Goal: Task Accomplishment & Management: Use online tool/utility

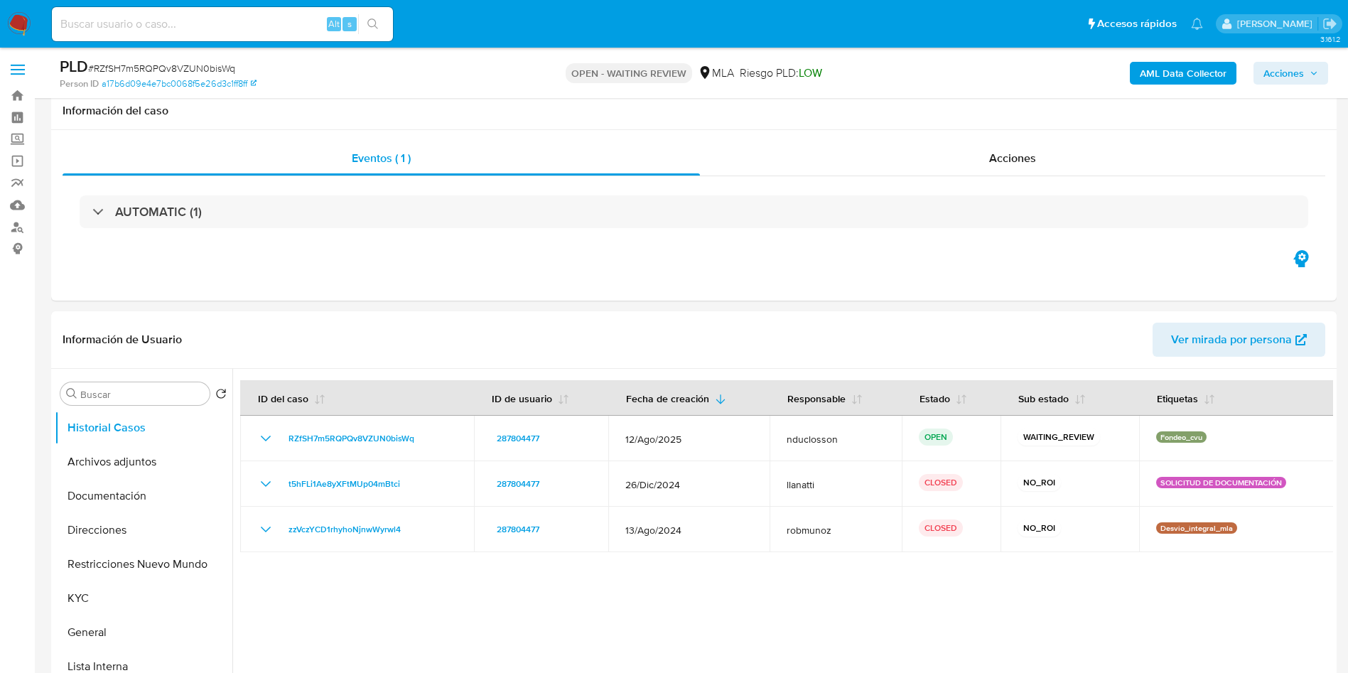
select select "10"
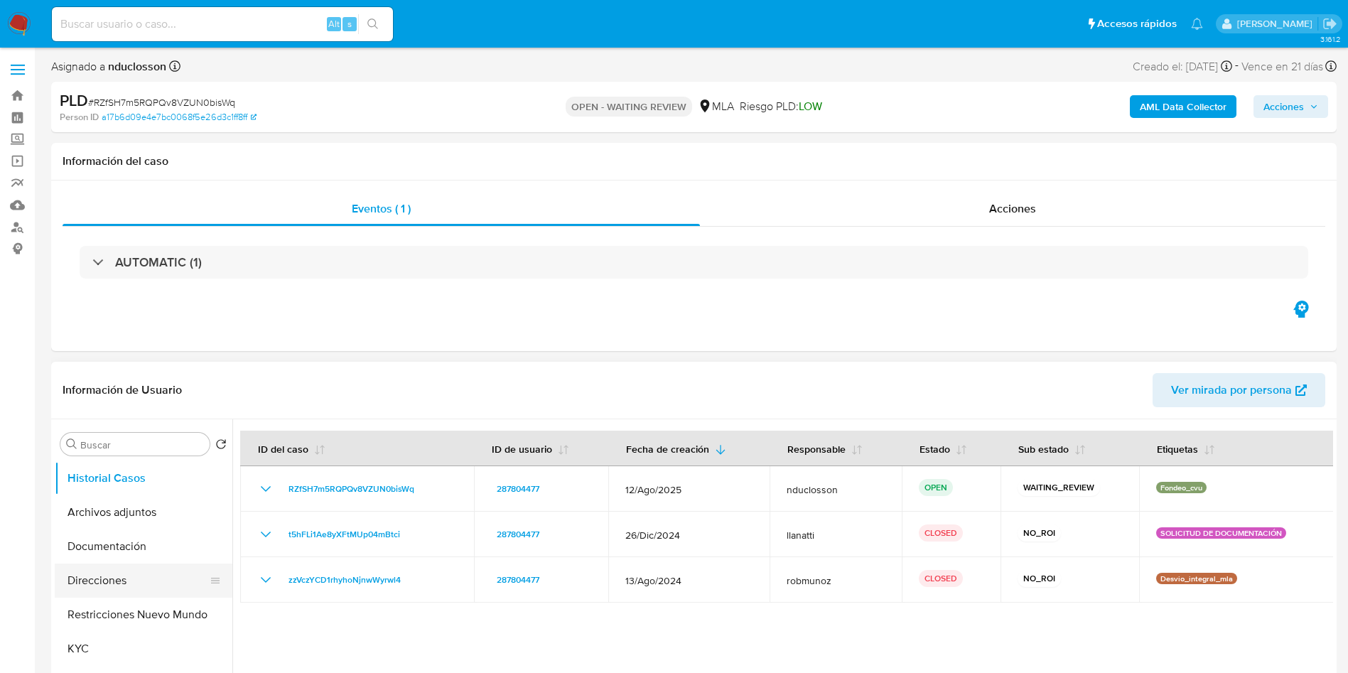
click at [128, 574] on button "Direcciones" at bounding box center [138, 581] width 166 height 34
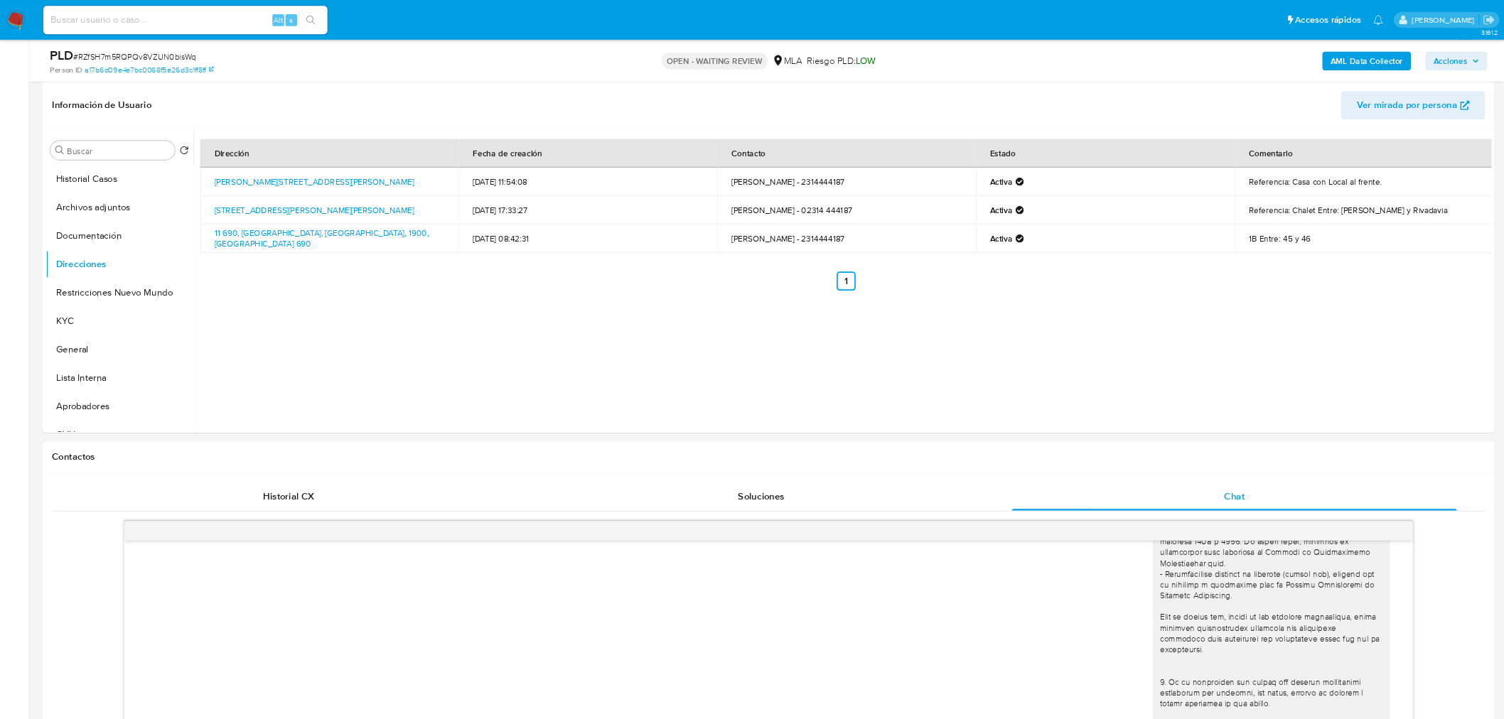
scroll to position [272, 0]
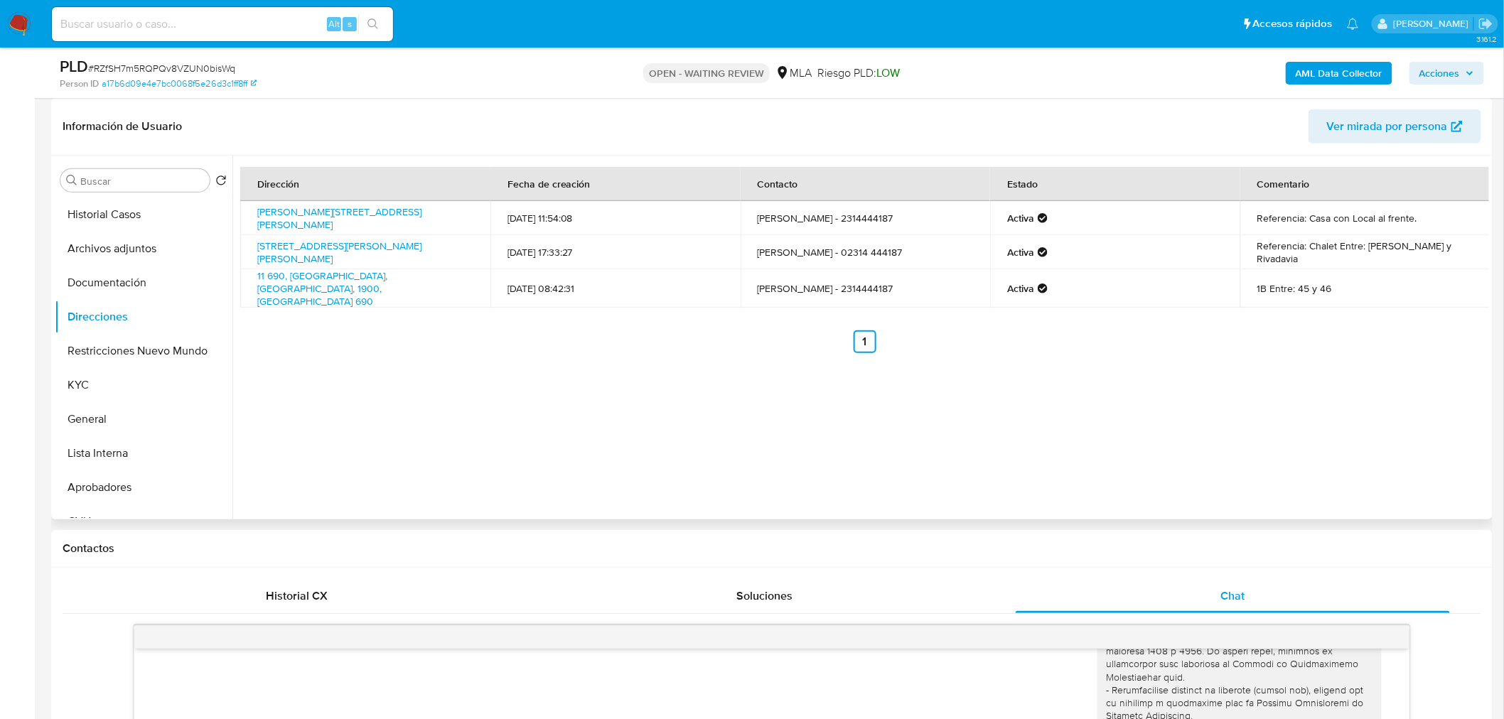
drag, startPoint x: 1375, startPoint y: 0, endPoint x: 600, endPoint y: 474, distance: 908.8
click at [607, 478] on div "Dirección Fecha de creación Contacto Estado Comentario Sarmiento 636, Hipólito …" at bounding box center [860, 338] width 1257 height 364
click at [208, 24] on input at bounding box center [222, 24] width 341 height 18
paste input "Q8YzGzkl0mnUK9ujIBiWdA4i"
type input "Q8YzGzkl0mnUK9ujIBiWdA4i"
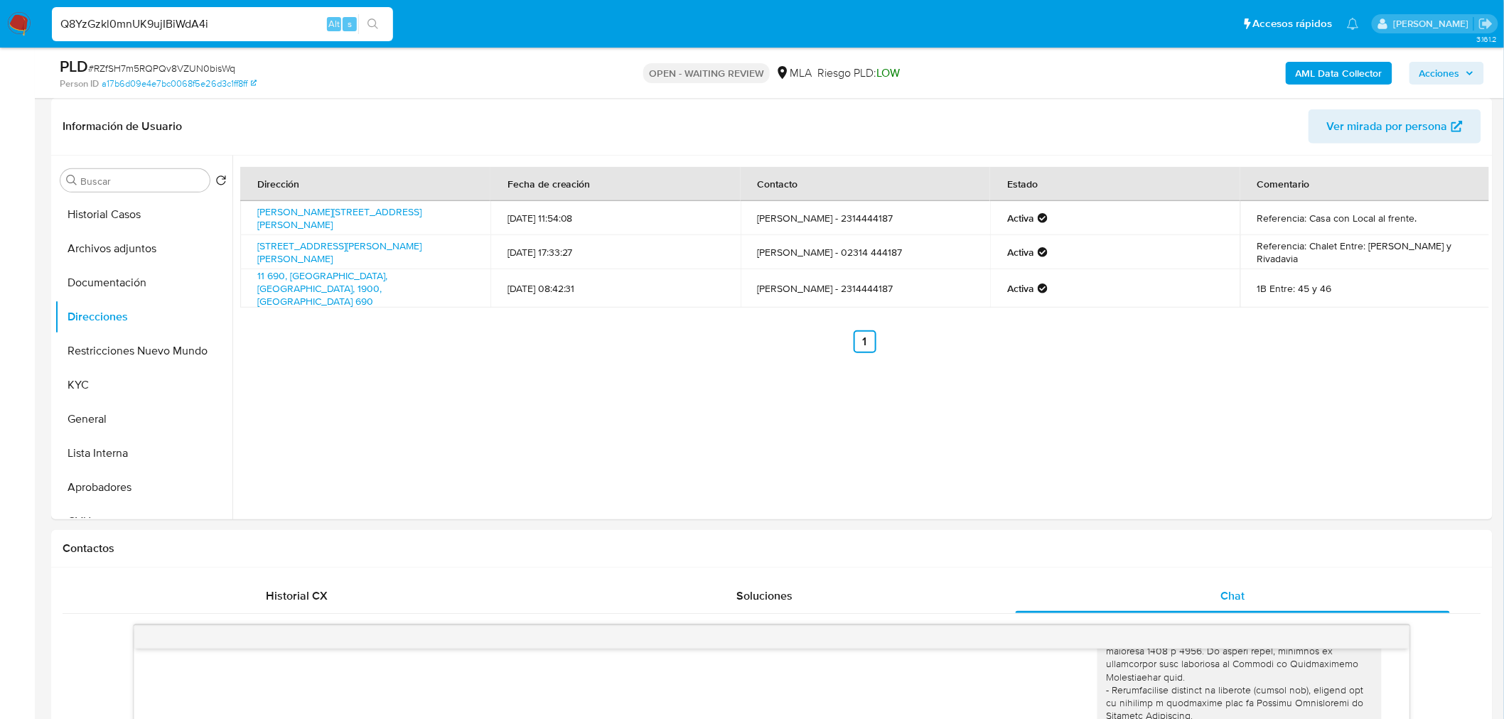
click at [370, 24] on icon "search-icon" at bounding box center [372, 23] width 11 height 11
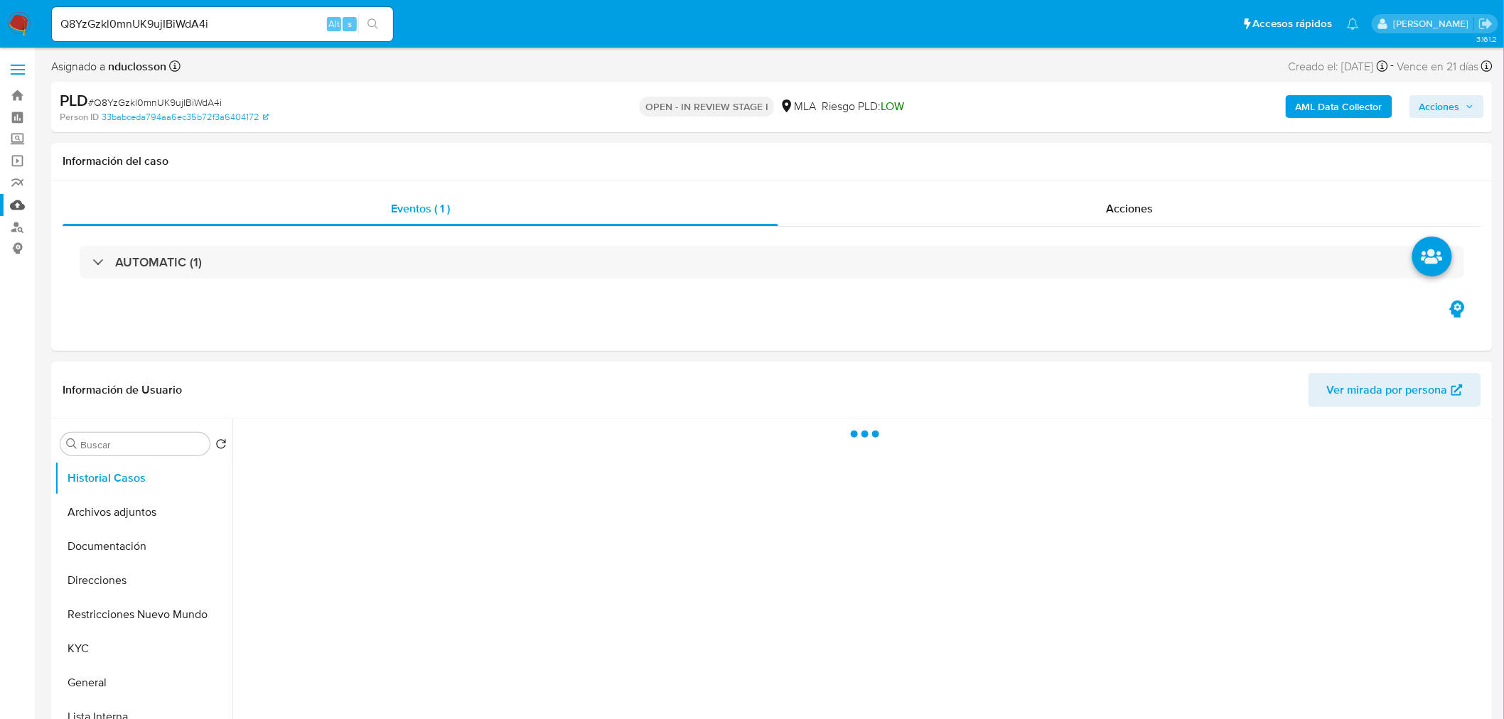
select select "10"
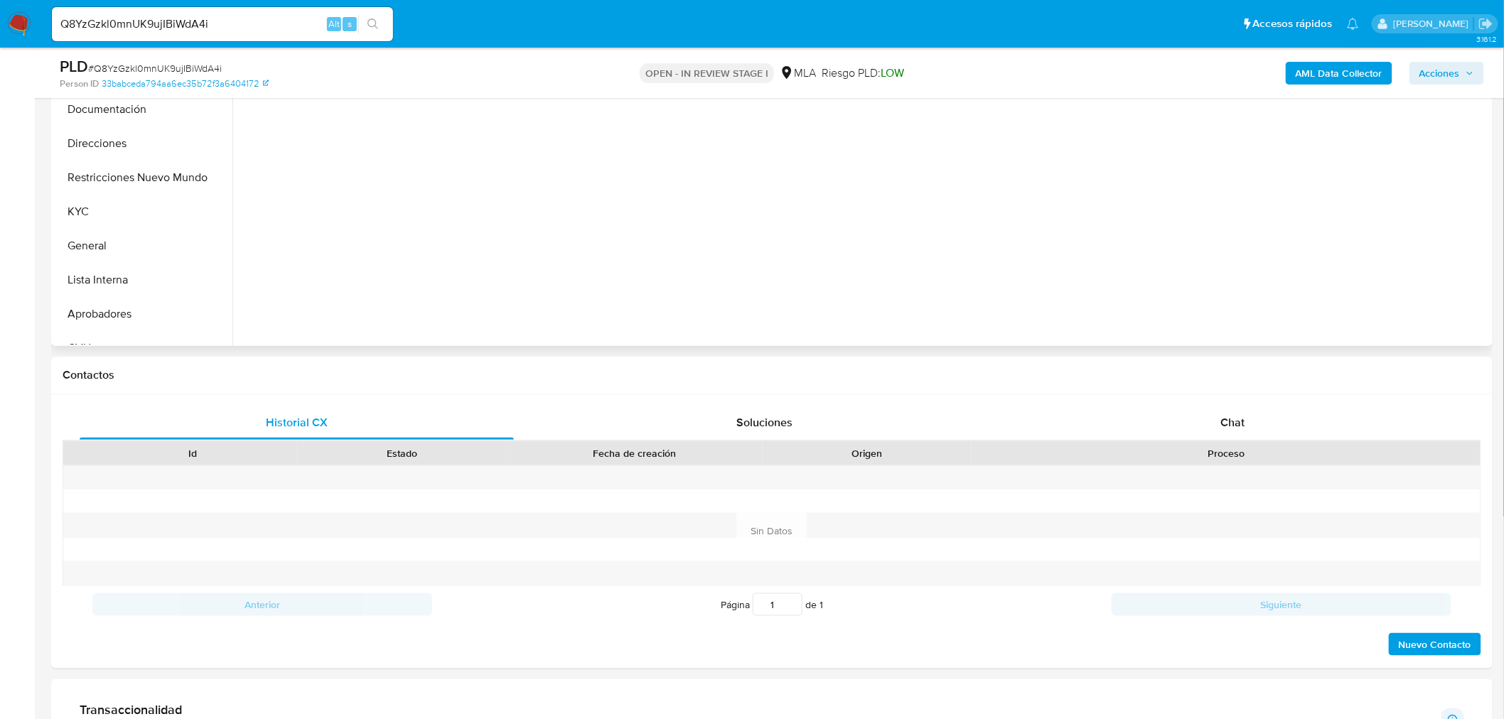
scroll to position [473, 0]
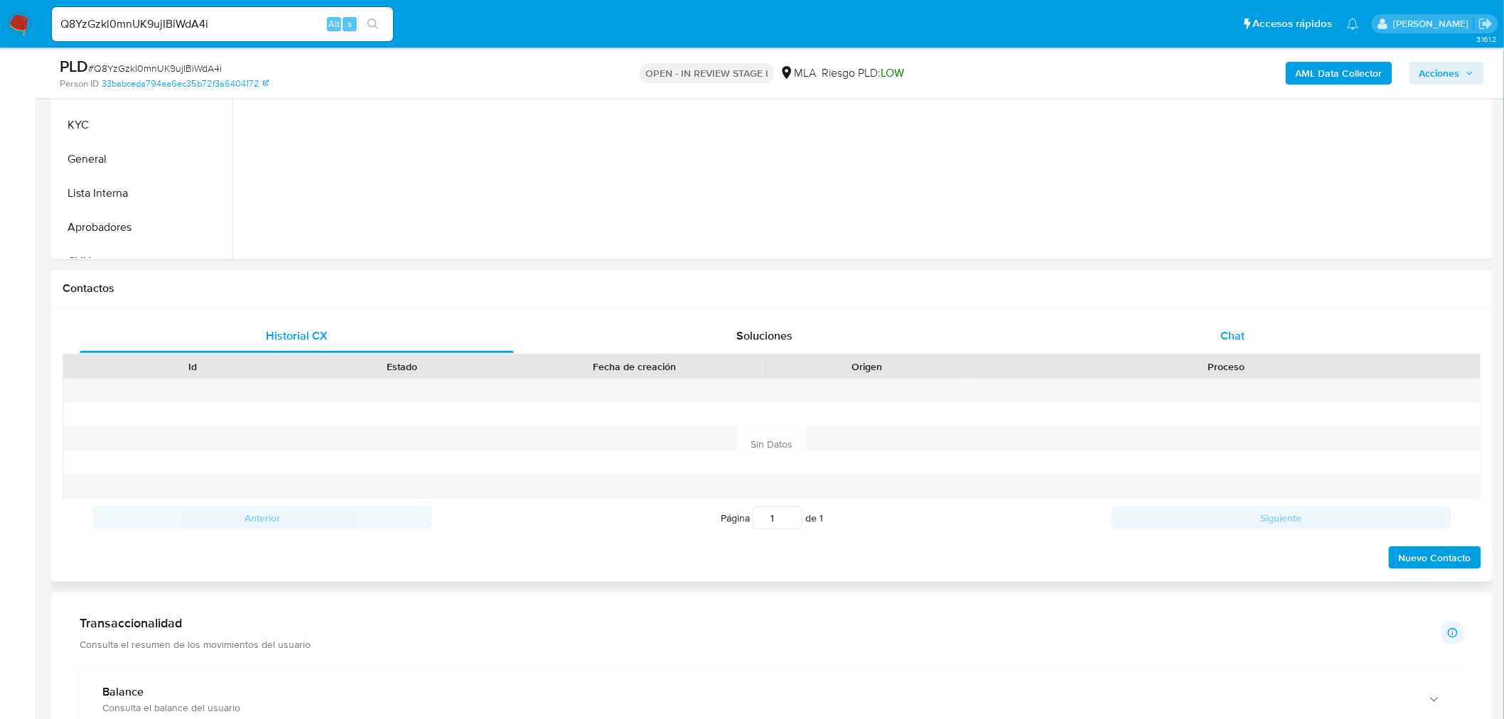
drag, startPoint x: 1185, startPoint y: 334, endPoint x: 1026, endPoint y: 348, distance: 160.5
click at [1185, 334] on div "Chat" at bounding box center [1233, 336] width 434 height 34
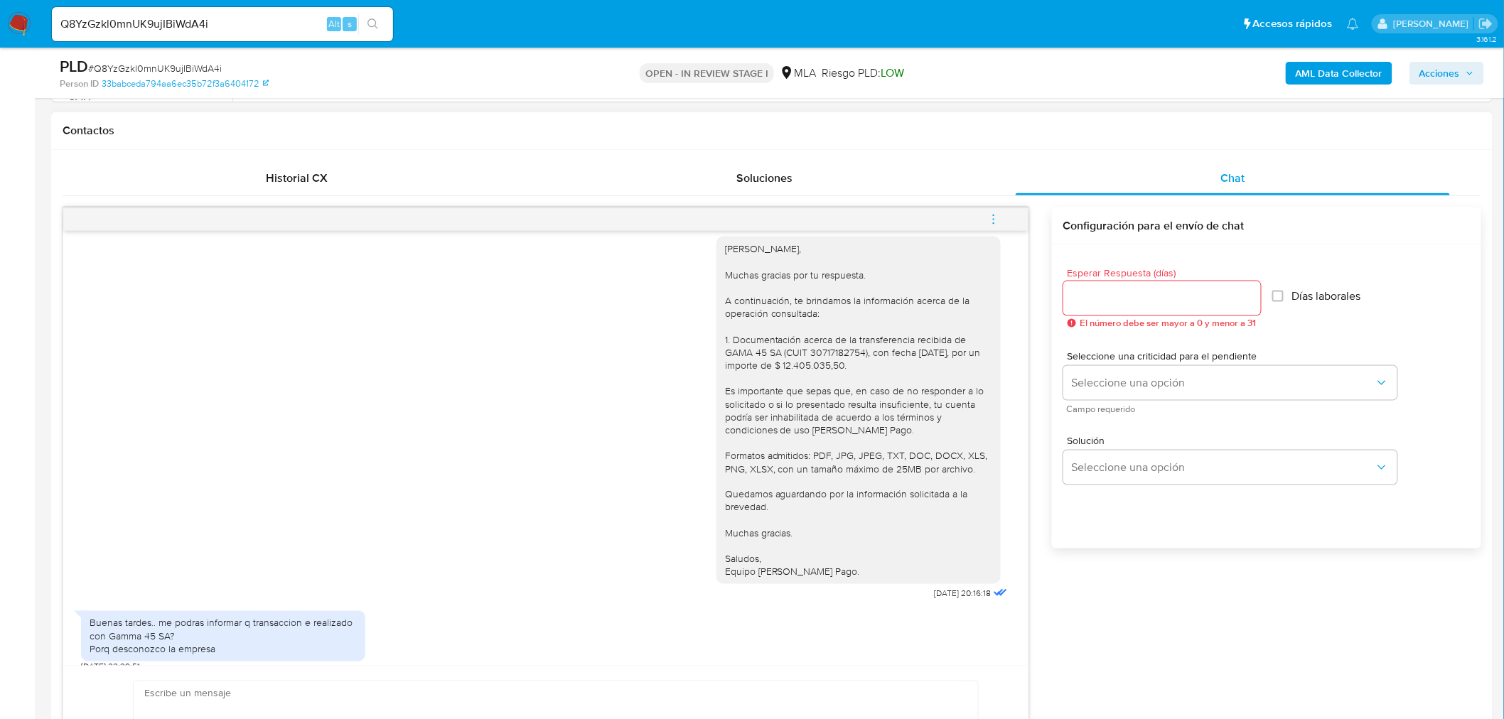
scroll to position [1571, 0]
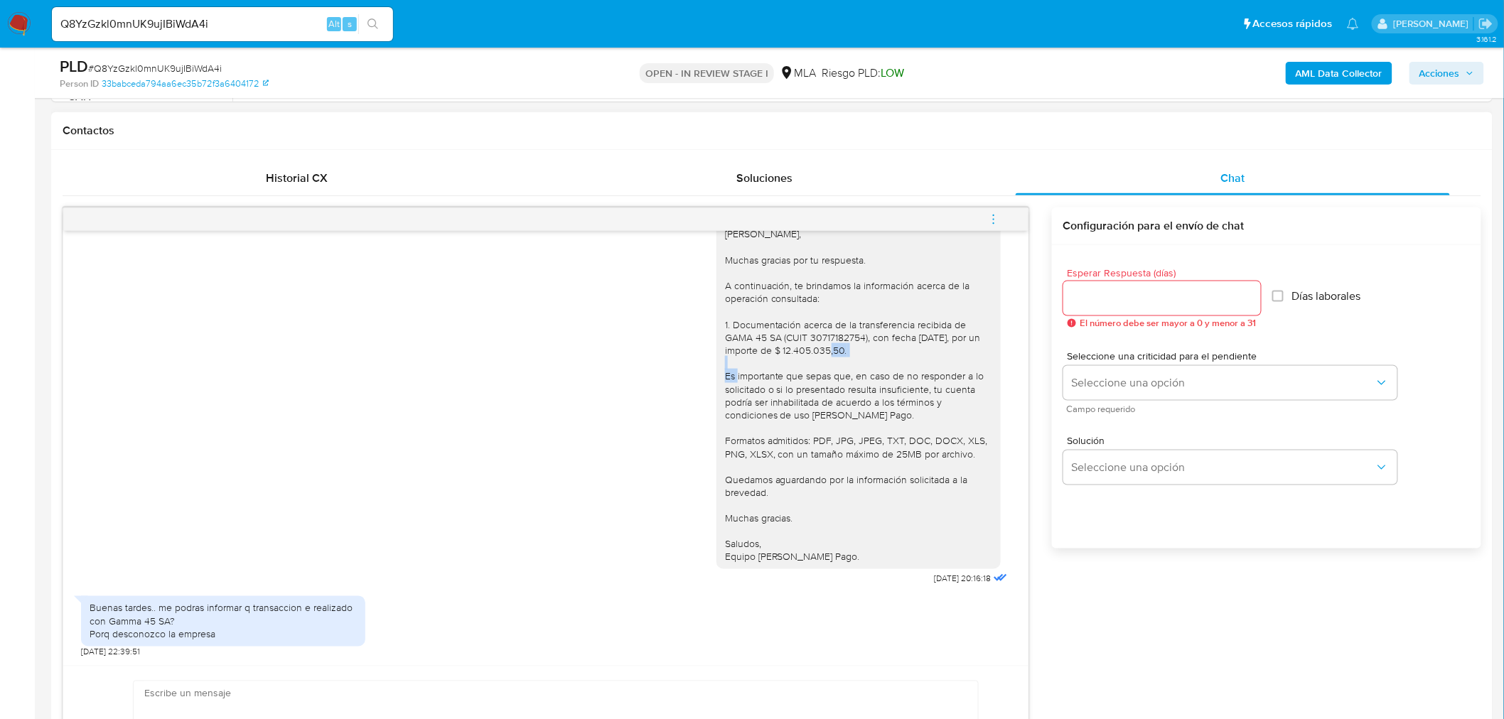
drag, startPoint x: 857, startPoint y: 352, endPoint x: 786, endPoint y: 353, distance: 71.1
click at [803, 353] on div "Hola Marianela, Muchas gracias por tu respuesta. A continuación, te brindamos l…" at bounding box center [858, 395] width 267 height 336
click at [786, 353] on div "Hola Marianela, Muchas gracias por tu respuesta. A continuación, te brindamos l…" at bounding box center [858, 395] width 267 height 336
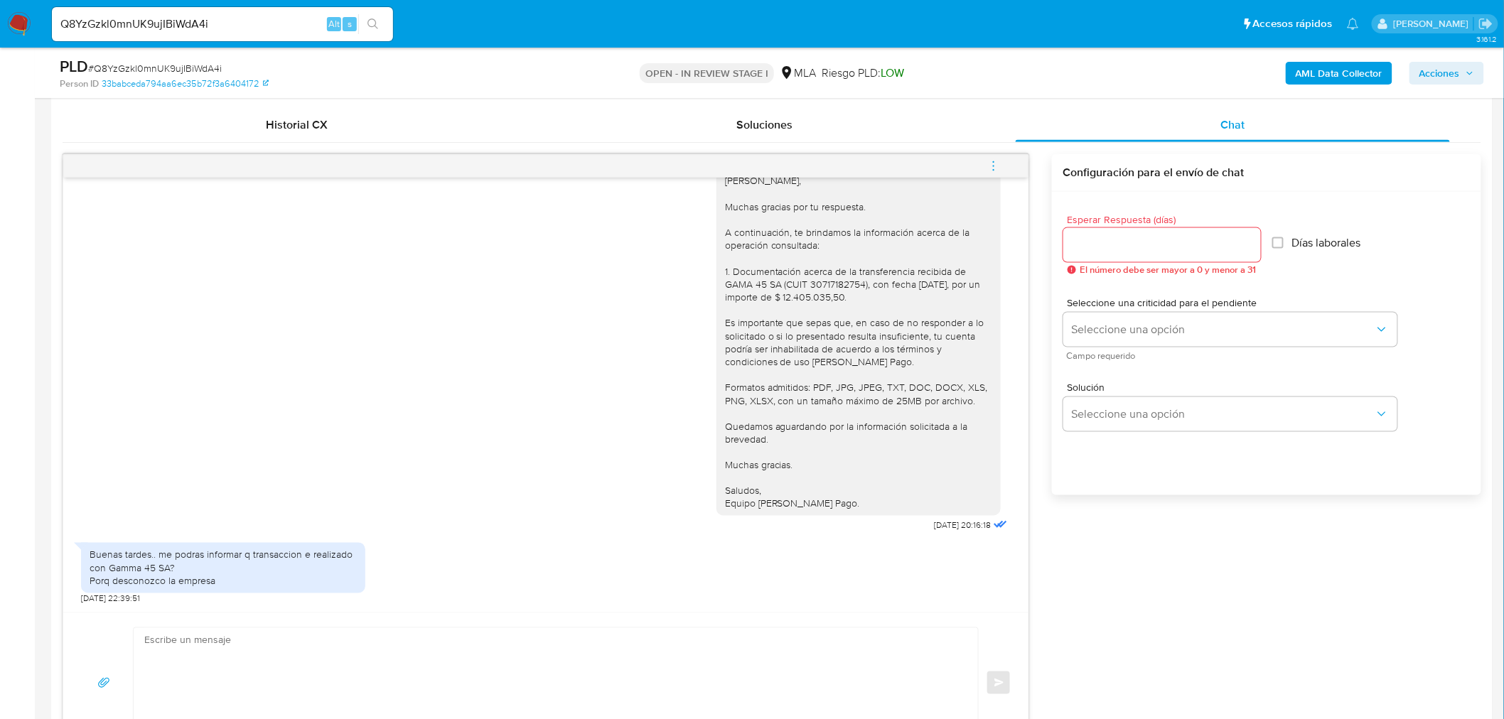
scroll to position [711, 0]
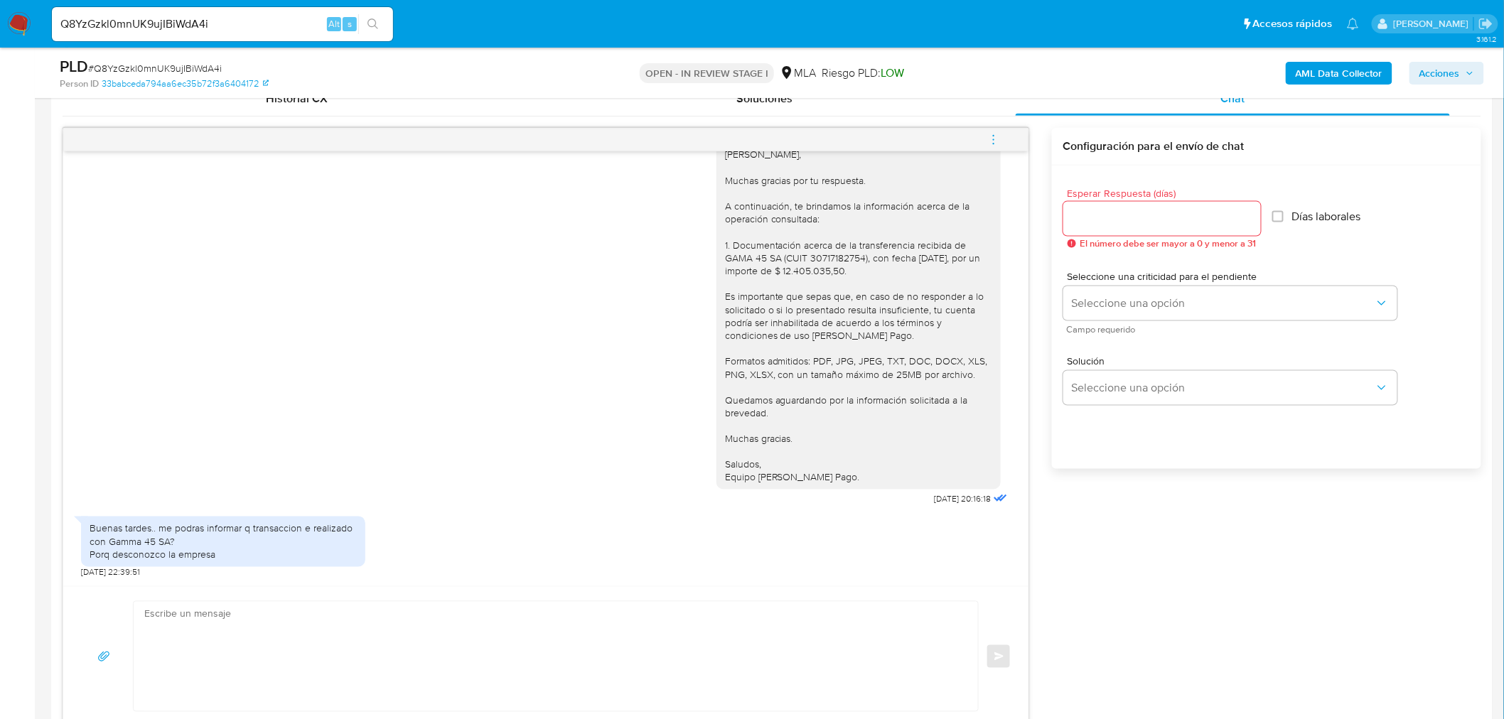
click at [877, 259] on div "Hola Marianela, Muchas gracias por tu respuesta. A continuación, te brindamos l…" at bounding box center [858, 316] width 267 height 336
click at [896, 247] on div "Hola Marianela, Muchas gracias por tu respuesta. A continuación, te brindamos l…" at bounding box center [858, 316] width 267 height 336
click at [890, 259] on div "Hola Marianela, Muchas gracias por tu respuesta. A continuación, te brindamos l…" at bounding box center [858, 316] width 267 height 336
click at [926, 259] on div "Hola Marianela, Muchas gracias por tu respuesta. A continuación, te brindamos l…" at bounding box center [858, 316] width 267 height 336
click at [807, 281] on div "Hola Marianela, Muchas gracias por tu respuesta. A continuación, te brindamos l…" at bounding box center [858, 316] width 267 height 336
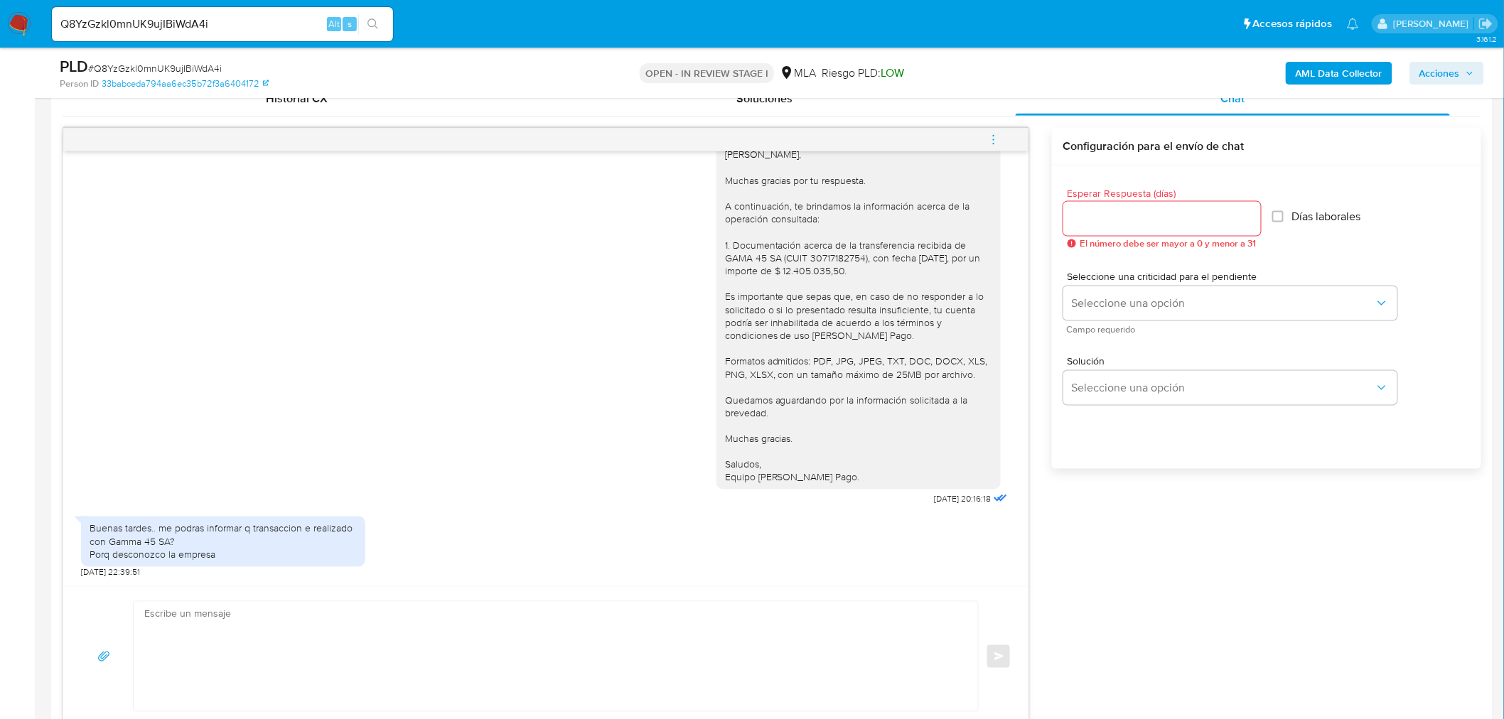
click at [789, 279] on div "Hola Marianela, Muchas gracias por tu respuesta. A continuación, te brindamos l…" at bounding box center [858, 316] width 267 height 336
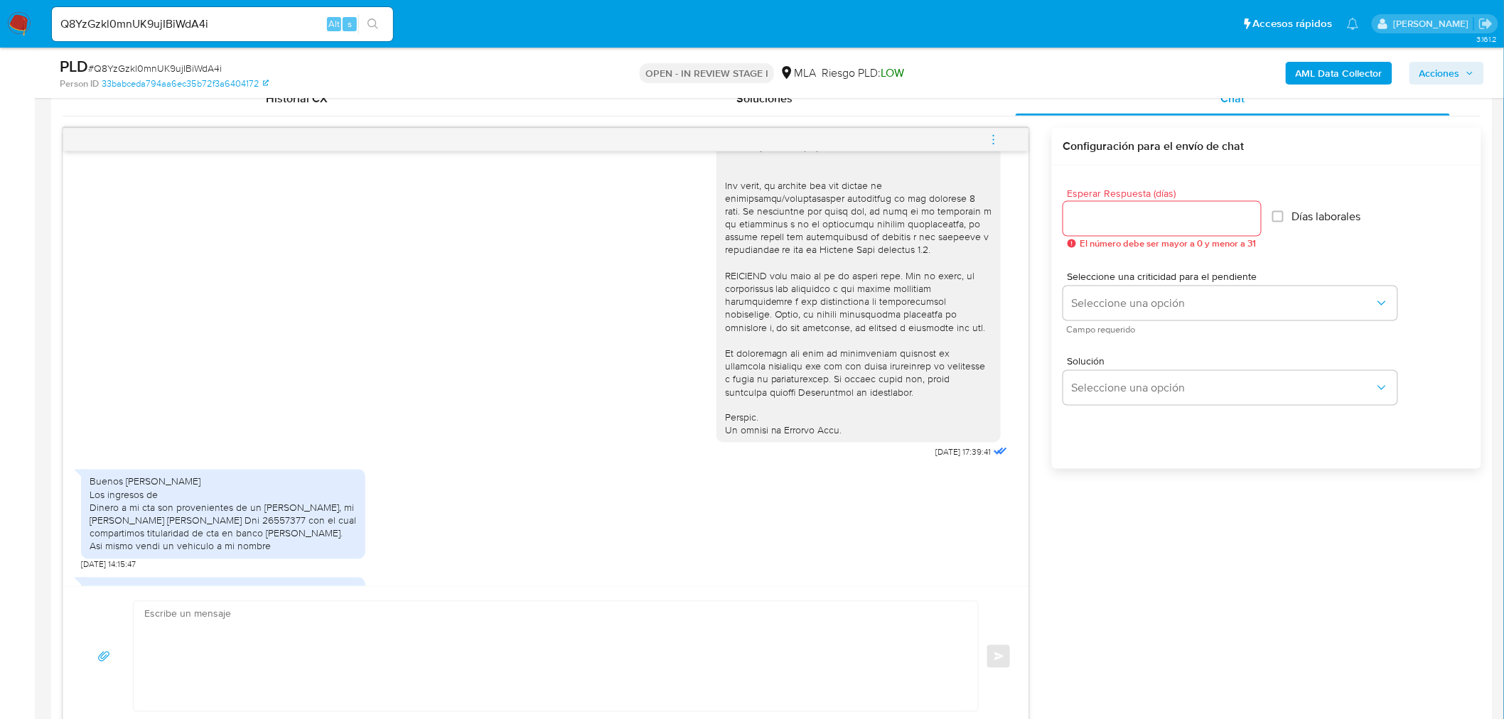
scroll to position [1677, 0]
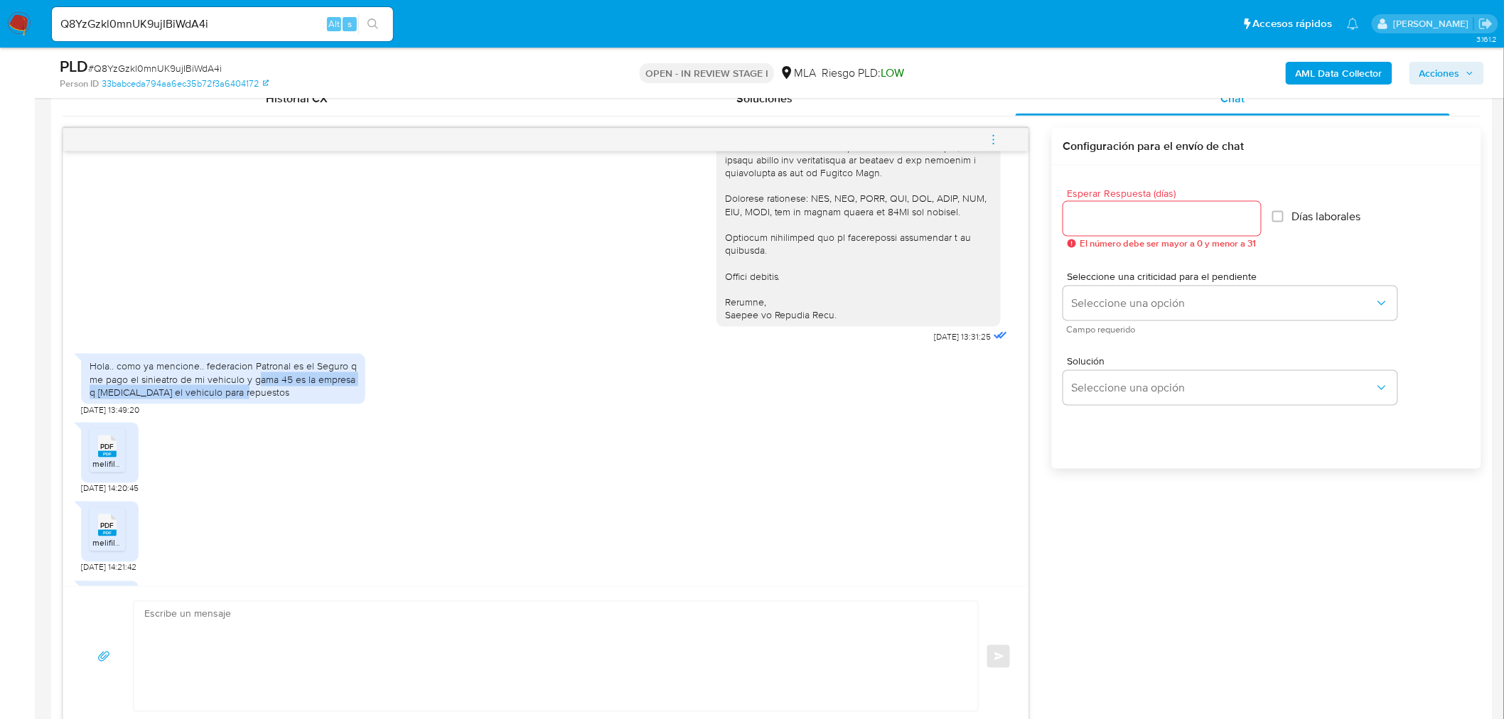
drag, startPoint x: 258, startPoint y: 420, endPoint x: 299, endPoint y: 430, distance: 42.4
click at [299, 399] on div "Hola.. como ya mencione.. federacion Patronal es el Seguro q me pago el sinieat…" at bounding box center [223, 379] width 267 height 39
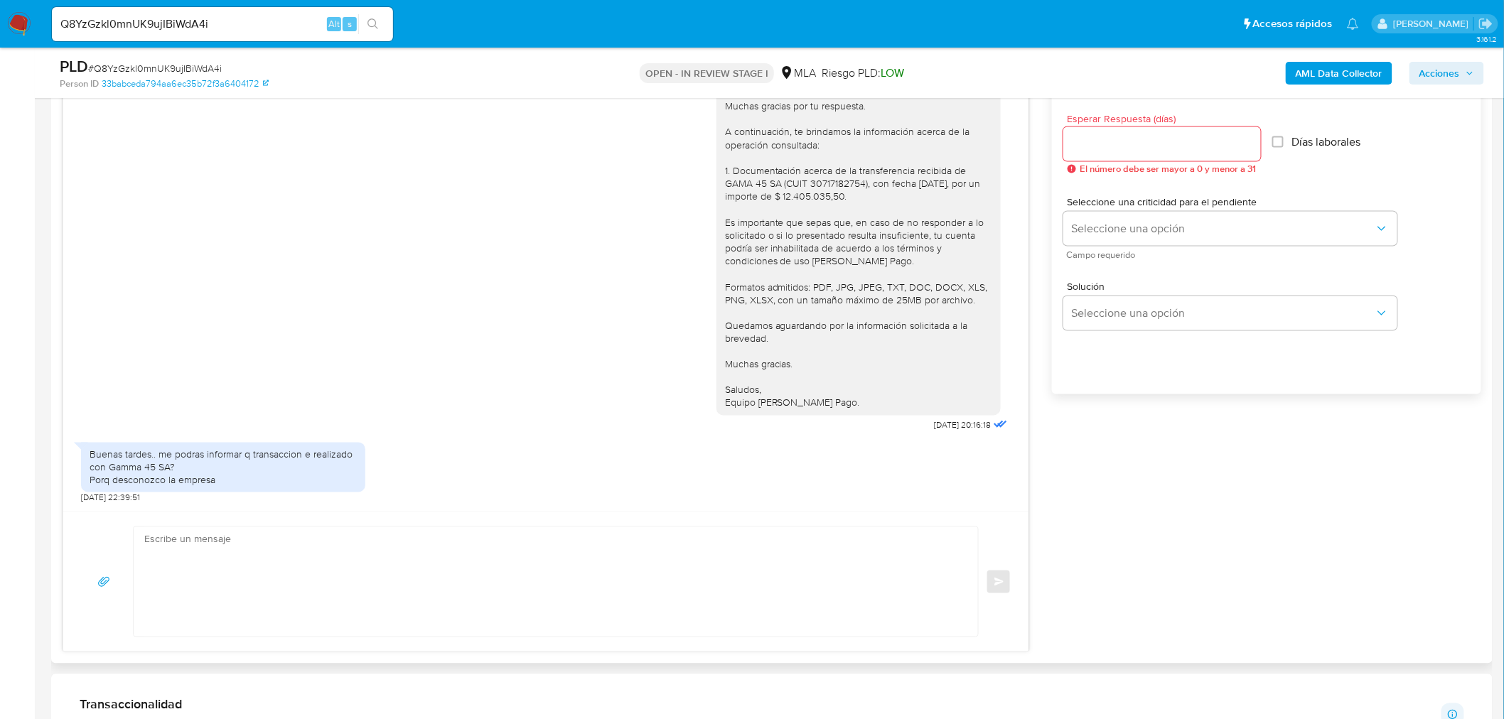
scroll to position [790, 0]
click at [265, 452] on div "Buenas tardes.. me podras informar q transaccion e realizado con Gamma 45 SA? P…" at bounding box center [223, 463] width 267 height 39
click at [264, 452] on div "Buenas tardes.. me podras informar q transaccion e realizado con Gamma 45 SA? P…" at bounding box center [223, 463] width 267 height 39
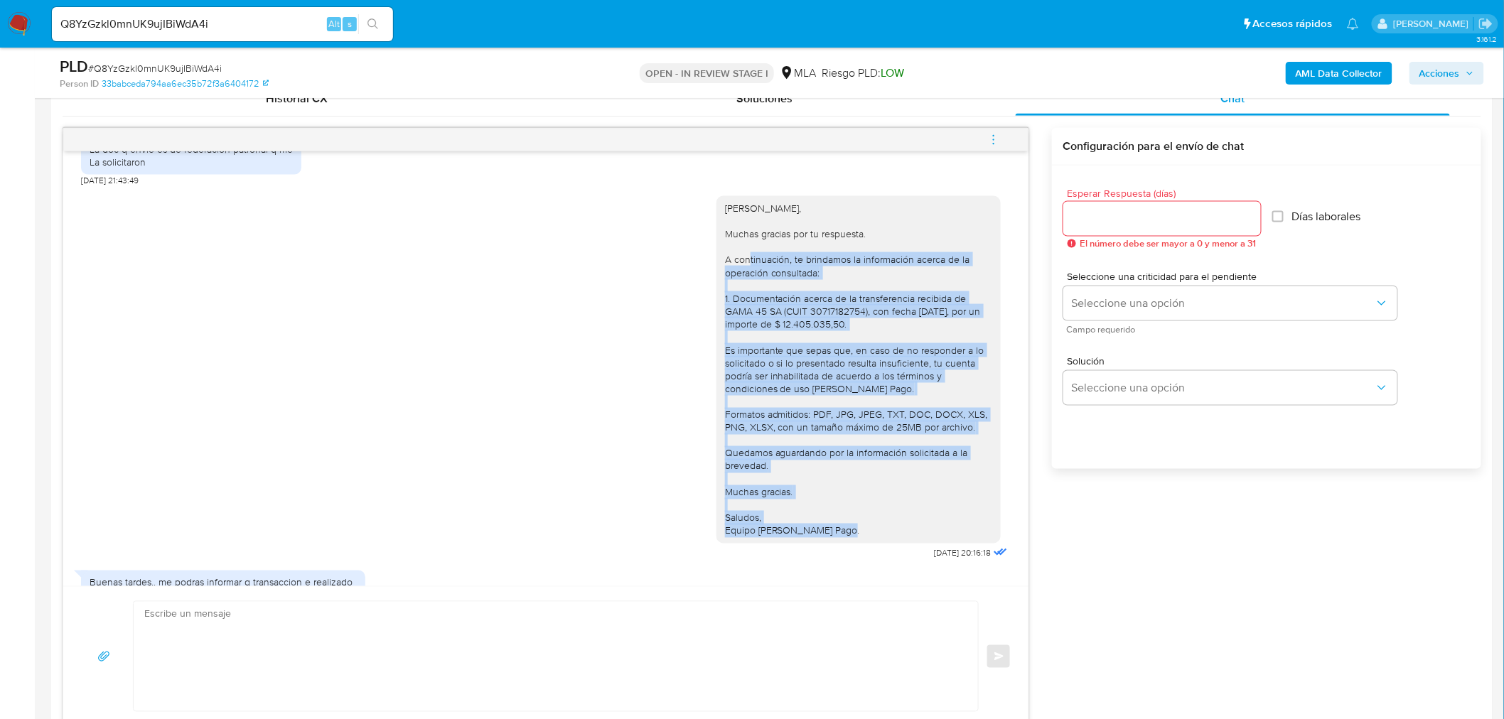
scroll to position [2616, 0]
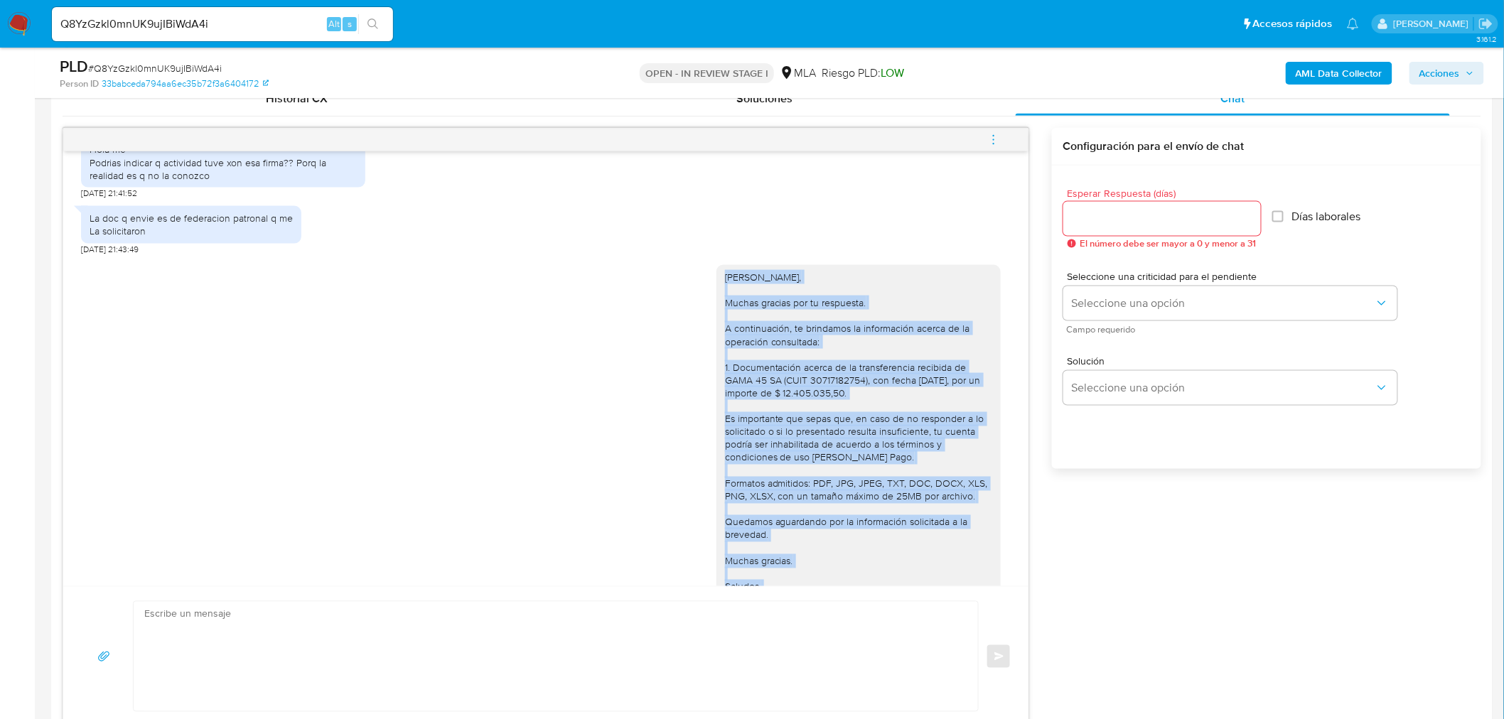
drag, startPoint x: 832, startPoint y: 481, endPoint x: 712, endPoint y: 313, distance: 206.5
click at [716, 313] on div "Hola Marianela, Muchas gracias por tu respuesta. A continuación, te brindamos l…" at bounding box center [858, 439] width 284 height 348
copy div "Hola Marianela, Muchas gracias por tu respuesta. A continuación, te brindamos l…"
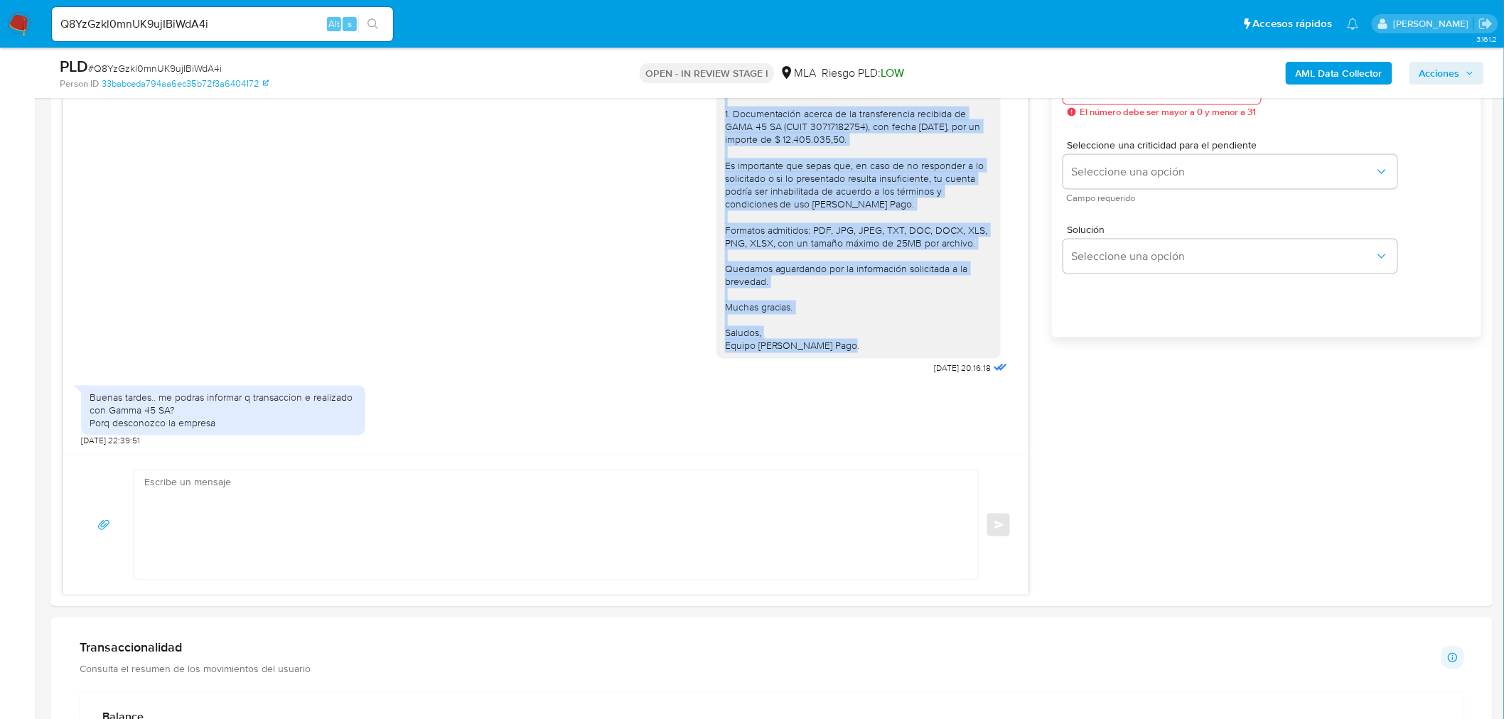
scroll to position [1026, 0]
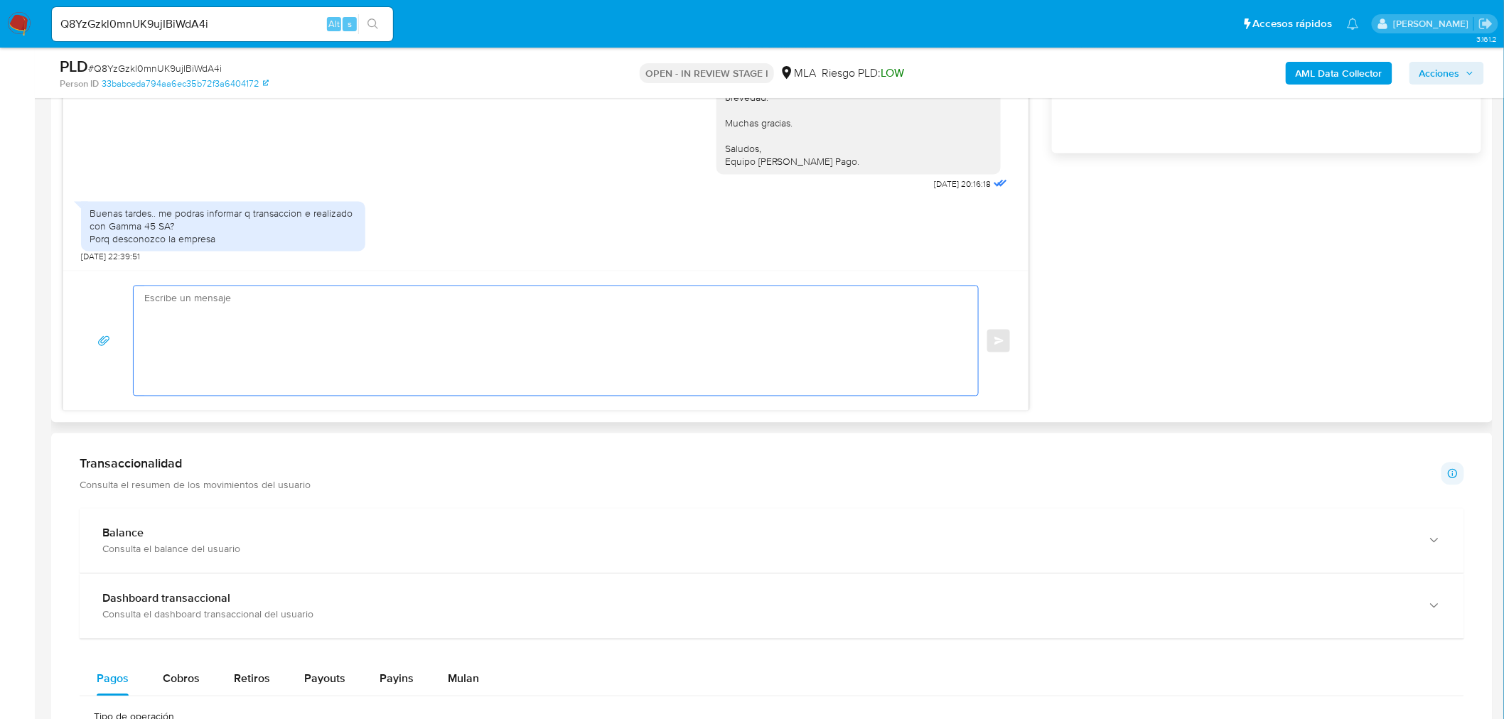
click at [335, 346] on textarea at bounding box center [552, 340] width 816 height 109
paste textarea "Hola Marianela, Muchas gracias por tu respuesta. A continuación, te brindamos l…"
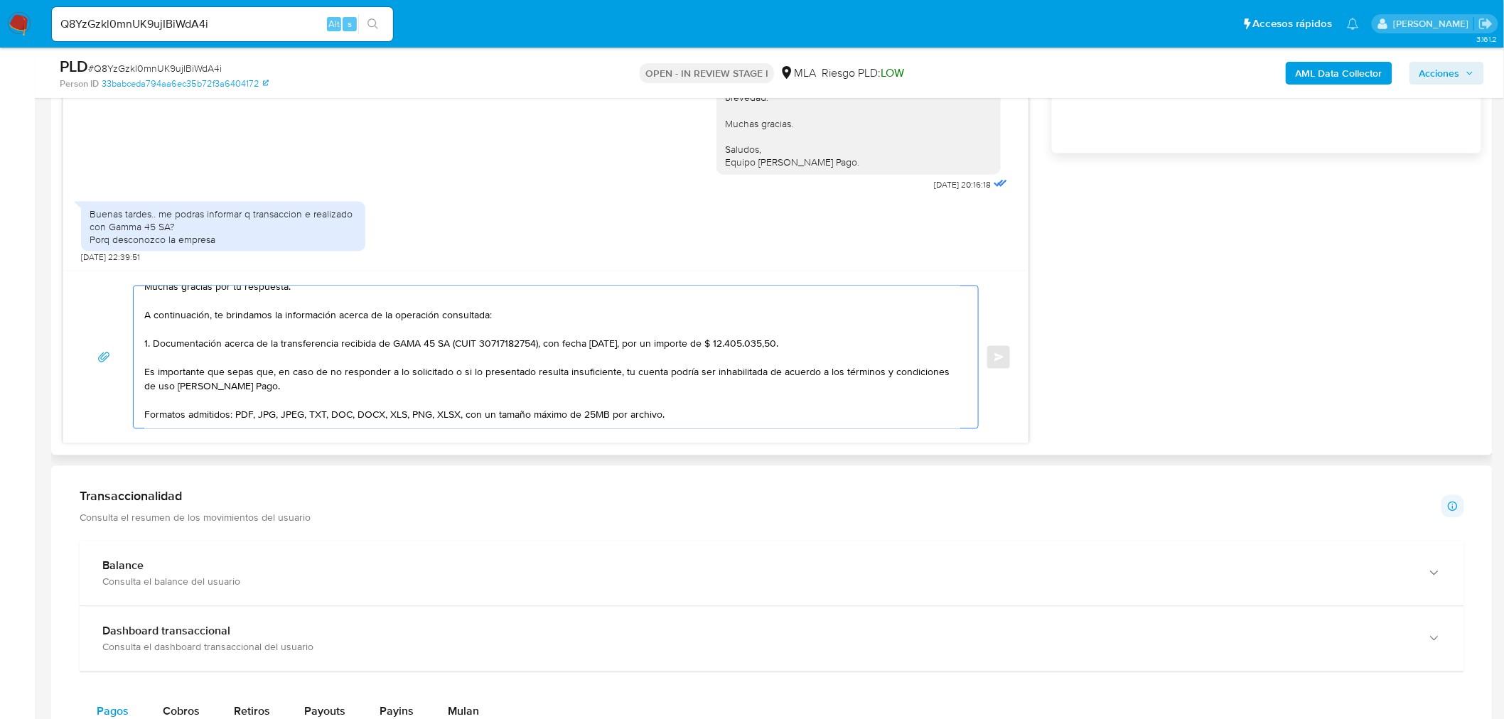
scroll to position [0, 0]
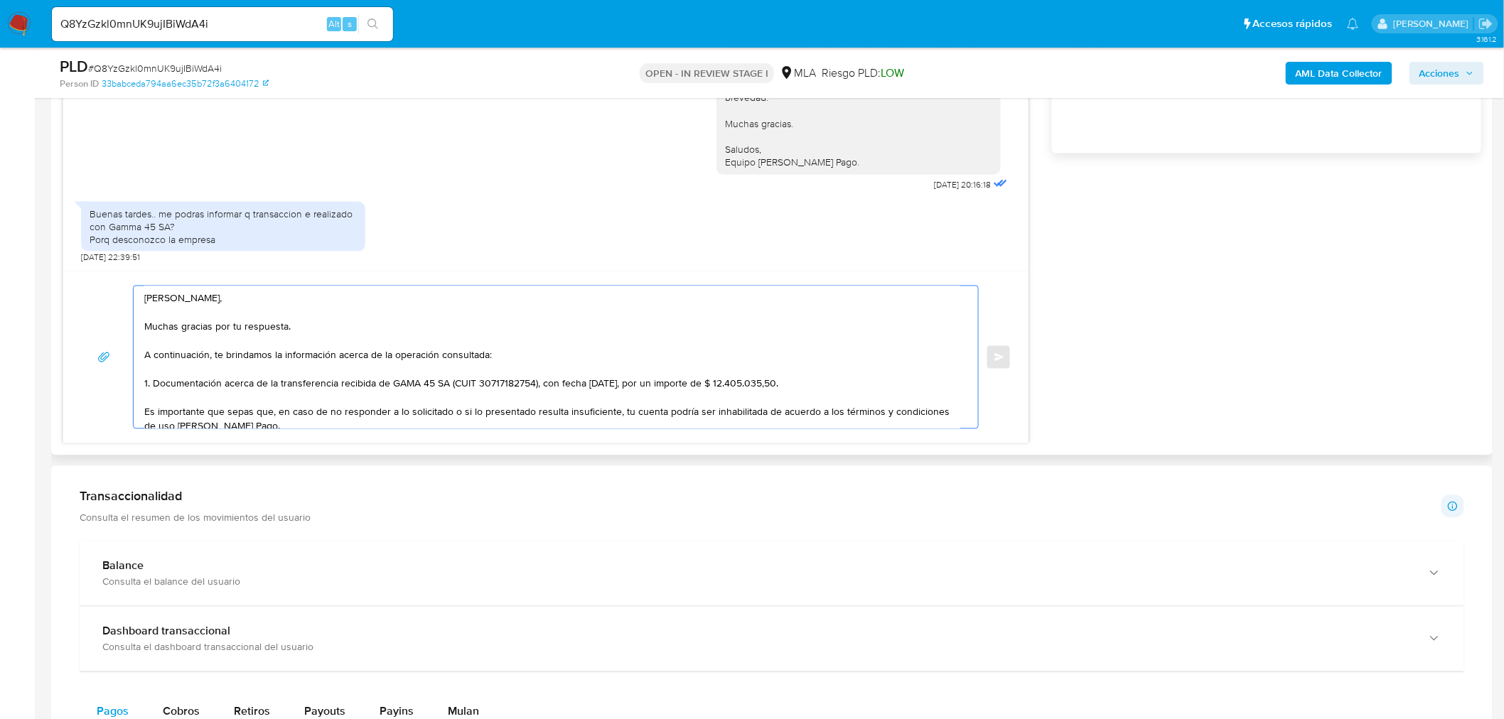
drag, startPoint x: 308, startPoint y: 332, endPoint x: 126, endPoint y: 325, distance: 182.8
click at [126, 325] on div "Hola Marianela, Muchas gracias por tu respuesta. A continuación, te brindamos l…" at bounding box center [545, 358] width 931 height 144
click at [159, 334] on textarea "Hola Marianela, A continuación, te brindamos la información acerca de la operac…" at bounding box center [552, 357] width 816 height 142
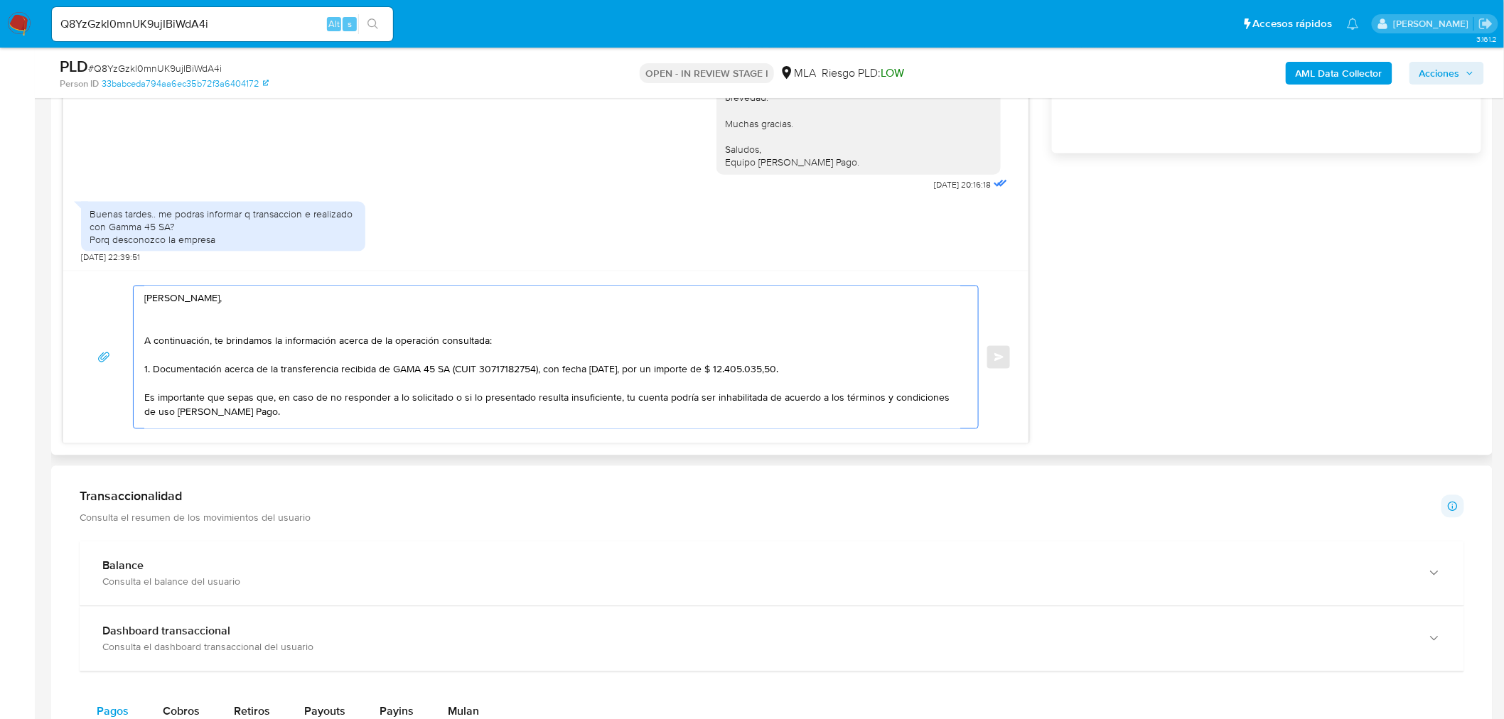
click at [163, 338] on textarea "Hola Marianela, A continuación, te brindamos la información acerca de la operac…" at bounding box center [552, 357] width 816 height 142
click at [162, 320] on textarea "Hola Marianela, A continuación, te brindamos la información acerca de la operac…" at bounding box center [552, 357] width 816 height 142
click at [161, 328] on textarea "Hola Marianela, A continuación, te brindamos la información acerca de la operac…" at bounding box center [552, 357] width 816 height 142
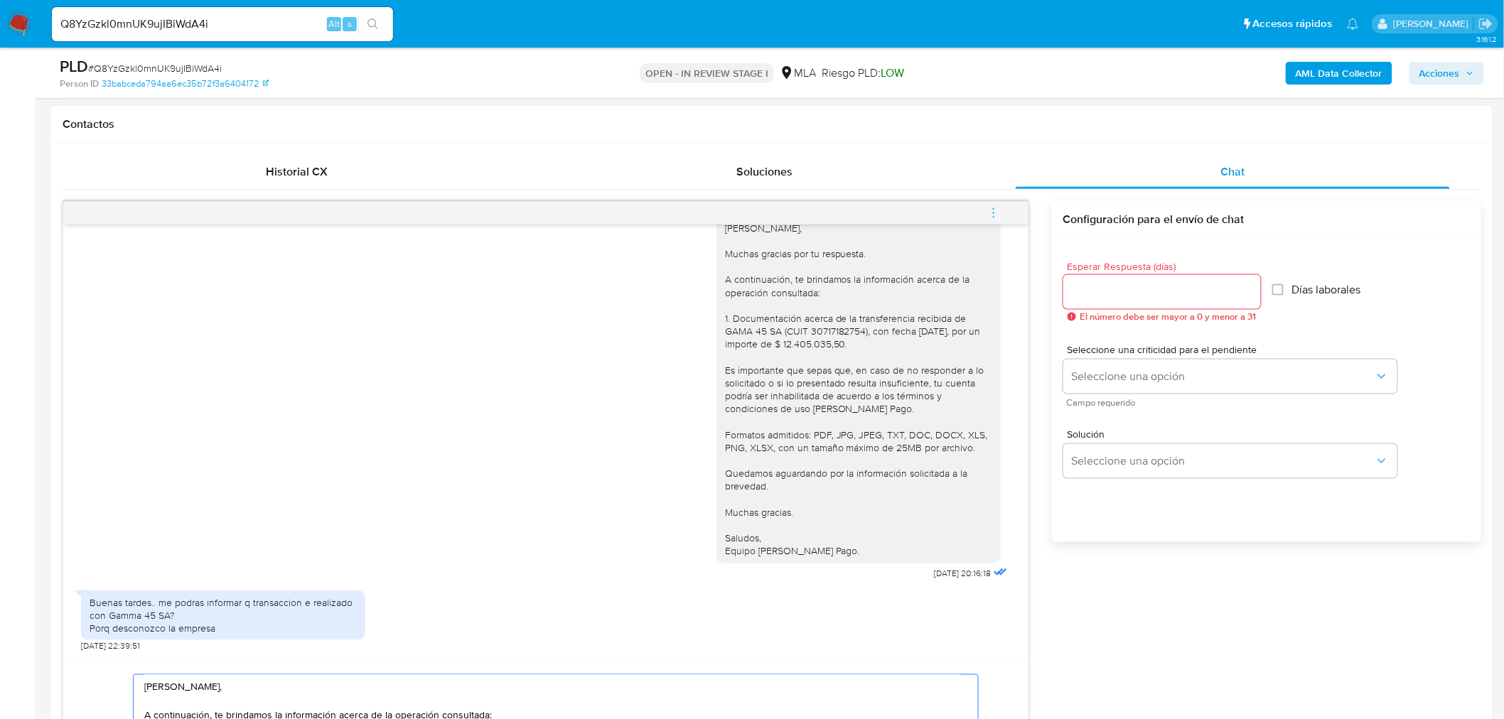
scroll to position [631, 0]
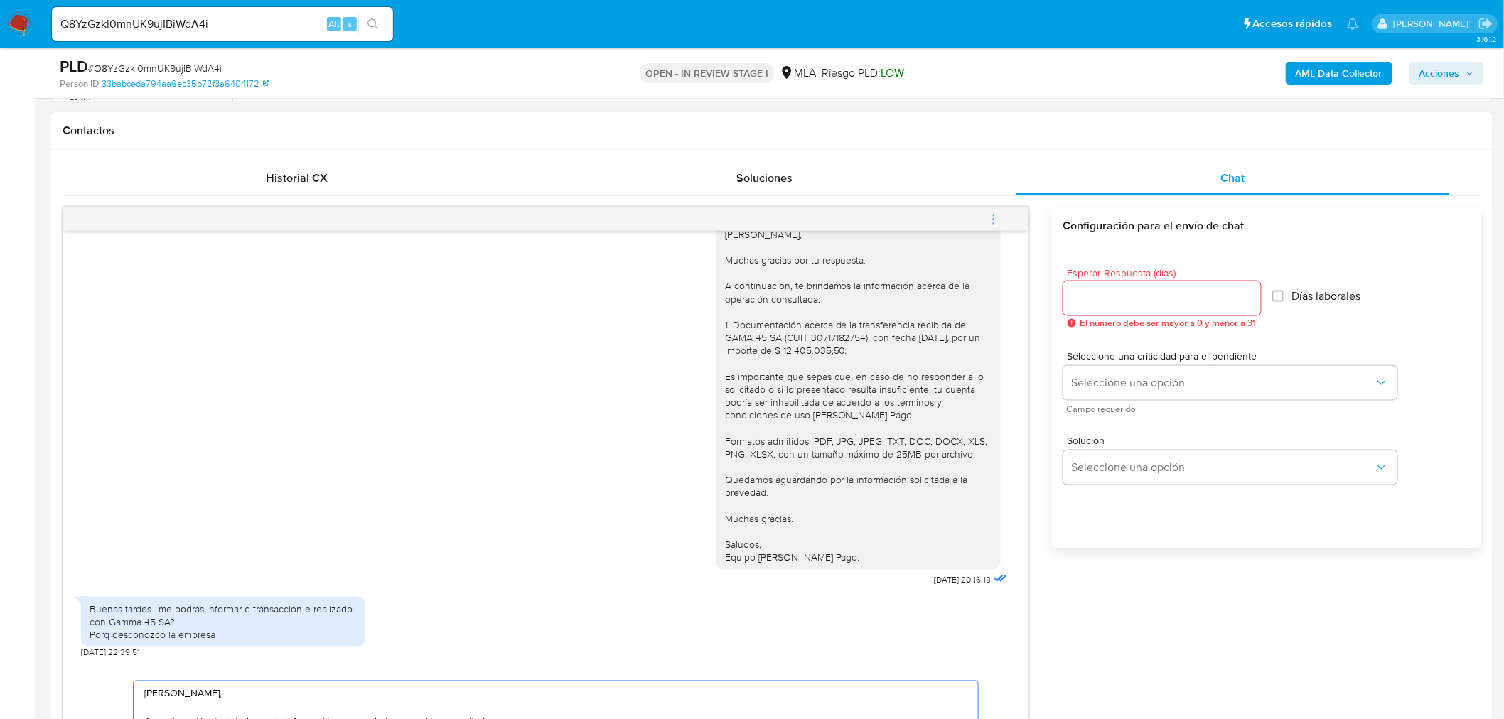
type textarea "Hola Marianela, A continuación, te brindamos la información acerca de la operac…"
click at [1112, 298] on input "Esperar Respuesta (días)" at bounding box center [1162, 298] width 198 height 18
type input "1"
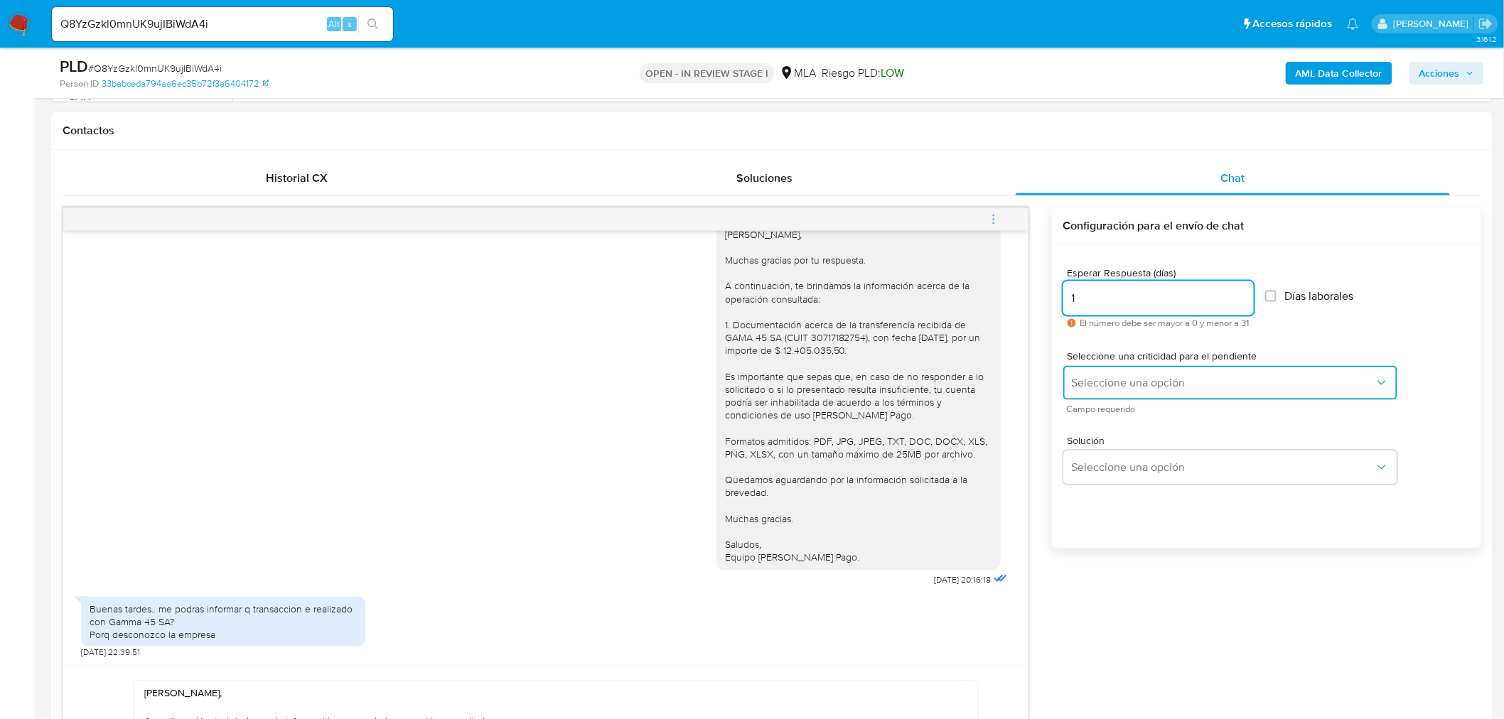
click at [1100, 379] on span "Seleccione una opción" at bounding box center [1223, 383] width 303 height 14
click at [1121, 382] on span "Seleccione una opción" at bounding box center [1223, 383] width 303 height 14
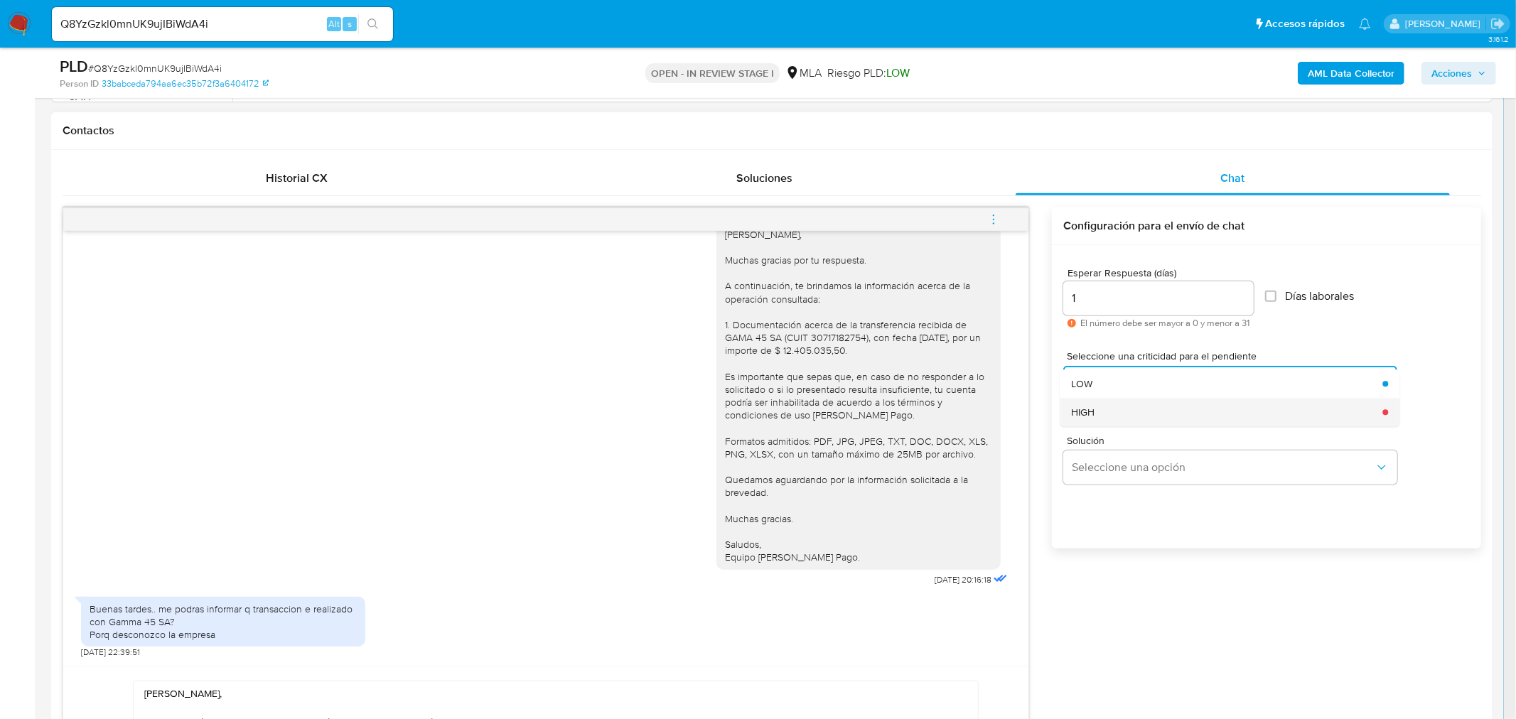
click at [1097, 414] on div "HIGH" at bounding box center [1222, 412] width 303 height 28
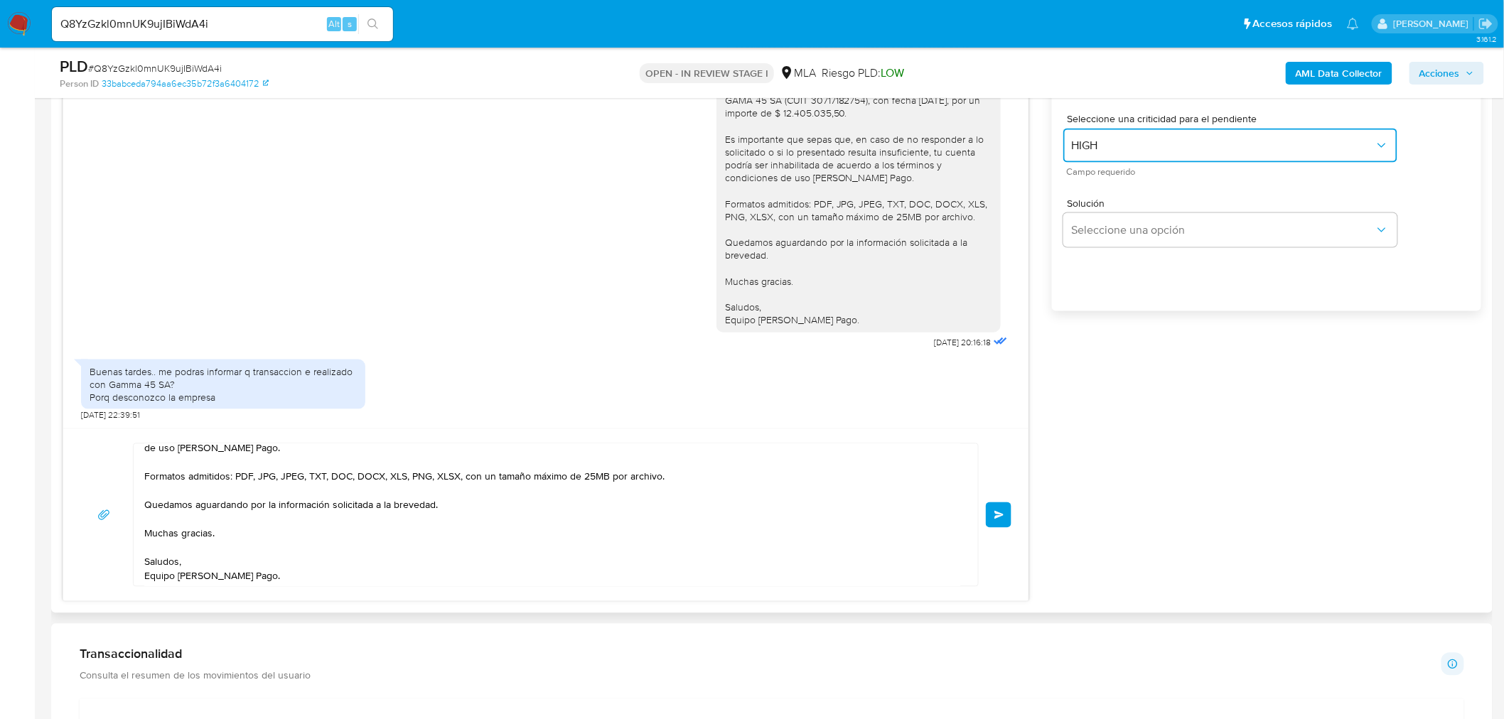
scroll to position [109, 0]
drag, startPoint x: 1002, startPoint y: 510, endPoint x: 1092, endPoint y: 502, distance: 90.6
click at [1092, 502] on div "18/08/2025 17:39:41 Buenos dias Los ingresos de Dinero a mi cta son proveniente…" at bounding box center [772, 286] width 1419 height 632
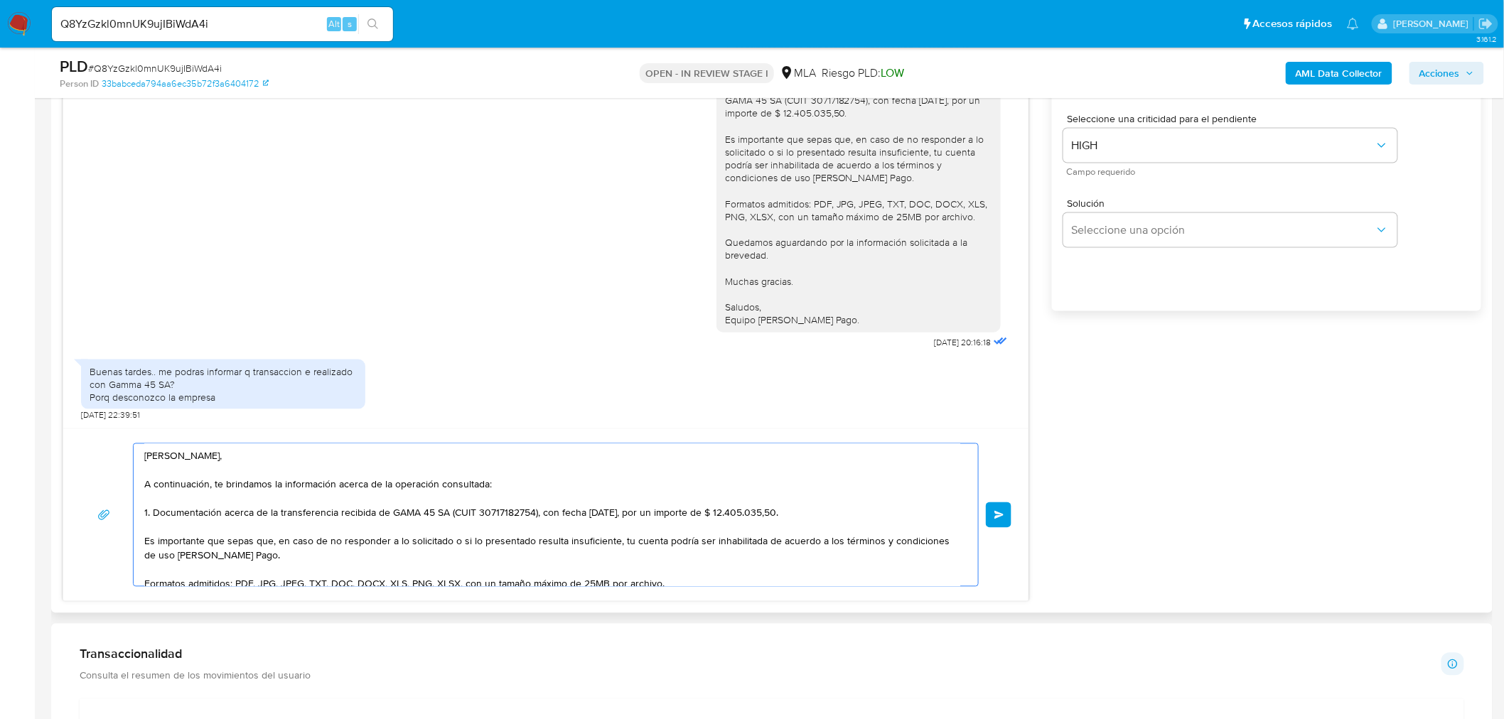
drag, startPoint x: 276, startPoint y: 584, endPoint x: 135, endPoint y: 404, distance: 228.9
click at [135, 404] on div "18/08/2025 17:39:41 Buenos dias Los ingresos de Dinero a mi cta son proveniente…" at bounding box center [546, 286] width 967 height 632
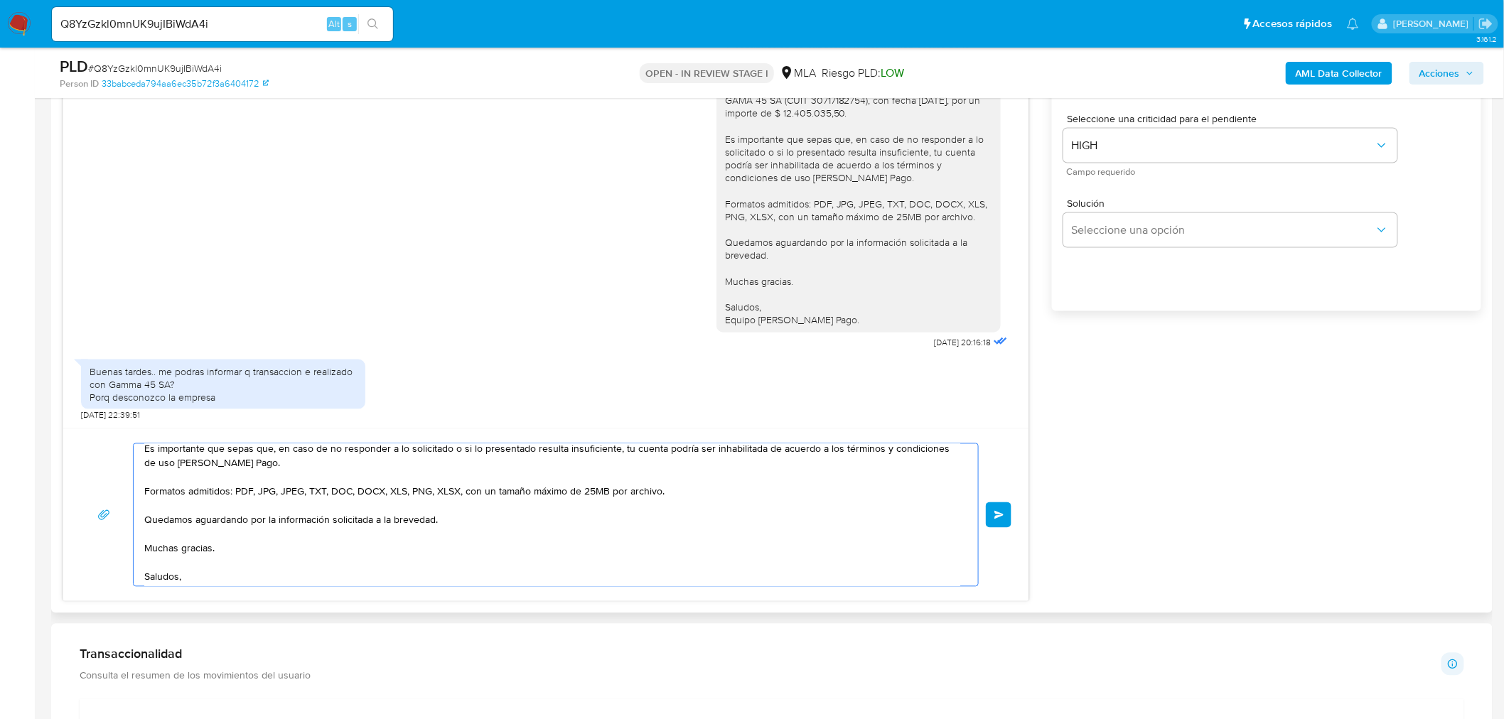
scroll to position [109, 0]
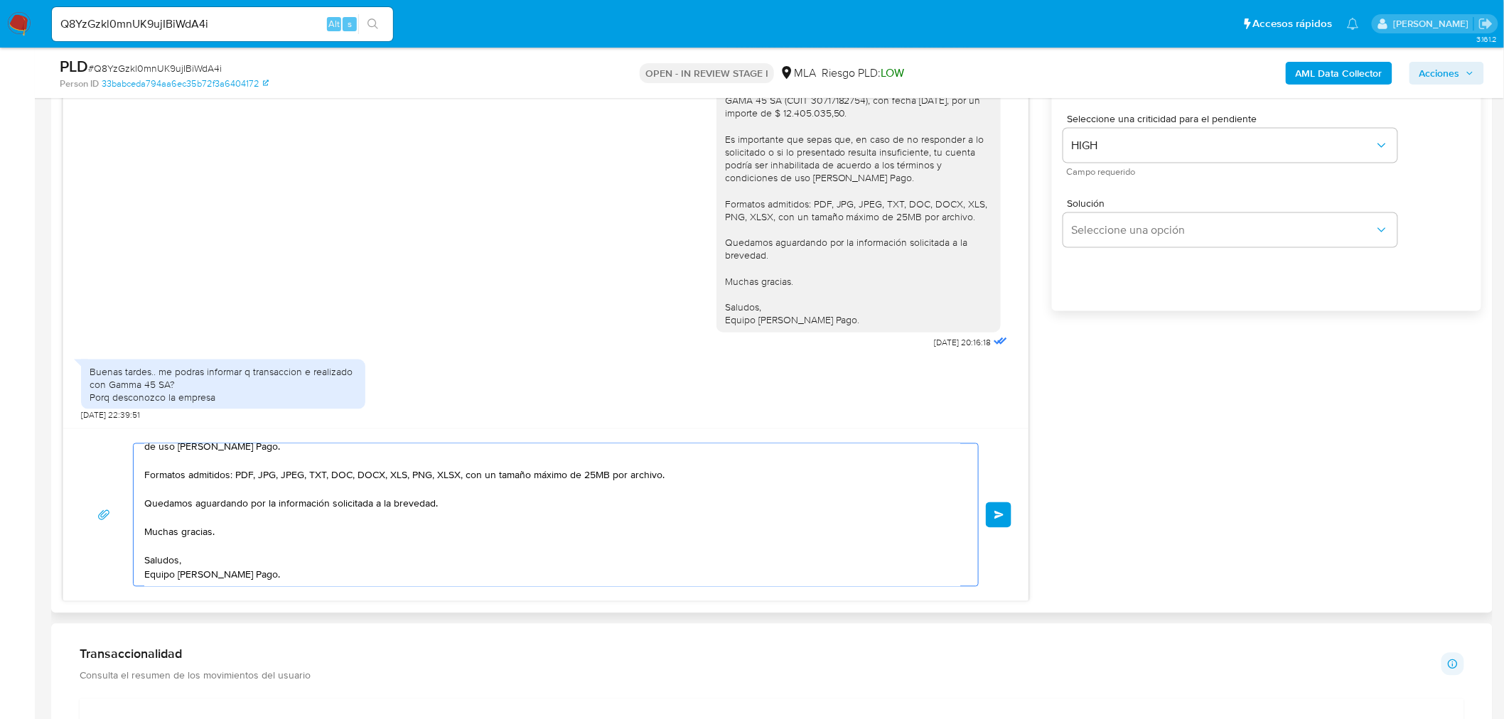
click at [271, 569] on textarea "Hola Marianela, A continuación, te brindamos la información acerca de la operac…" at bounding box center [552, 515] width 816 height 142
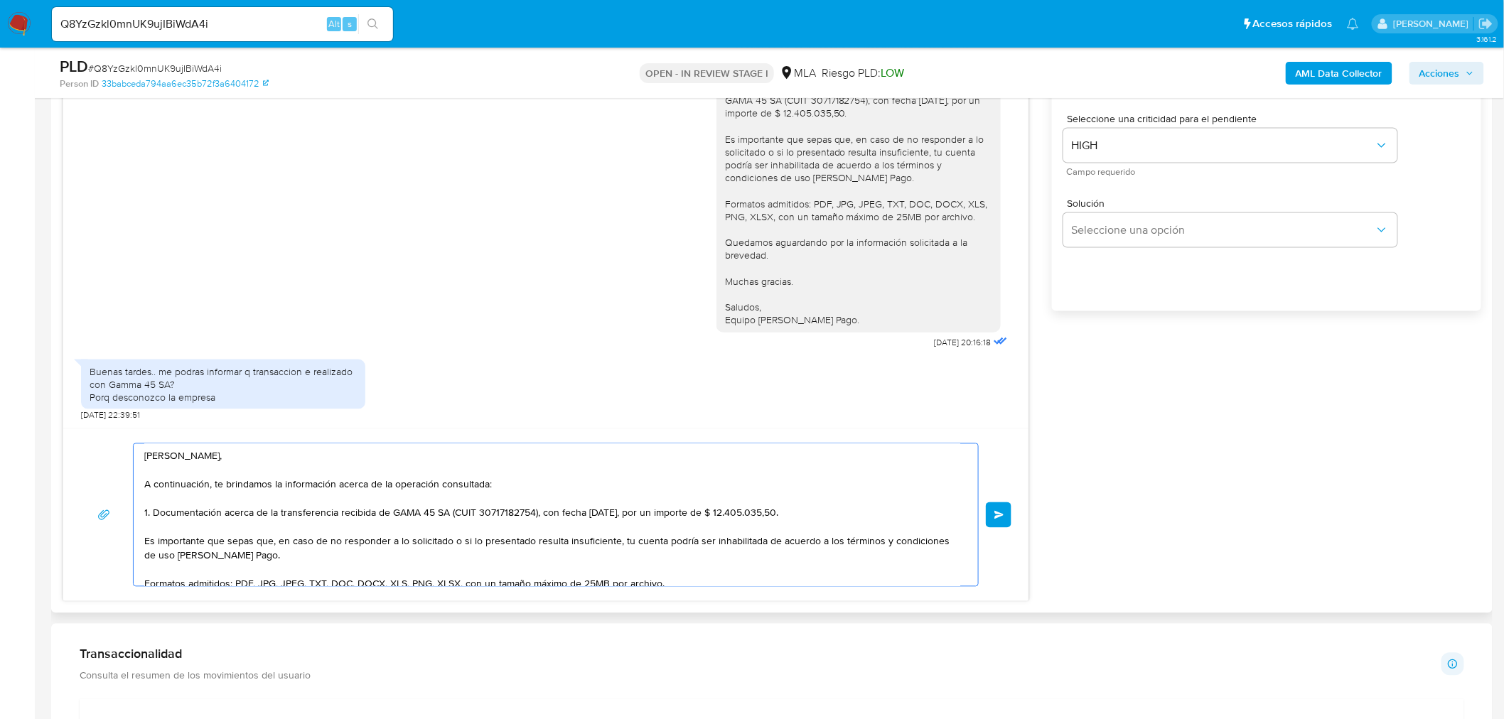
drag, startPoint x: 275, startPoint y: 574, endPoint x: 132, endPoint y: 421, distance: 209.7
click at [132, 421] on div "18/08/2025 17:39:41 Buenos dias Los ingresos de Dinero a mi cta son proveniente…" at bounding box center [546, 286] width 967 height 632
click at [253, 468] on textarea "Hola Marianela, A continuación, te brindamos la información acerca de la operac…" at bounding box center [552, 515] width 816 height 142
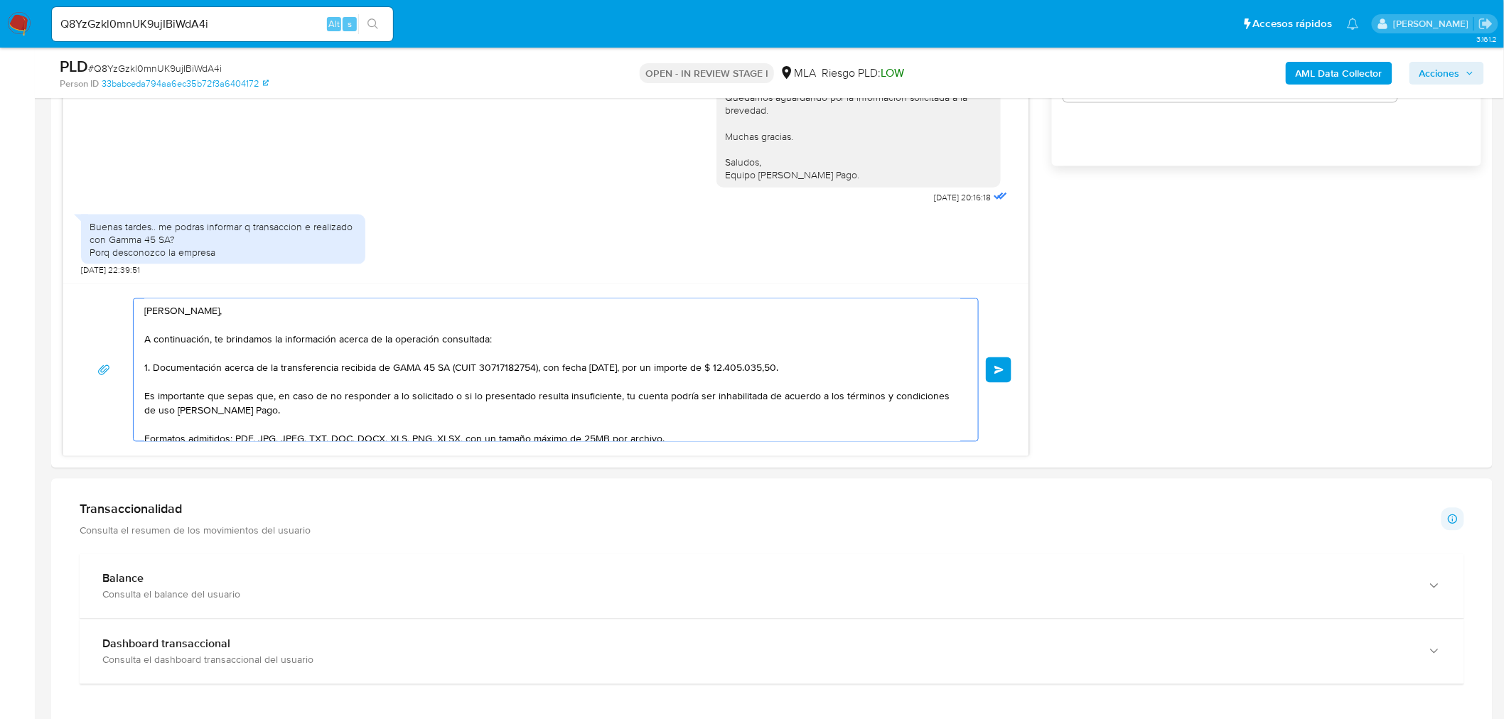
scroll to position [1026, 0]
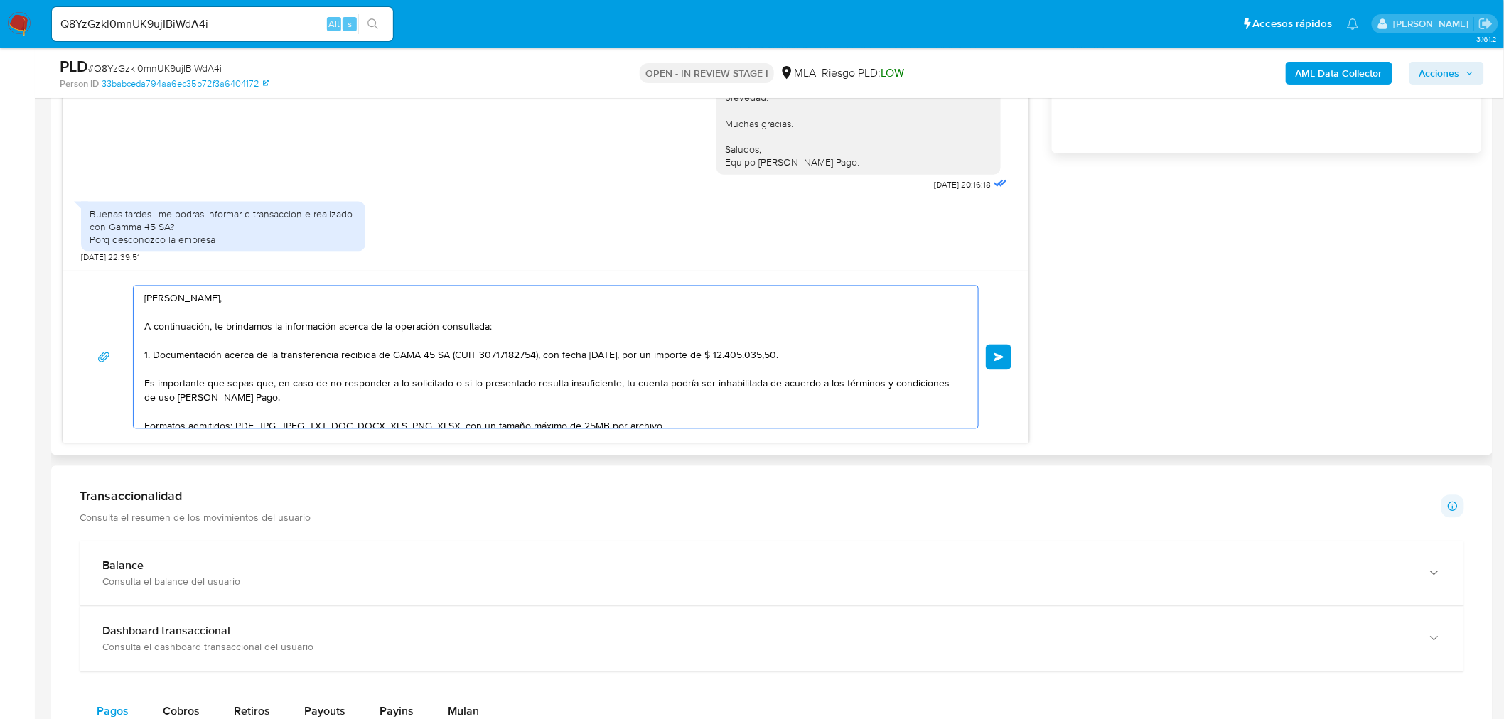
click at [678, 371] on textarea "Hola Marianela, A continuación, te brindamos la información acerca de la operac…" at bounding box center [552, 357] width 816 height 142
click at [350, 336] on textarea "Hola Marianela, A continuación, te brindamos la información acerca de la operac…" at bounding box center [552, 357] width 816 height 142
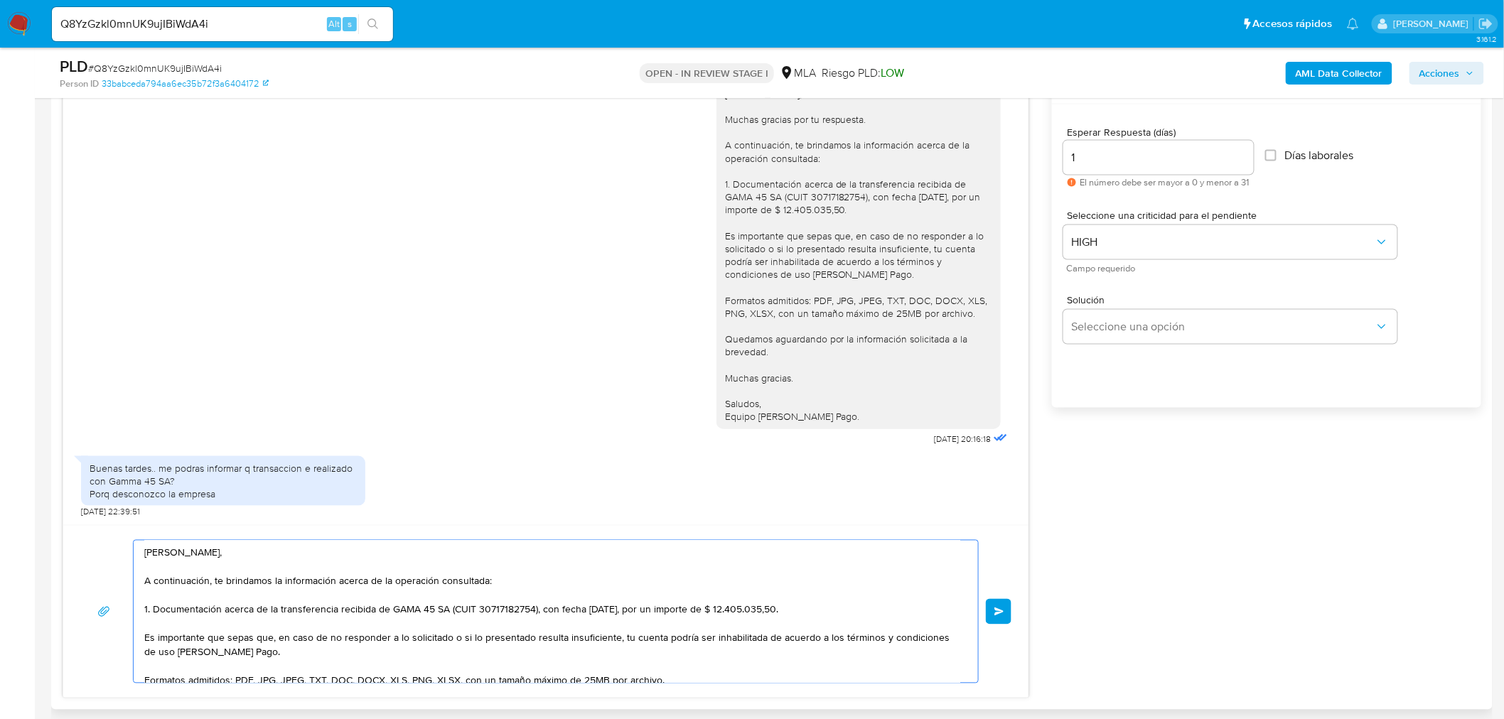
scroll to position [790, 0]
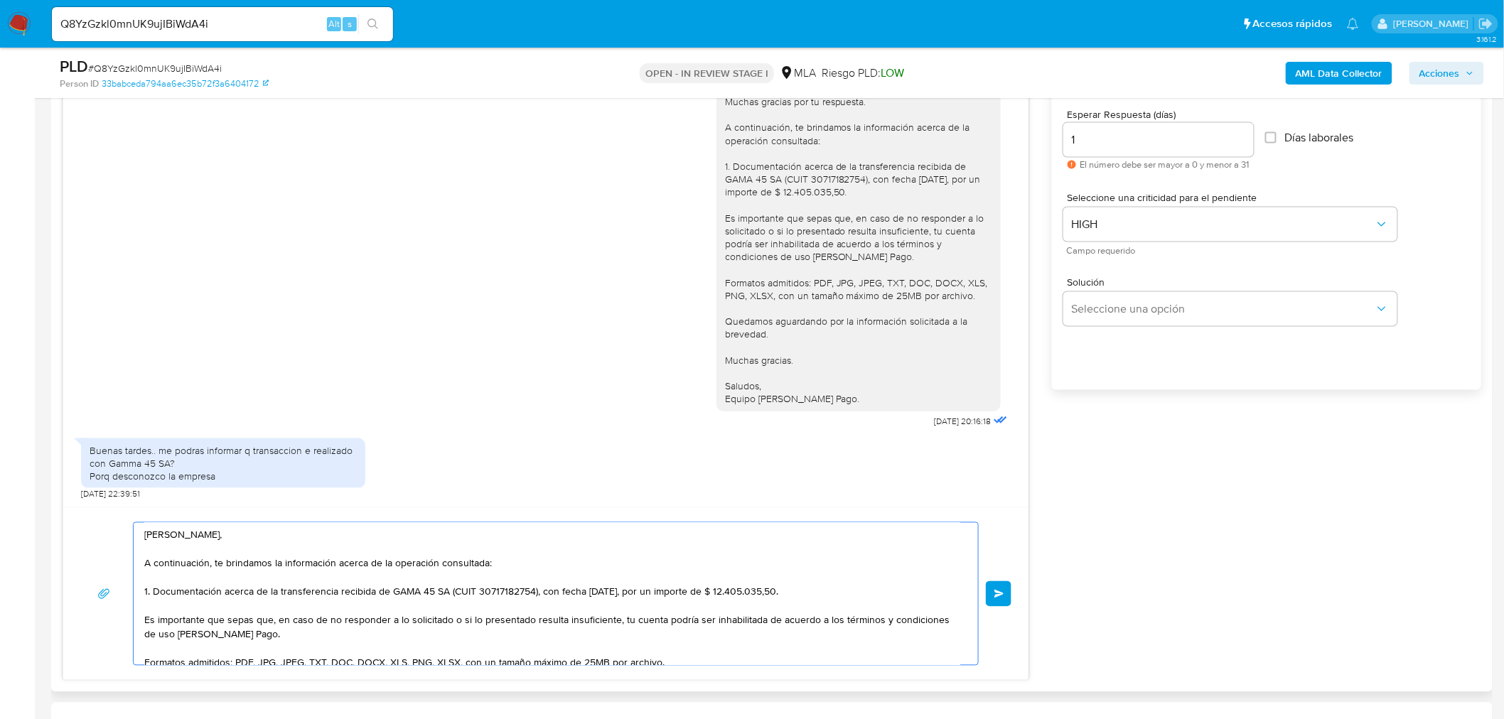
click at [761, 560] on textarea "Hola Marianela, A continuación, te brindamos la información acerca de la operac…" at bounding box center [552, 594] width 816 height 142
click at [166, 68] on span "# Q8YzGzkl0mnUK9ujIBiWdA4i" at bounding box center [155, 68] width 134 height 14
copy span "Q8YzGzkl0mnUK9ujIBiWdA4i"
click at [592, 609] on textarea "Hola Marianela, A continuación, te brindamos la información acerca de la operac…" at bounding box center [552, 594] width 816 height 142
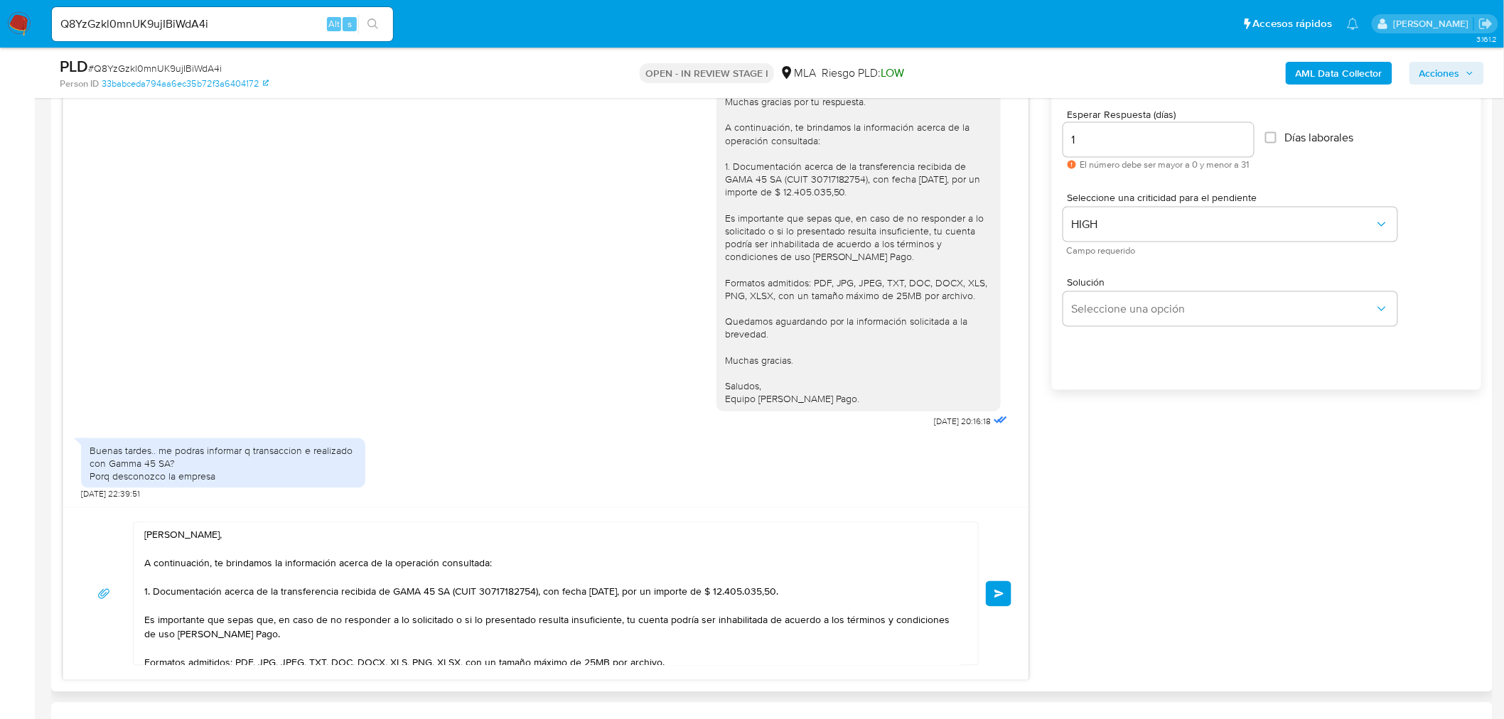
click at [989, 598] on button "Enviar" at bounding box center [999, 594] width 26 height 26
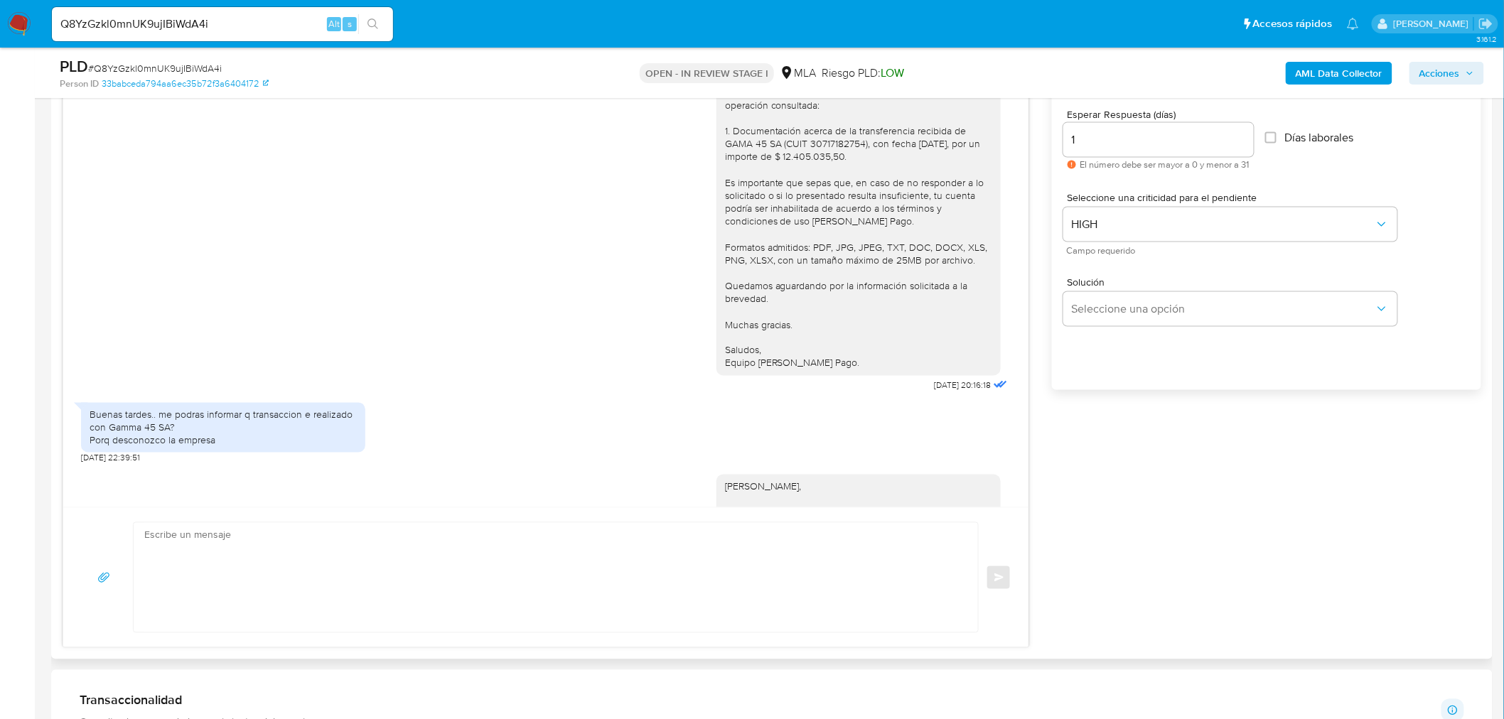
scroll to position [3125, 0]
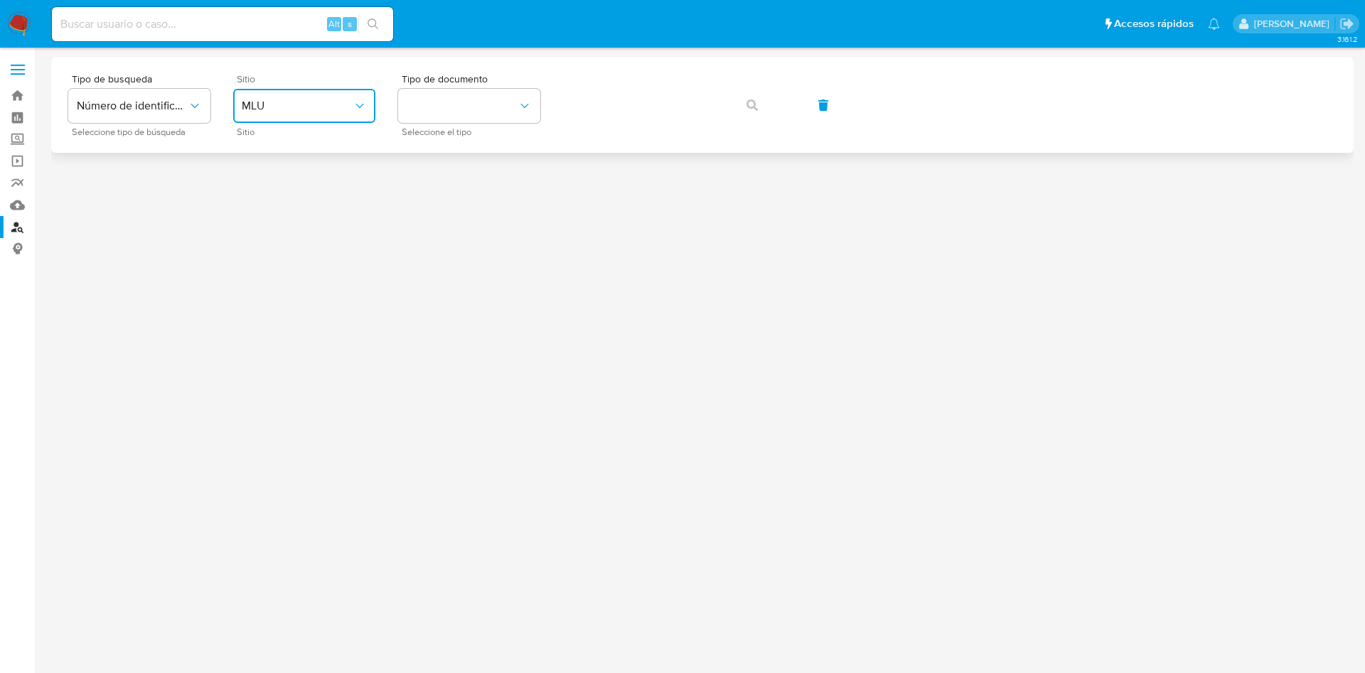
drag, startPoint x: 287, startPoint y: 99, endPoint x: 294, endPoint y: 117, distance: 19.1
click at [286, 99] on span "MLU" at bounding box center [297, 106] width 111 height 14
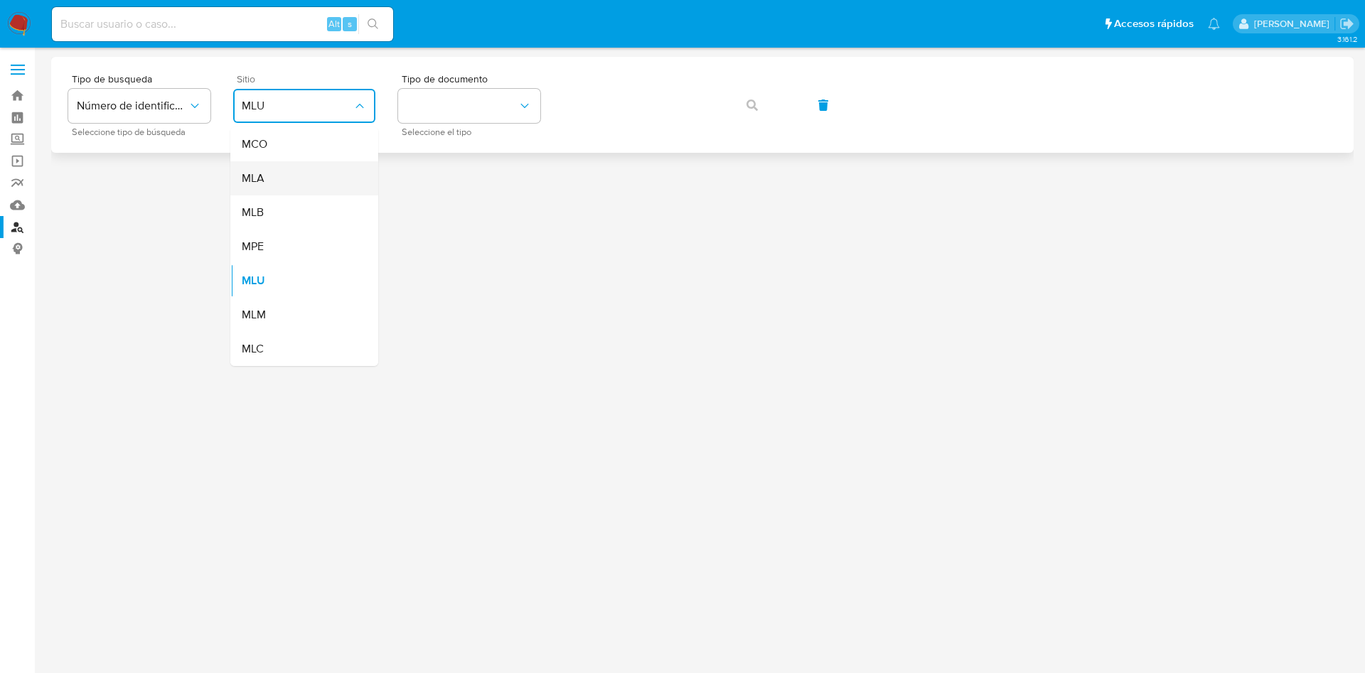
click at [289, 170] on div "MLA" at bounding box center [300, 178] width 117 height 34
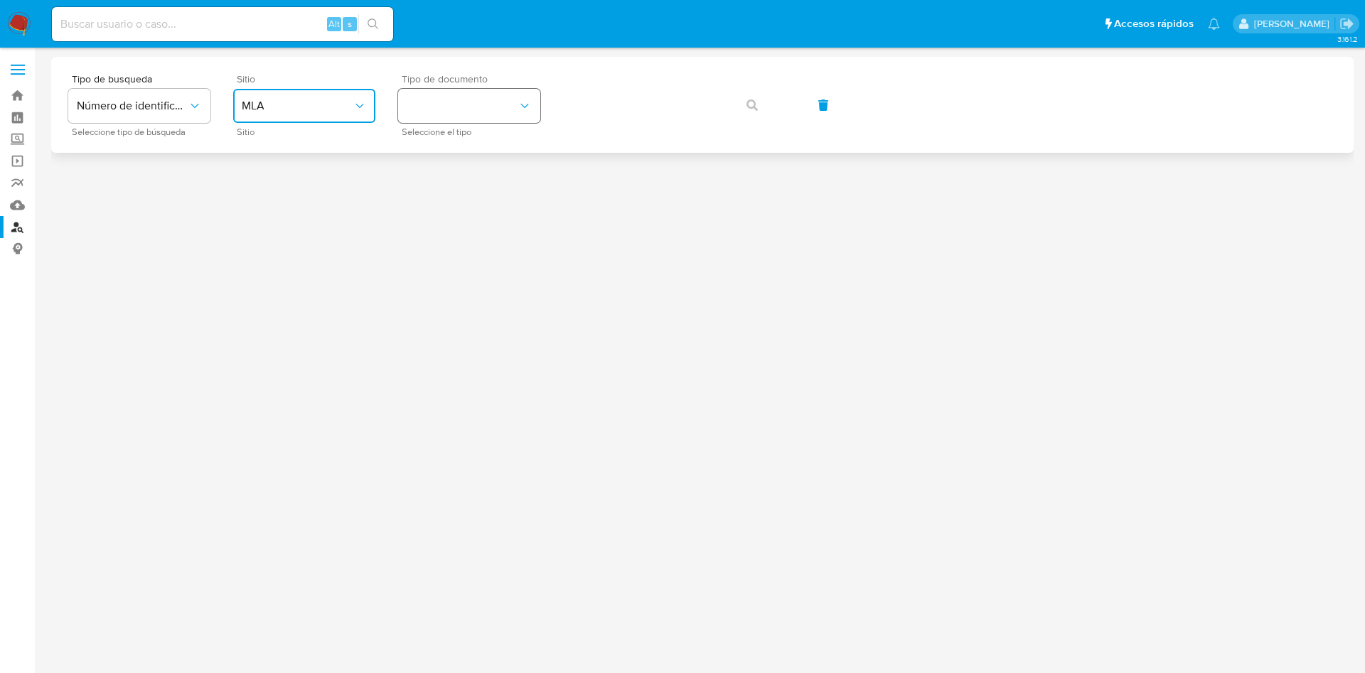
click at [407, 107] on button "identificationType" at bounding box center [469, 106] width 142 height 34
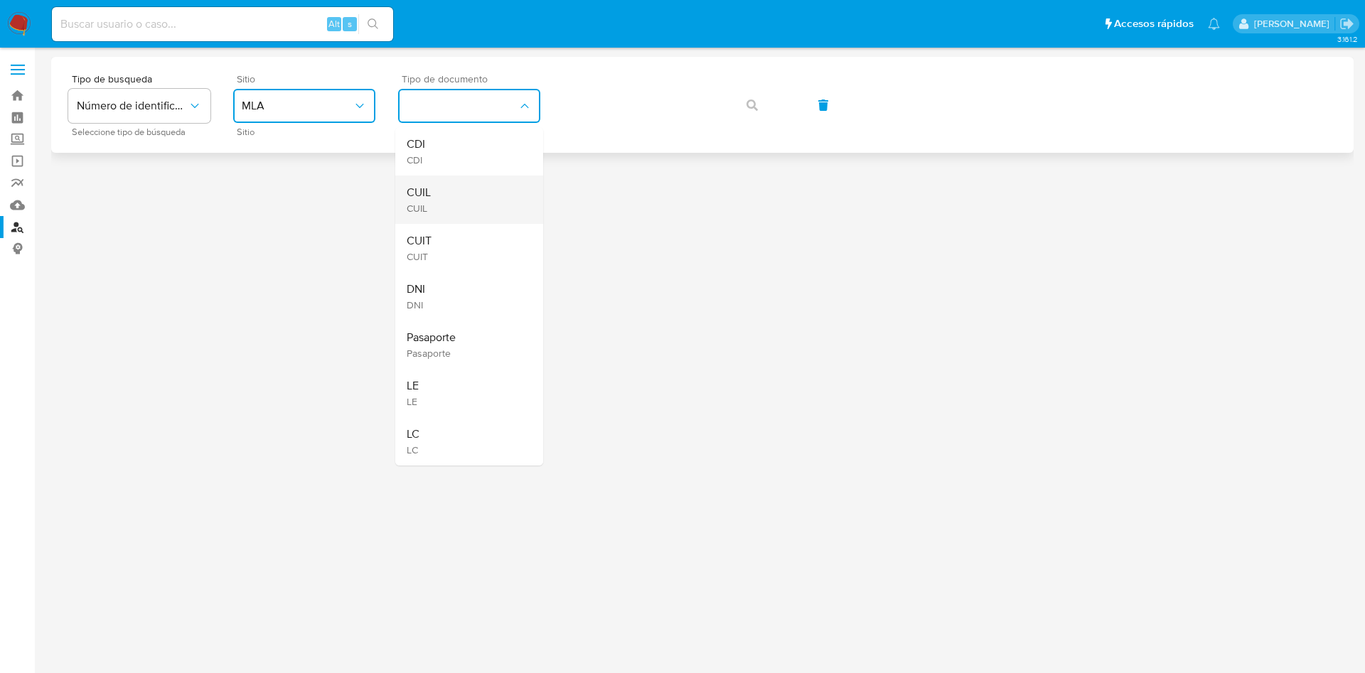
click at [468, 190] on div "CUIL CUIL" at bounding box center [465, 200] width 117 height 48
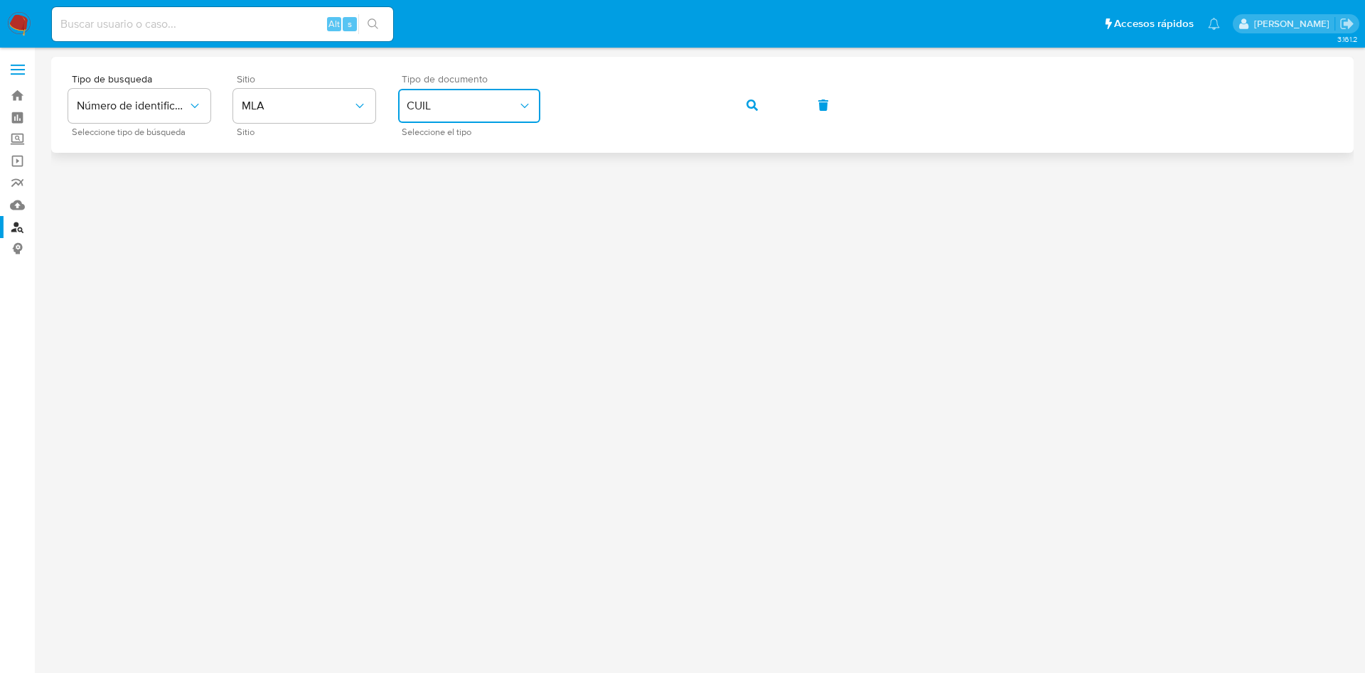
click at [736, 109] on button "button" at bounding box center [752, 105] width 48 height 34
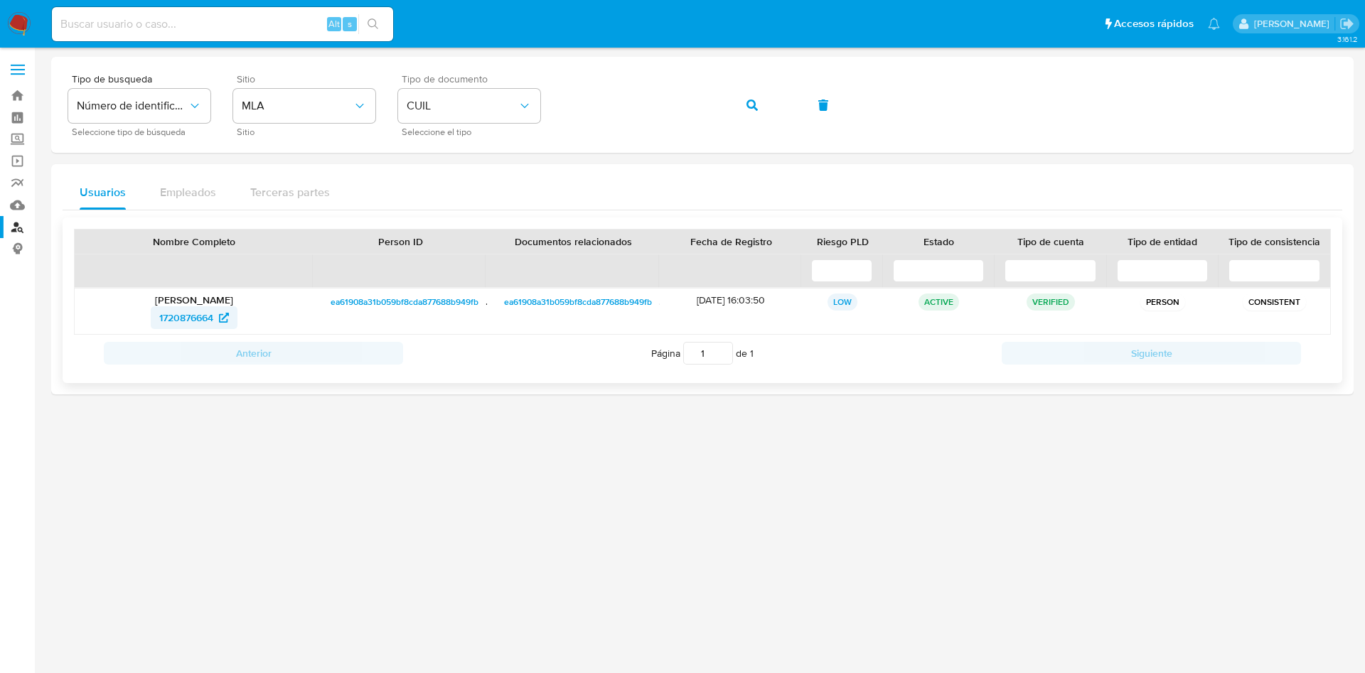
click at [200, 313] on span "1720876664" at bounding box center [186, 317] width 54 height 23
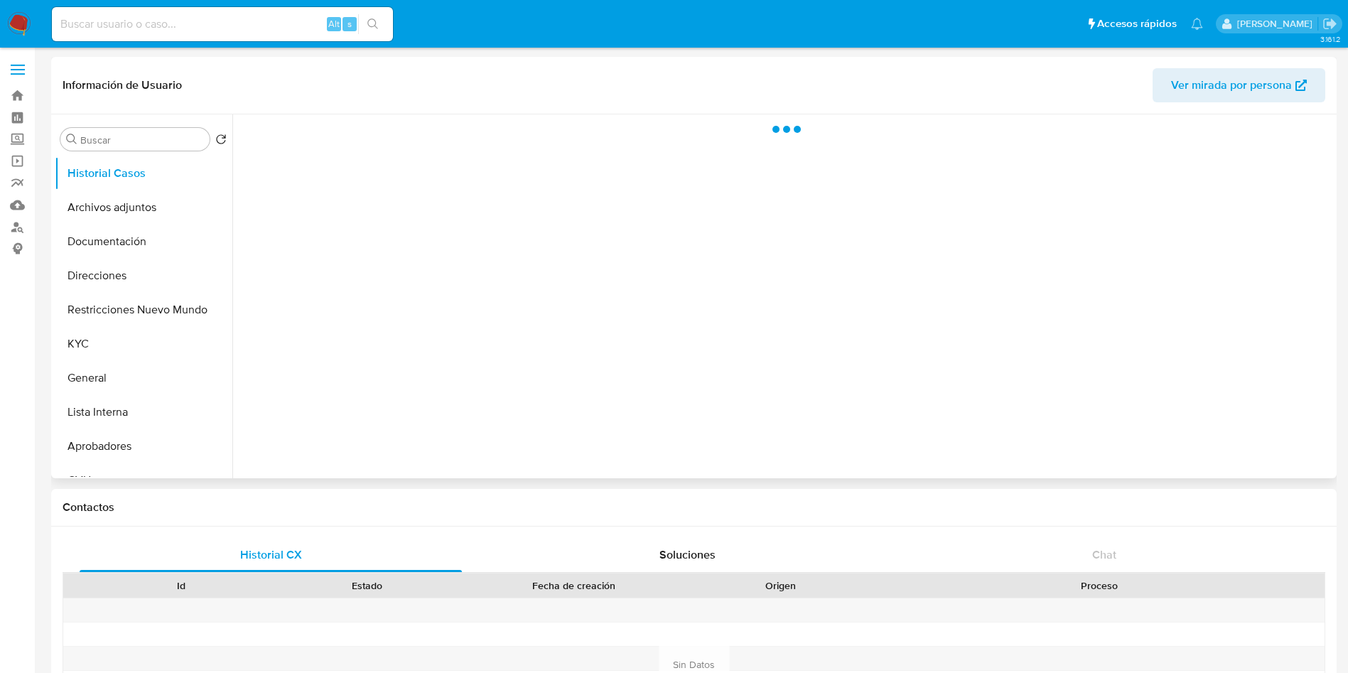
select select "10"
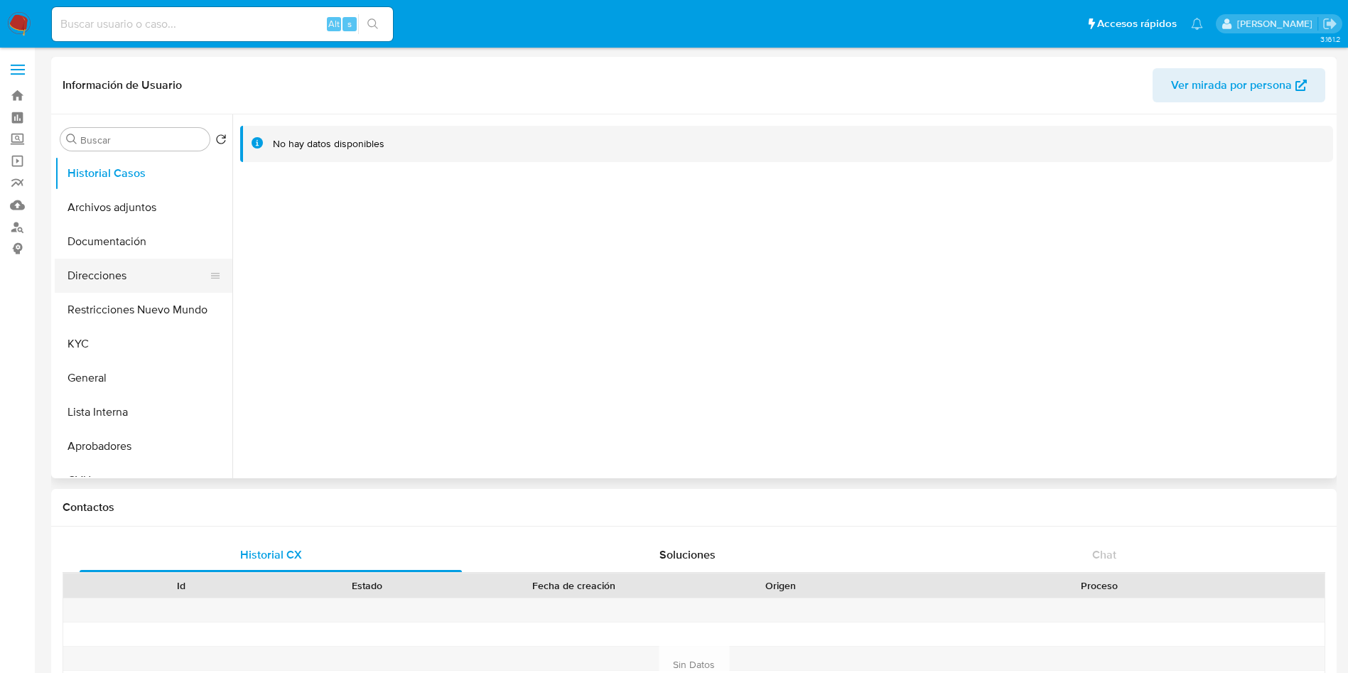
click at [88, 276] on button "Direcciones" at bounding box center [138, 276] width 166 height 34
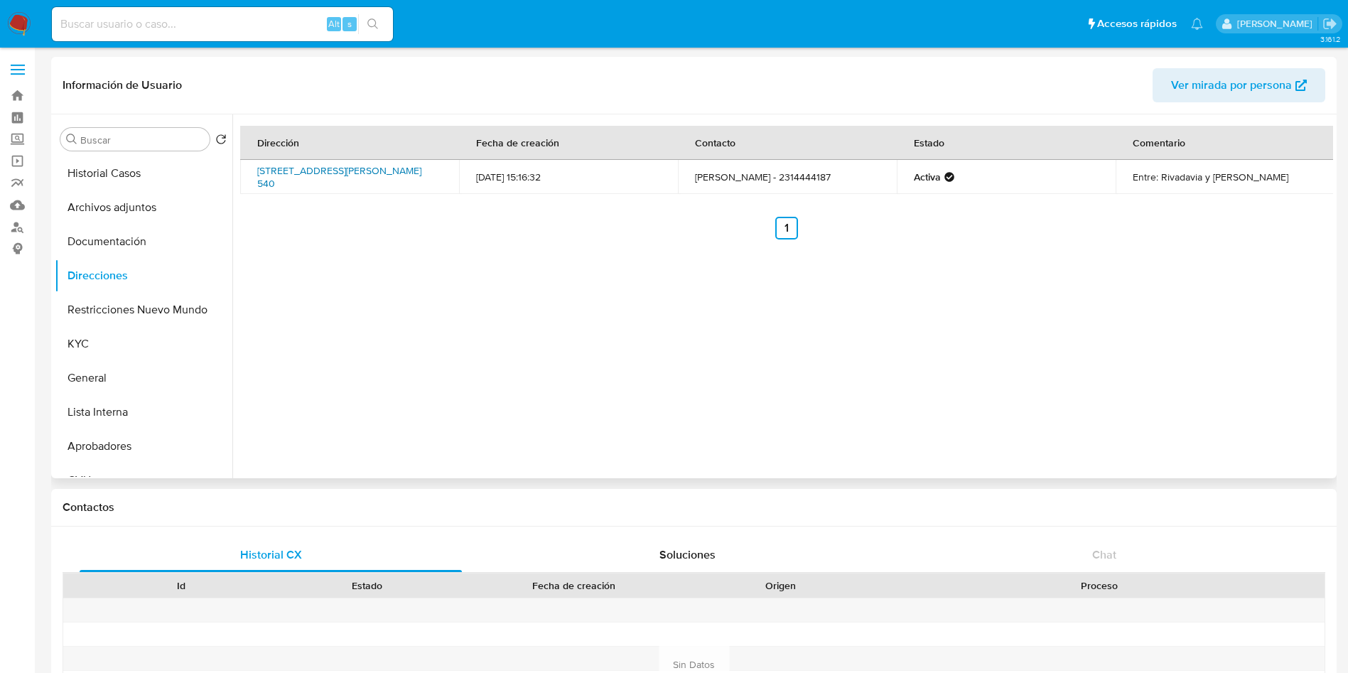
drag, startPoint x: 257, startPoint y: 161, endPoint x: 437, endPoint y: 168, distance: 180.7
click at [437, 168] on td "9 De Julio 540, Henderson, Buenos Aires, 6465, Argentina 540" at bounding box center [349, 177] width 219 height 34
copy link "9 De Julio 540, Henderson, Buenos Aires"
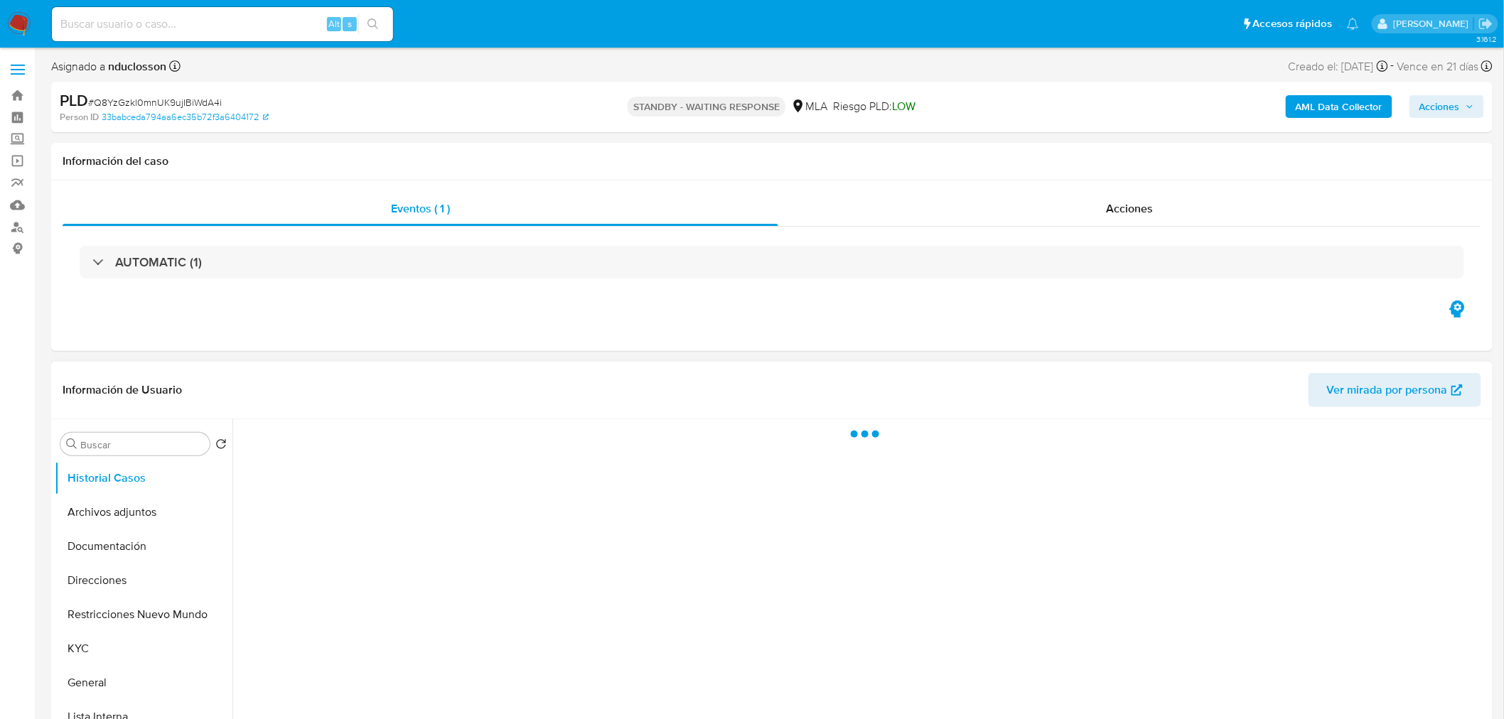
select select "10"
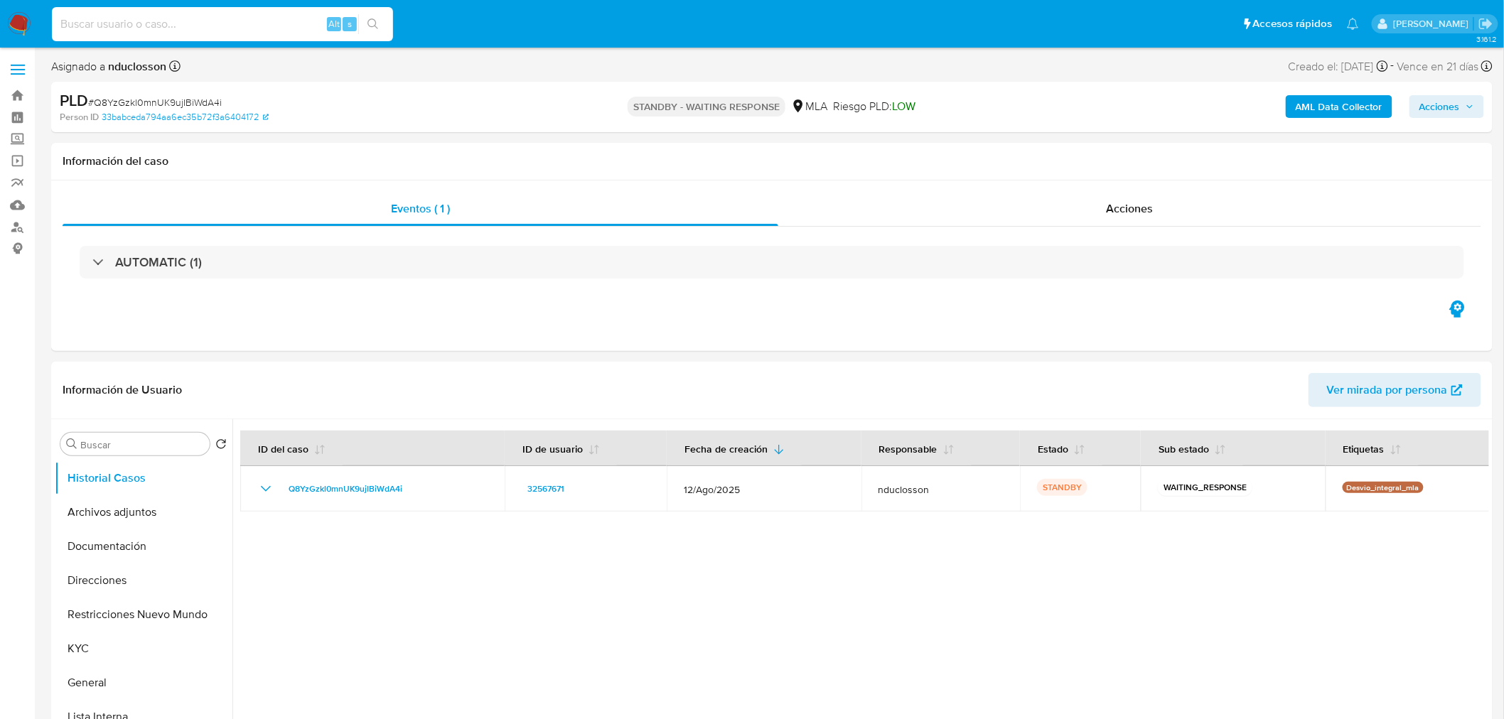
click at [222, 24] on input at bounding box center [222, 24] width 341 height 18
paste input "YtQ5DPt4ywS7tX0xpnFUbaWQ"
type input "YtQ5DPt4ywS7tX0xpnFUbaWQ"
click at [373, 15] on button "search-icon" at bounding box center [372, 24] width 29 height 20
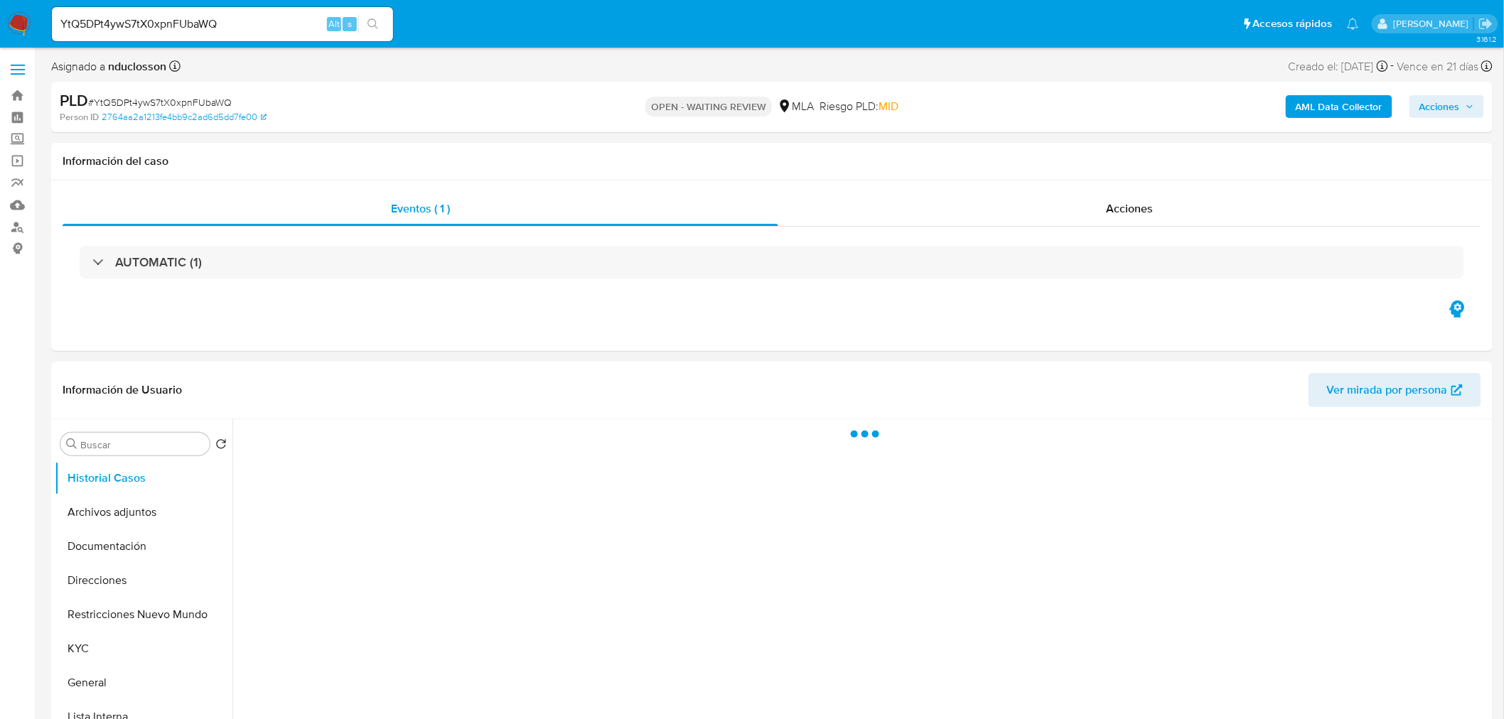
select select "10"
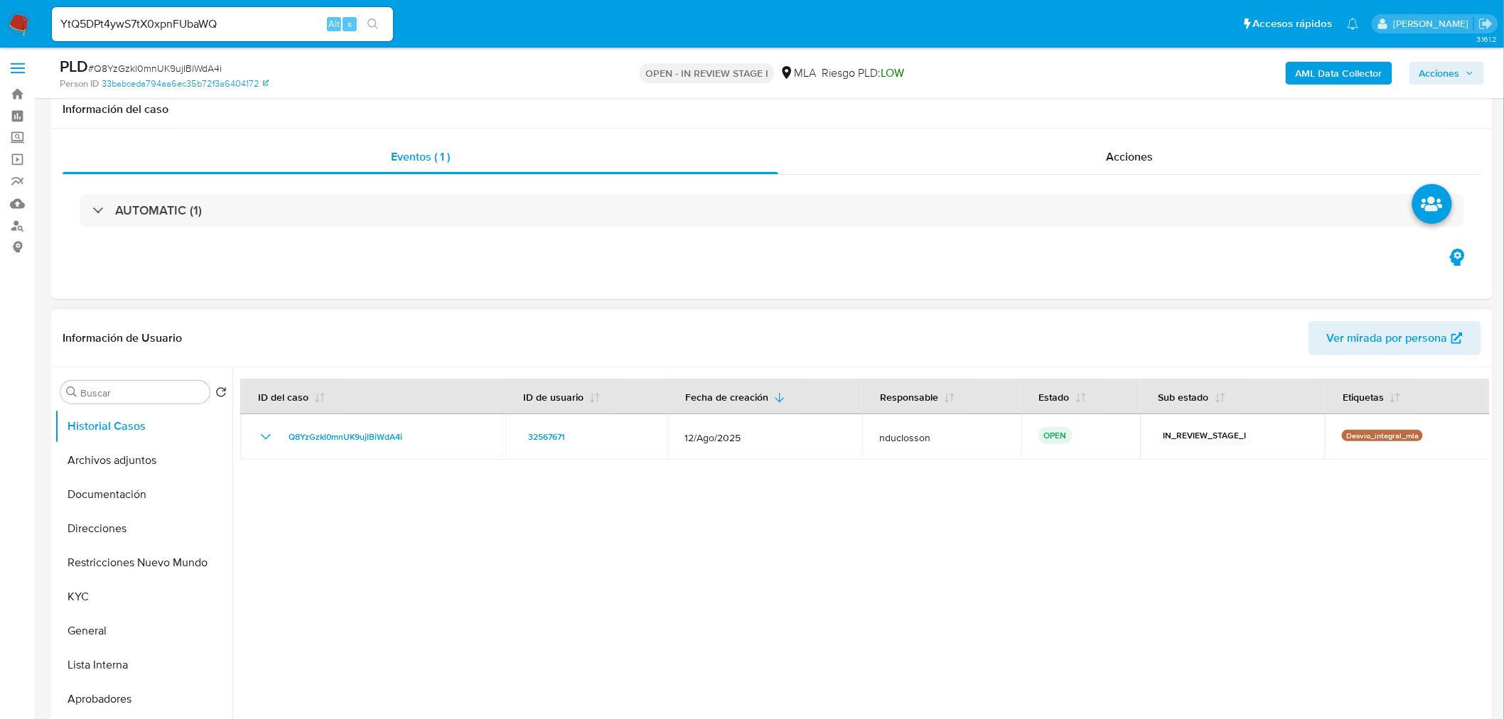
scroll to position [394, 0]
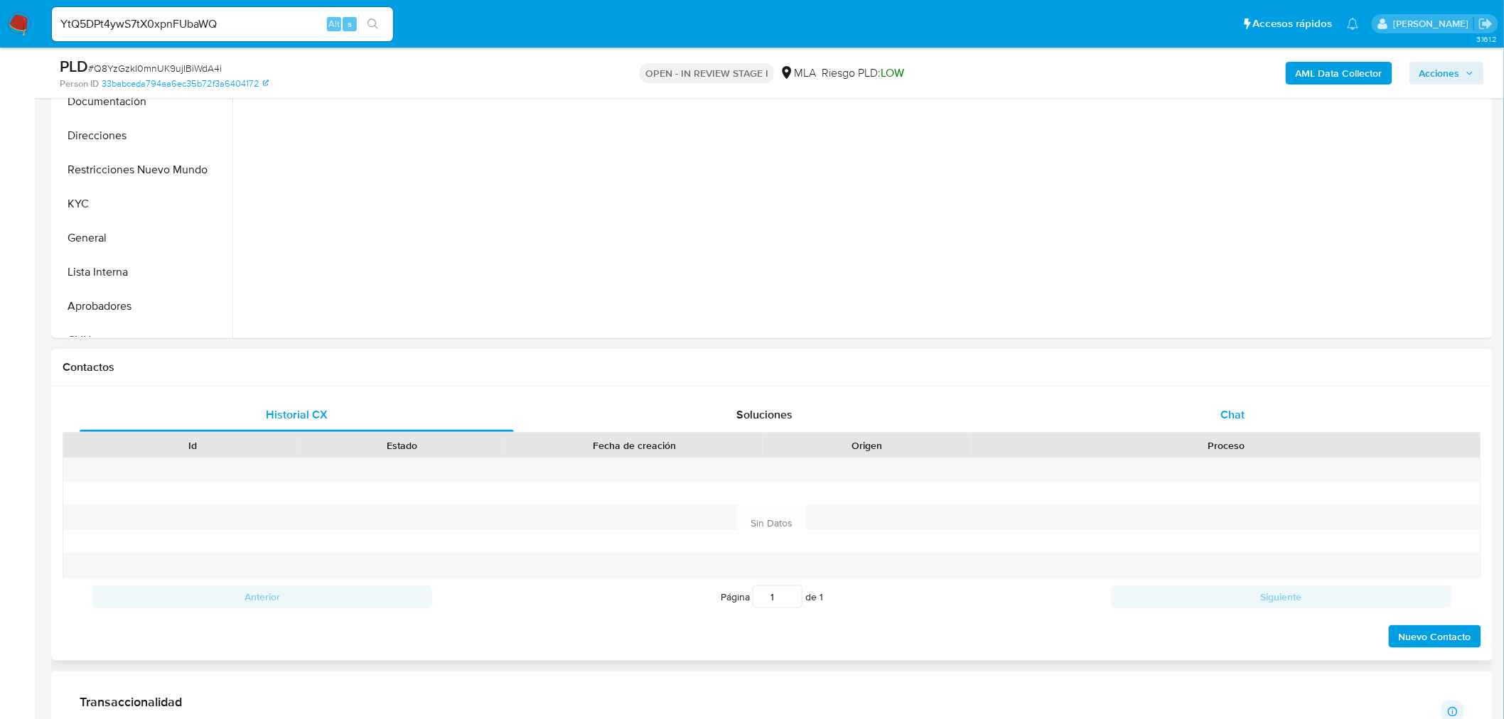
click at [1205, 418] on div "Chat" at bounding box center [1233, 415] width 434 height 34
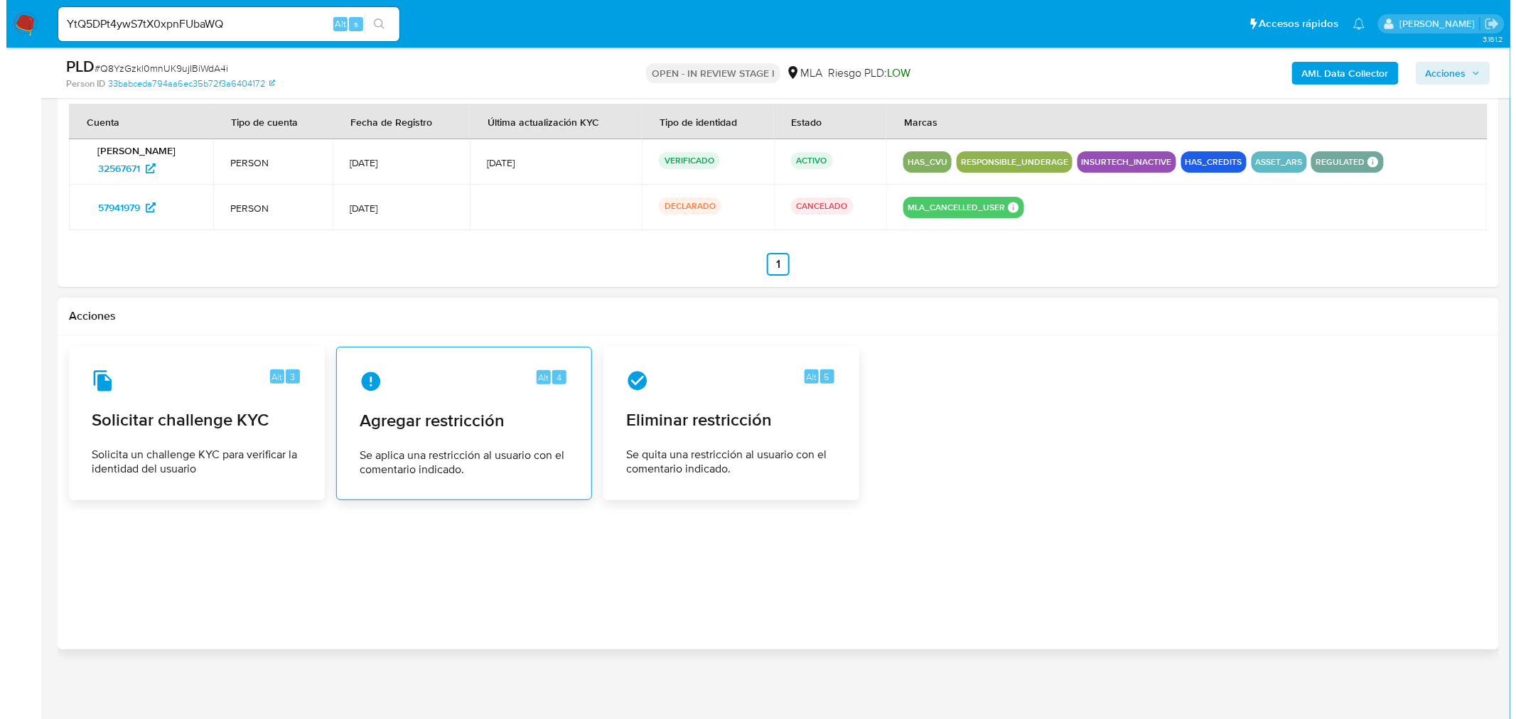
scroll to position [2221, 0]
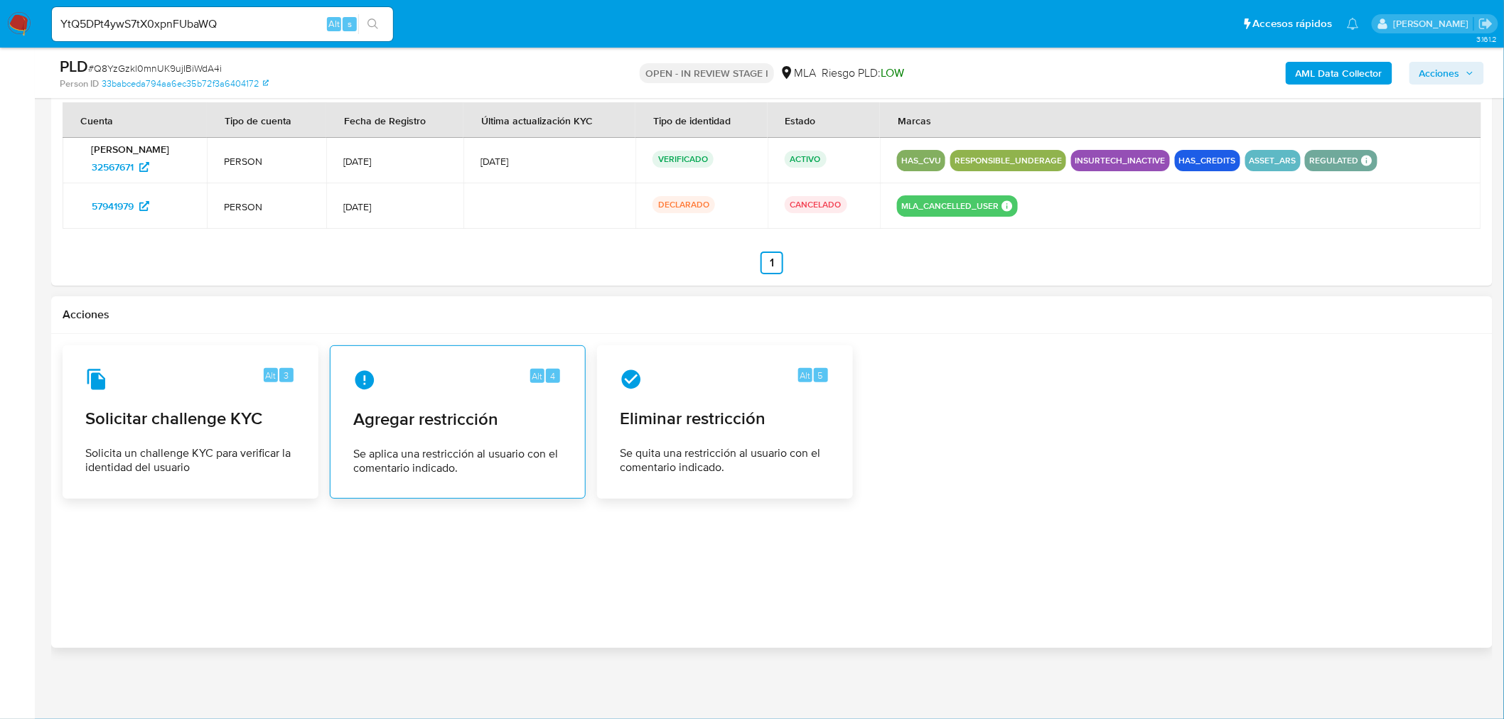
click at [458, 419] on span "Agregar restricción" at bounding box center [457, 419] width 209 height 21
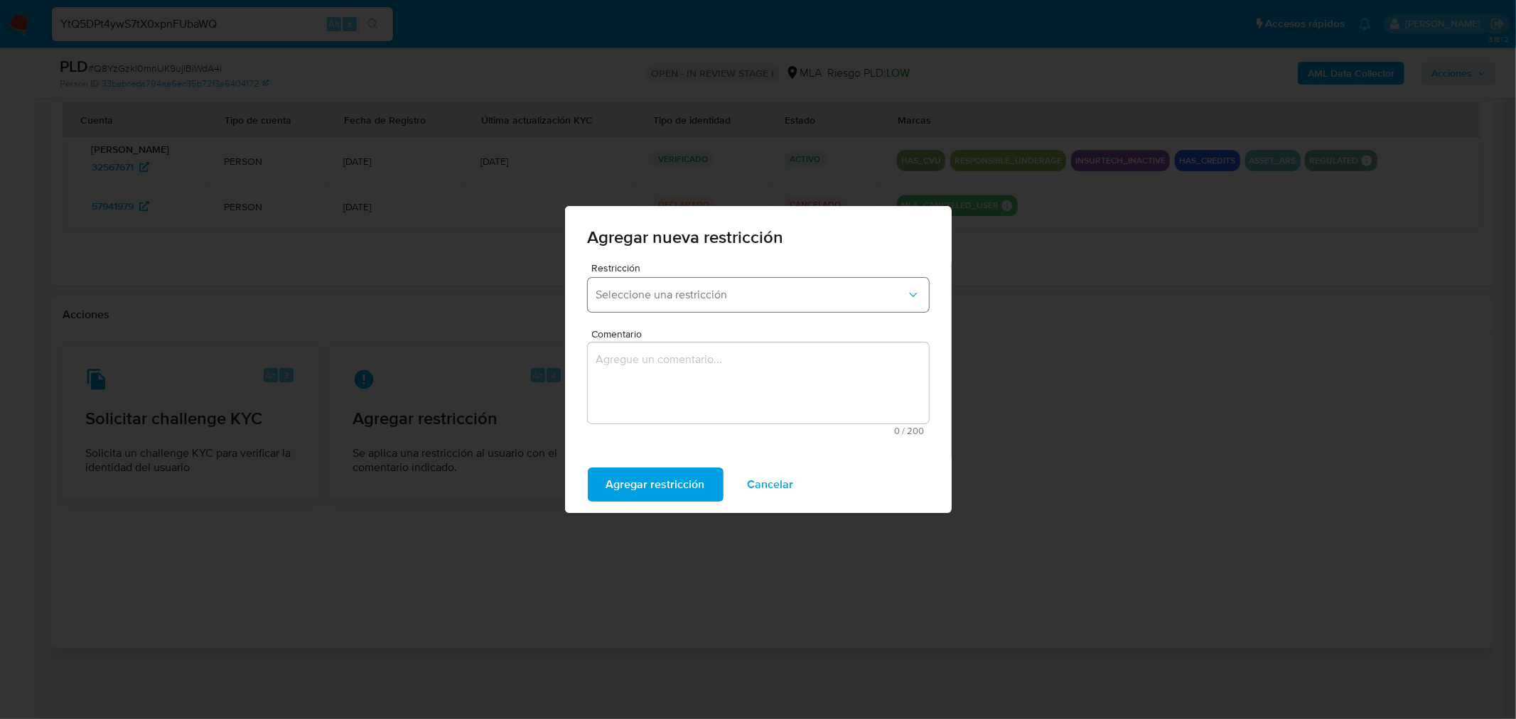
click at [635, 303] on button "Seleccione una restricción" at bounding box center [758, 295] width 341 height 34
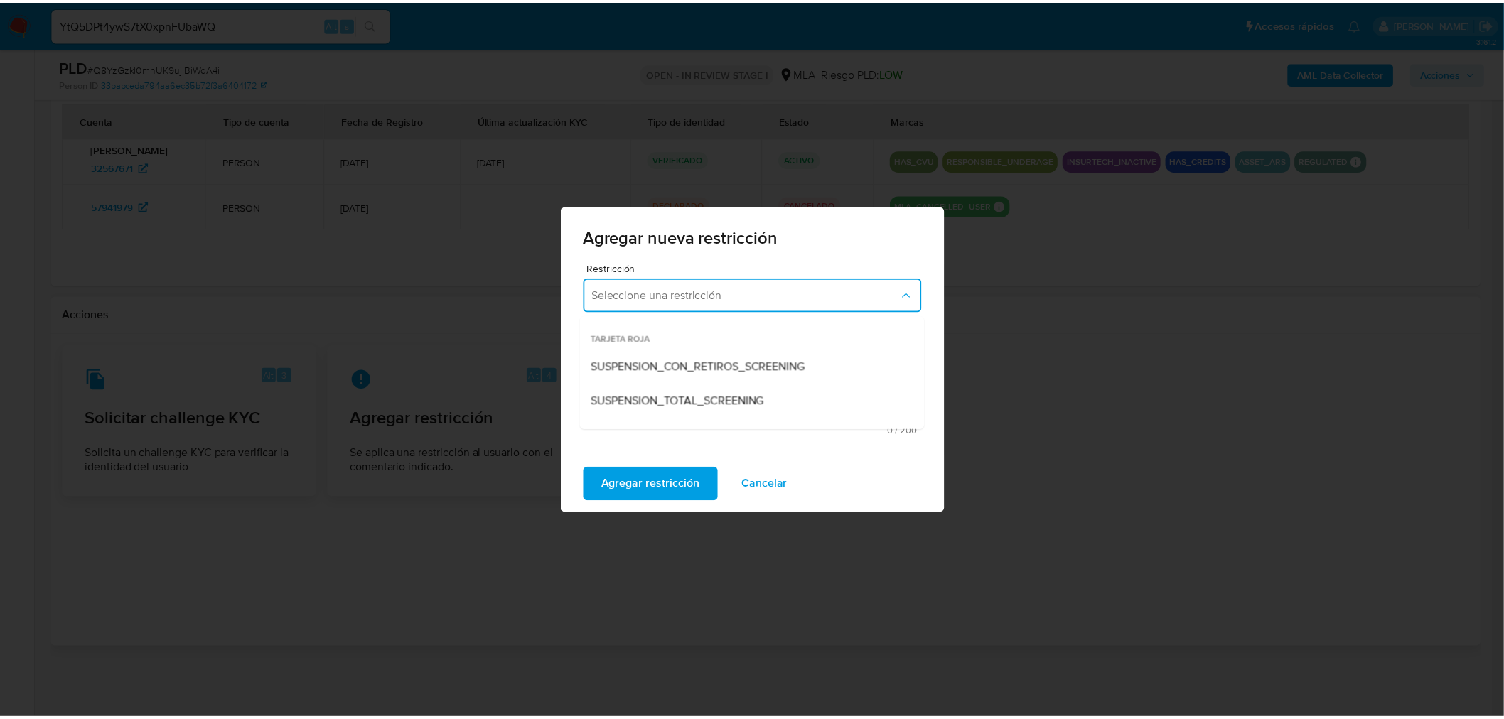
scroll to position [158, 0]
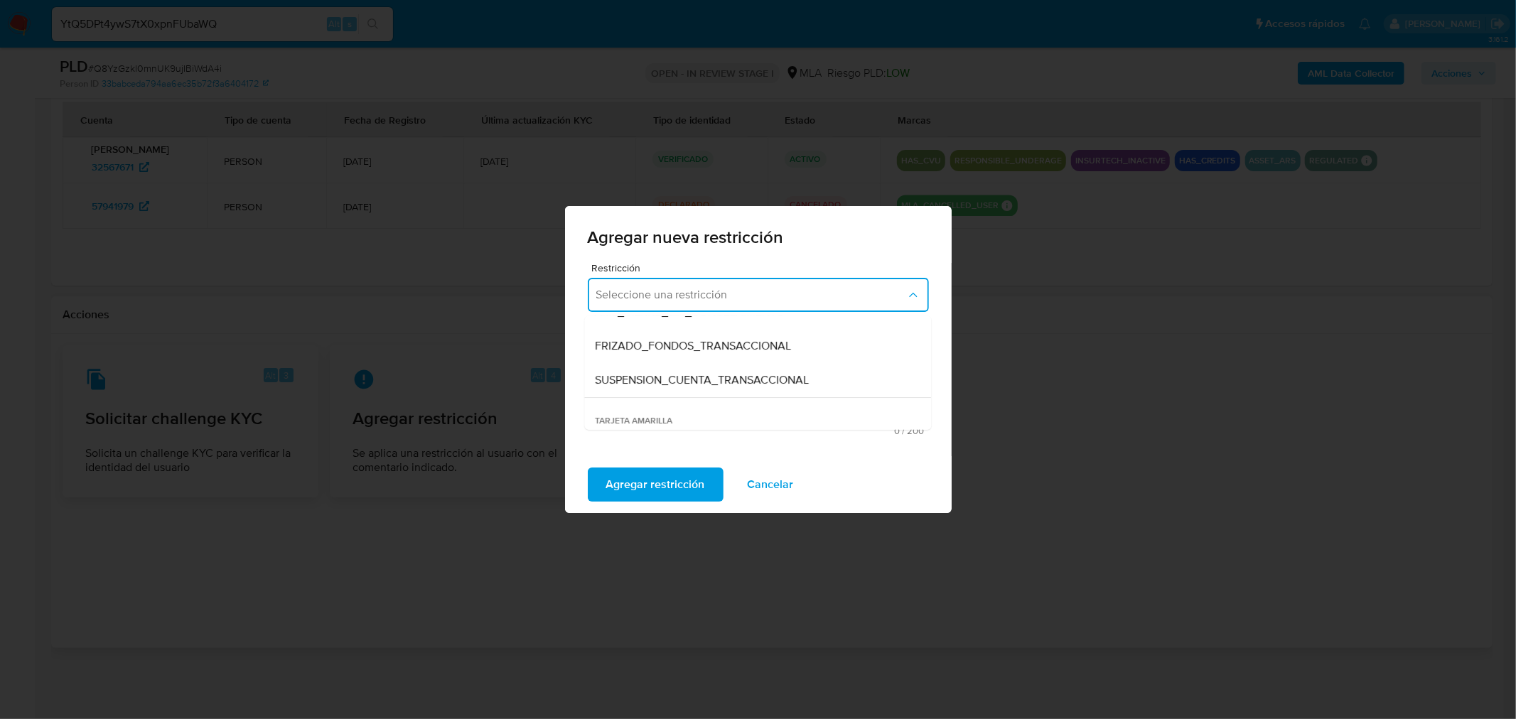
click at [667, 377] on span "SUSPENSION_CUENTA_TRANSACCIONAL" at bounding box center [703, 380] width 214 height 14
click at [650, 379] on textarea "Comentario" at bounding box center [758, 383] width 341 height 81
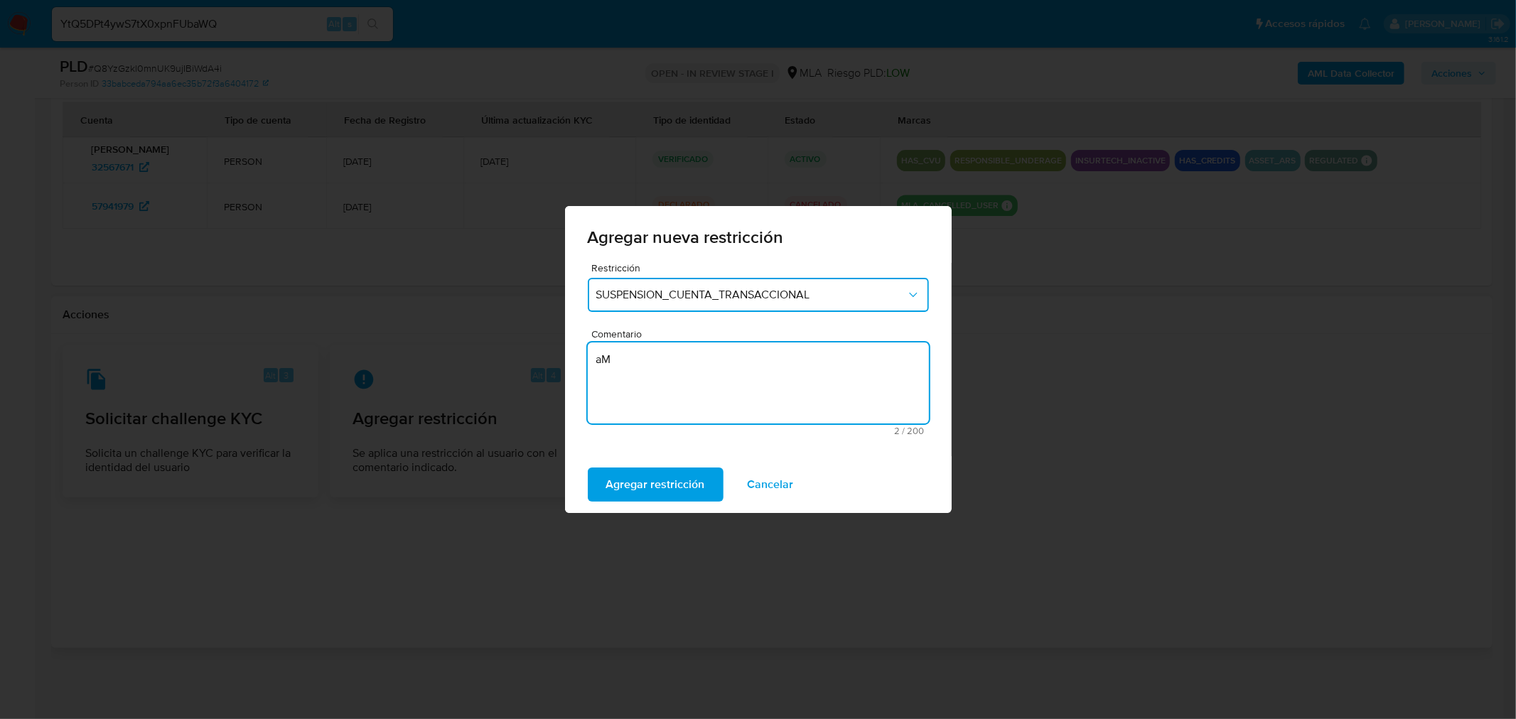
type textarea "a"
type textarea "AML"
click at [659, 480] on span "Agregar restricción" at bounding box center [655, 484] width 99 height 31
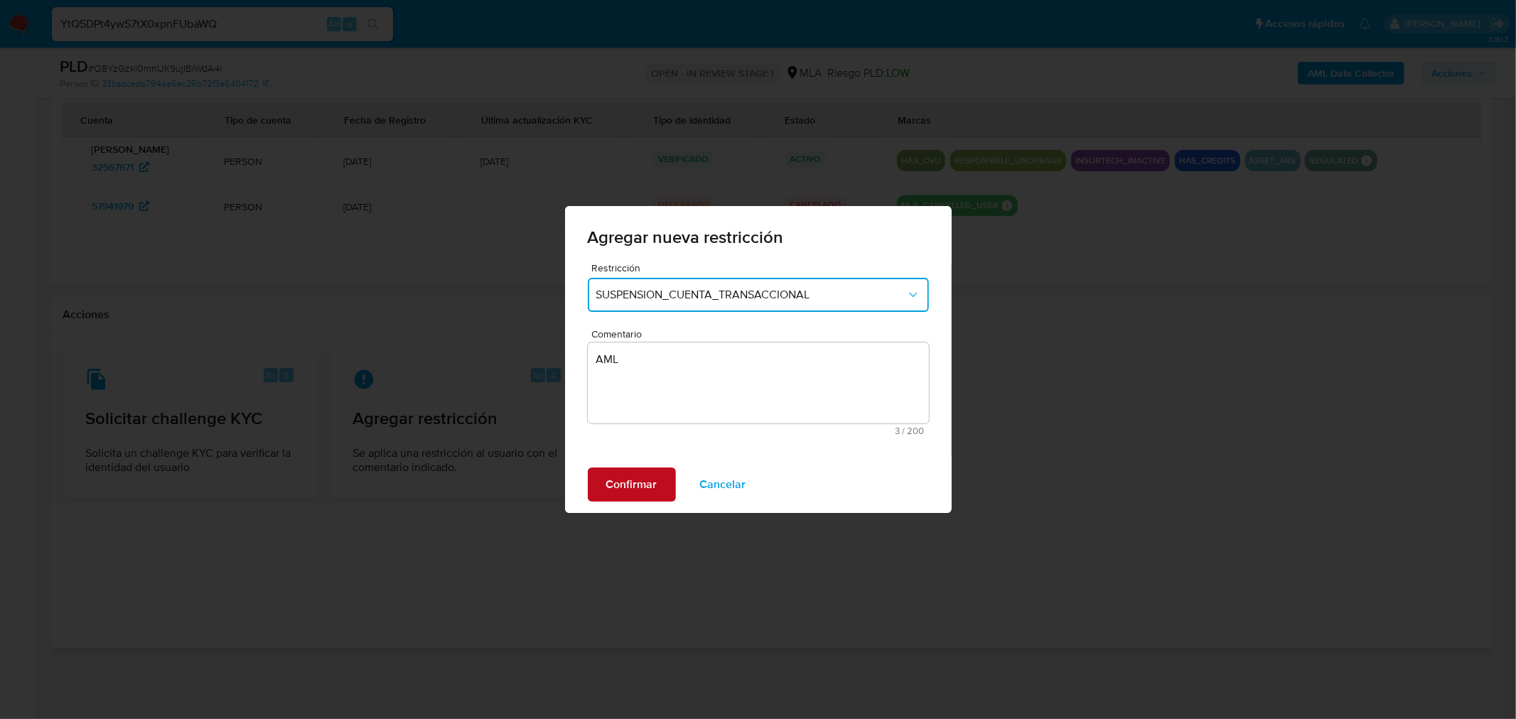
click at [624, 479] on span "Confirmar" at bounding box center [631, 484] width 51 height 31
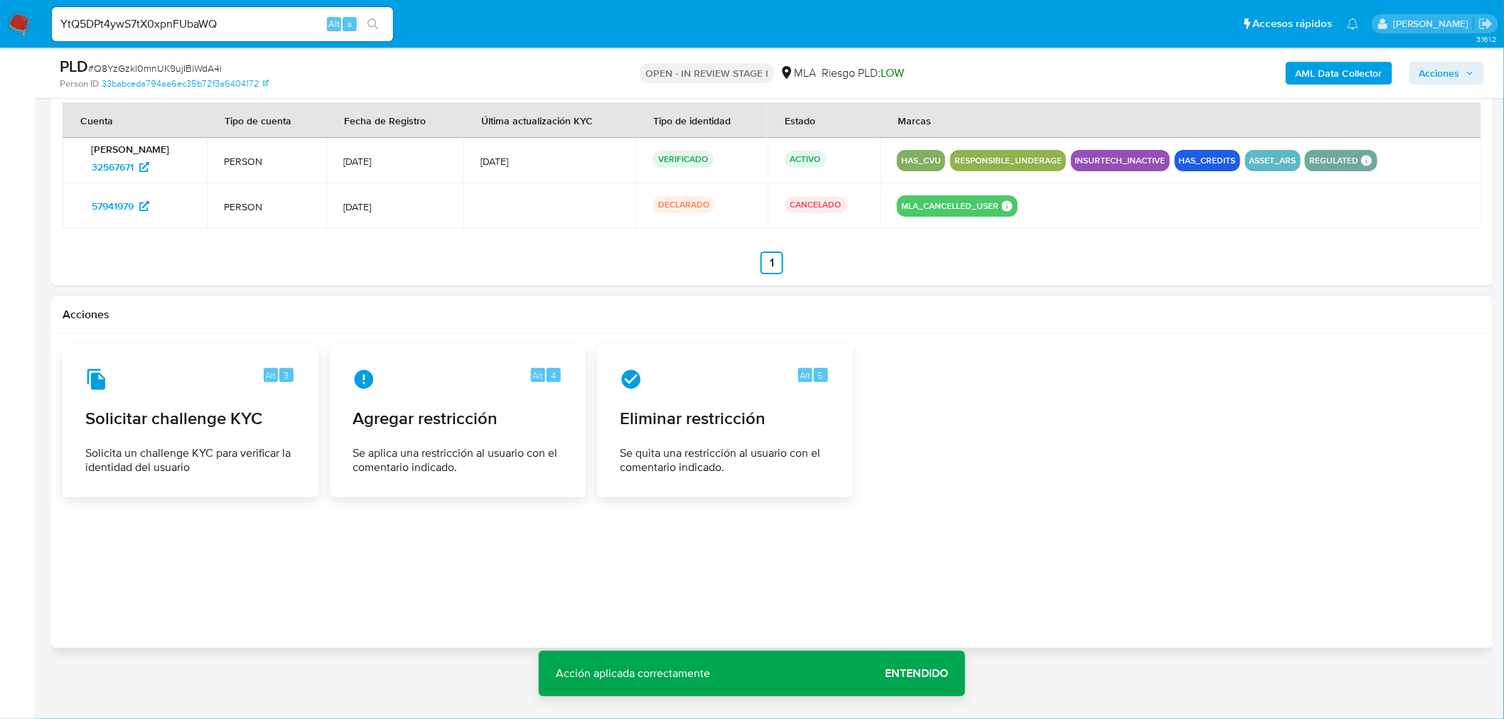
click at [926, 674] on span "Entendido" at bounding box center [916, 674] width 63 height 0
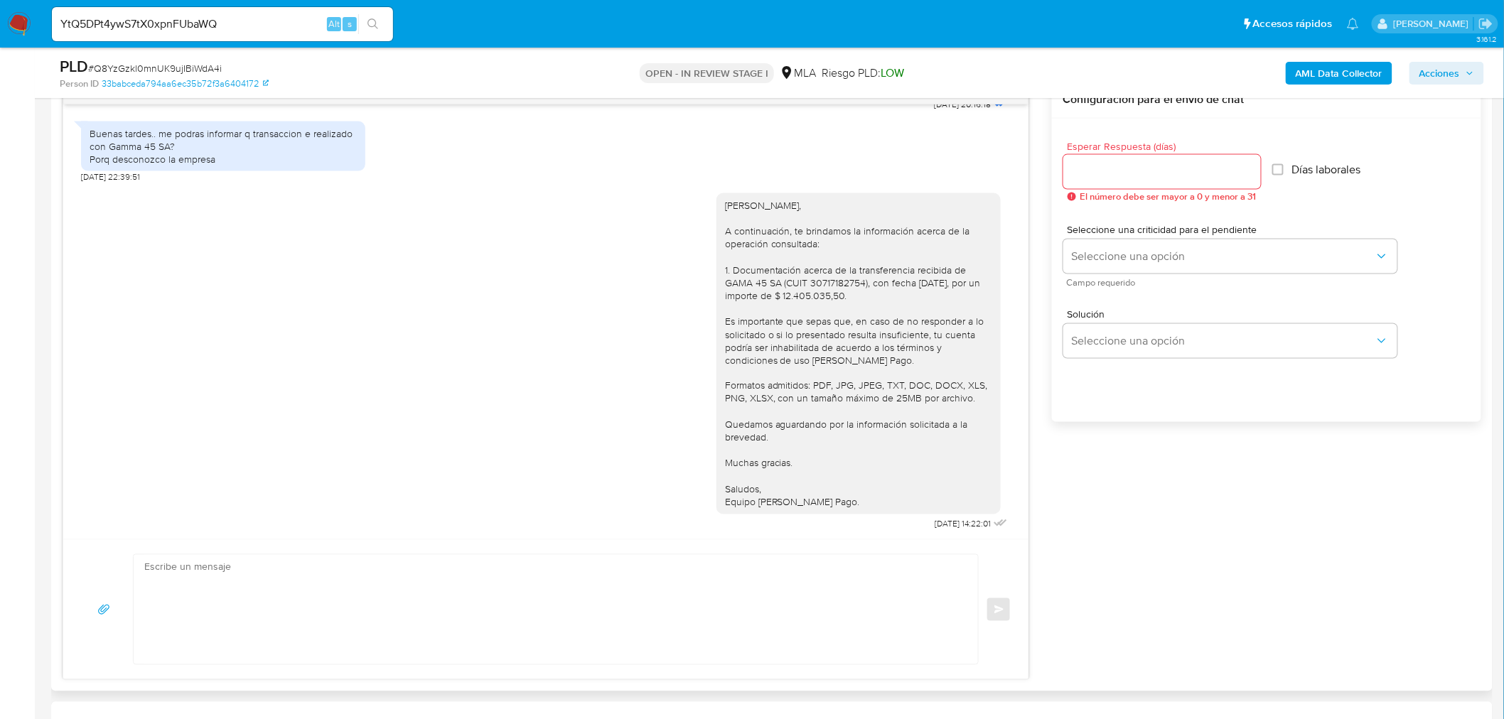
scroll to position [721, 0]
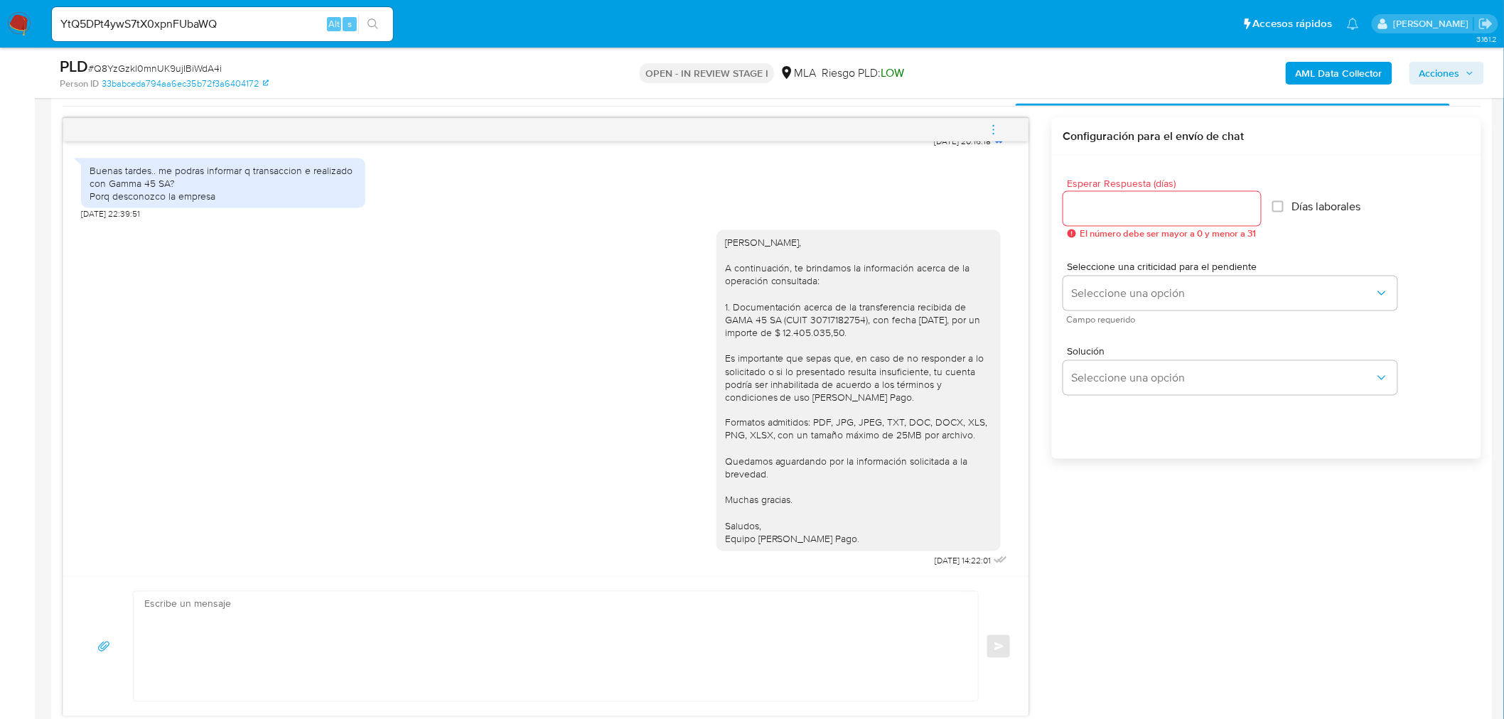
click at [155, 25] on input "YtQ5DPt4ywS7tX0xpnFUbaWQ" at bounding box center [222, 24] width 341 height 18
click at [368, 28] on icon "search-icon" at bounding box center [372, 23] width 11 height 11
click at [366, 24] on button "search-icon" at bounding box center [372, 24] width 29 height 20
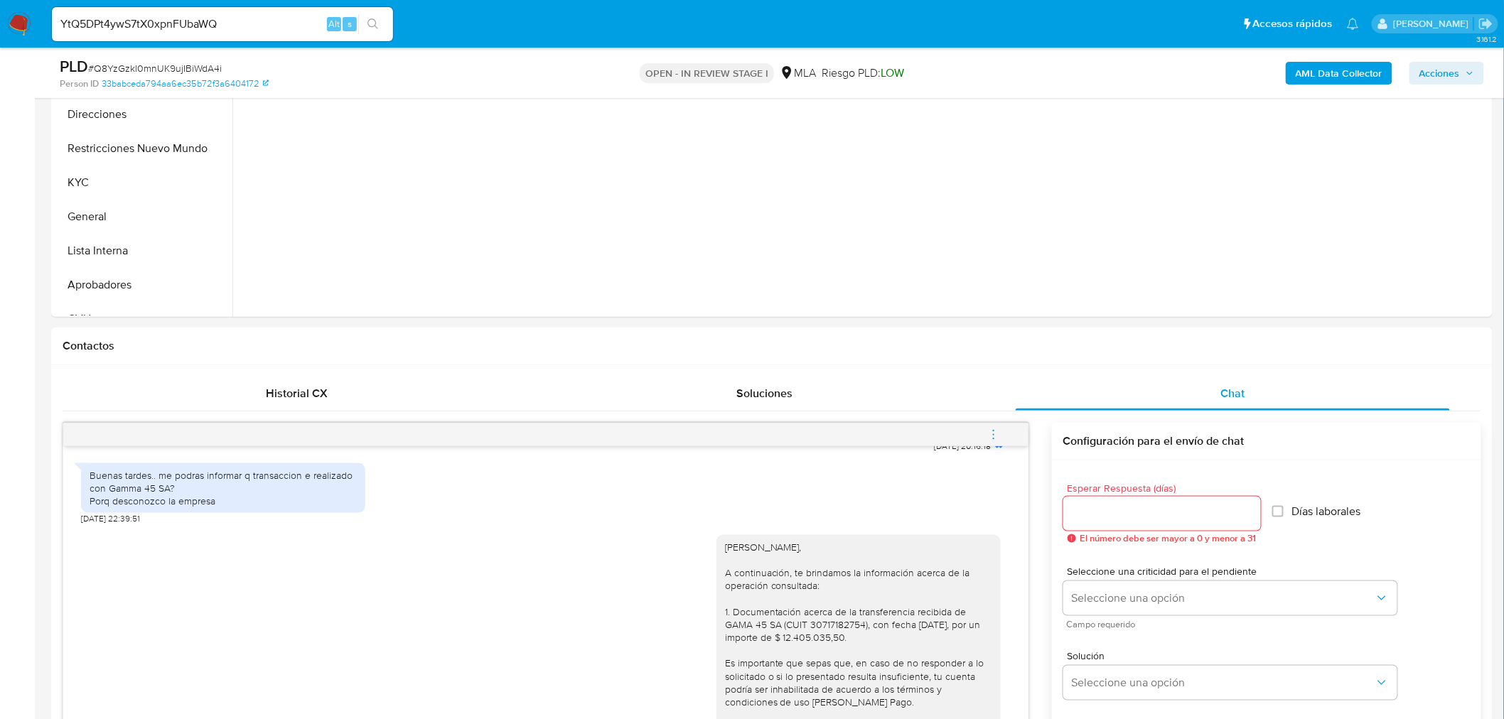
scroll to position [405, 0]
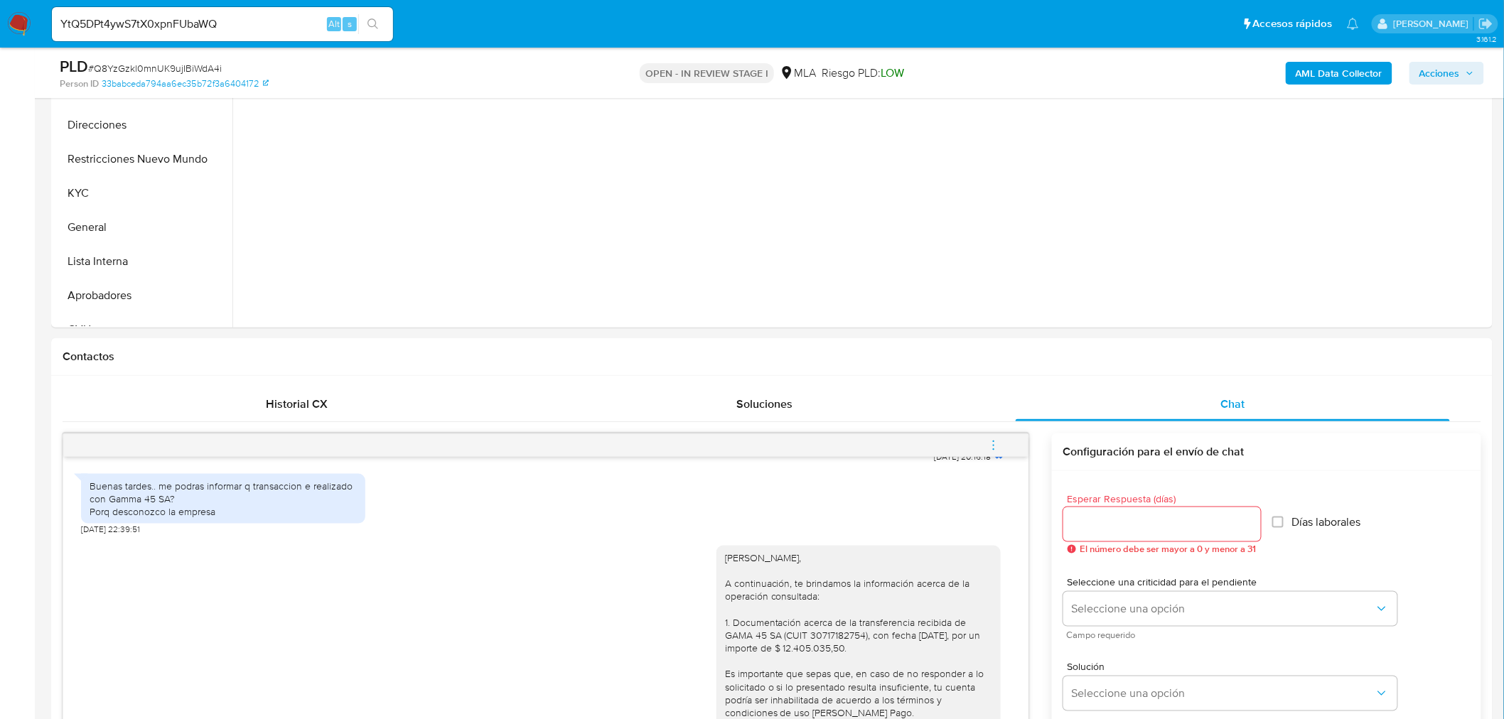
click at [368, 24] on icon "search-icon" at bounding box center [372, 23] width 11 height 11
click at [217, 27] on input "YtQ5DPt4ywS7tX0xpnFUbaWQ" at bounding box center [222, 24] width 341 height 18
click at [371, 16] on button "search-icon" at bounding box center [372, 24] width 29 height 20
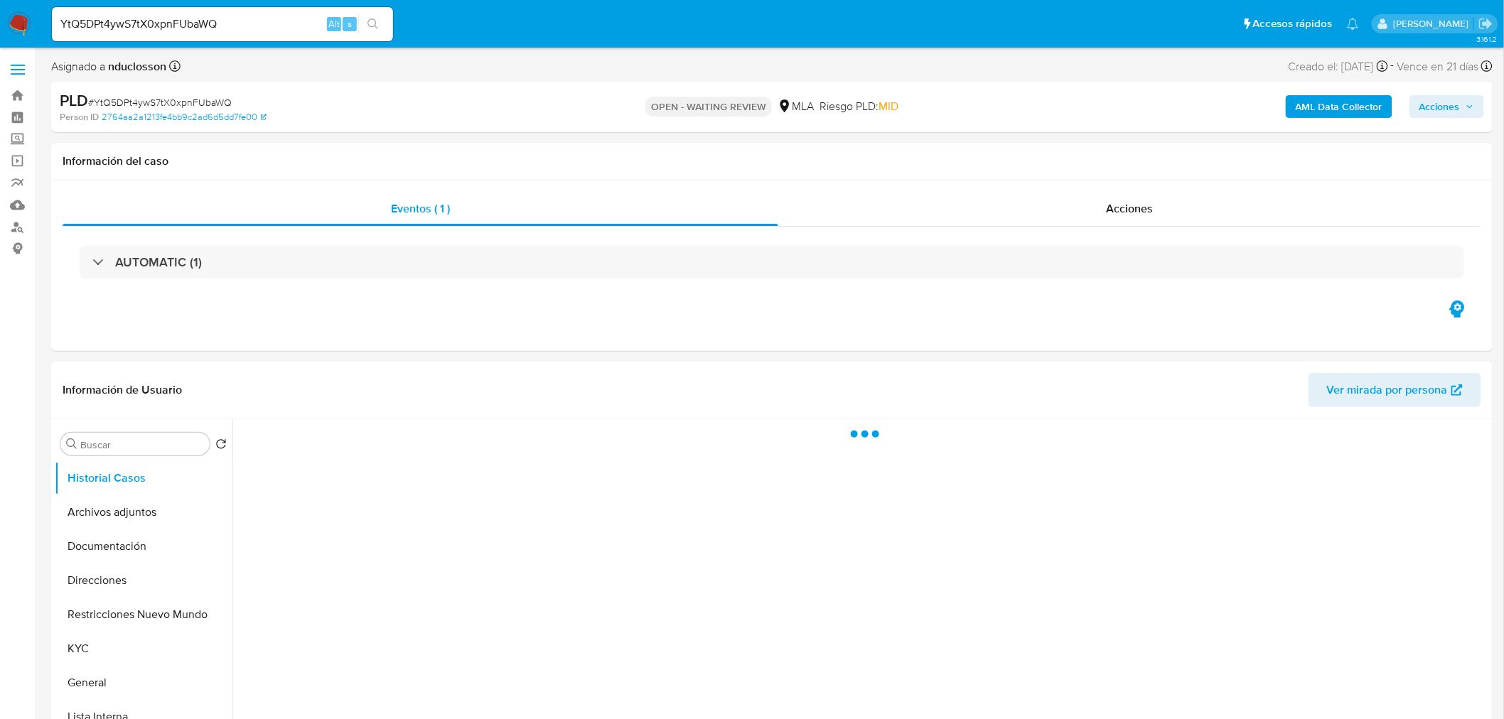
select select "10"
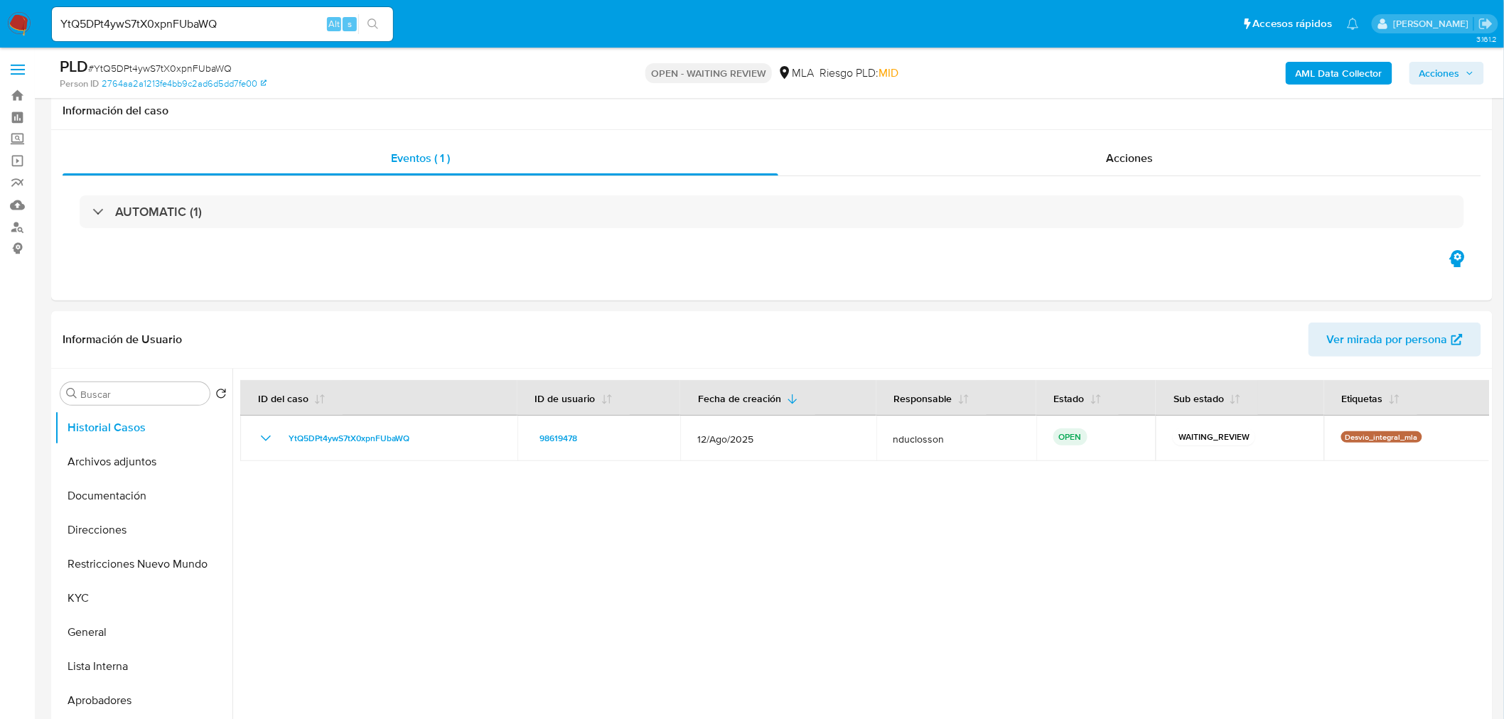
scroll to position [316, 0]
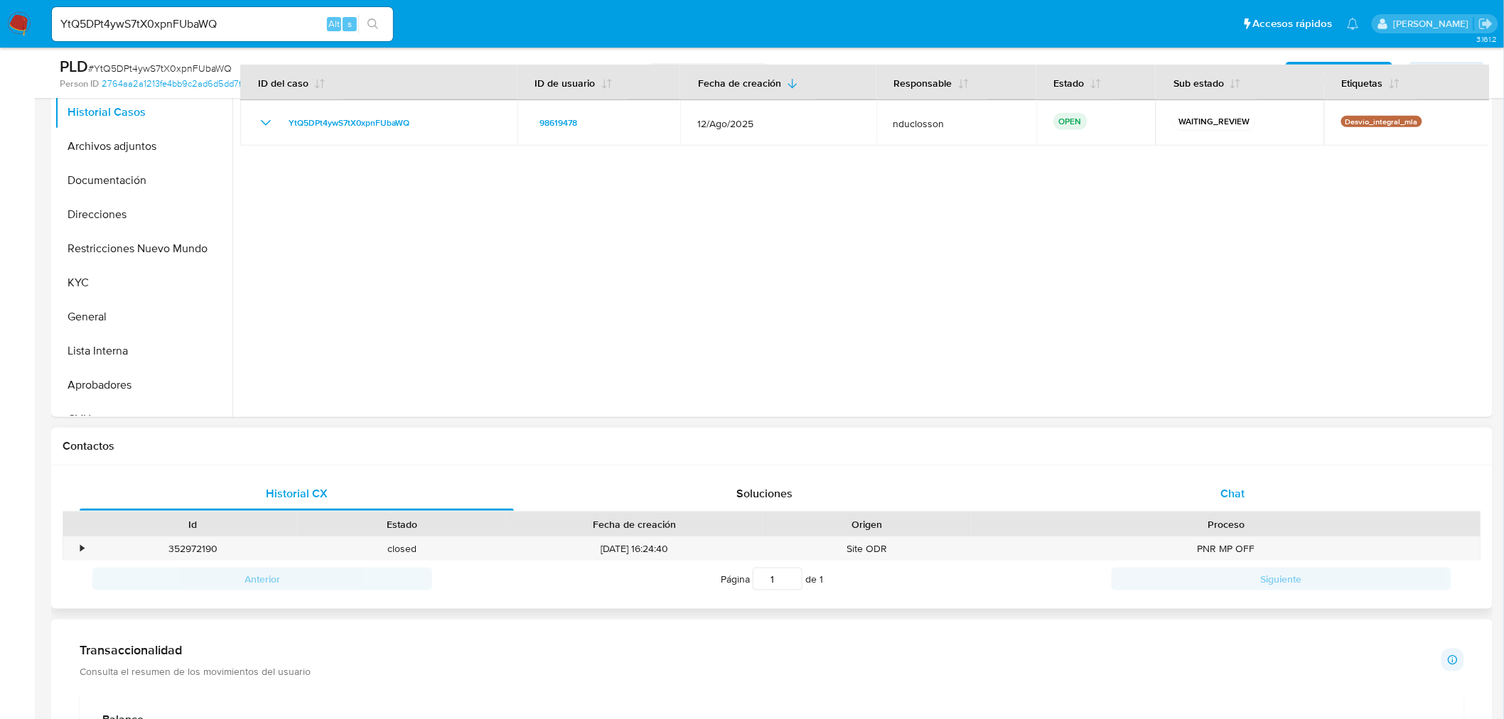
click at [1239, 502] on div "Chat" at bounding box center [1233, 494] width 434 height 34
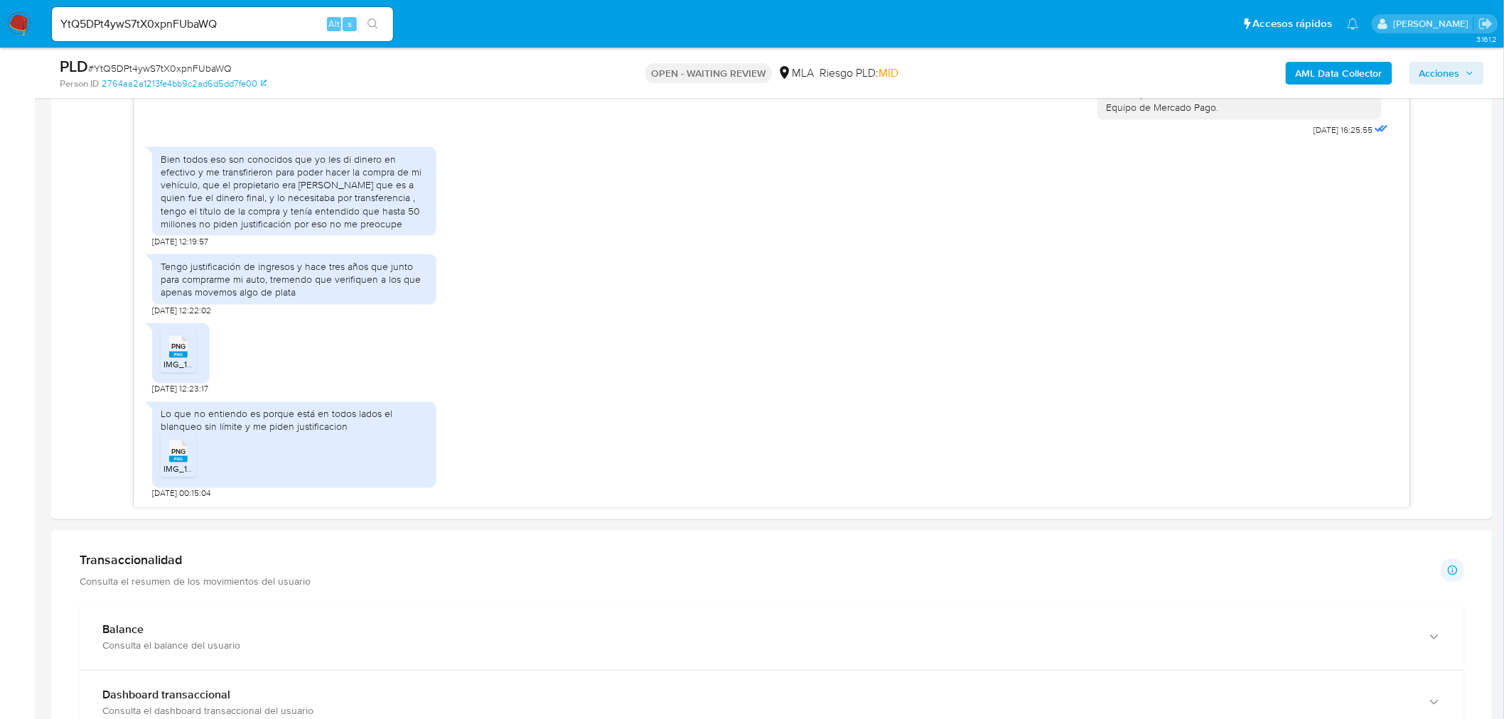
scroll to position [711, 0]
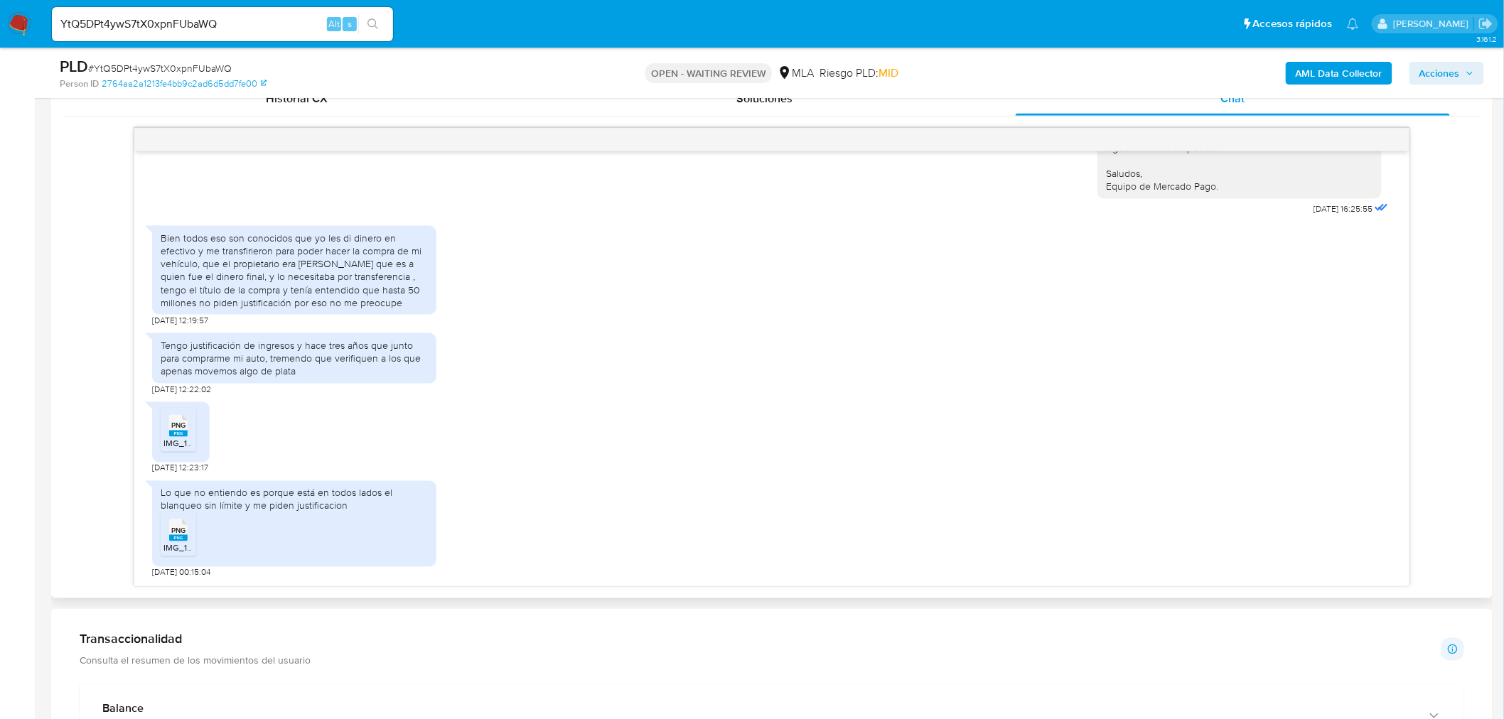
click at [265, 252] on div "Bien todos eso son conocidos que yo les di dinero en efectivo y me transfiriero…" at bounding box center [294, 270] width 267 height 77
click at [287, 256] on div "Bien todos eso son conocidos que yo les di dinero en efectivo y me transfiriero…" at bounding box center [294, 270] width 267 height 77
click at [302, 254] on div "Bien todos eso son conocidos que yo les di dinero en efectivo y me transfiriero…" at bounding box center [294, 270] width 267 height 77
click at [258, 254] on div "Bien todos eso son conocidos que yo les di dinero en efectivo y me transfiriero…" at bounding box center [294, 270] width 267 height 77
click at [362, 249] on div "Bien todos eso son conocidos que yo les di dinero en efectivo y me transfiriero…" at bounding box center [294, 270] width 267 height 77
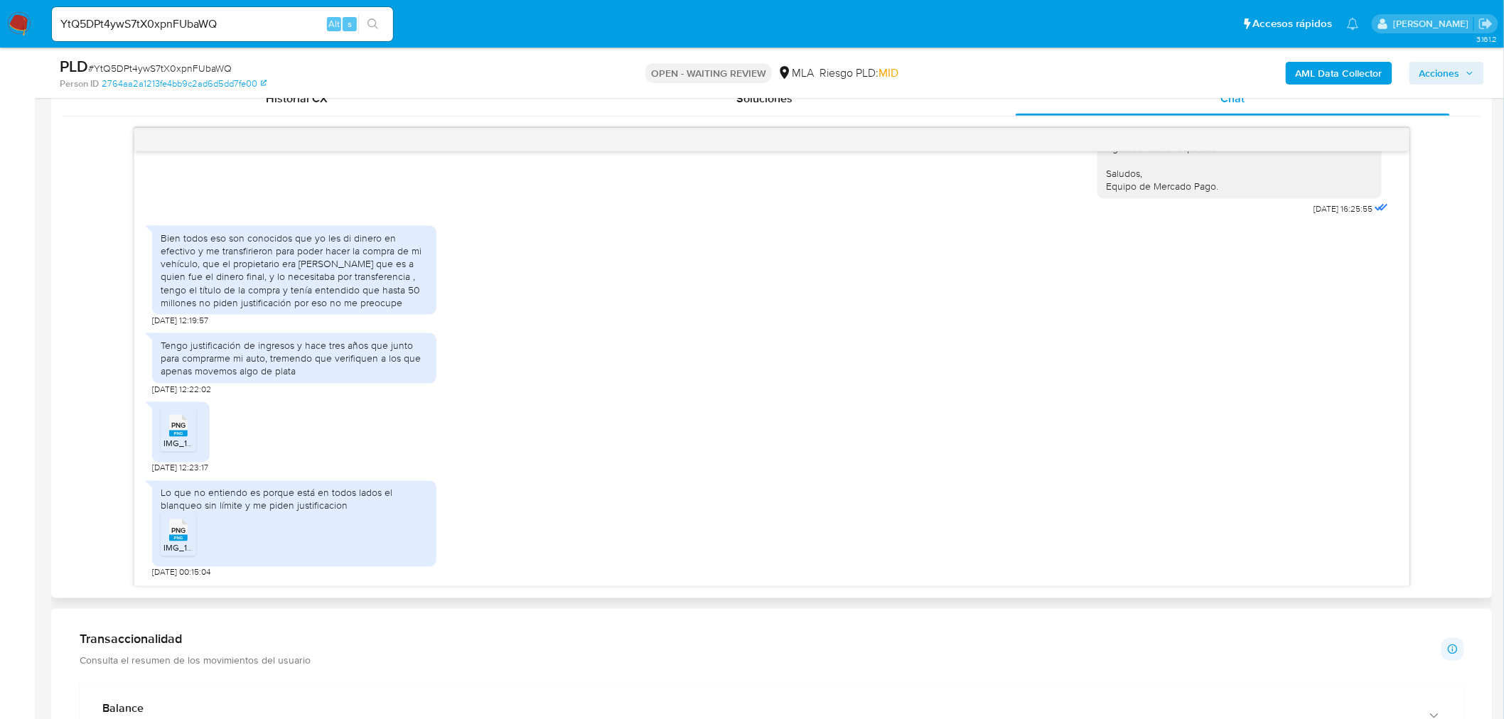
click at [300, 252] on div "Bien todos eso son conocidos que yo les di dinero en efectivo y me transfiriero…" at bounding box center [294, 270] width 267 height 77
click at [316, 249] on div "Bien todos eso son conocidos que yo les di dinero en efectivo y me transfiriero…" at bounding box center [294, 270] width 267 height 77
click at [349, 250] on div "Bien todos eso son conocidos que yo les di dinero en efectivo y me transfiriero…" at bounding box center [294, 270] width 267 height 77
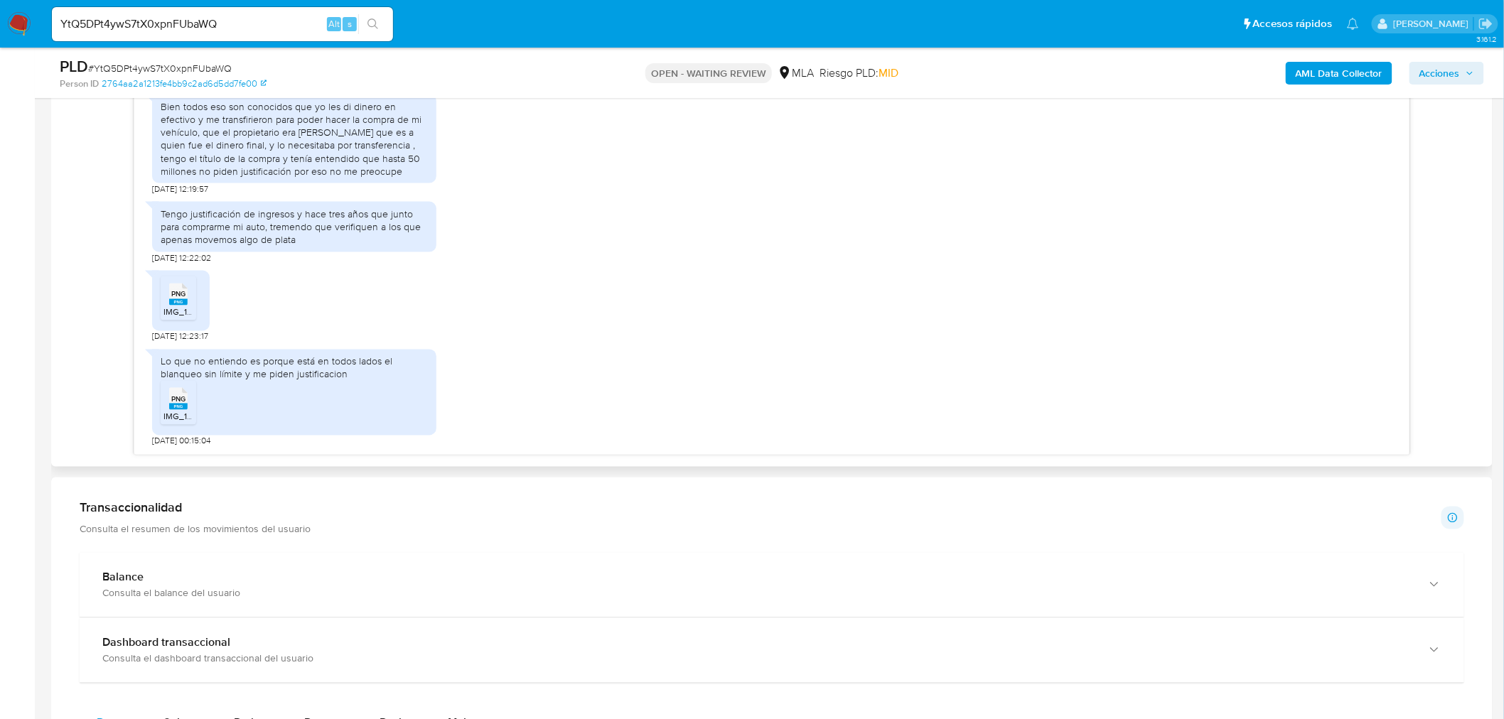
scroll to position [868, 0]
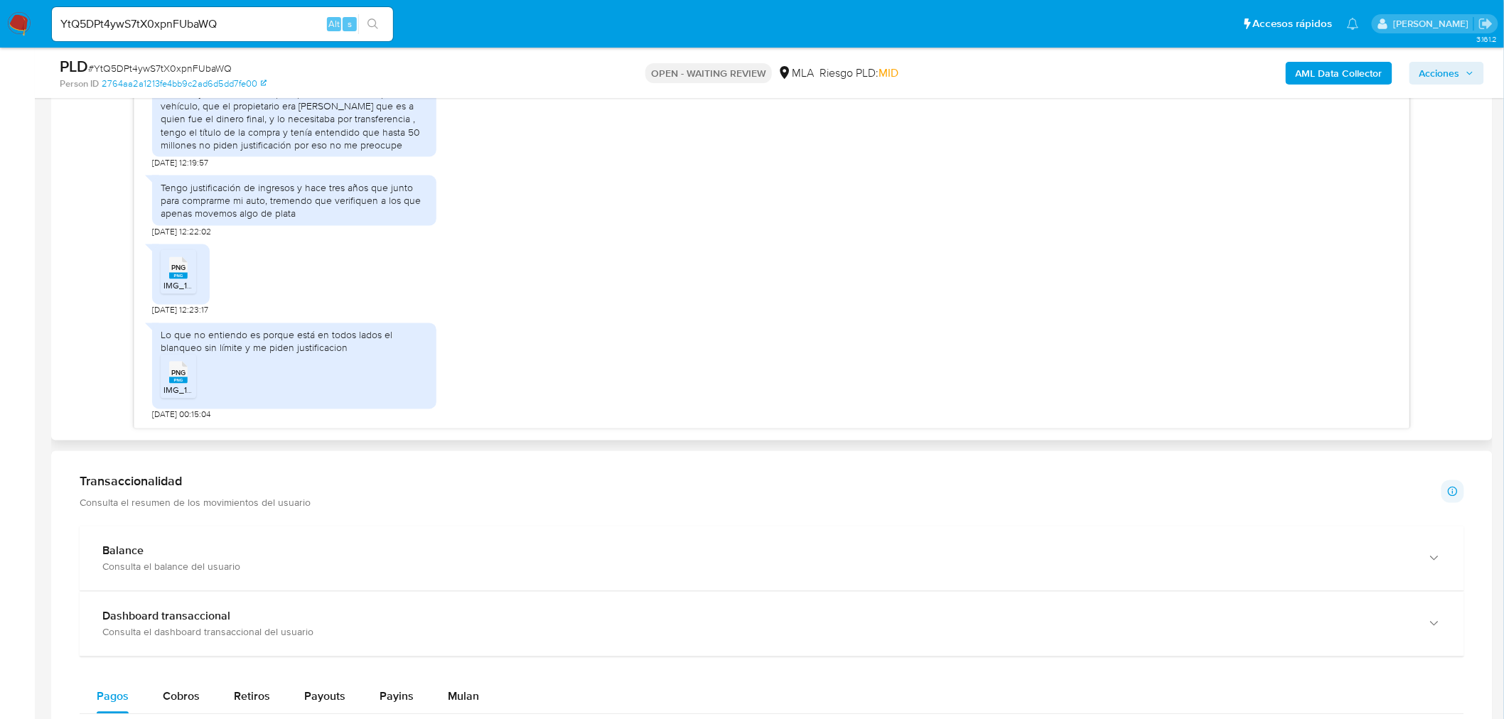
click at [176, 380] on rect at bounding box center [178, 380] width 18 height 6
click at [180, 271] on span "PNG" at bounding box center [178, 268] width 14 height 9
click at [599, 481] on div "Transaccionalidad Consulta el resumen de los movimientos del usuario Informació…" at bounding box center [772, 492] width 1384 height 36
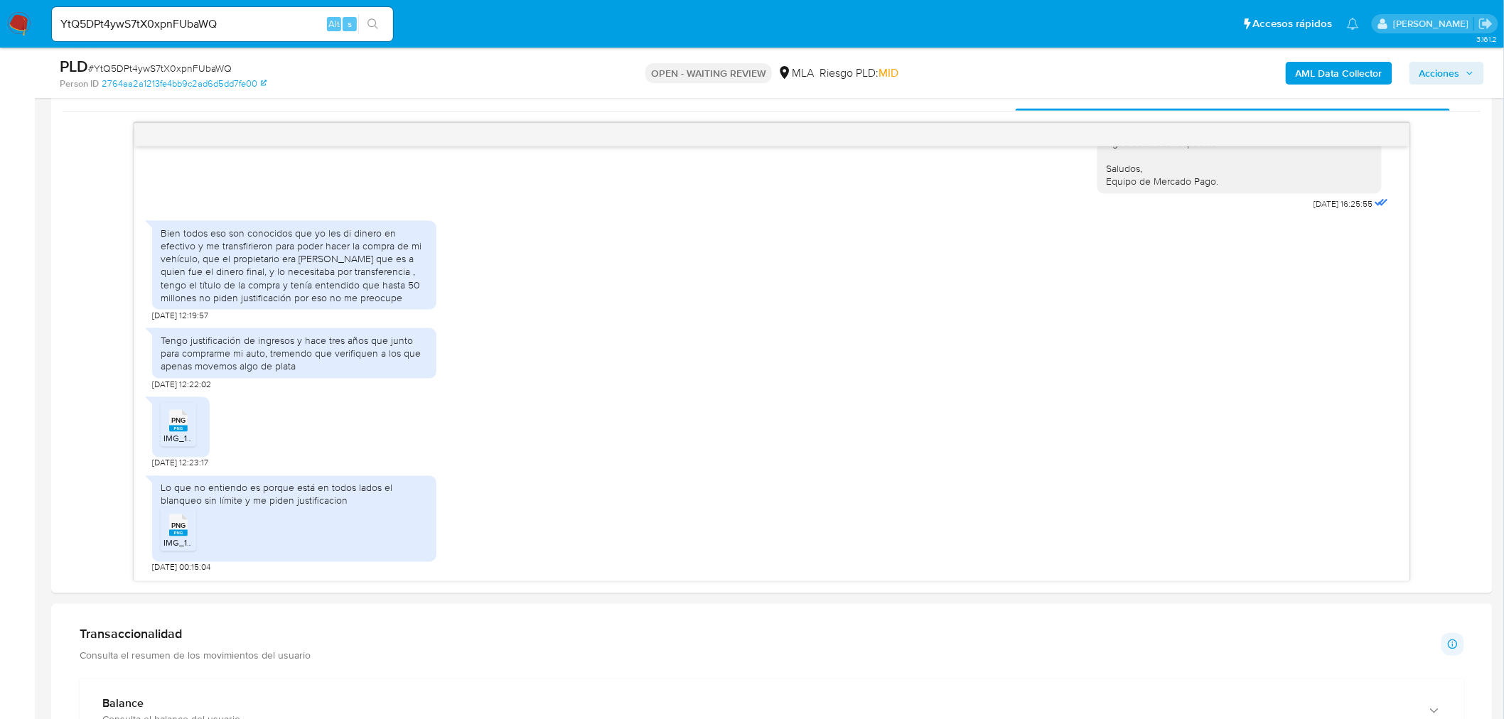
scroll to position [631, 0]
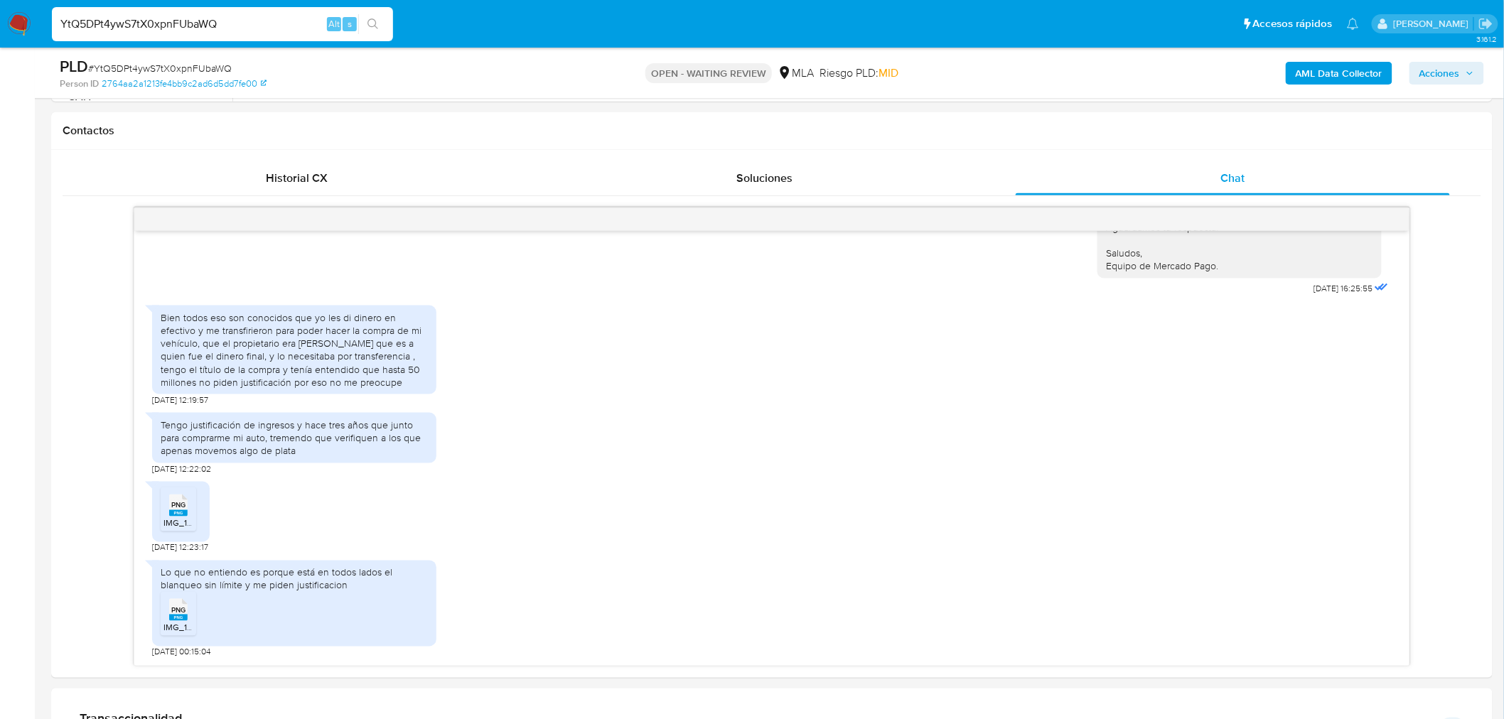
click at [183, 16] on input "YtQ5DPt4ywS7tX0xpnFUbaWQ" at bounding box center [222, 24] width 341 height 18
paste input "ZeaWvEtQAeIwDo3BNdO7yGdt"
click at [185, 21] on input "ZeaWvEtQAeIwDo3BNdO7yGdt" at bounding box center [222, 24] width 341 height 18
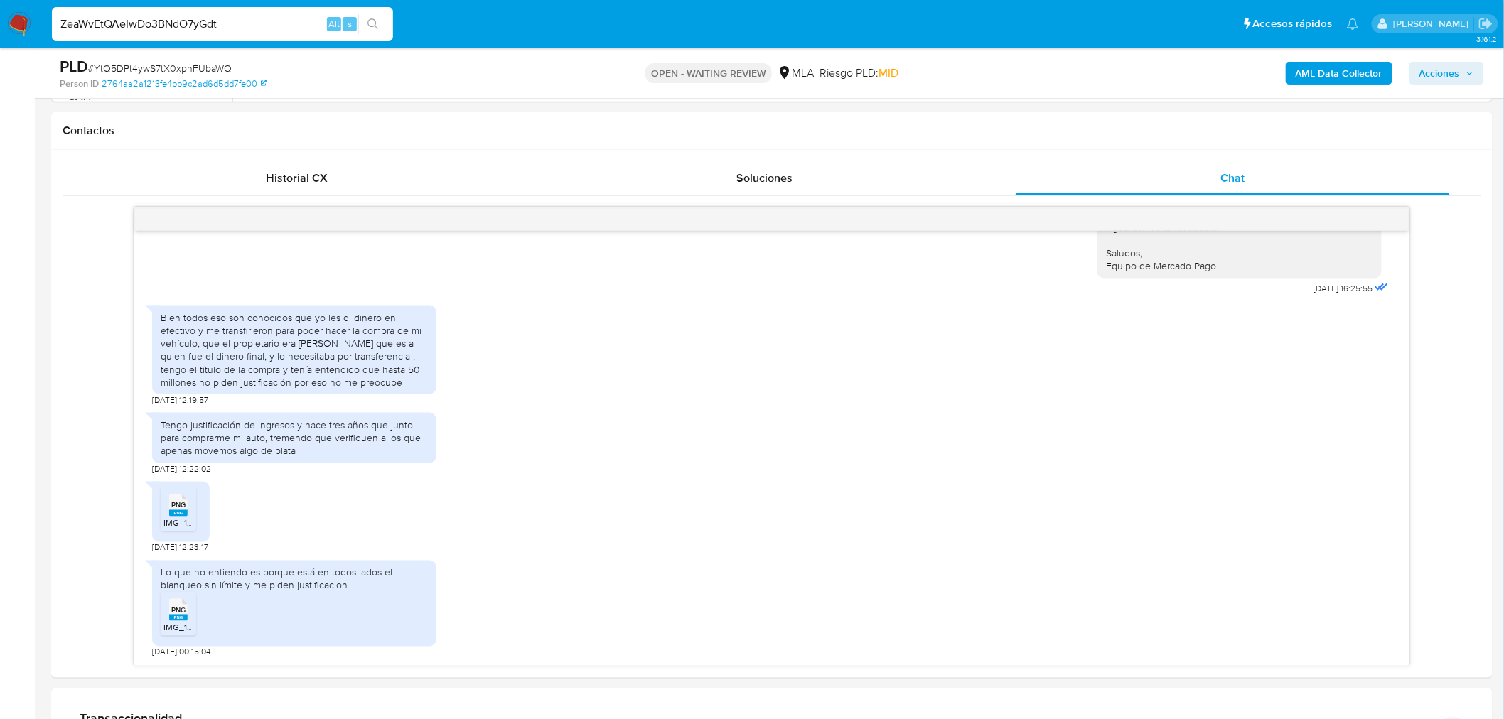
click at [247, 18] on input "ZeaWvEtQAeIwDo3BNdO7yGdt" at bounding box center [222, 24] width 341 height 18
type input "ZeaWvEtQAeIwDo3BNdO7yGdt"
click at [368, 14] on button "search-icon" at bounding box center [372, 24] width 29 height 20
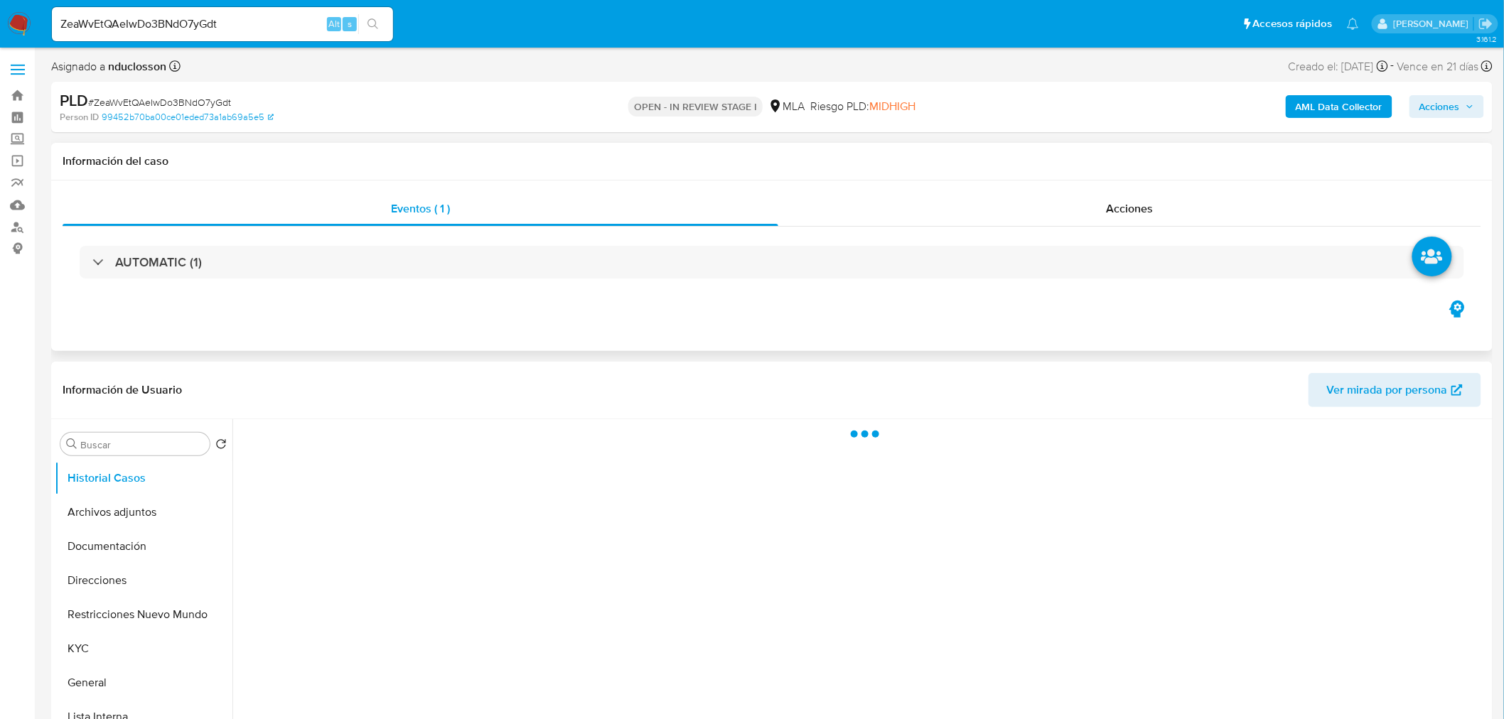
select select "10"
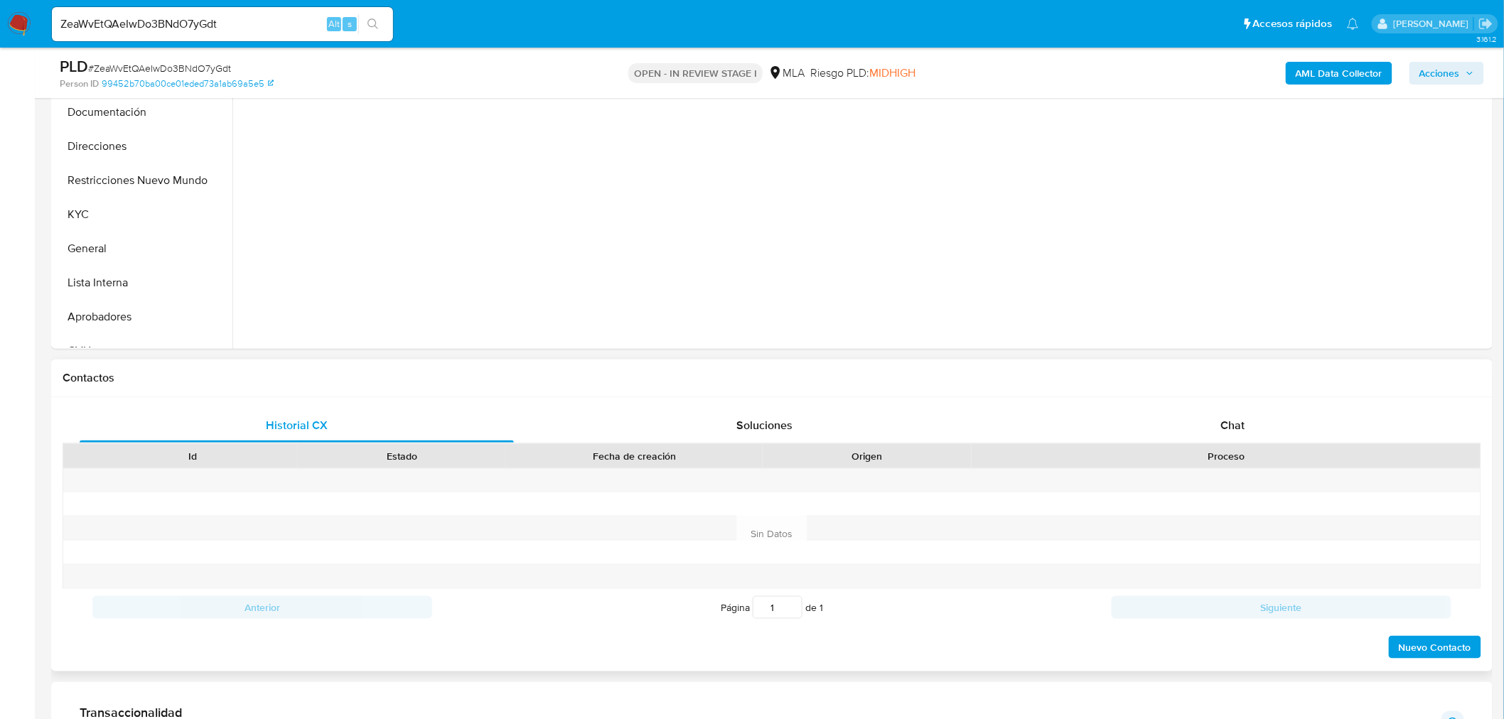
scroll to position [394, 0]
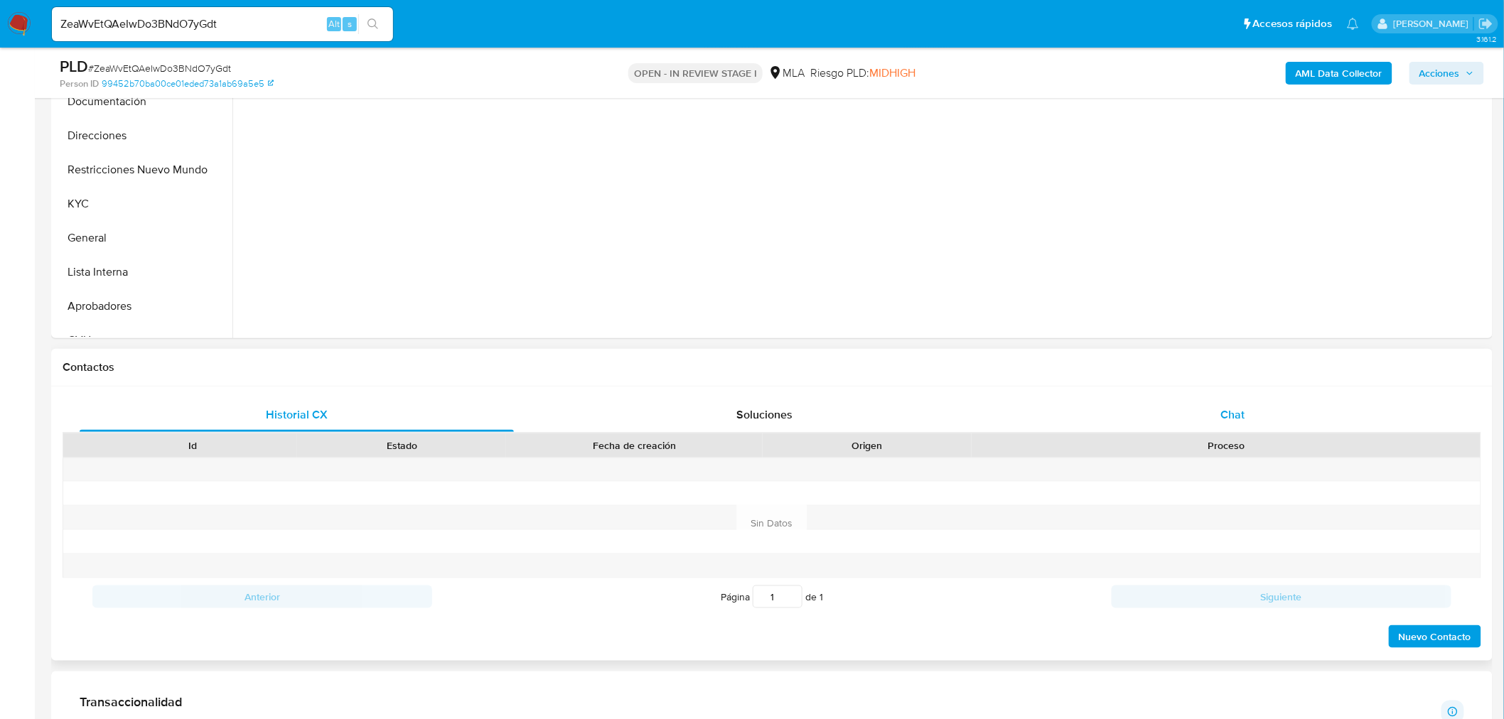
click at [1211, 407] on div "Chat" at bounding box center [1233, 415] width 434 height 34
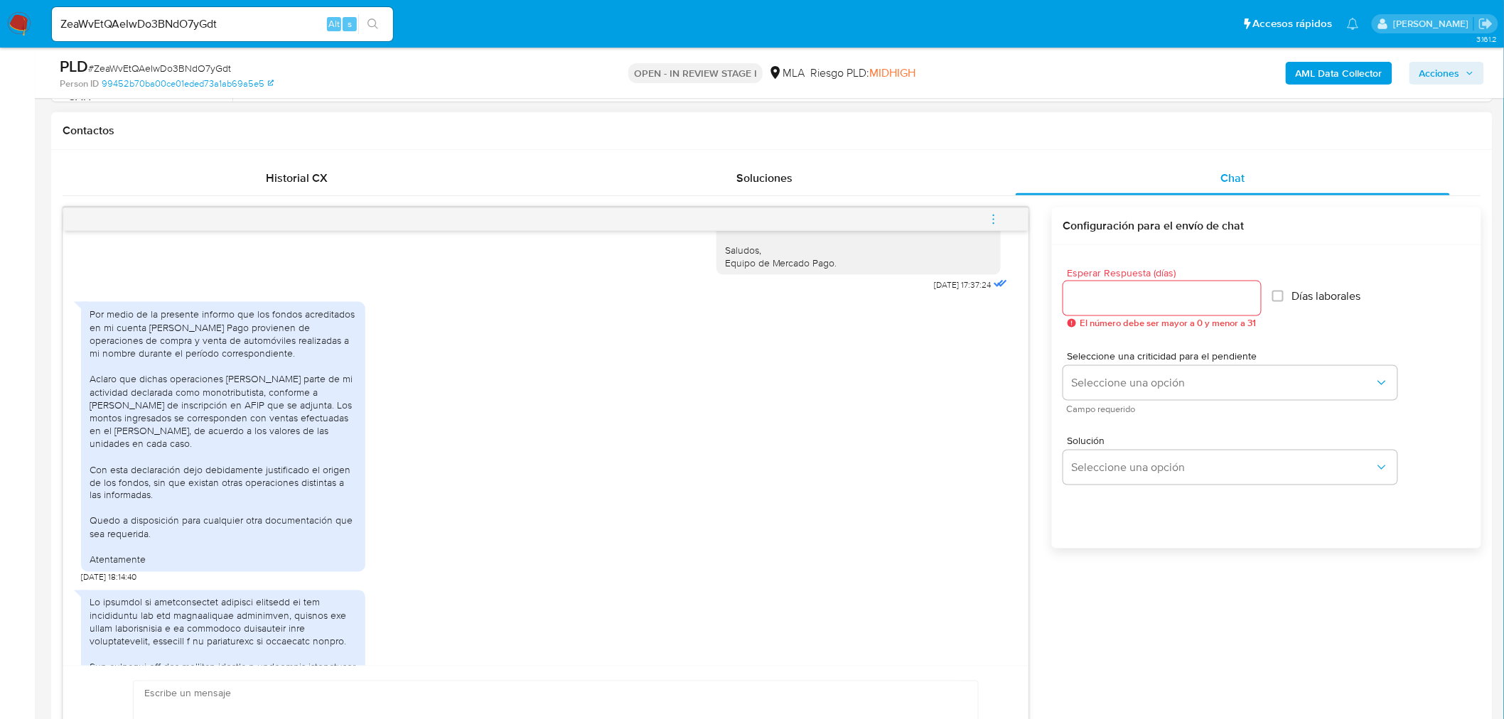
scroll to position [1974, 0]
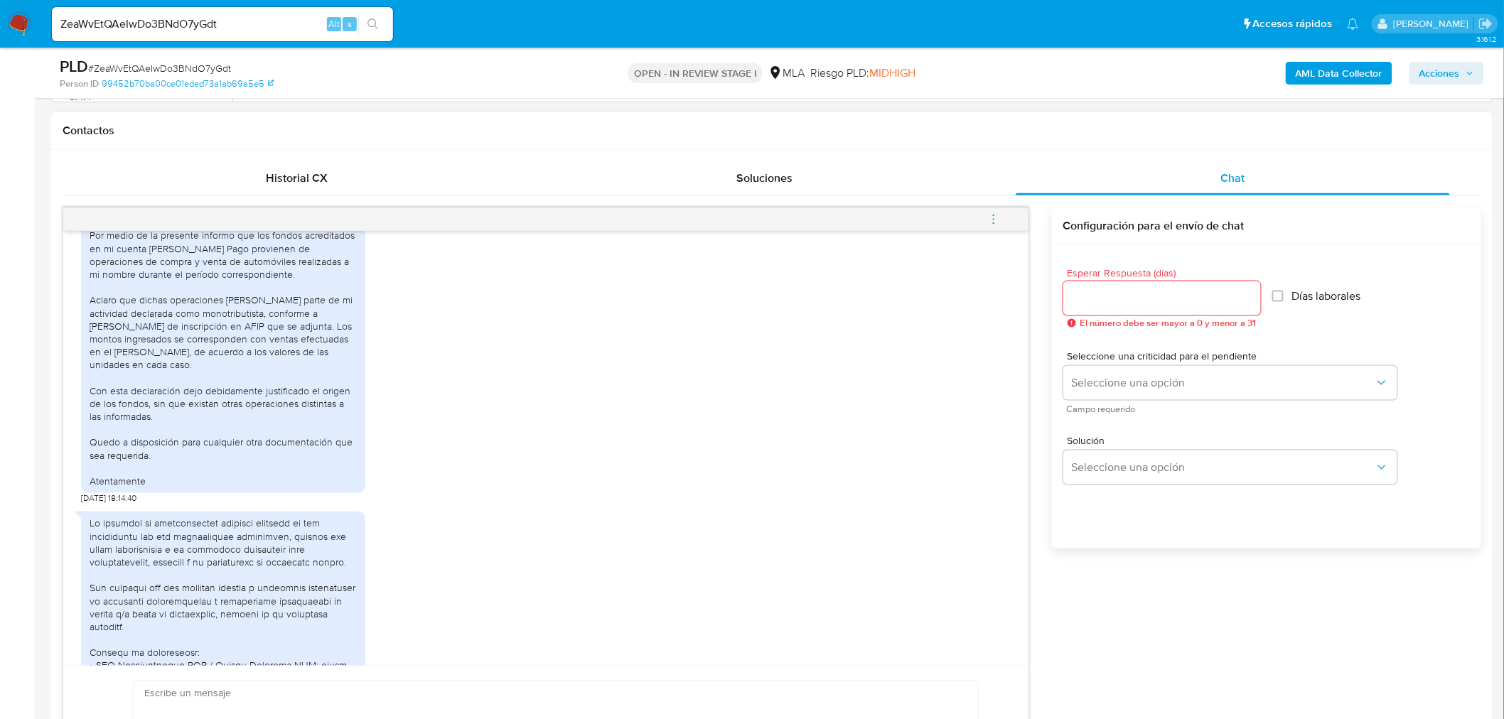
click at [180, 329] on div "Por medio de la presente informo que los fondos acreditados en mi cuenta de Mer…" at bounding box center [223, 358] width 267 height 259
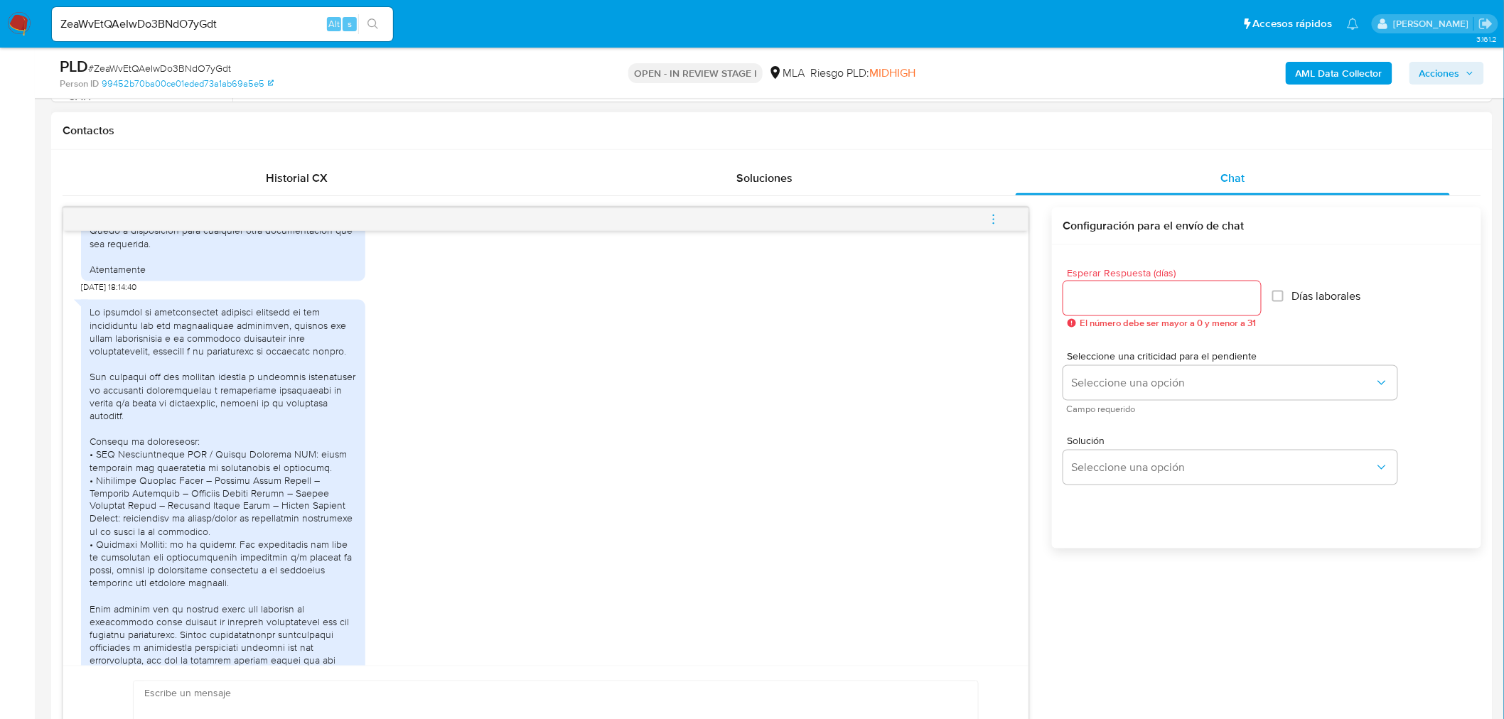
scroll to position [2211, 0]
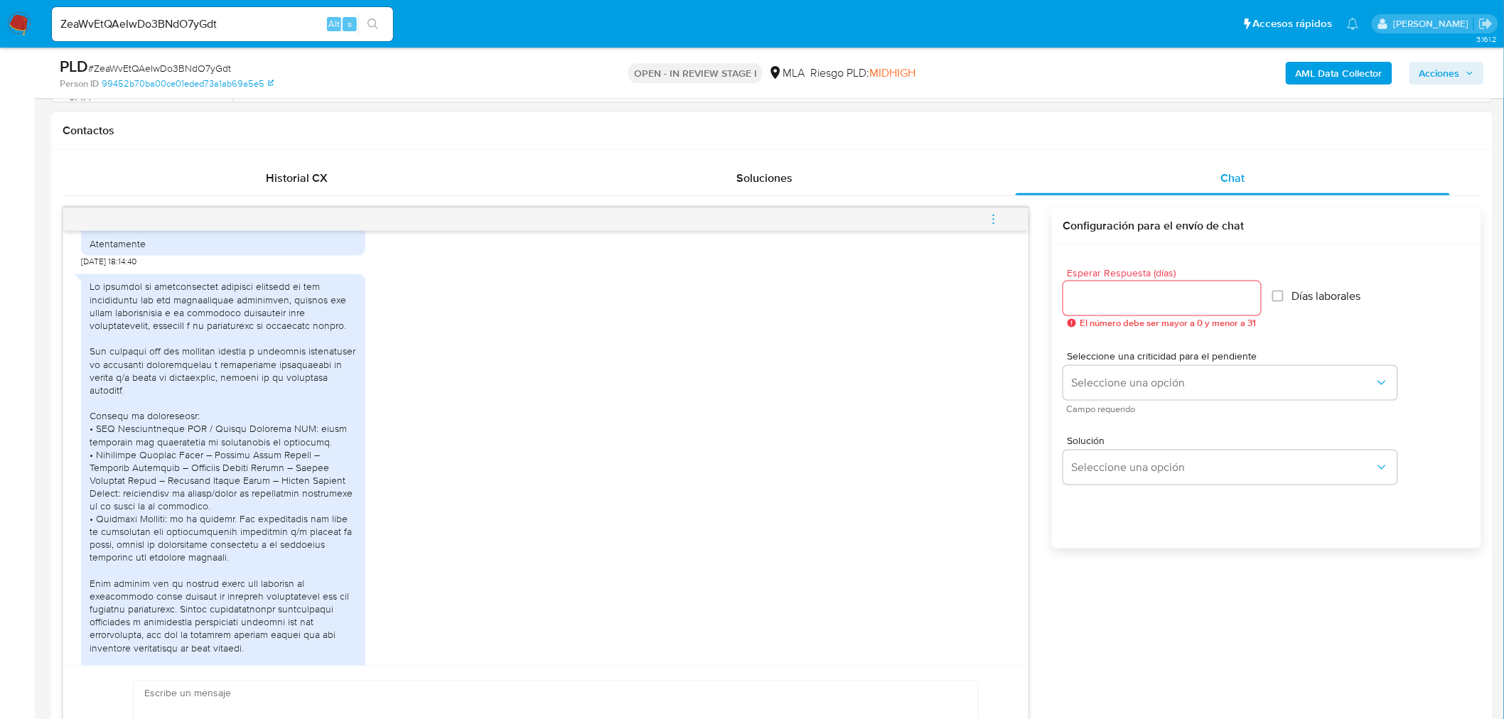
click at [103, 456] on div at bounding box center [223, 719] width 267 height 879
click at [176, 455] on div at bounding box center [223, 719] width 267 height 879
click at [273, 463] on div at bounding box center [223, 719] width 267 height 879
click at [249, 473] on div at bounding box center [223, 719] width 267 height 879
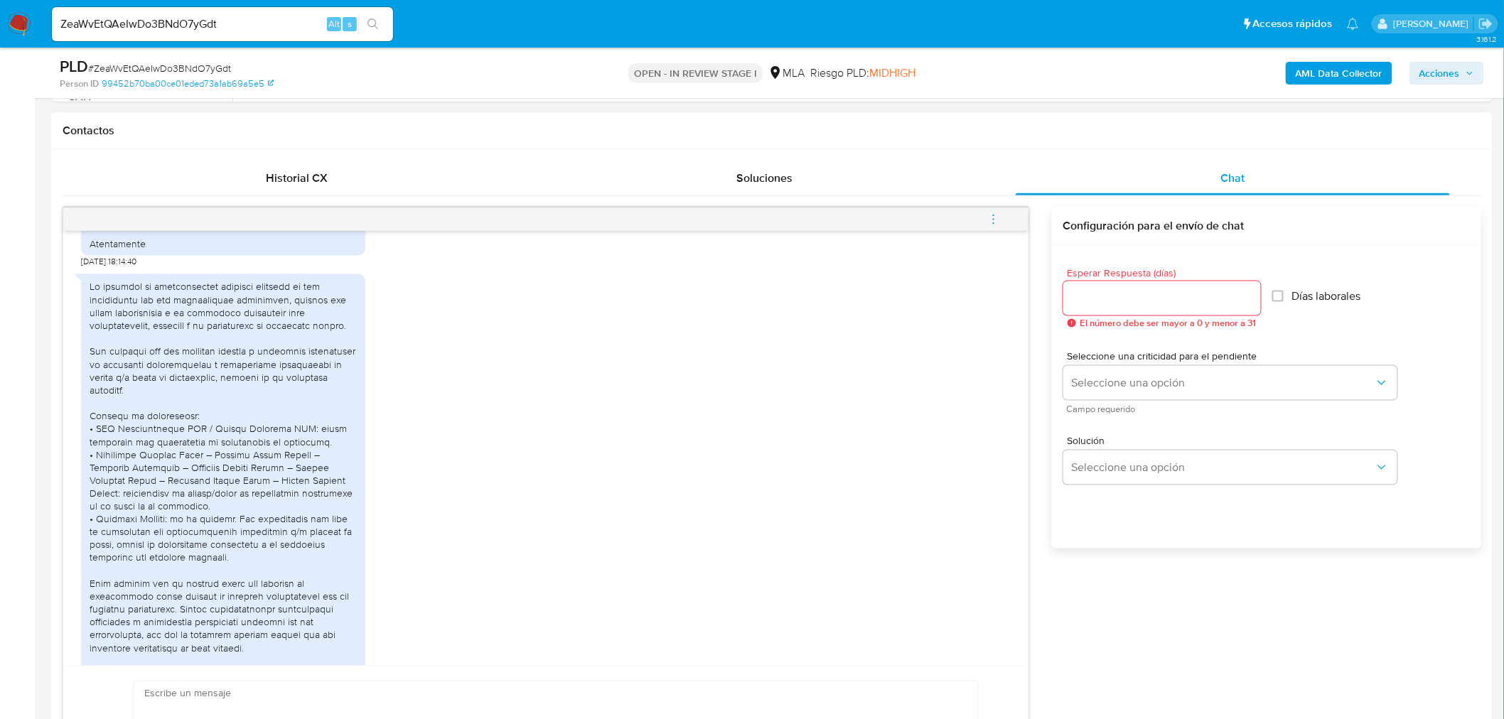
click at [271, 474] on div at bounding box center [223, 719] width 267 height 879
click at [203, 478] on div at bounding box center [223, 719] width 267 height 879
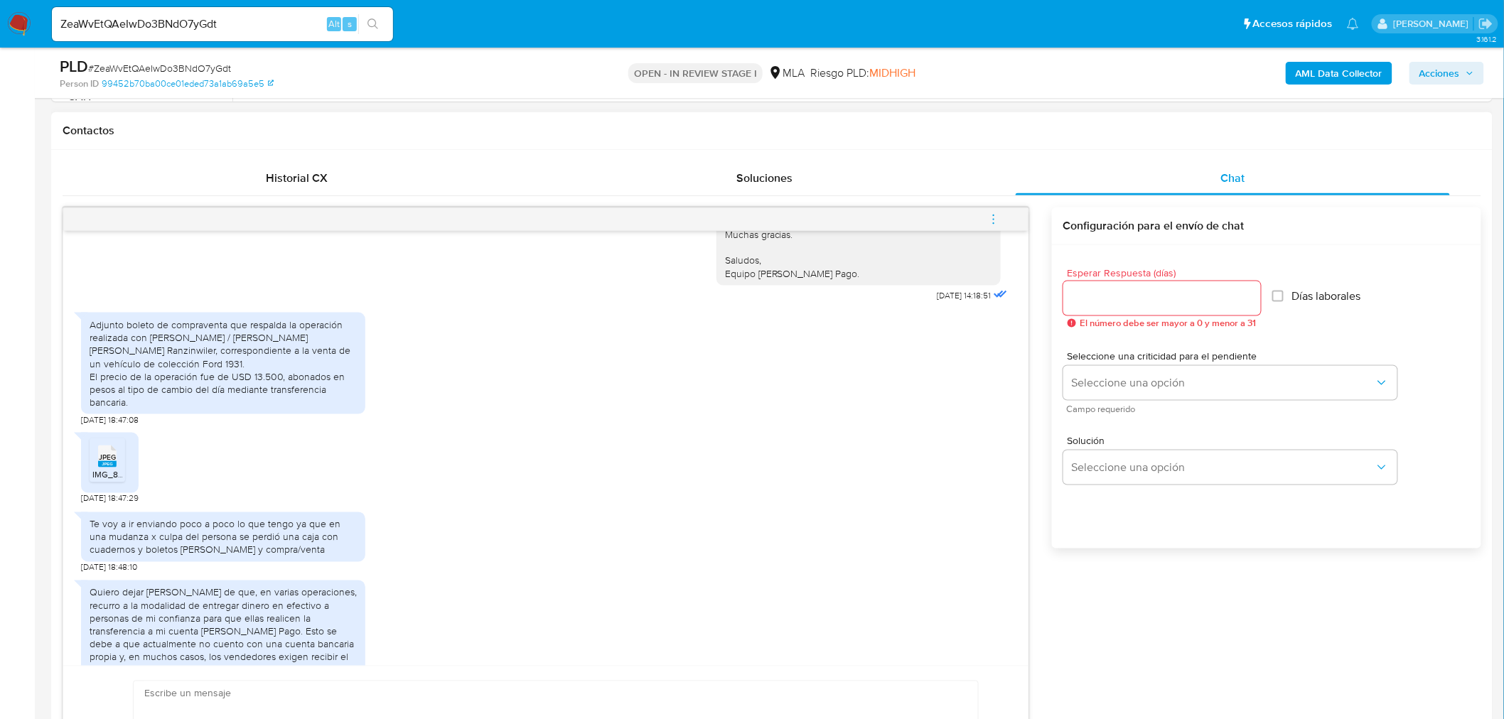
scroll to position [3711, 0]
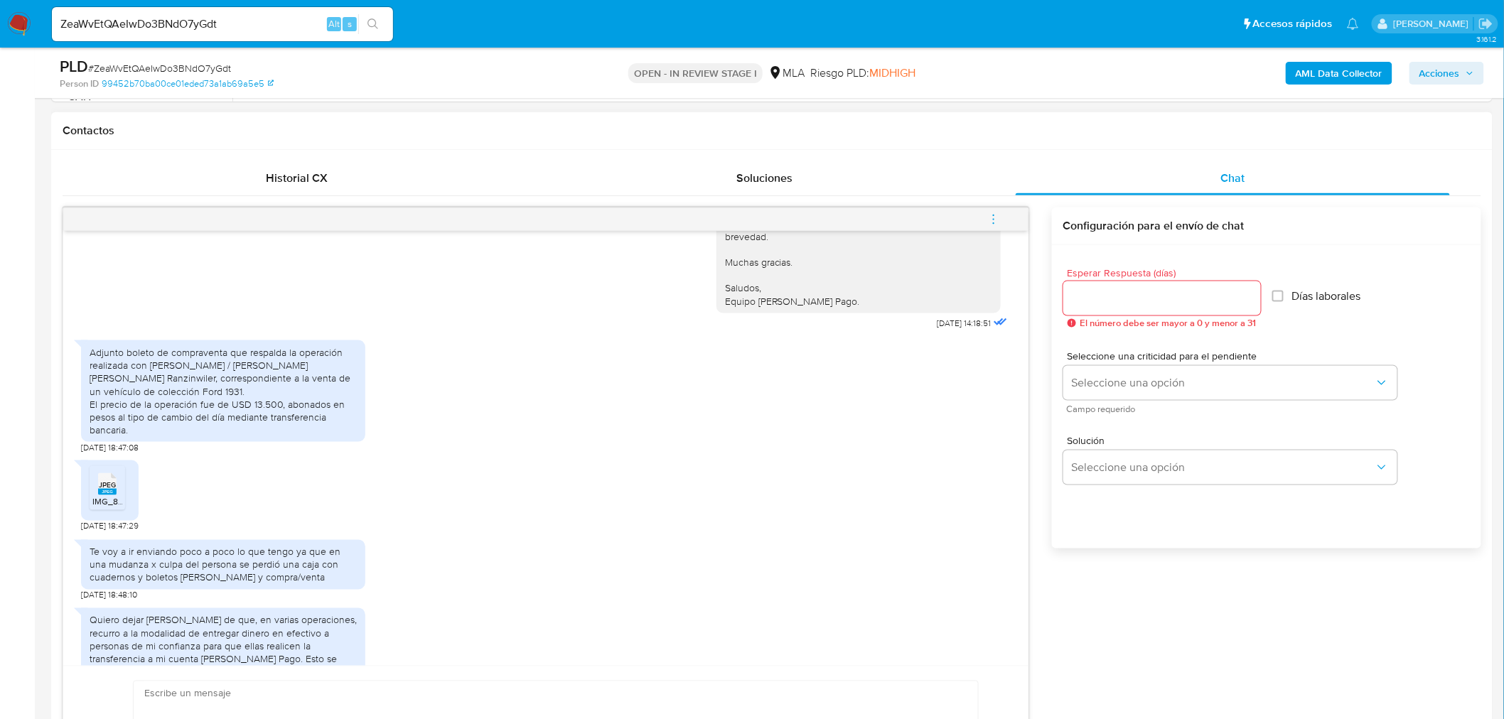
click at [100, 495] on rect at bounding box center [107, 492] width 18 height 6
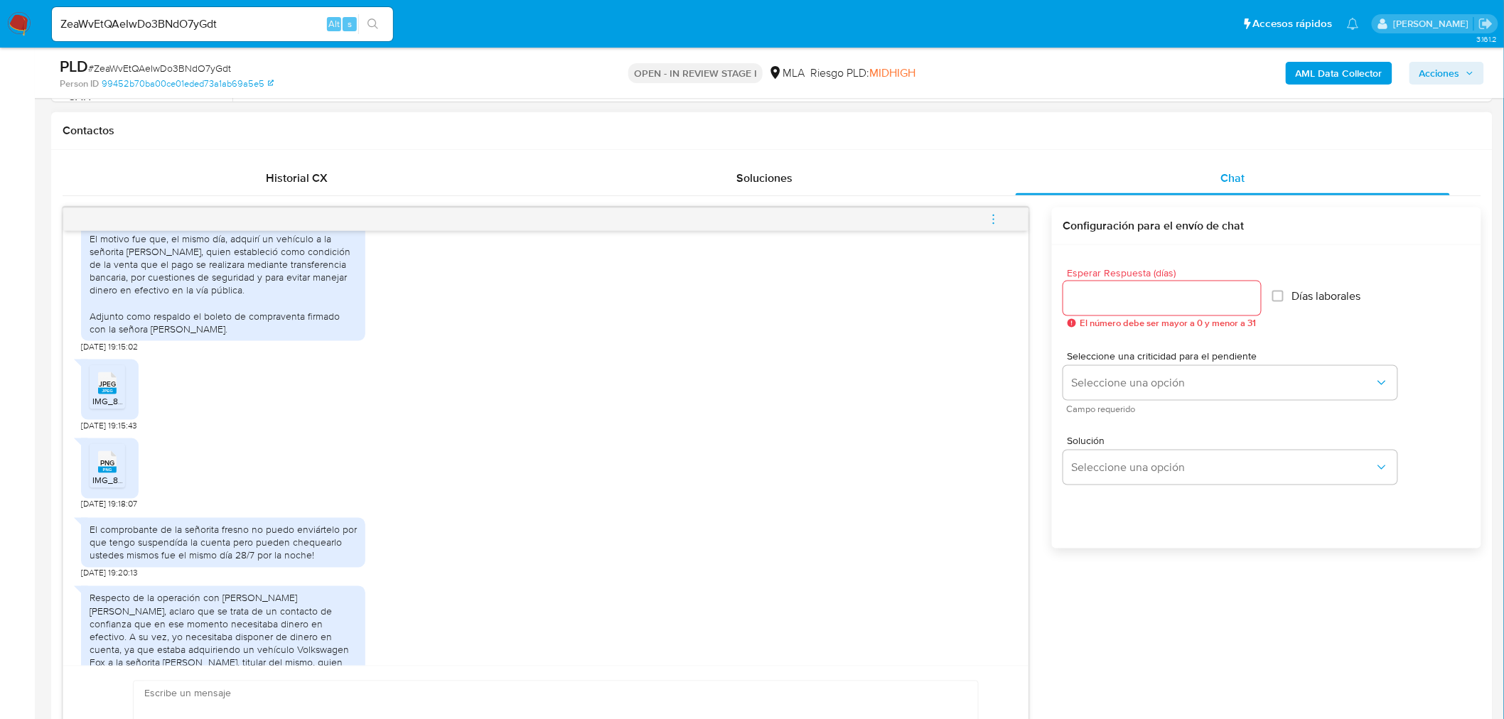
scroll to position [4343, 0]
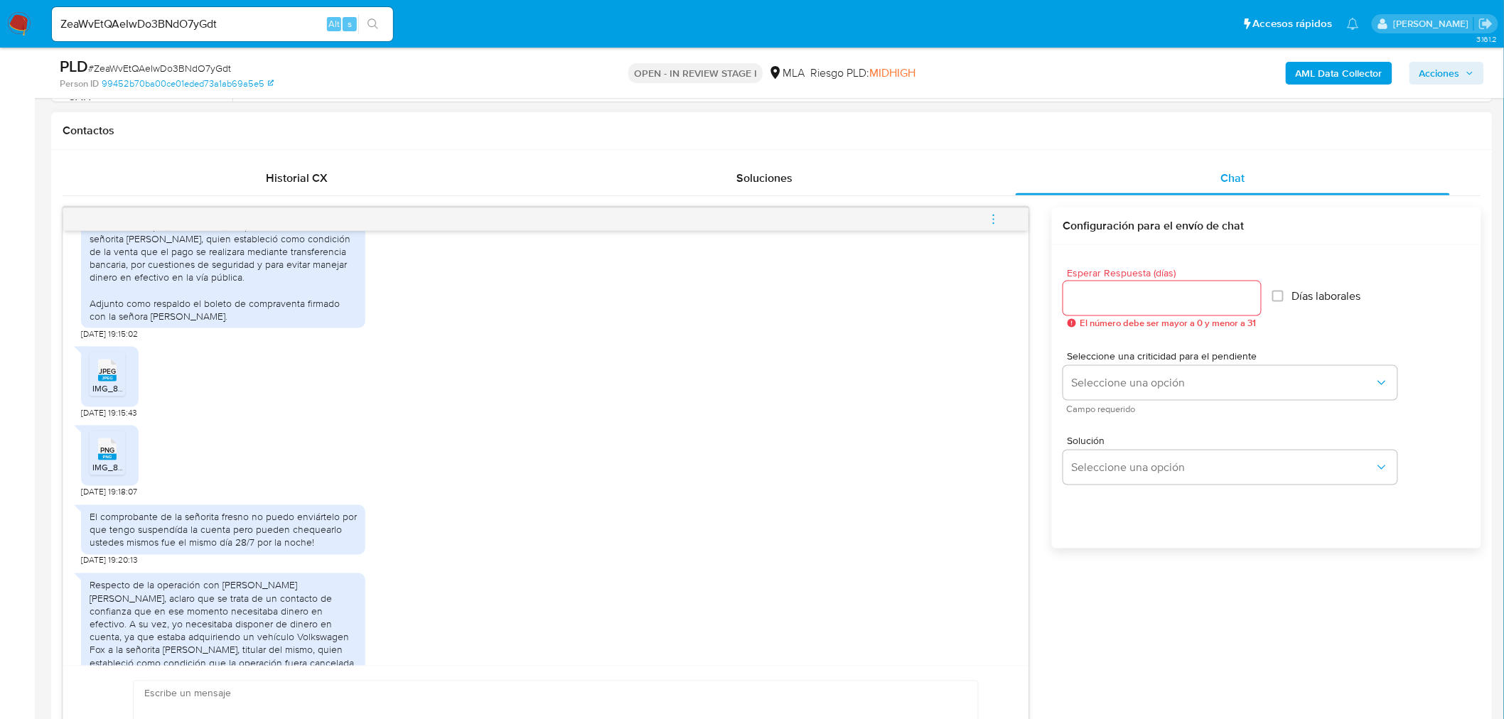
click at [111, 382] on rect at bounding box center [107, 378] width 18 height 6
click at [107, 461] on rect at bounding box center [107, 457] width 18 height 6
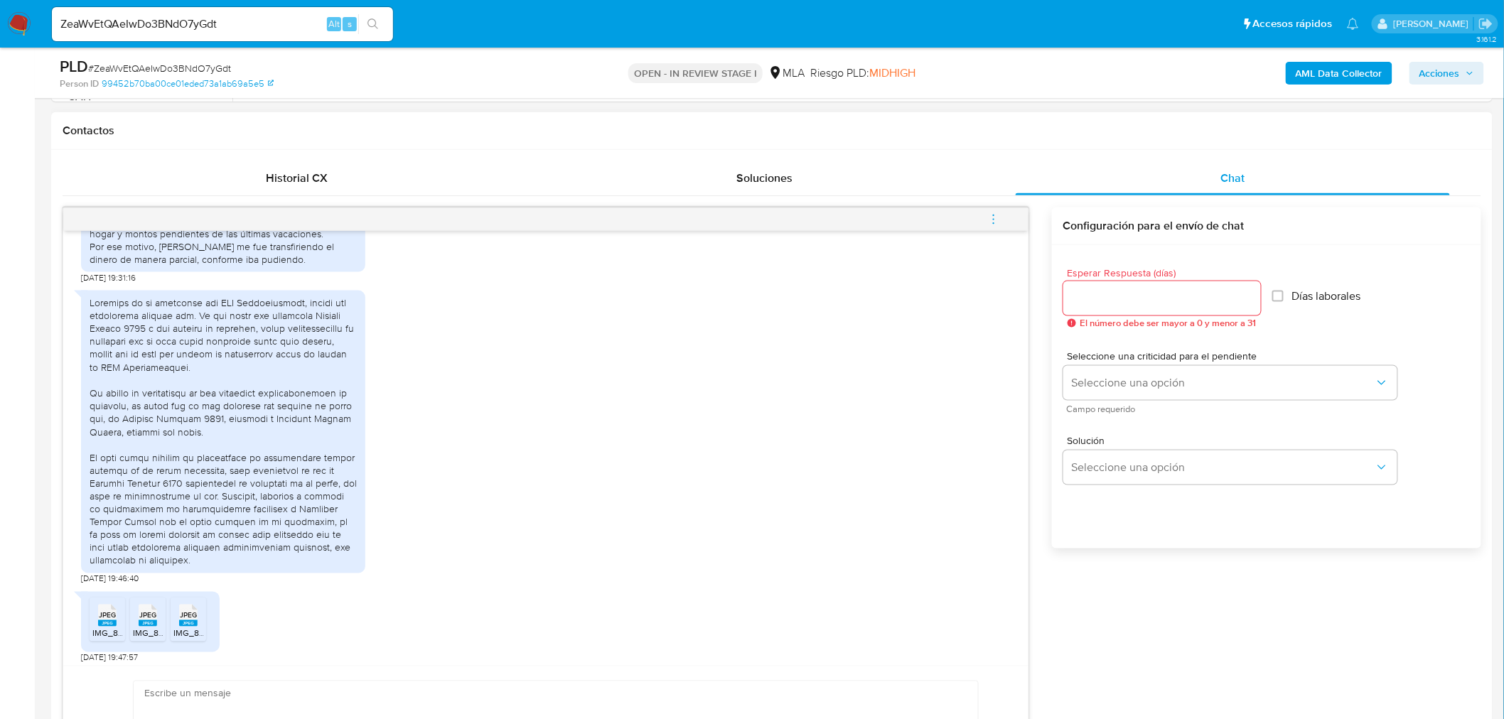
scroll to position [5290, 0]
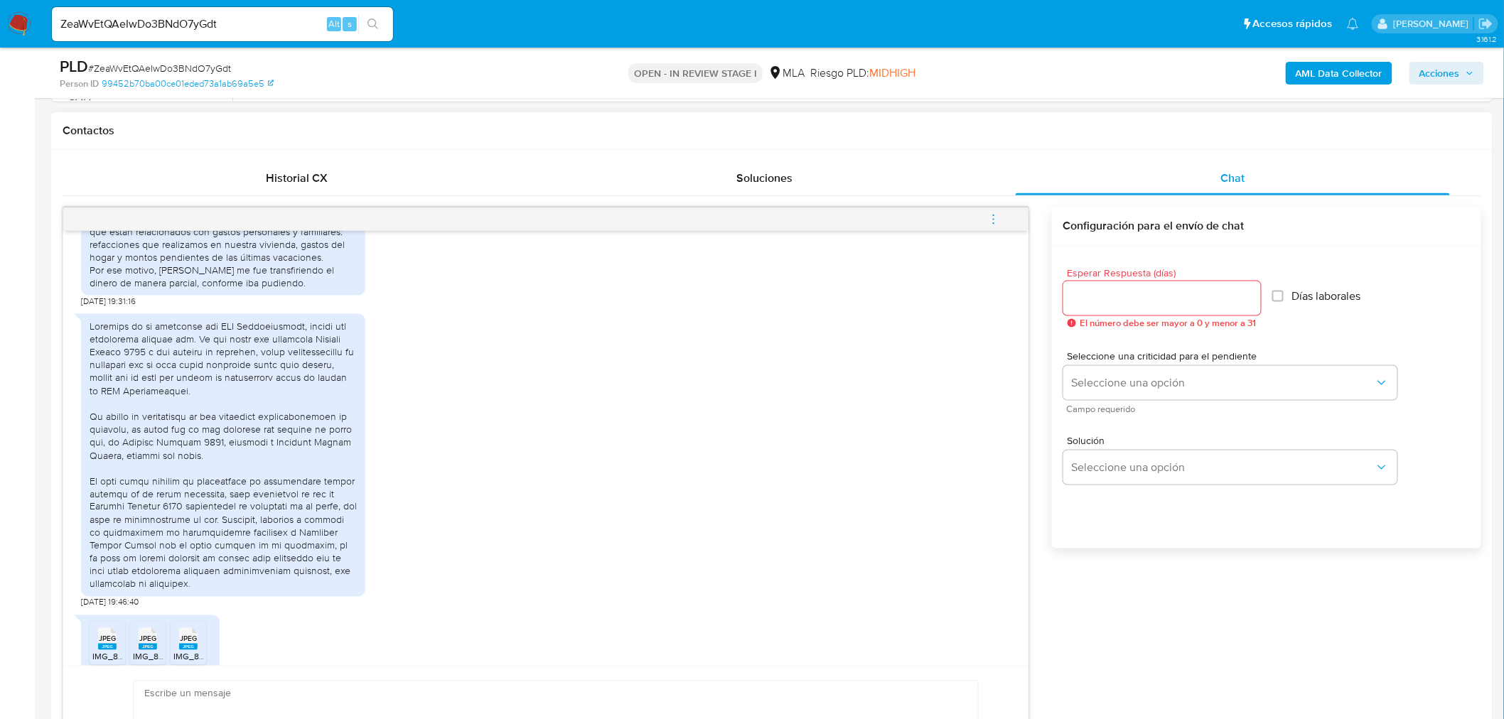
click at [226, 437] on div at bounding box center [223, 455] width 267 height 271
click at [227, 439] on div at bounding box center [223, 455] width 267 height 271
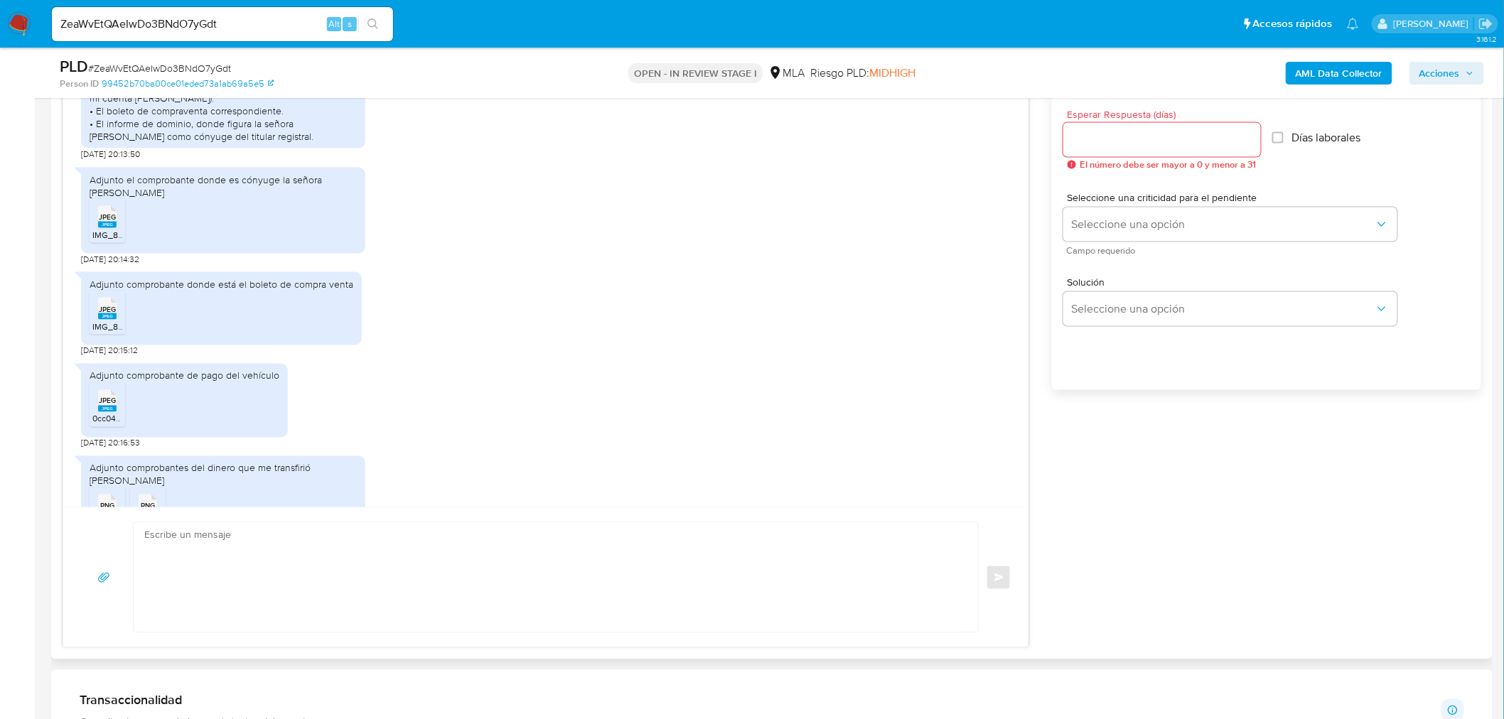
scroll to position [6152, 0]
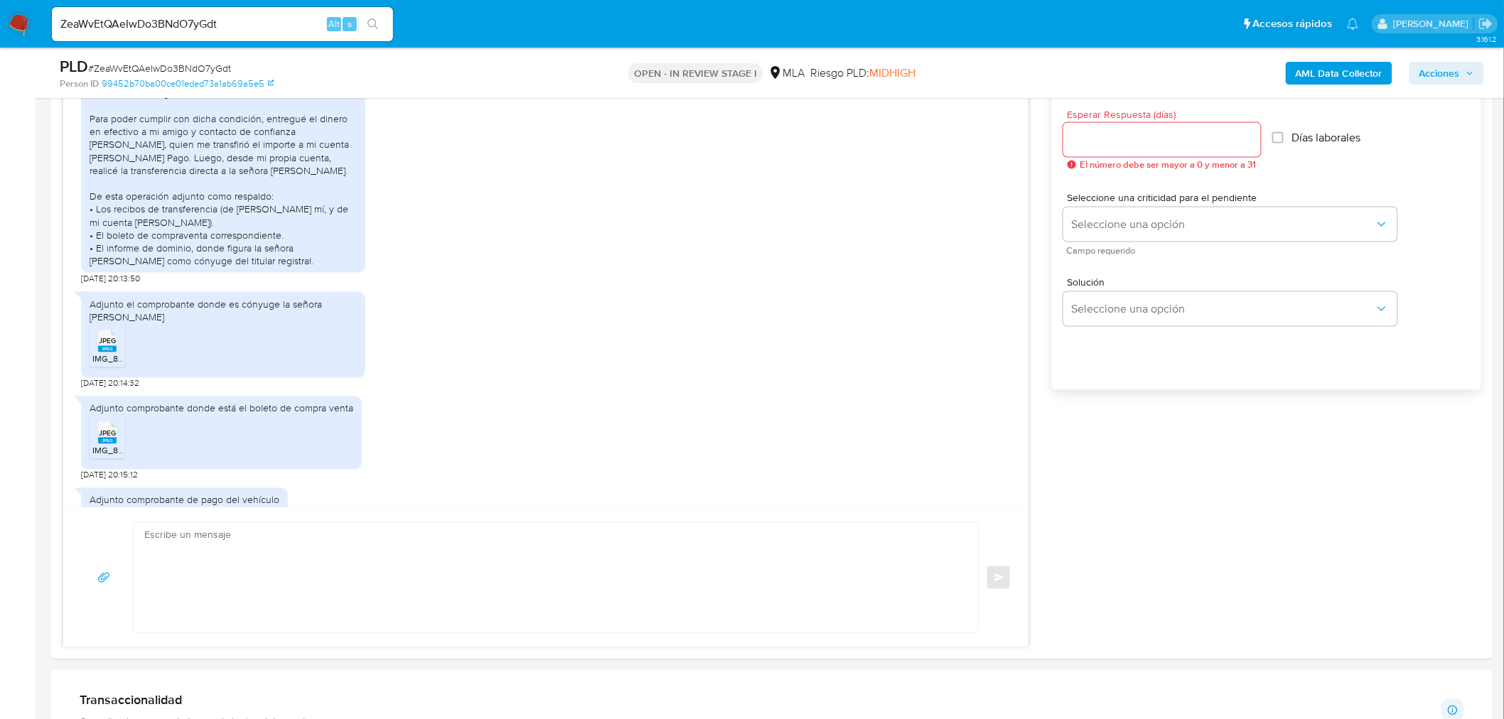
click at [173, 31] on input "ZeaWvEtQAeIwDo3BNdO7yGdt" at bounding box center [222, 24] width 341 height 18
paste input "zNrGKbEE1tTTeZgaBmirrCdJ"
type input "zNrGKbEE1tTTeZgaBmirrCdJ"
click at [366, 25] on button "search-icon" at bounding box center [372, 24] width 29 height 20
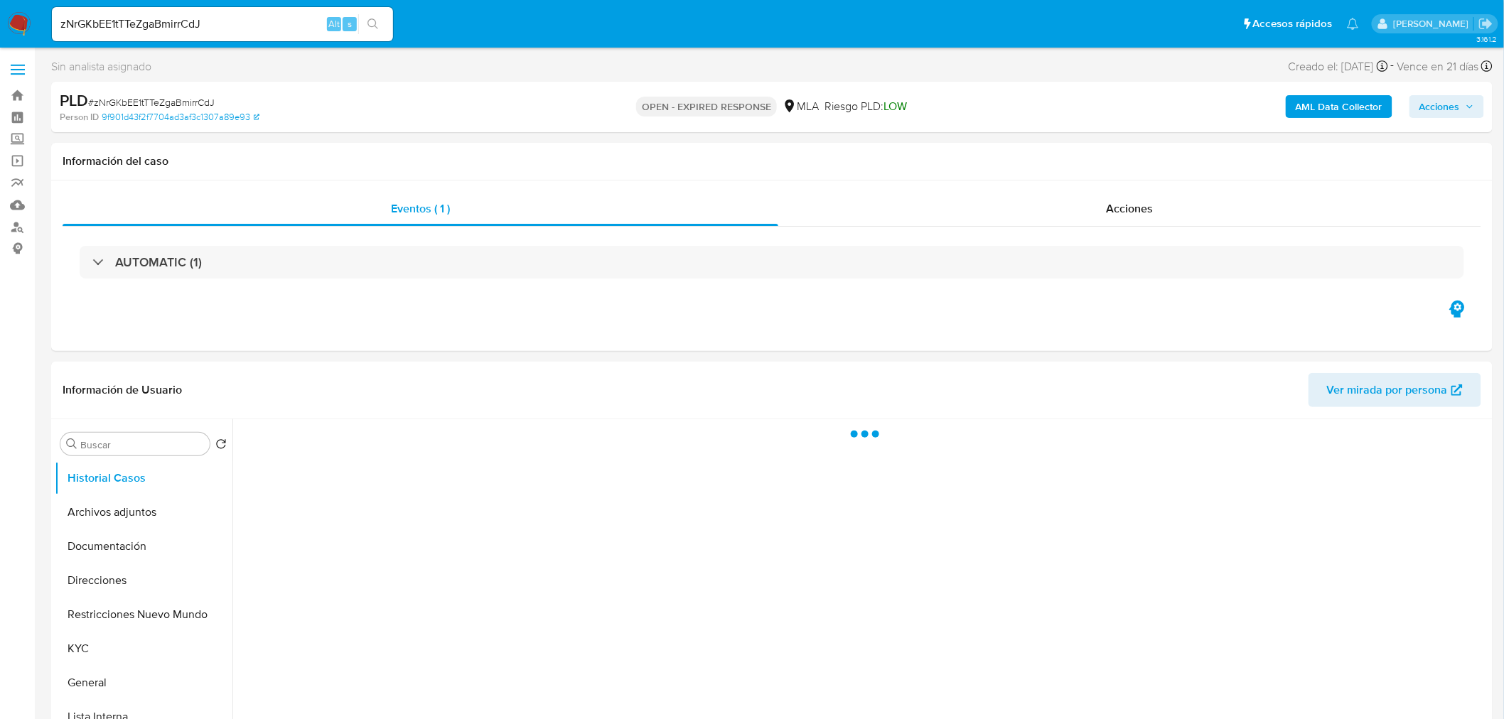
select select "10"
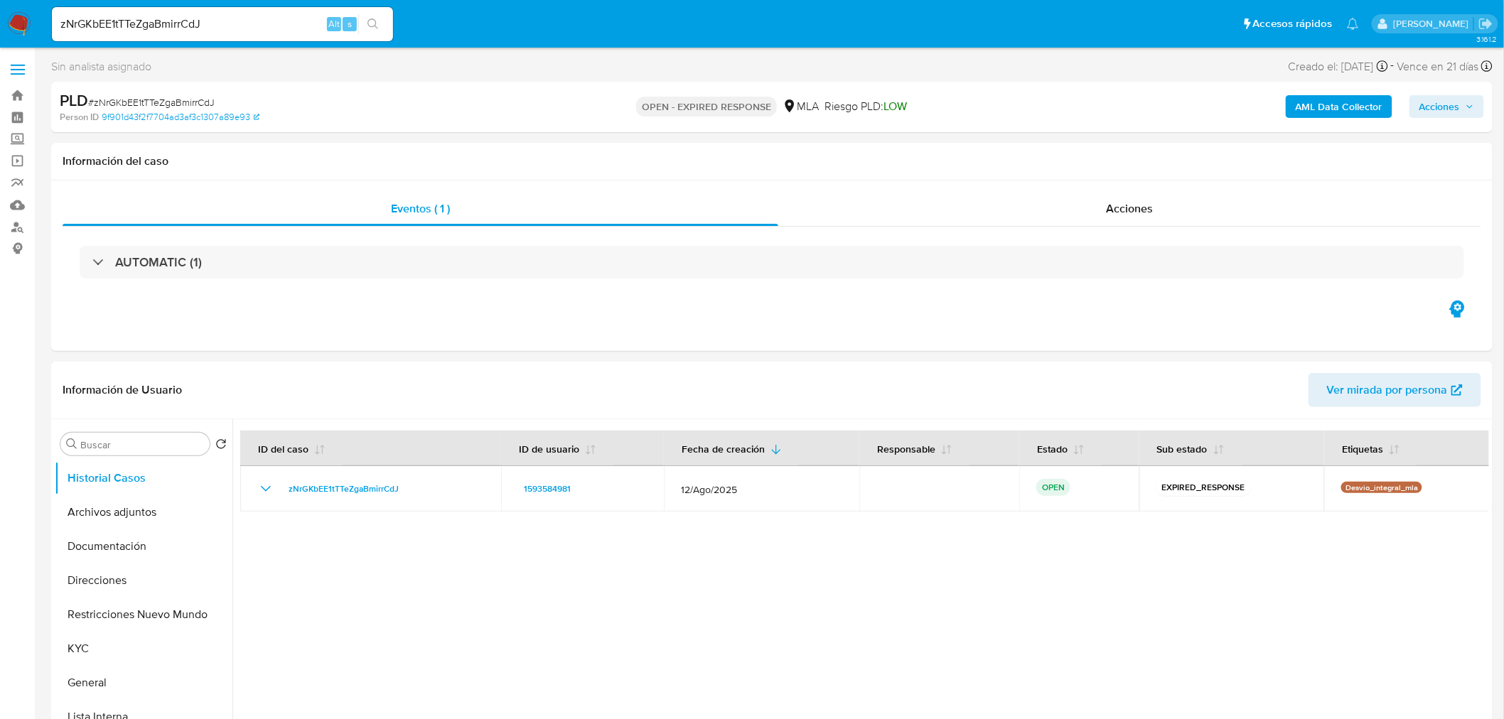
click at [1315, 98] on b "AML Data Collector" at bounding box center [1339, 106] width 87 height 23
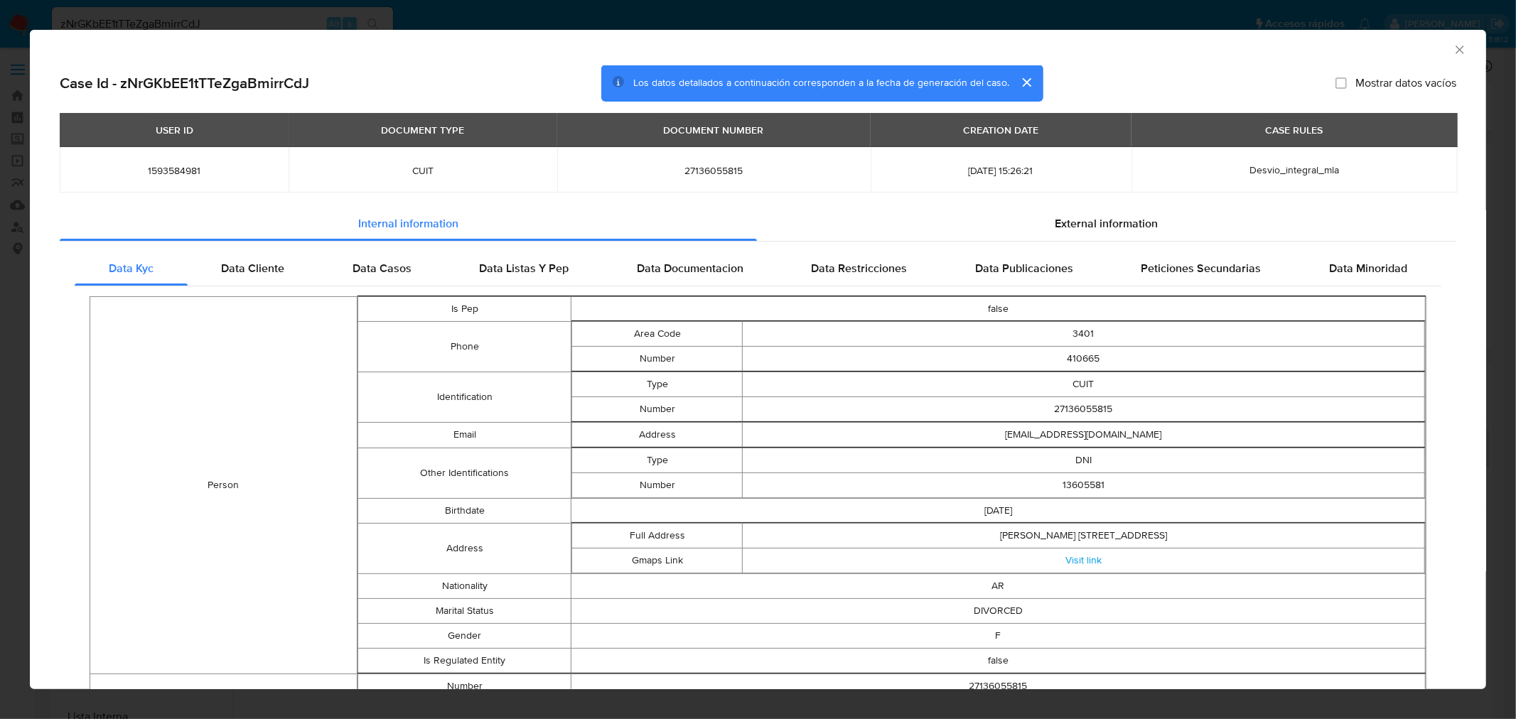
click at [1131, 190] on td "2025-08-12 15:26:21" at bounding box center [1001, 169] width 261 height 45
click at [1120, 213] on div "External information" at bounding box center [1107, 224] width 700 height 34
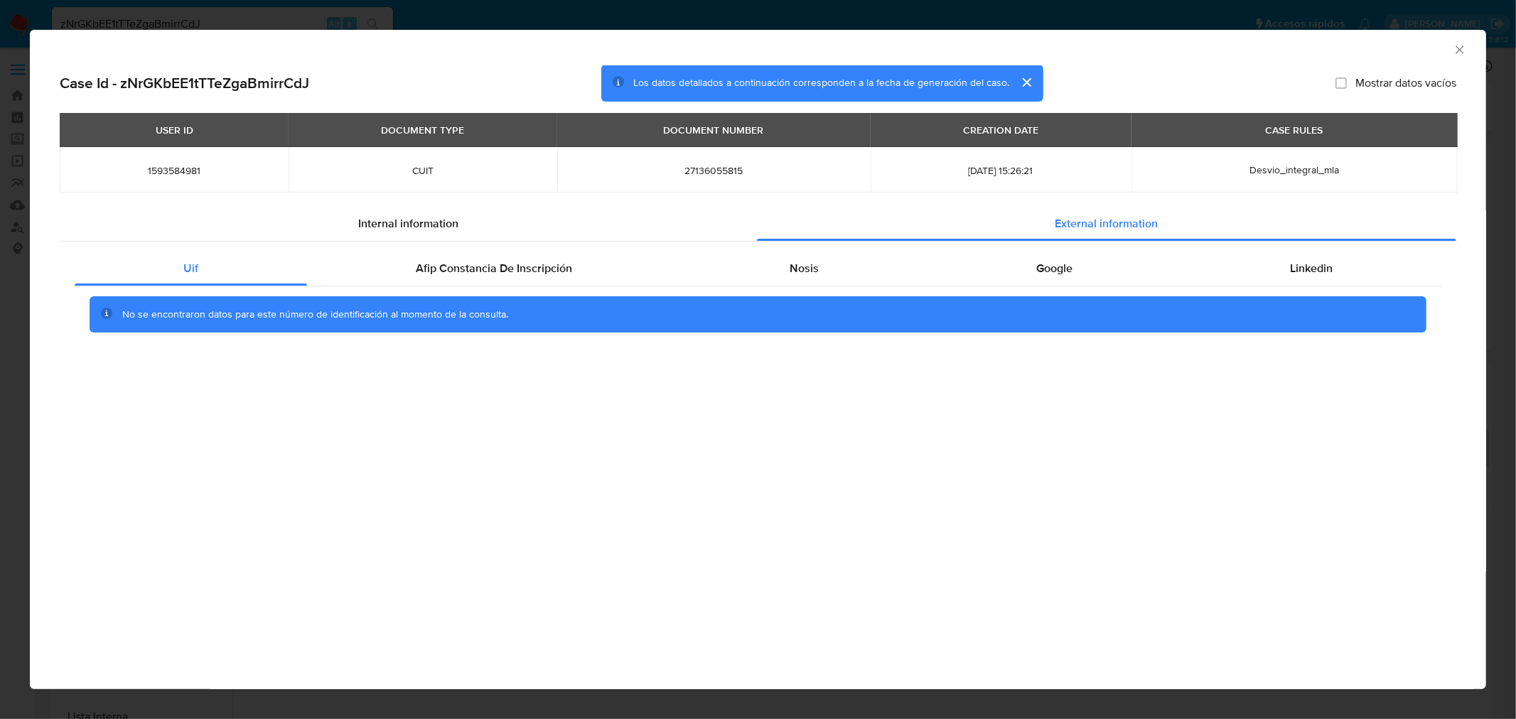
click at [802, 249] on div "Uif Afip Constancia De Inscripción Nosis Google Linkedin No se encontraron dato…" at bounding box center [758, 298] width 1397 height 112
click at [805, 254] on div "Nosis" at bounding box center [804, 269] width 247 height 34
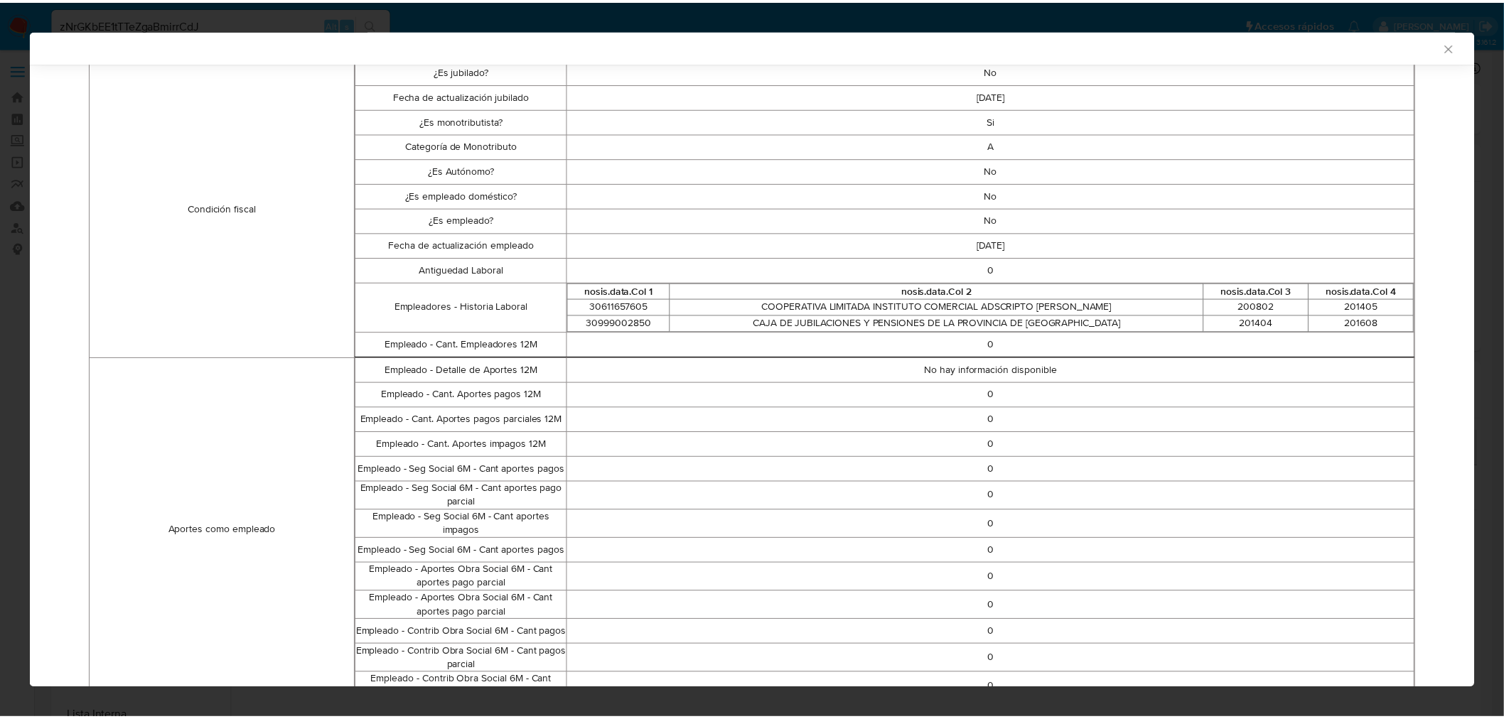
scroll to position [392, 0]
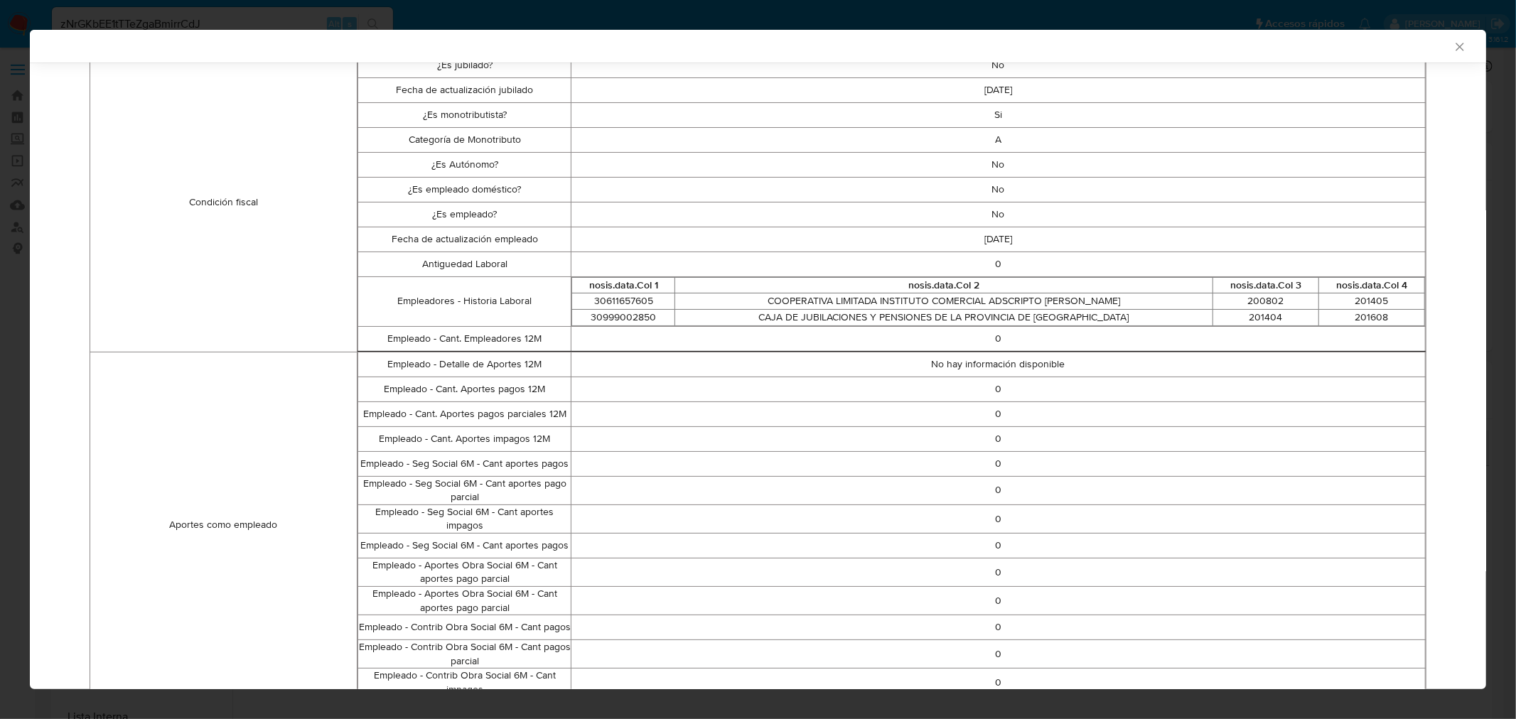
click at [1116, 313] on td "CAJA DE JUBILACIONES Y PENSIONES DE LA PROVINCIA DE SANTA FE" at bounding box center [943, 317] width 538 height 16
click at [1072, 313] on td "CAJA DE JUBILACIONES Y PENSIONES DE LA PROVINCIA DE SANTA FE" at bounding box center [943, 317] width 538 height 16
click at [1083, 318] on td "CAJA DE JUBILACIONES Y PENSIONES DE LA PROVINCIA DE SANTA FE" at bounding box center [943, 317] width 538 height 16
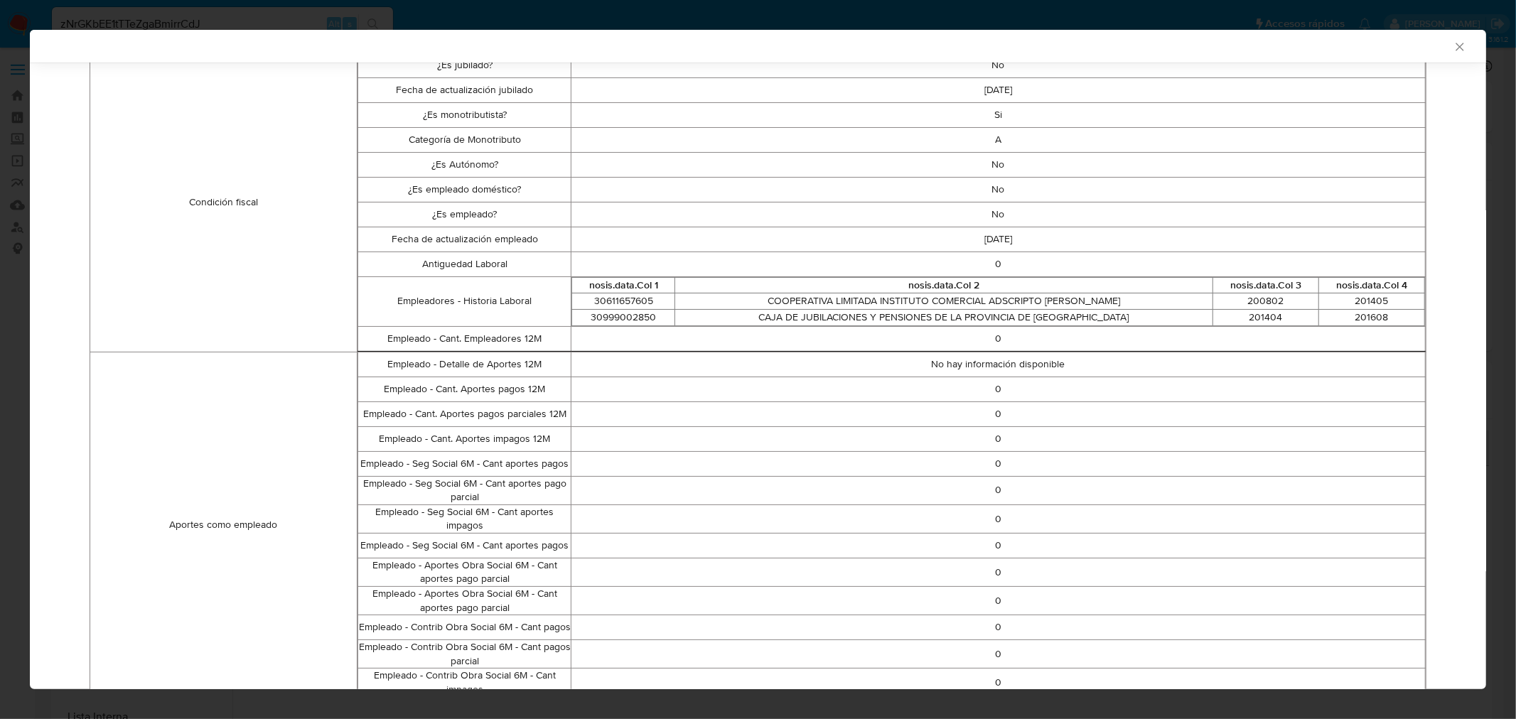
click at [1055, 321] on td "CAJA DE JUBILACIONES Y PENSIONES DE LA PROVINCIA DE SANTA FE" at bounding box center [943, 317] width 538 height 16
click at [892, 313] on td "CAJA DE JUBILACIONES Y PENSIONES DE LA PROVINCIA DE SANTA FE" at bounding box center [943, 317] width 538 height 16
click at [893, 313] on td "CAJA DE JUBILACIONES Y PENSIONES DE LA PROVINCIA DE SANTA FE" at bounding box center [943, 317] width 538 height 16
click at [1275, 316] on td "201404" at bounding box center [1266, 317] width 106 height 16
click at [1273, 318] on td "201404" at bounding box center [1266, 317] width 106 height 16
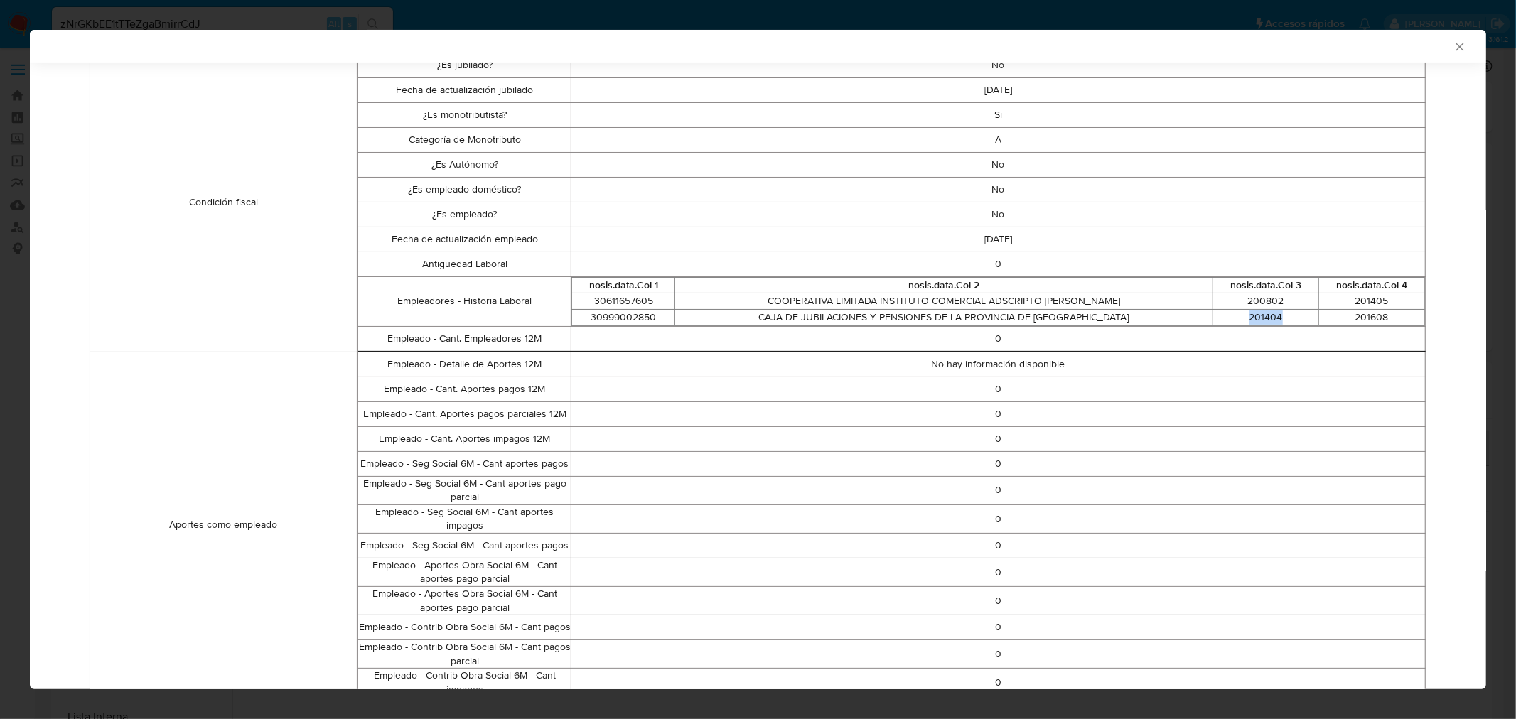
click at [1273, 318] on td "201404" at bounding box center [1266, 317] width 106 height 16
click at [1346, 318] on td "201608" at bounding box center [1372, 317] width 106 height 16
drag, startPoint x: 1382, startPoint y: 320, endPoint x: 1340, endPoint y: 320, distance: 41.2
click at [1340, 320] on td "201608" at bounding box center [1372, 317] width 106 height 16
click at [18, 304] on div "AML Data Collector Case Id - zNrGKbEE1tTTeZgaBmirrCdJ Los datos detallados a co…" at bounding box center [758, 359] width 1516 height 719
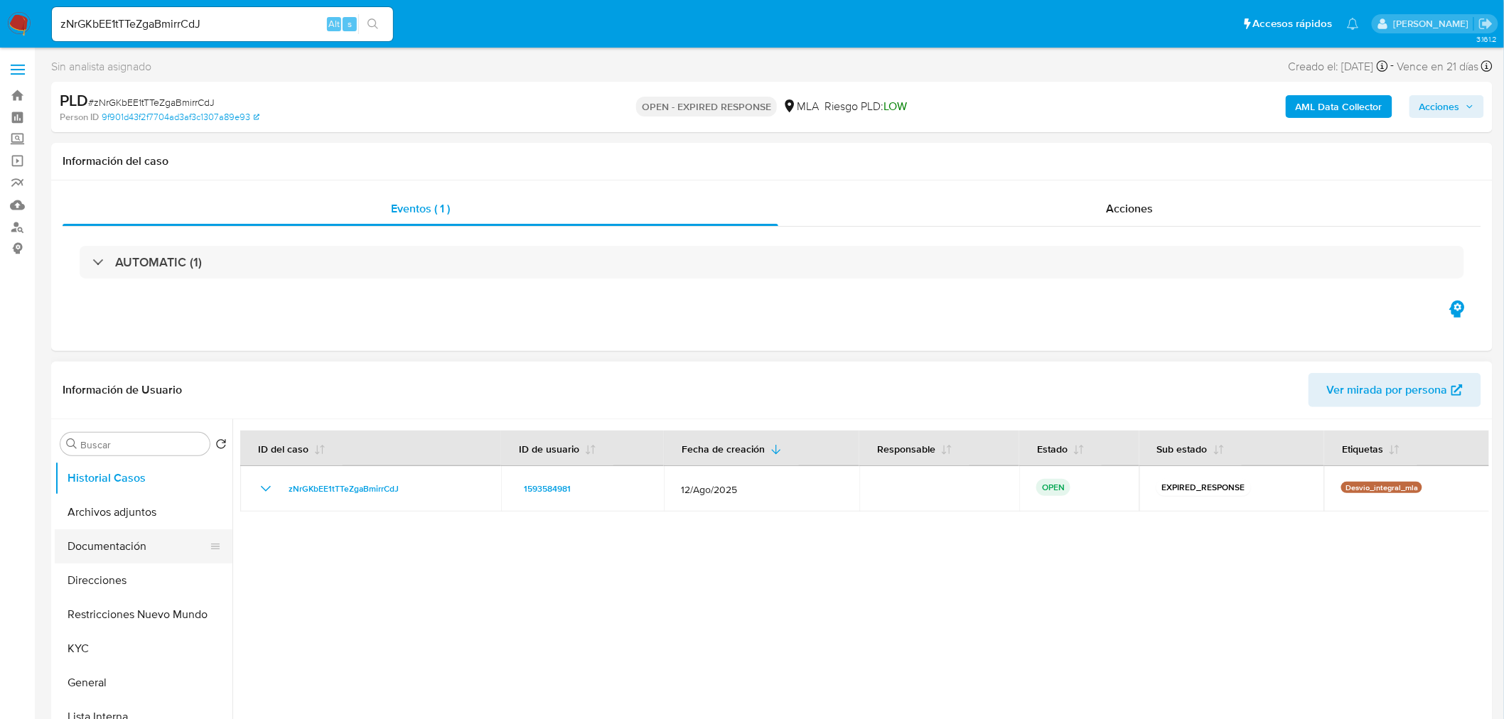
click at [104, 552] on button "Documentación" at bounding box center [138, 546] width 166 height 34
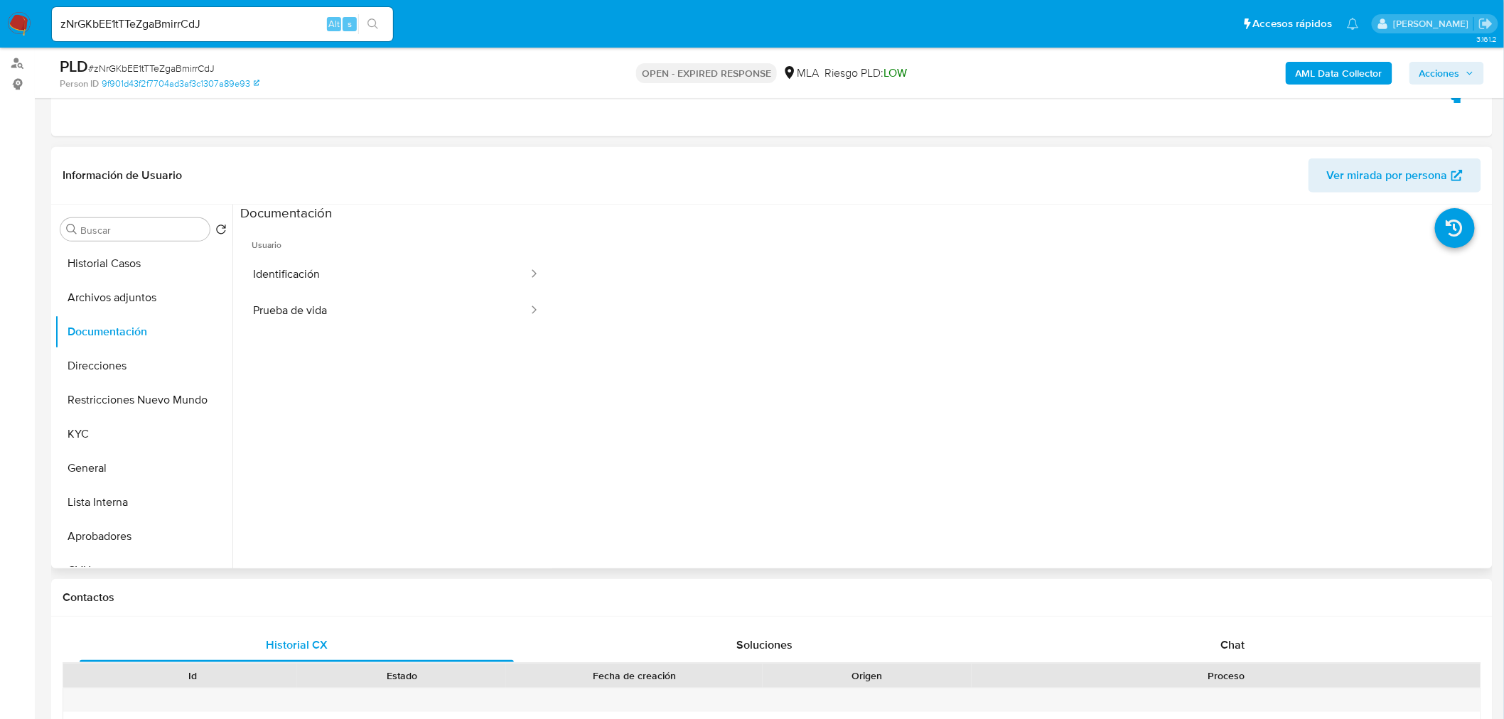
scroll to position [237, 0]
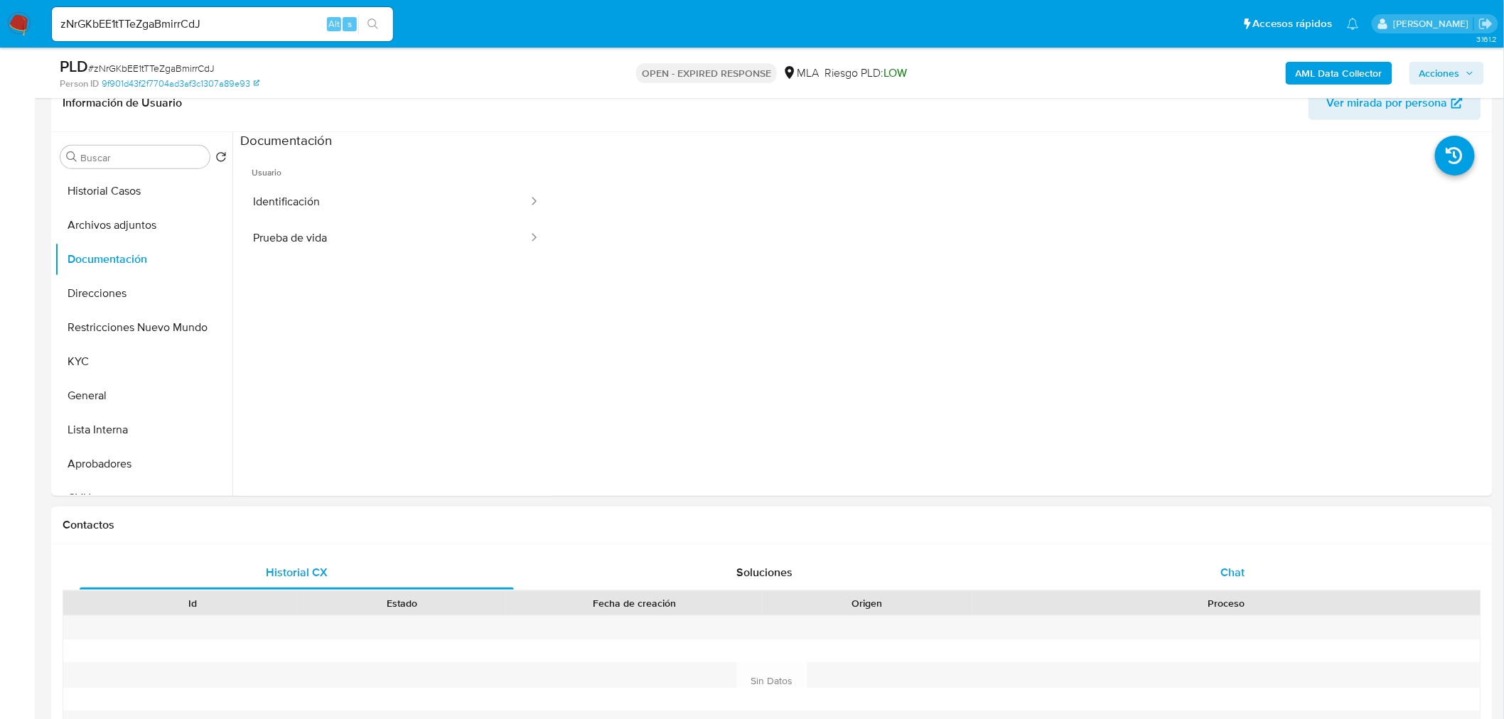
click at [1211, 569] on div "Chat" at bounding box center [1233, 573] width 434 height 34
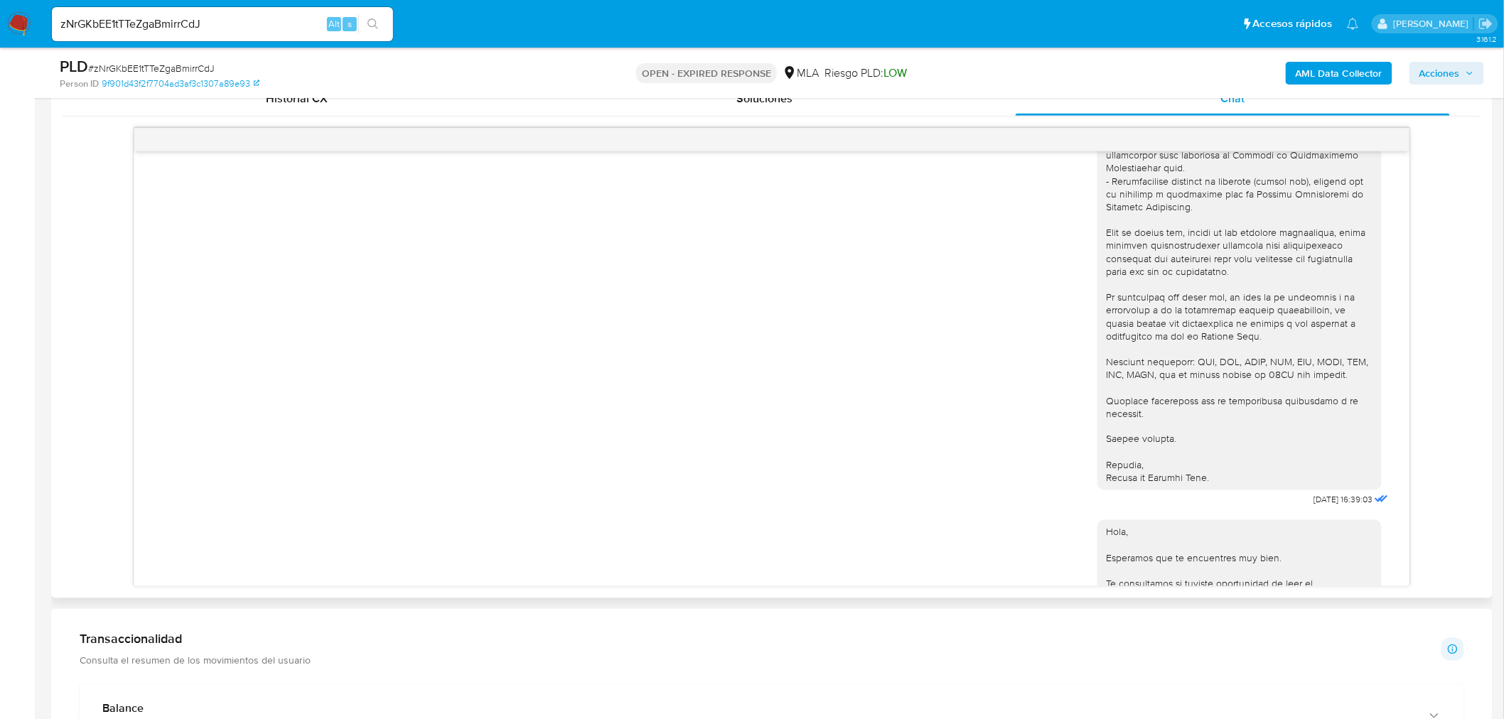
scroll to position [1578, 0]
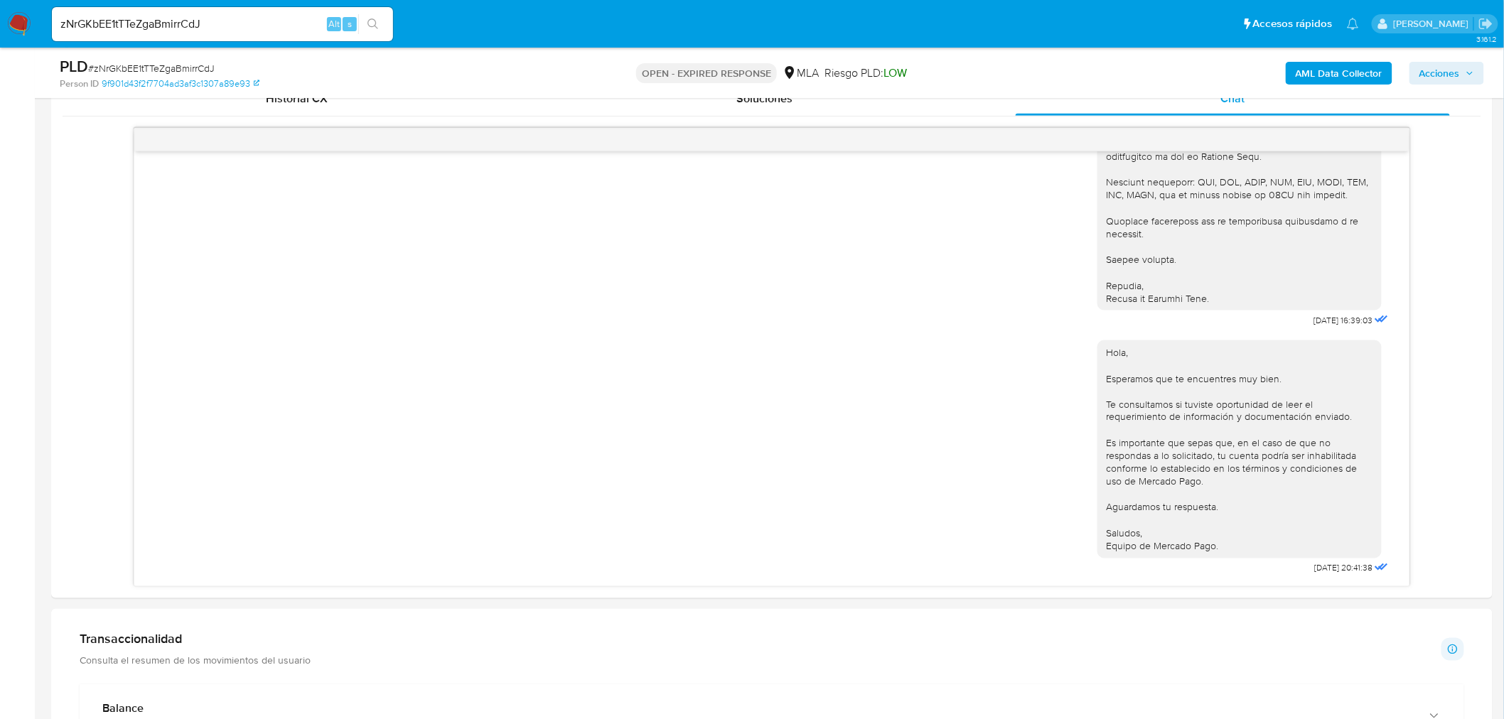
click at [175, 25] on input "zNrGKbEE1tTTeZgaBmirrCdJ" at bounding box center [222, 24] width 341 height 18
paste input "HKsqIZ2CxGSrIajB6YjAh1w8"
type input "HKsqIZ2CxGSrIajB6YjAh1w8"
click at [378, 24] on icon "search-icon" at bounding box center [372, 23] width 11 height 11
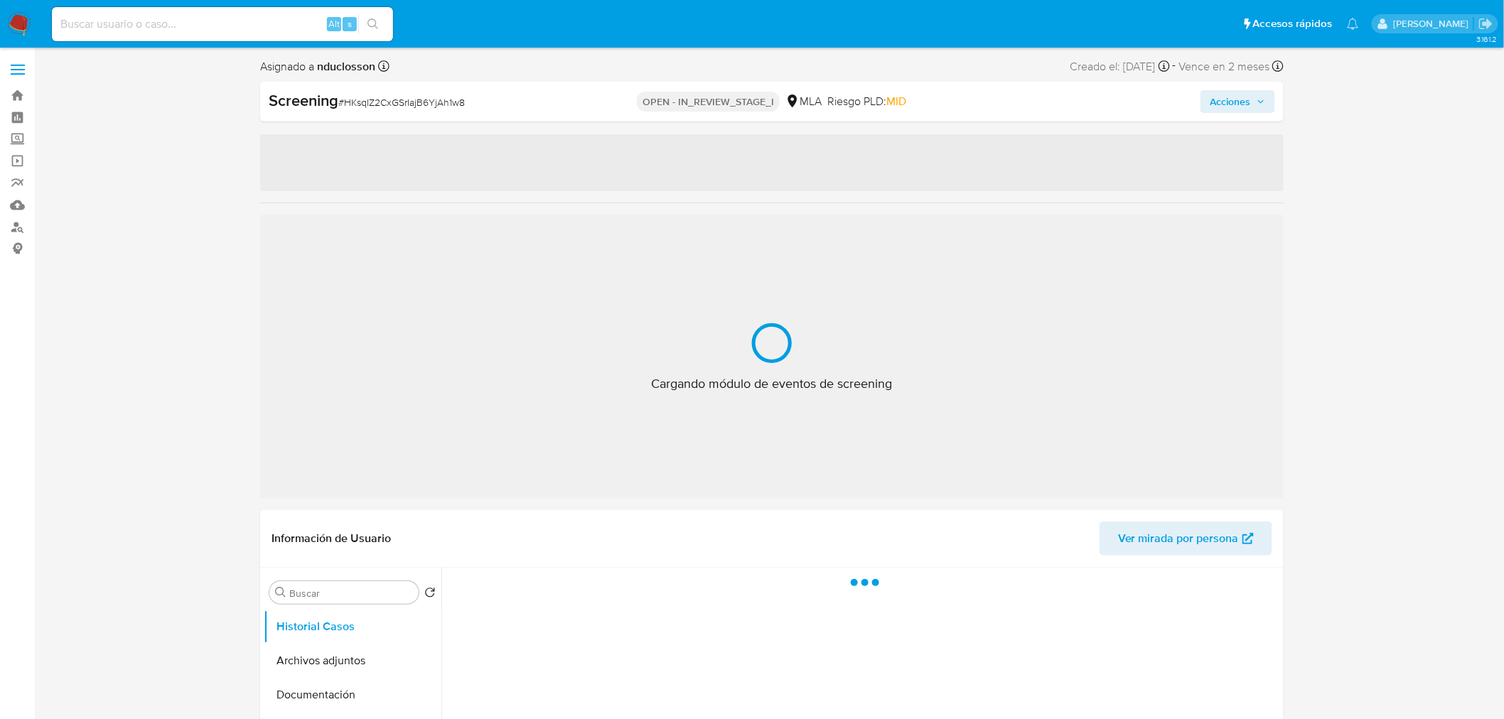
select select "10"
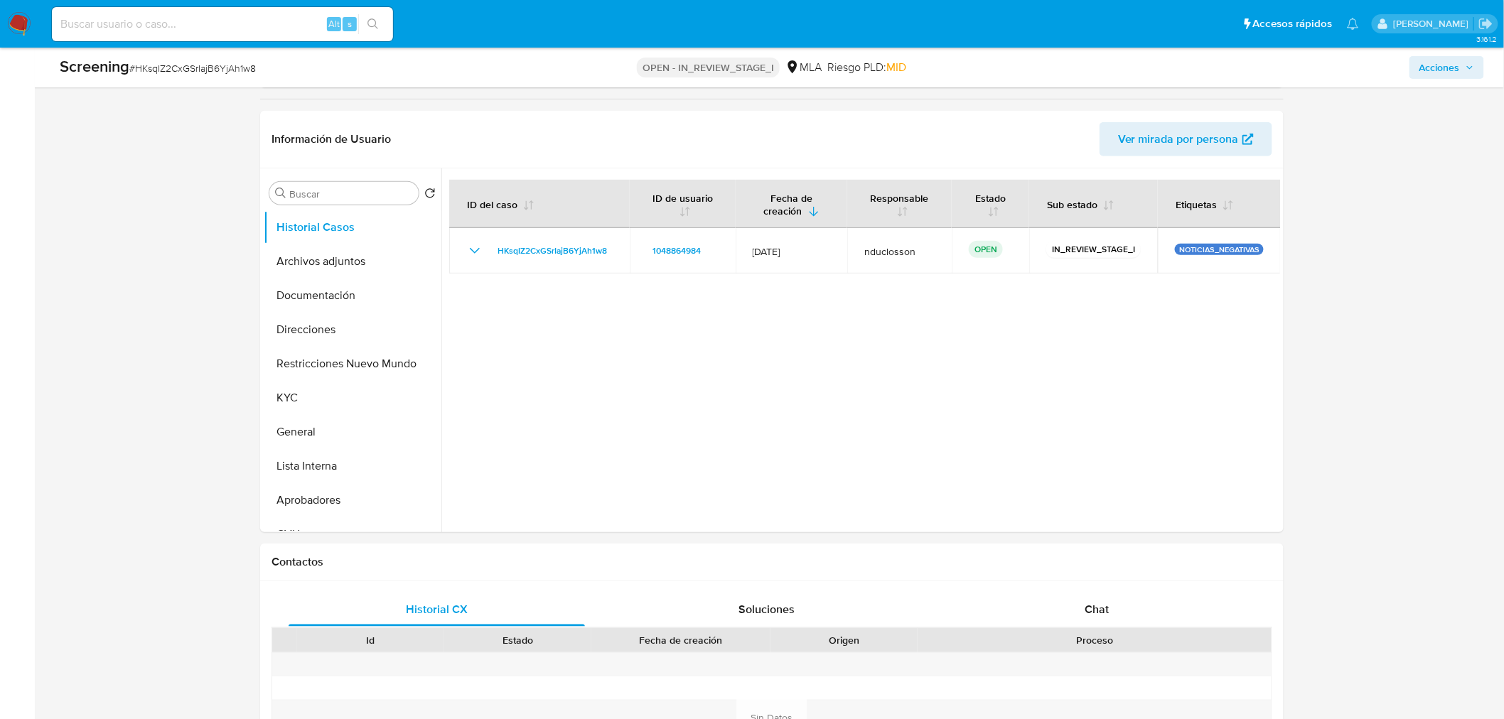
scroll to position [316, 0]
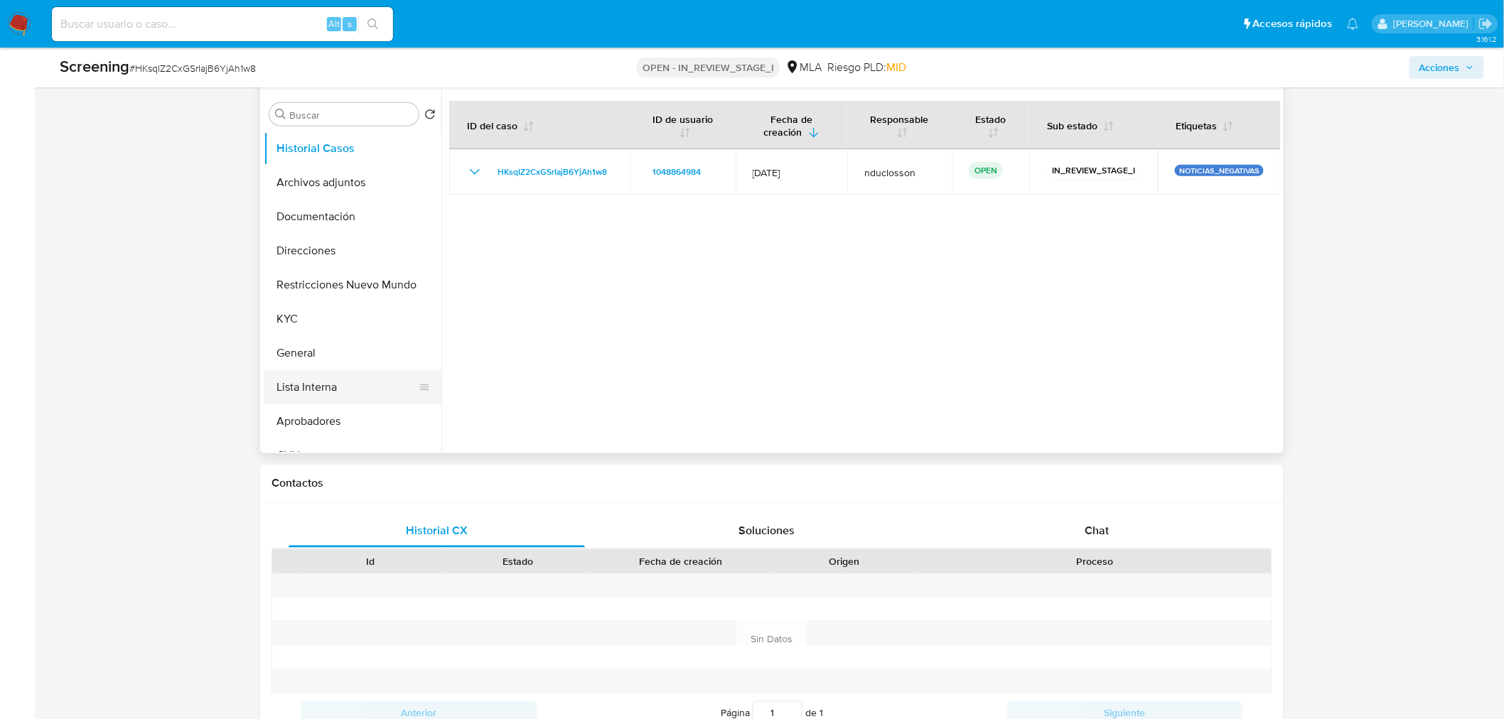
click at [313, 384] on button "Lista Interna" at bounding box center [347, 387] width 166 height 34
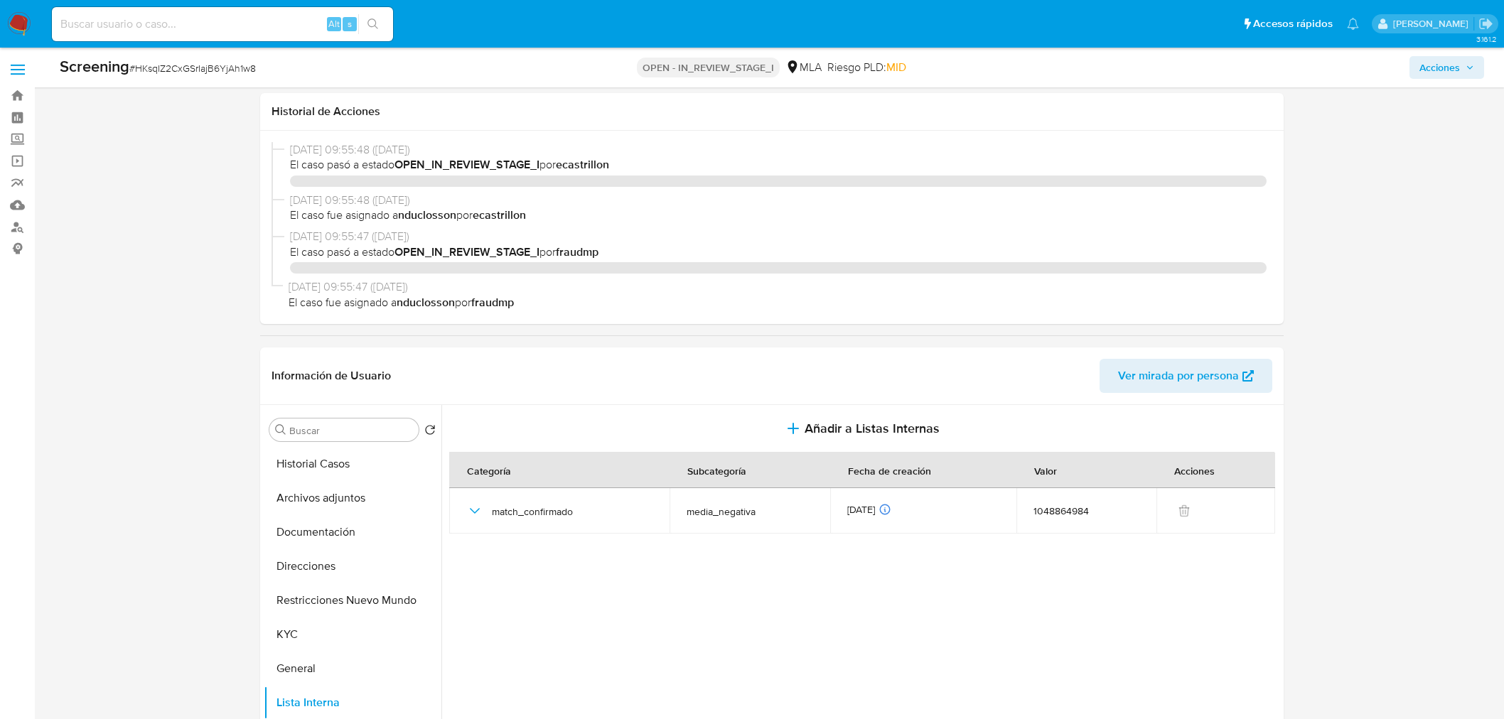
select select "10"
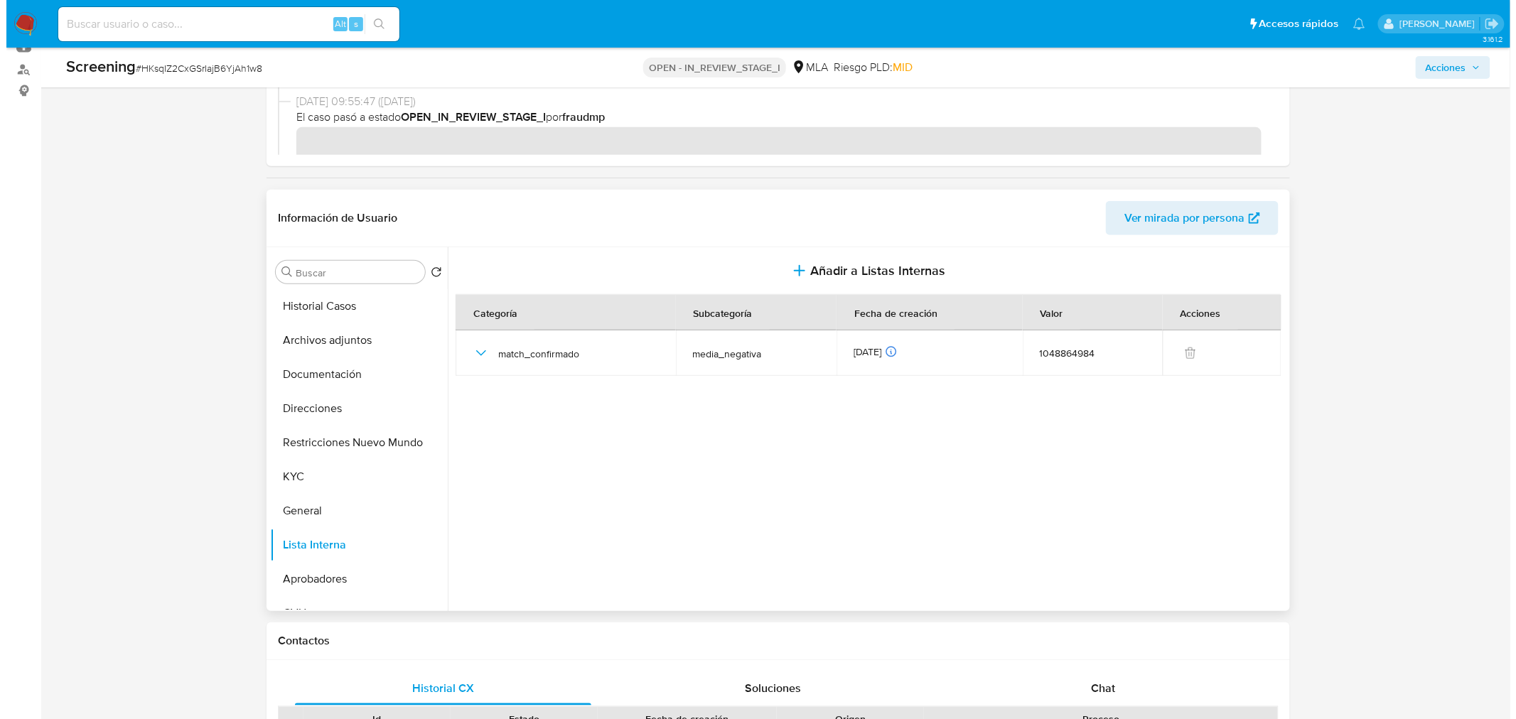
scroll to position [237, 0]
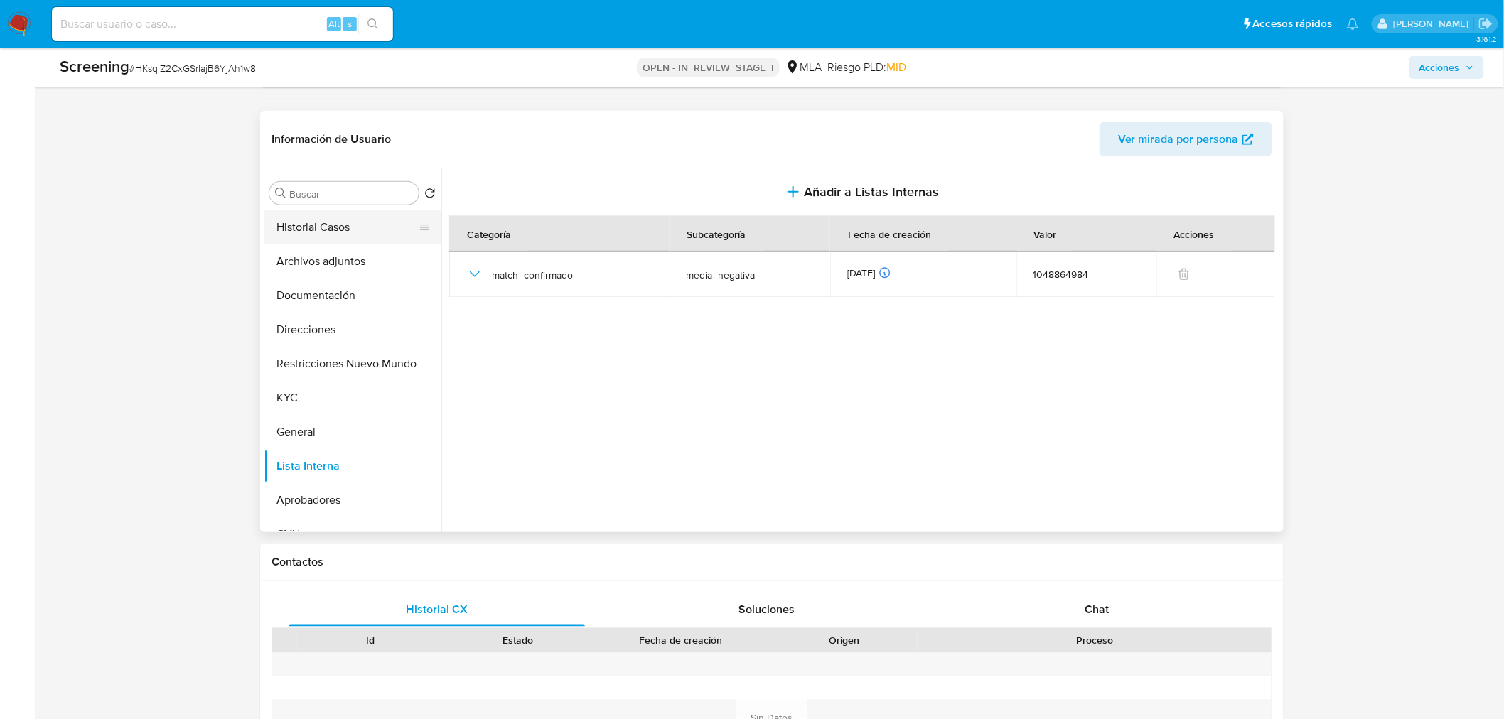
click at [350, 232] on button "Historial Casos" at bounding box center [347, 227] width 166 height 34
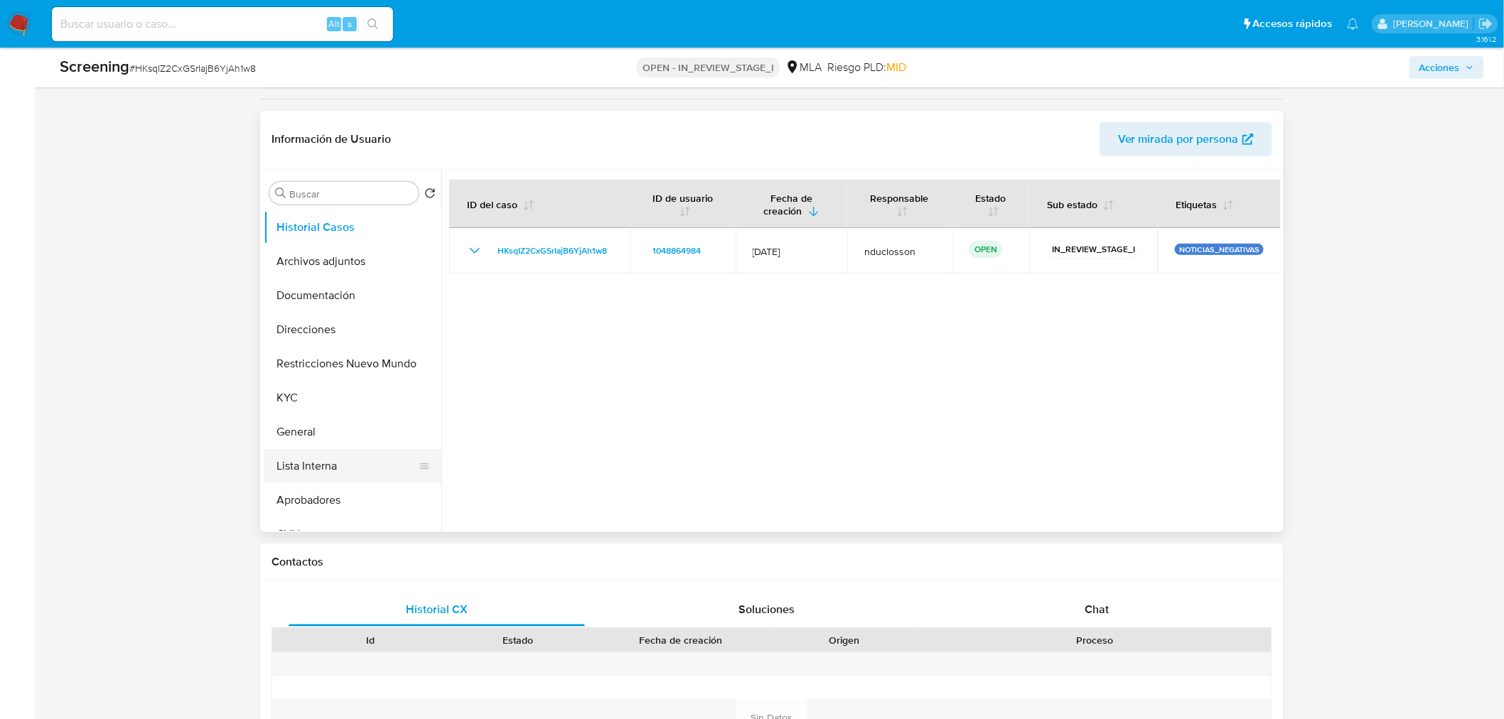
click at [303, 466] on button "Lista Interna" at bounding box center [347, 466] width 166 height 34
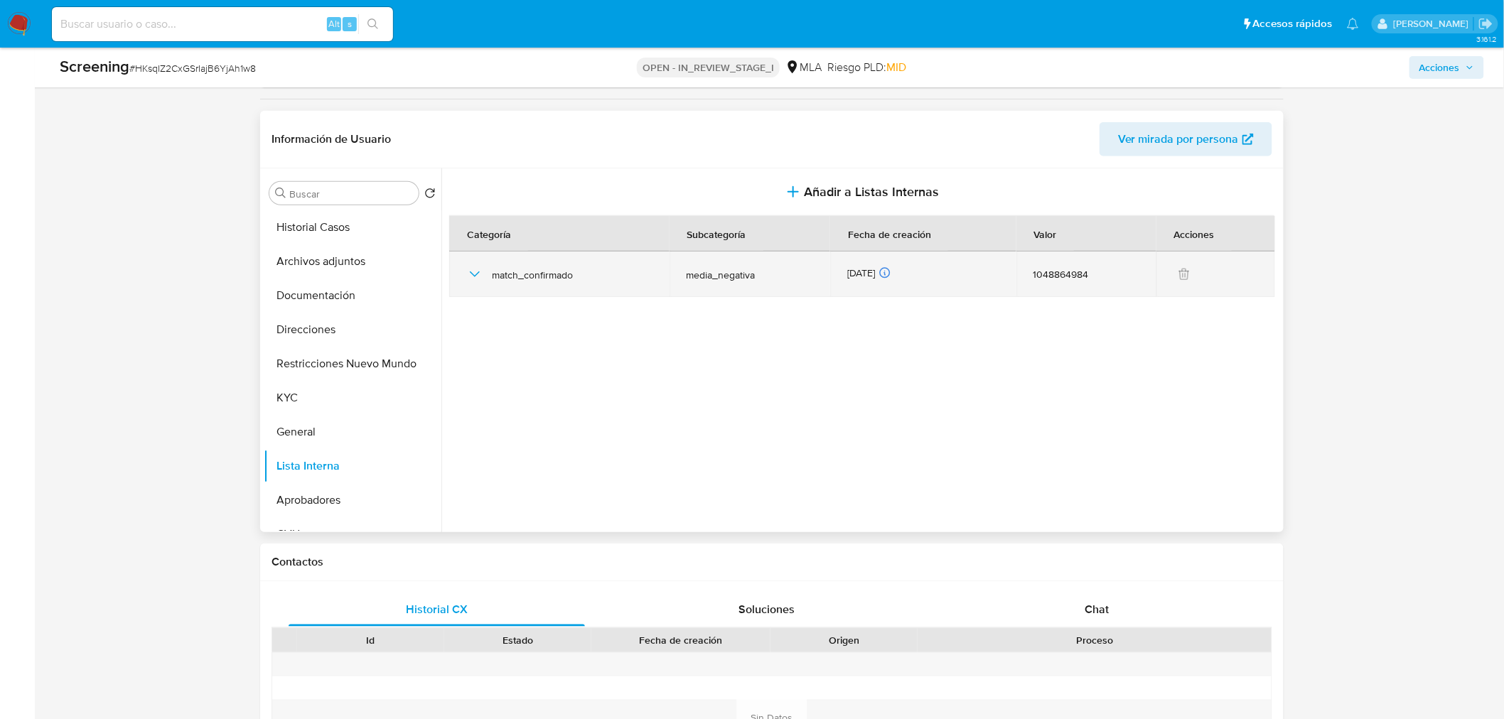
click at [474, 267] on icon "button" at bounding box center [474, 274] width 17 height 17
click at [478, 272] on icon "button" at bounding box center [474, 274] width 17 height 17
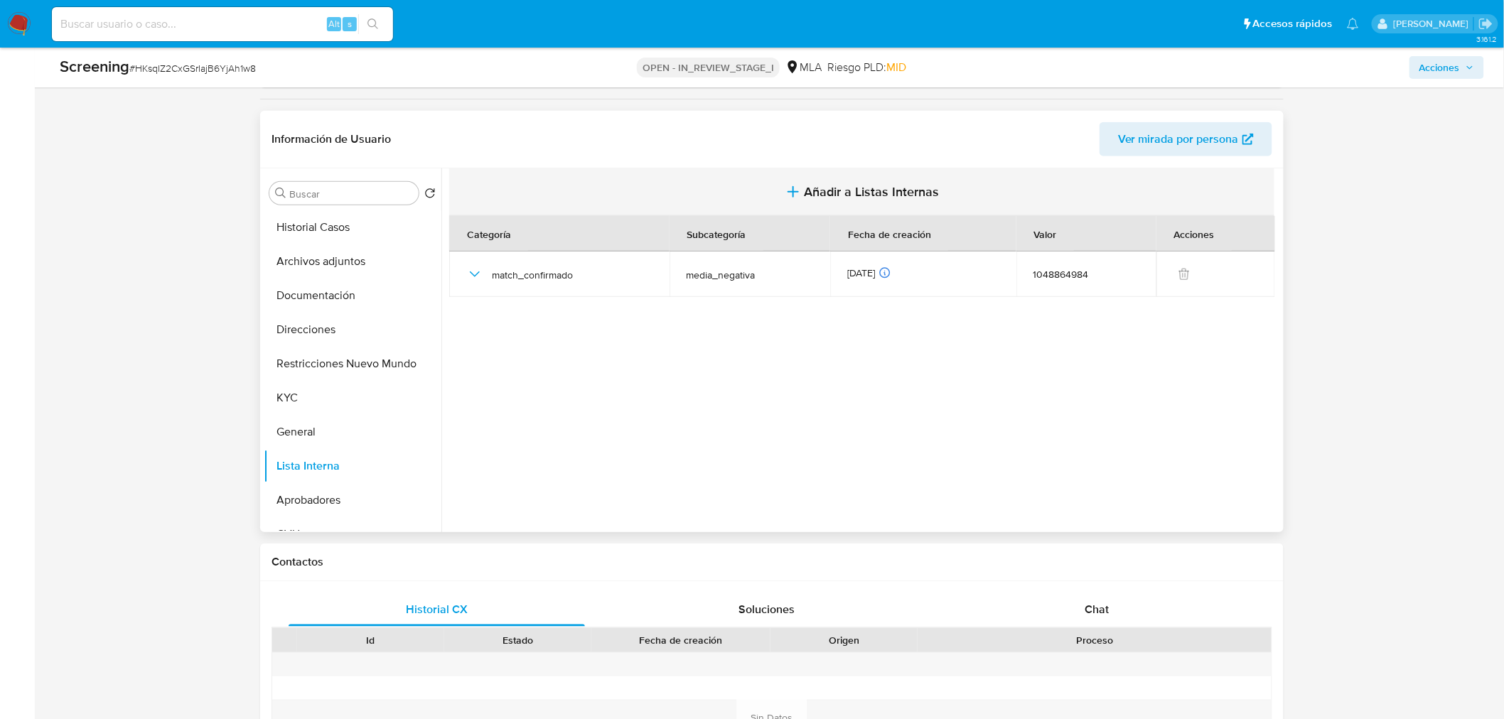
click at [829, 197] on span "Añadir a Listas Internas" at bounding box center [872, 192] width 135 height 16
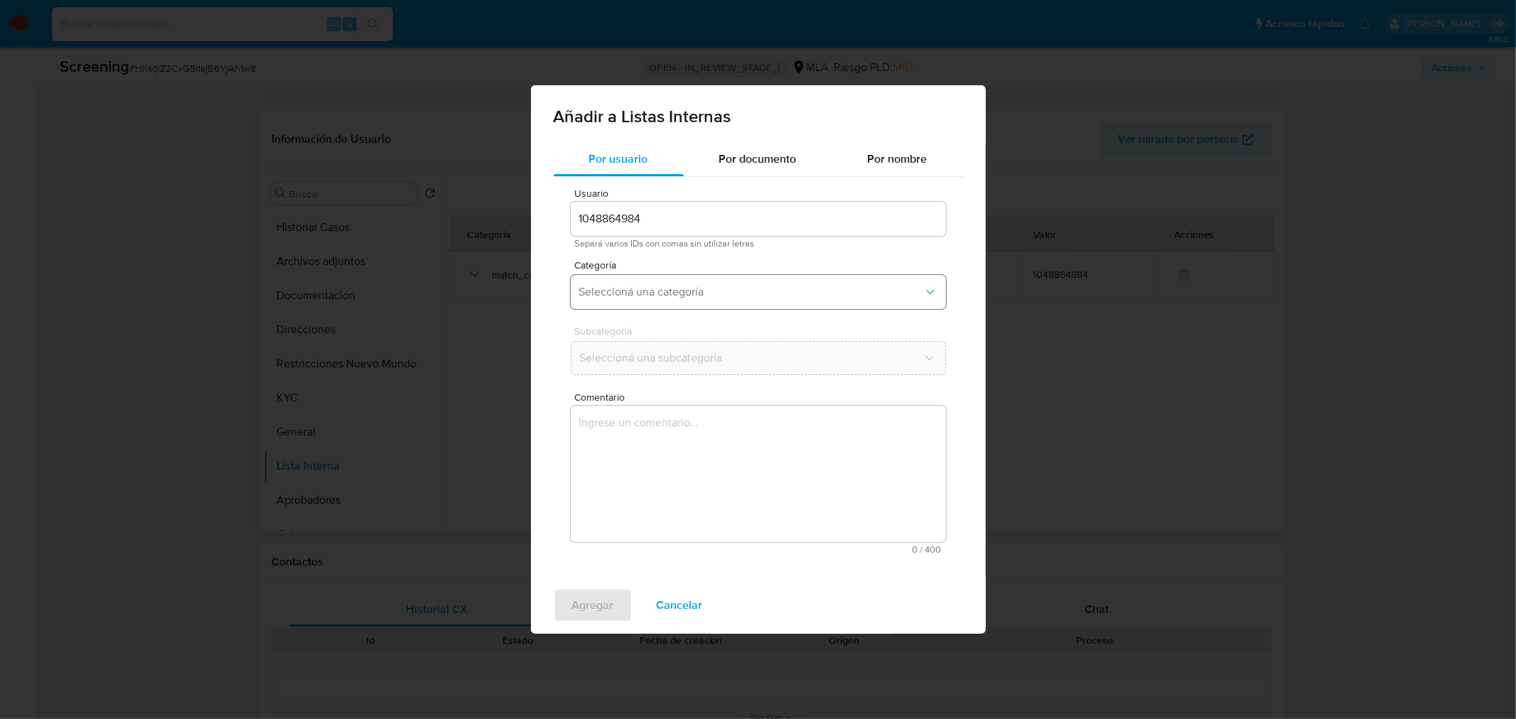
click at [652, 296] on span "Seleccioná una categoría" at bounding box center [751, 292] width 344 height 14
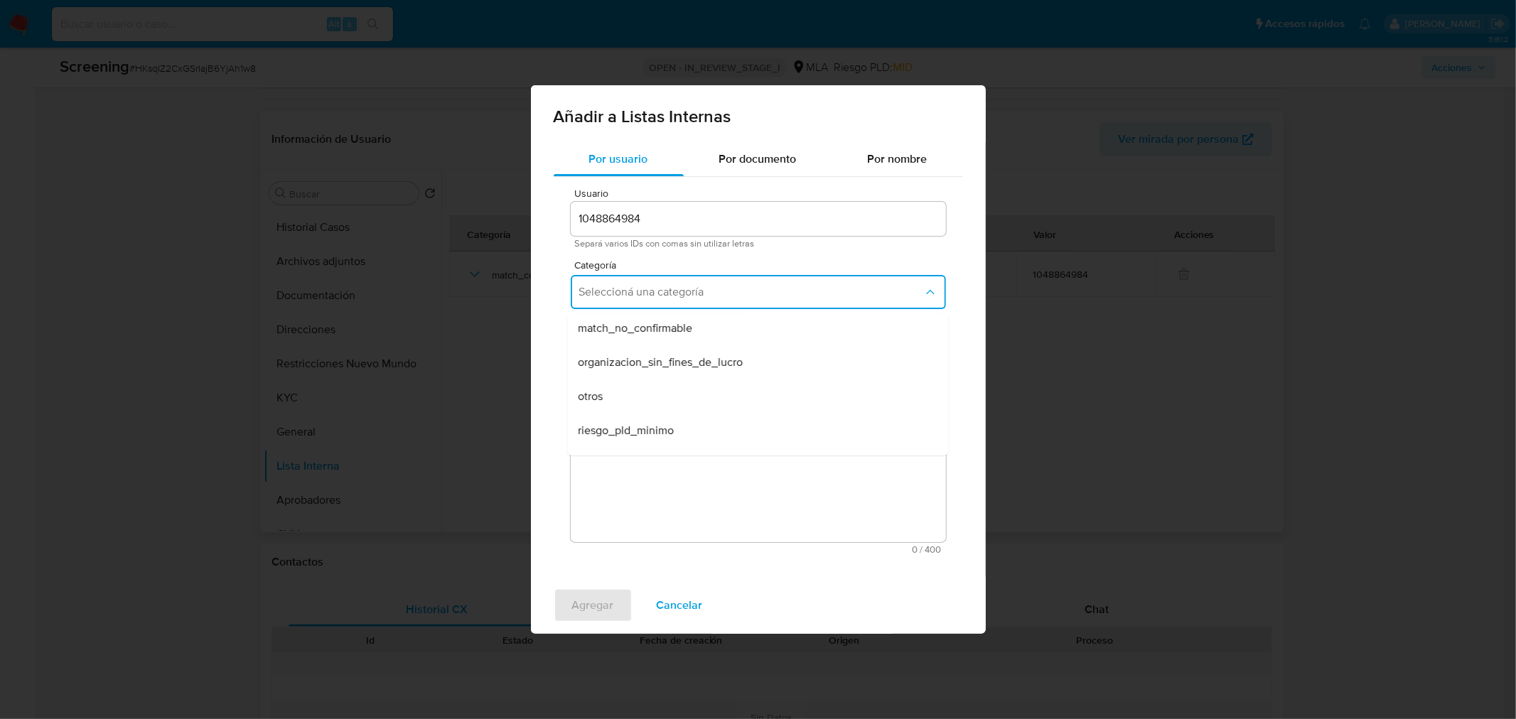
scroll to position [316, 0]
click at [603, 384] on span "otros" at bounding box center [591, 390] width 25 height 14
click at [681, 607] on span "Cancelar" at bounding box center [680, 605] width 46 height 31
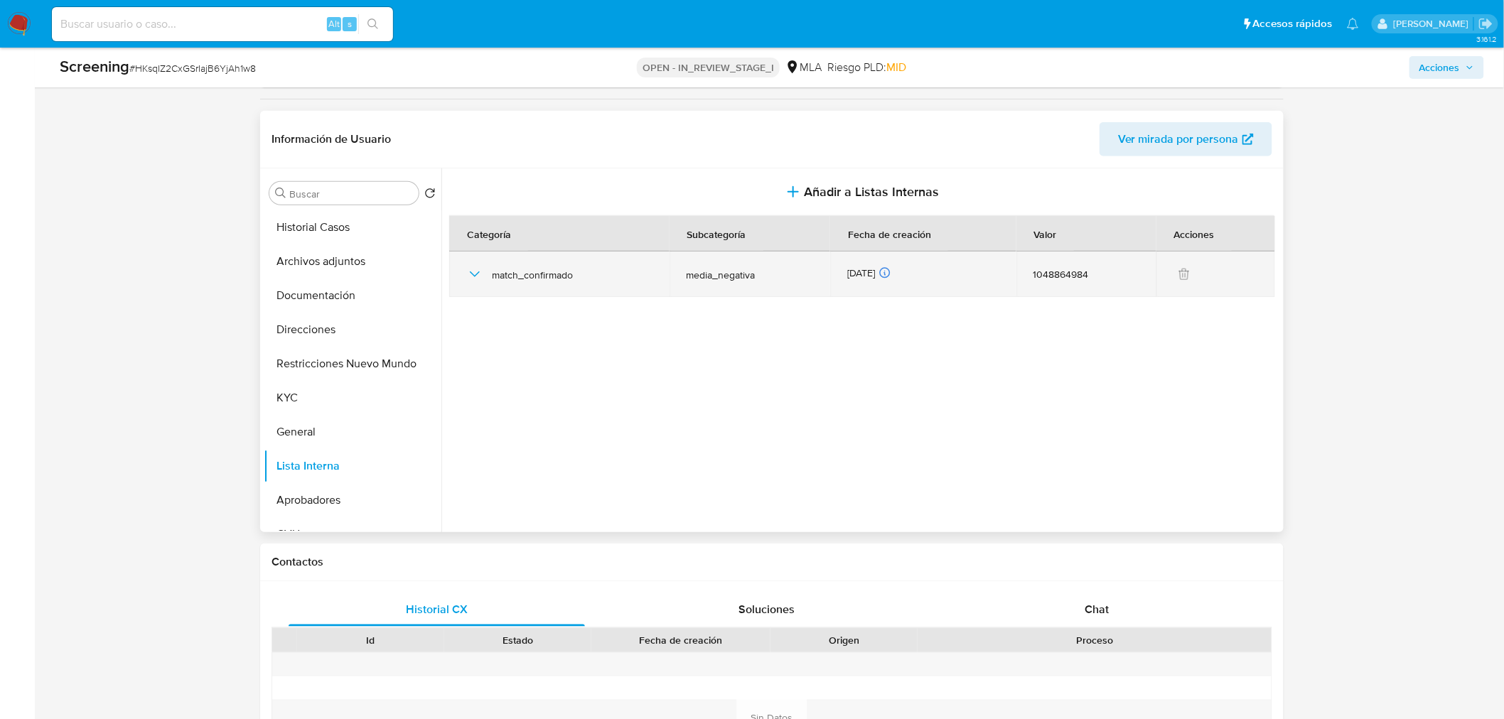
click at [479, 275] on icon "button" at bounding box center [474, 274] width 17 height 17
click at [479, 275] on icon "button" at bounding box center [475, 274] width 10 height 6
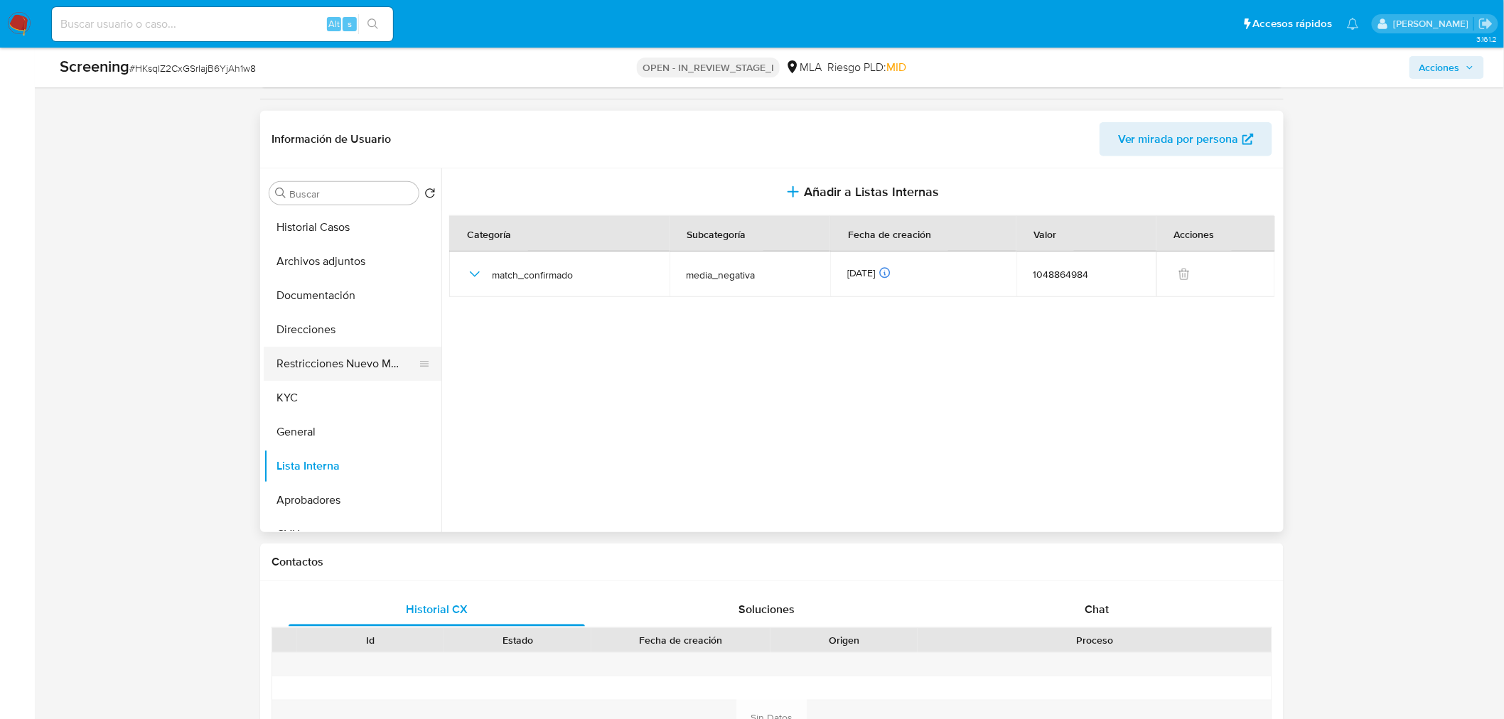
click at [334, 357] on button "Restricciones Nuevo Mundo" at bounding box center [347, 364] width 166 height 34
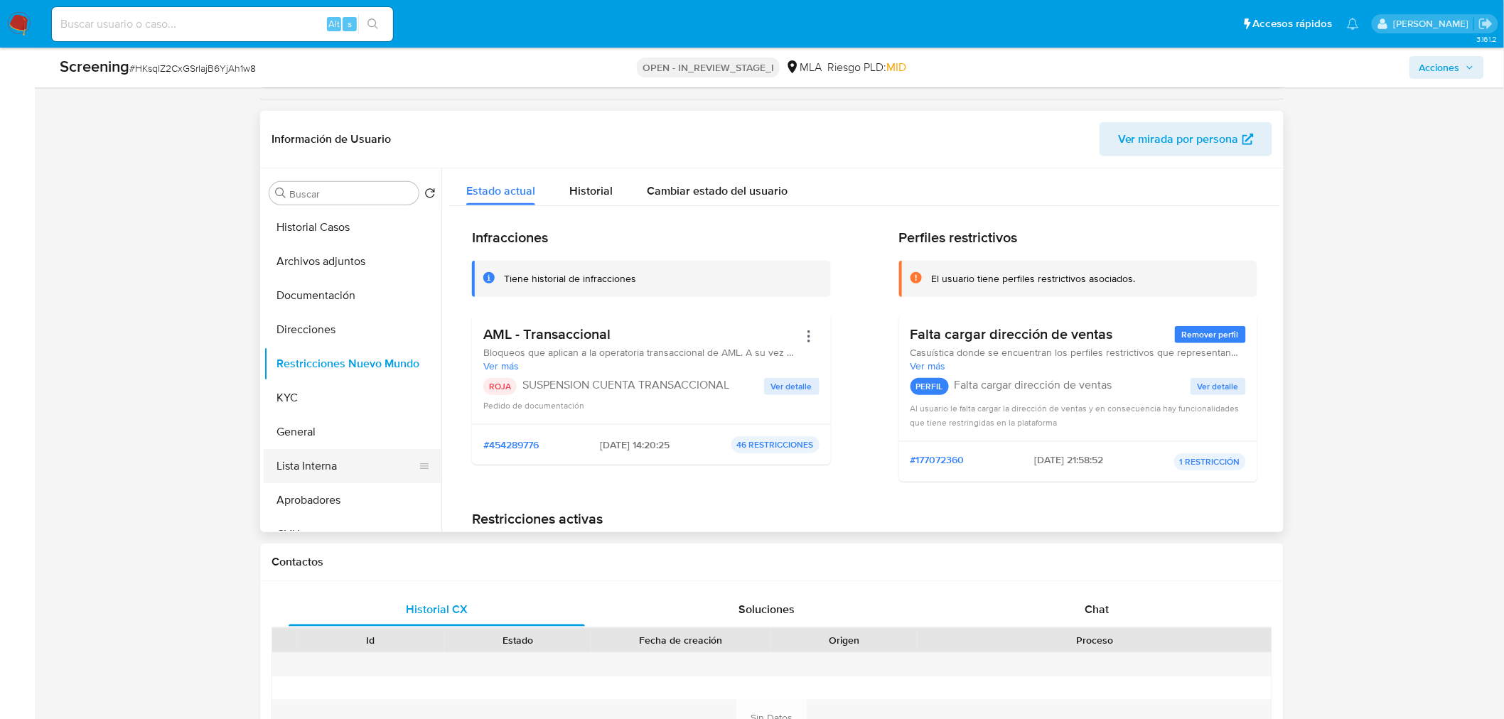
click at [327, 470] on button "Lista Interna" at bounding box center [347, 466] width 166 height 34
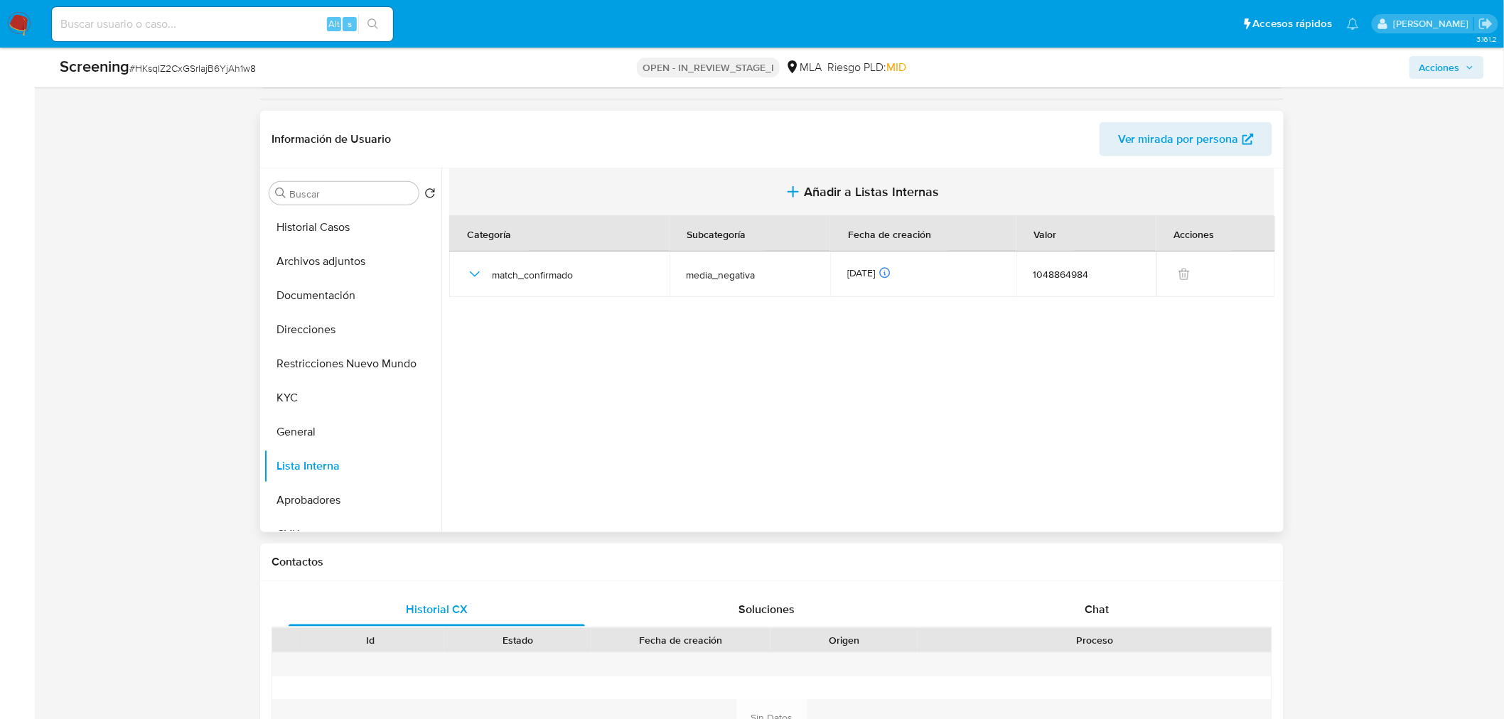
click at [842, 181] on button "Añadir a Listas Internas" at bounding box center [861, 192] width 825 height 48
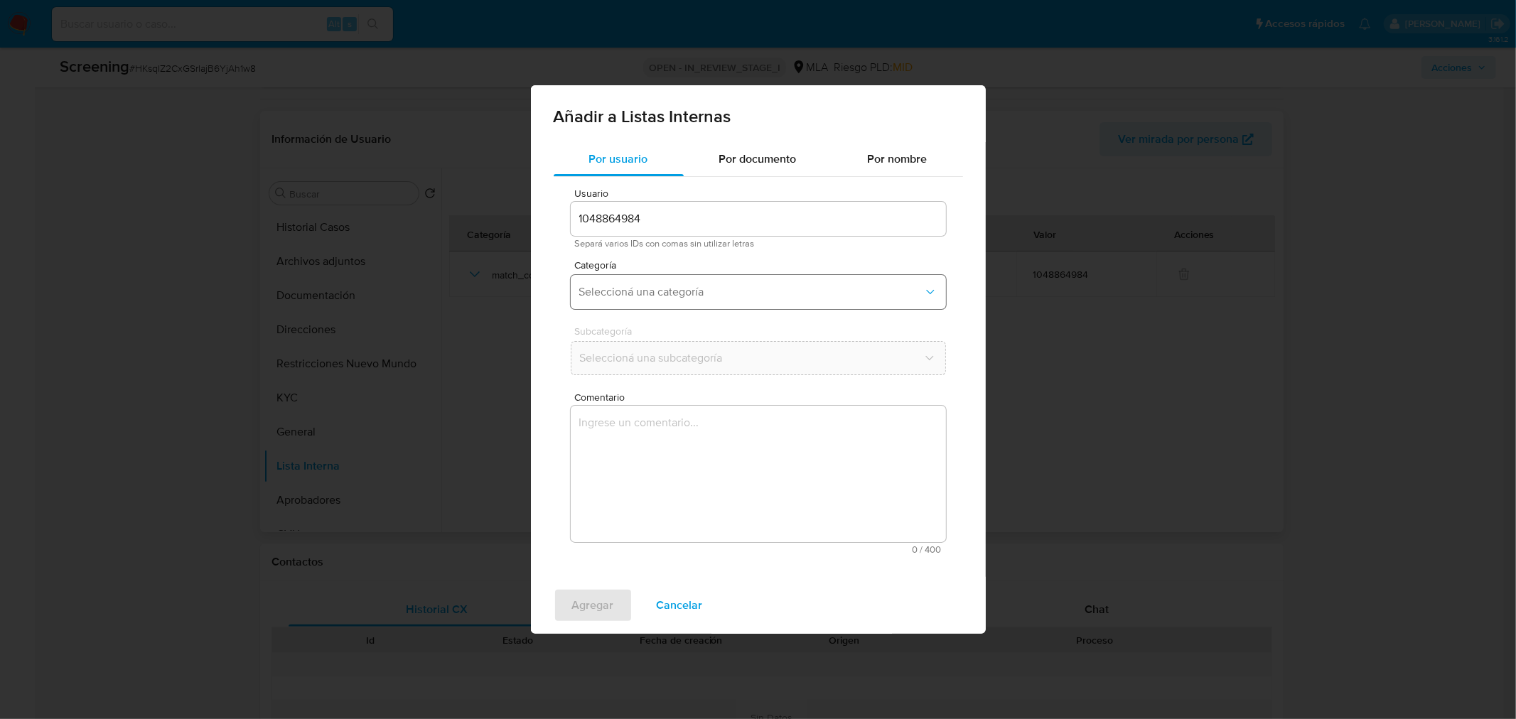
click at [640, 281] on button "Seleccioná una categoría" at bounding box center [758, 292] width 375 height 34
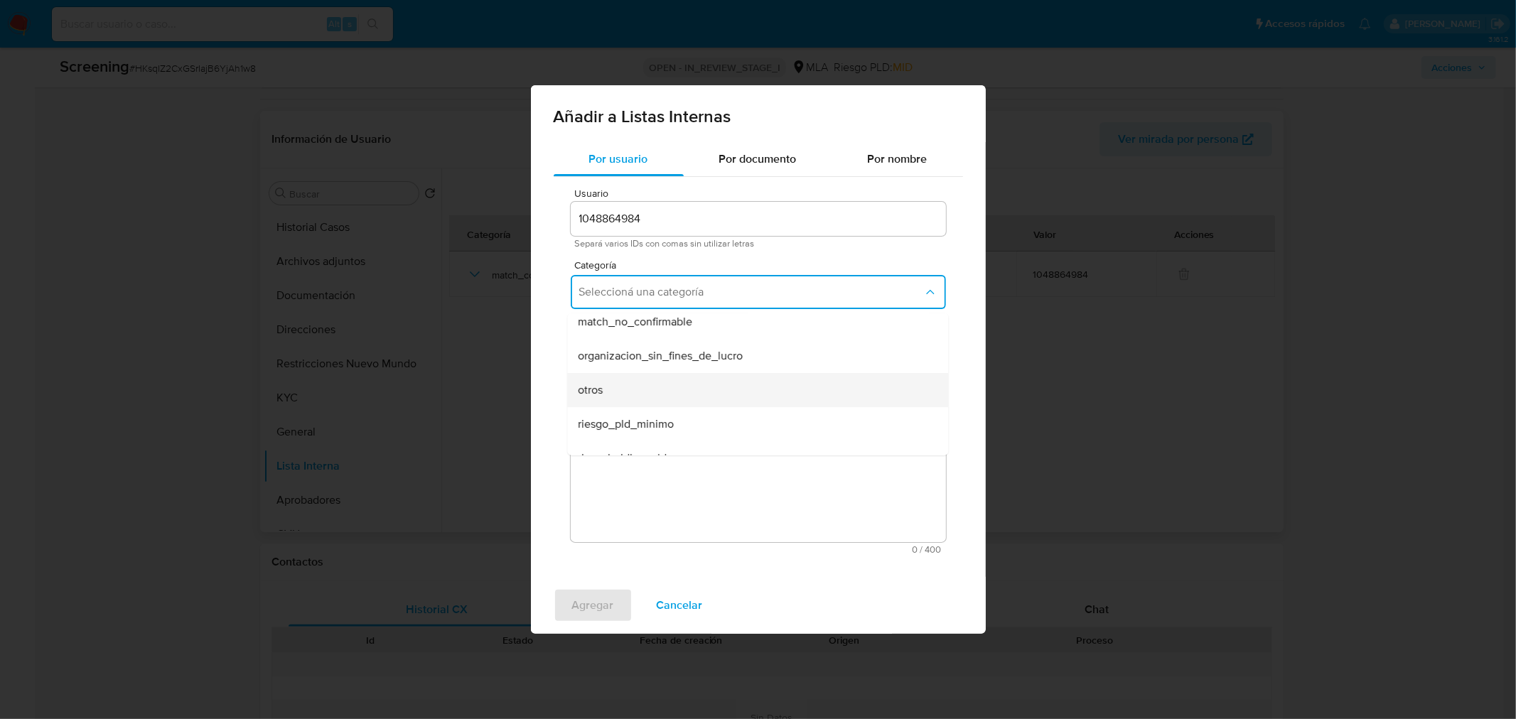
click at [600, 384] on span "otros" at bounding box center [591, 390] width 25 height 14
click at [621, 429] on textarea "Comentario" at bounding box center [758, 474] width 375 height 136
click at [691, 615] on span "Cancelar" at bounding box center [680, 605] width 46 height 31
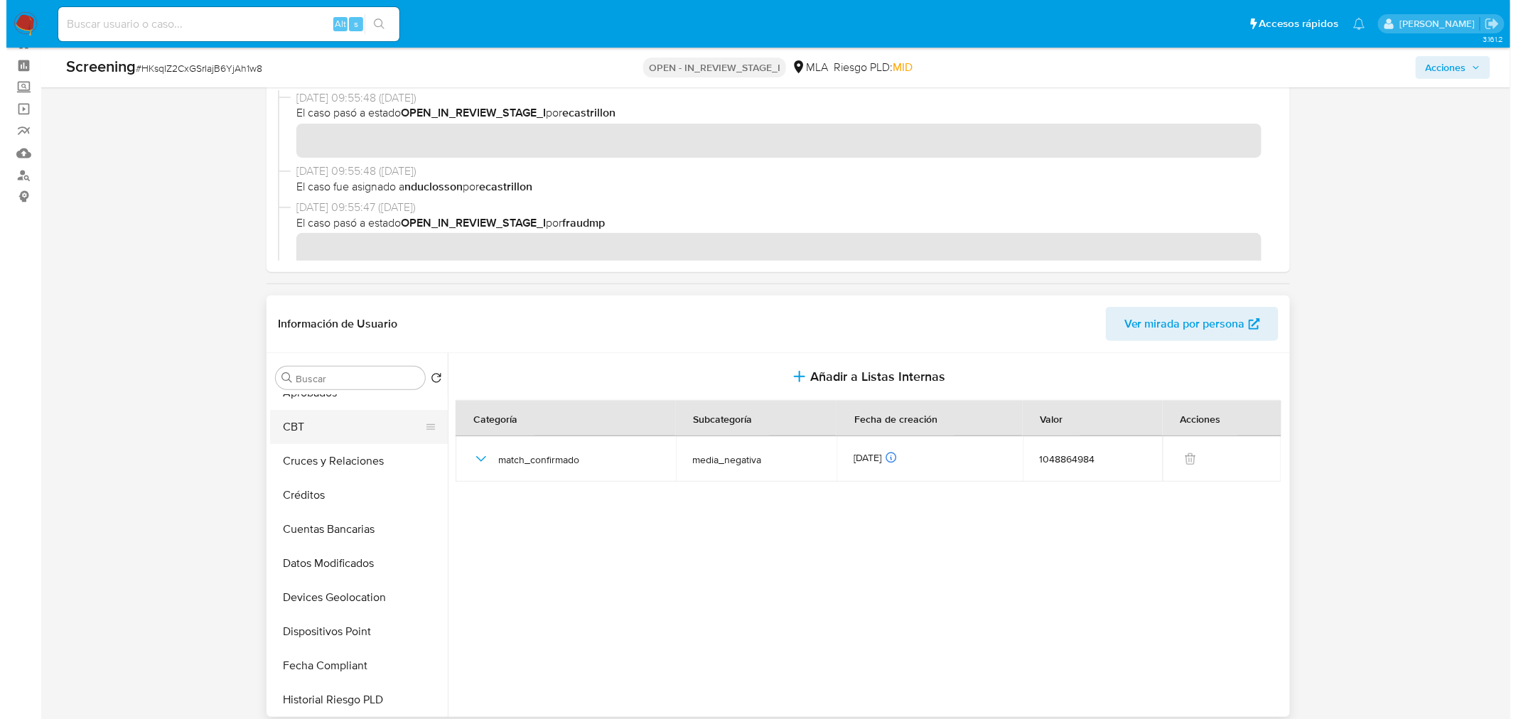
scroll to position [79, 0]
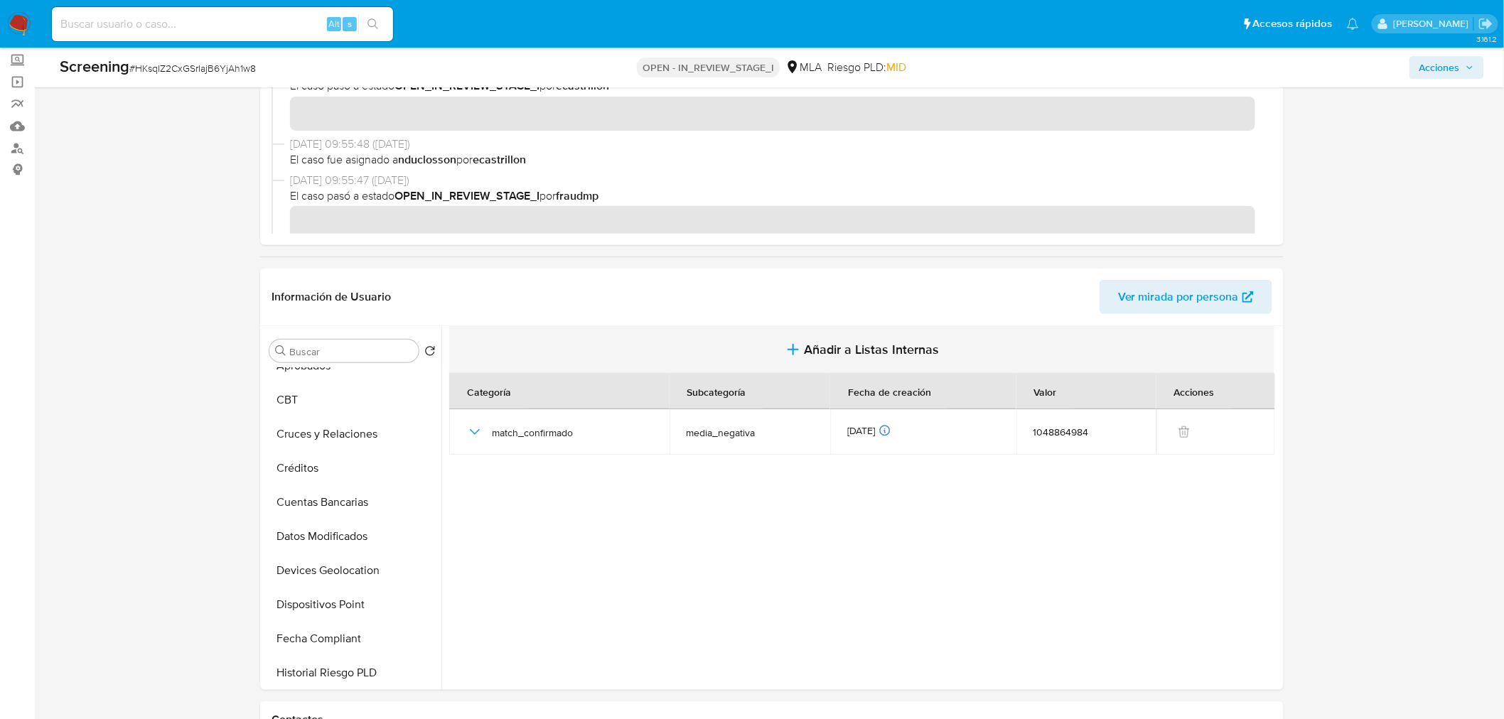
click at [822, 349] on span "Añadir a Listas Internas" at bounding box center [872, 350] width 135 height 16
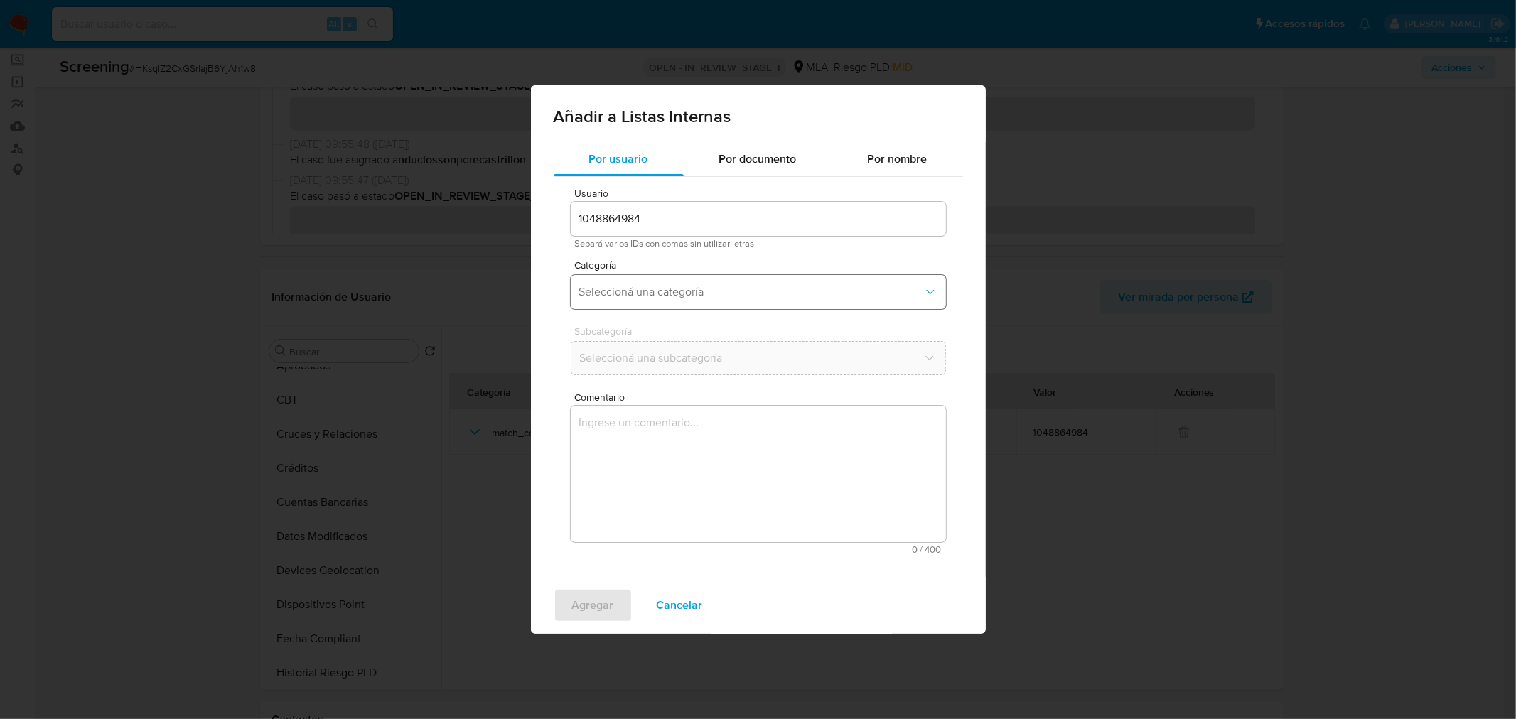
click at [733, 291] on span "Seleccioná una categoría" at bounding box center [751, 292] width 344 height 14
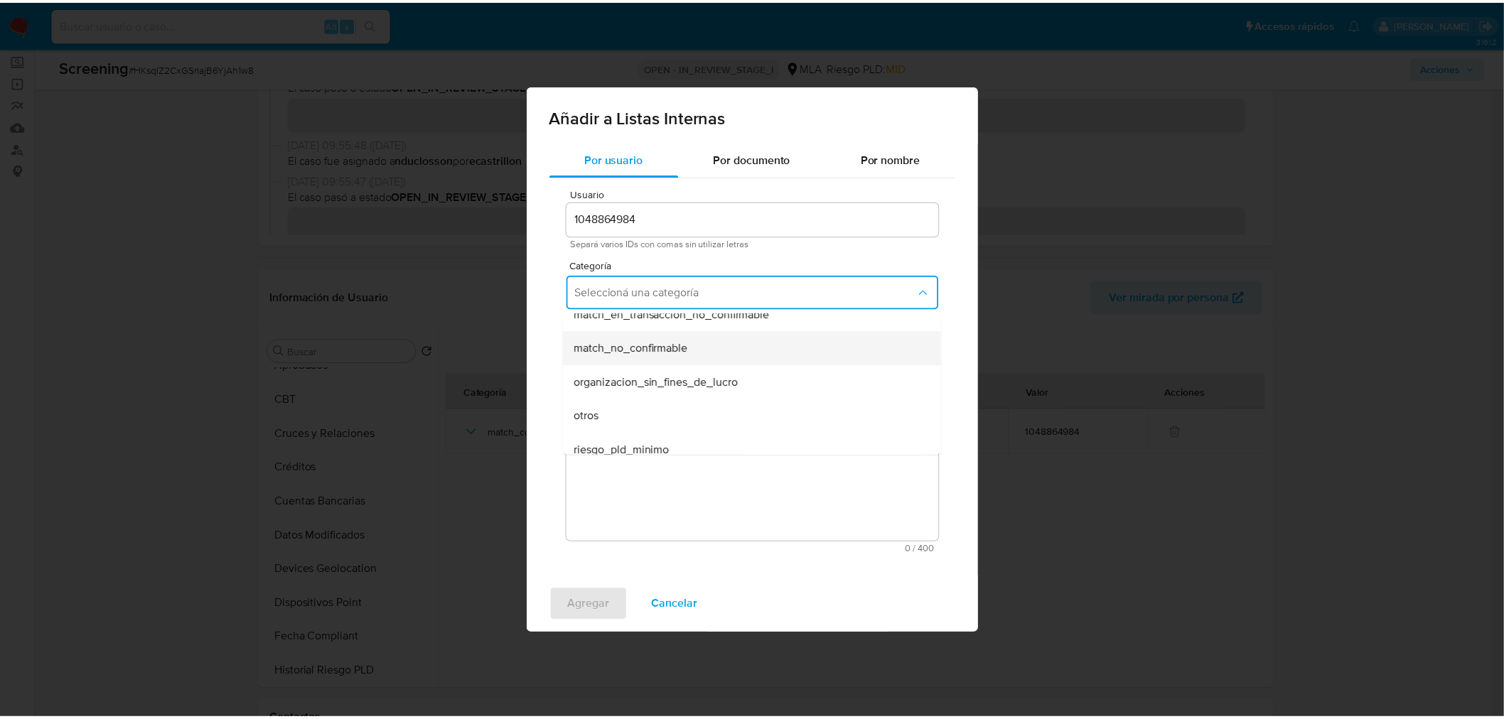
scroll to position [316, 0]
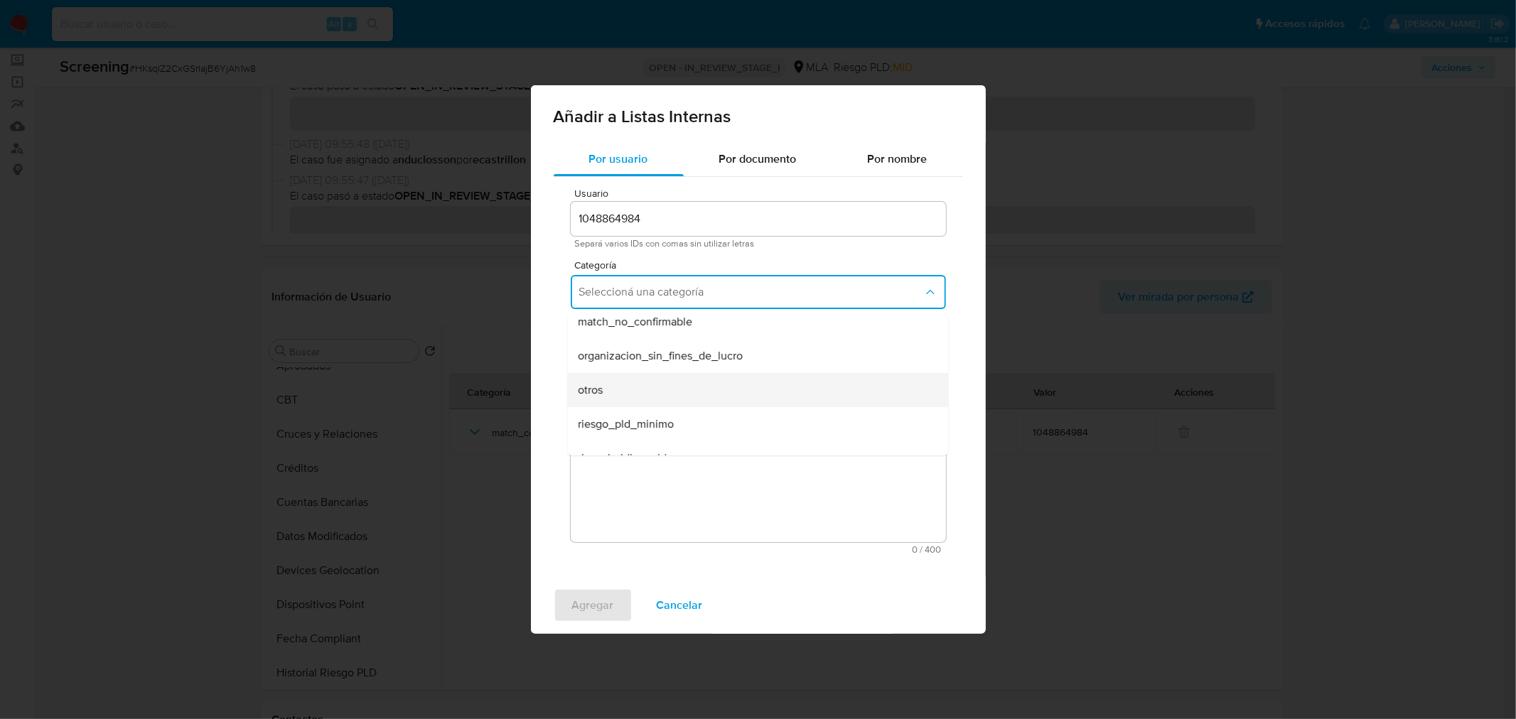
click at [598, 392] on span "otros" at bounding box center [591, 390] width 25 height 14
click at [631, 431] on textarea "Comentario" at bounding box center [758, 474] width 375 height 136
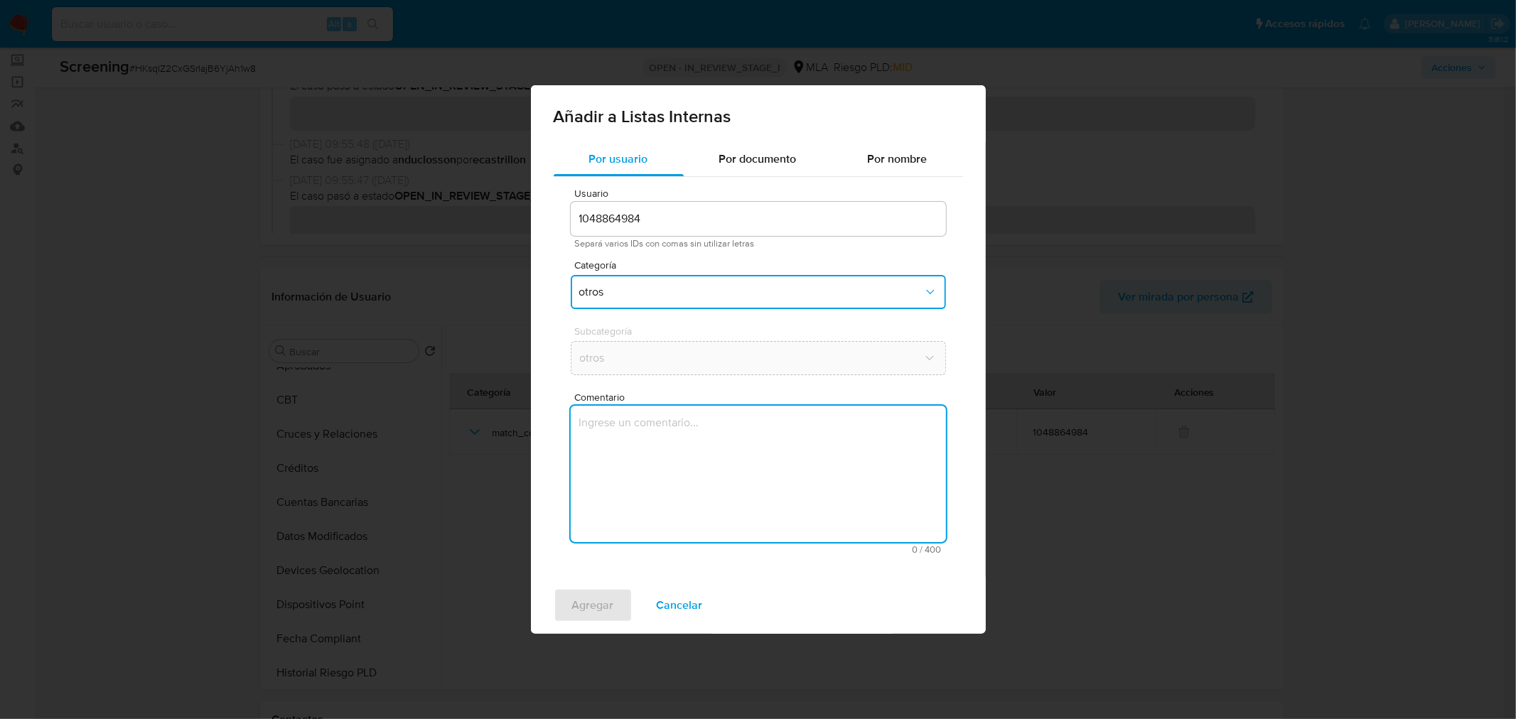
click at [631, 431] on textarea "Comentario" at bounding box center [758, 474] width 375 height 136
click at [738, 431] on textarea "Información periodistica" at bounding box center [758, 474] width 375 height 136
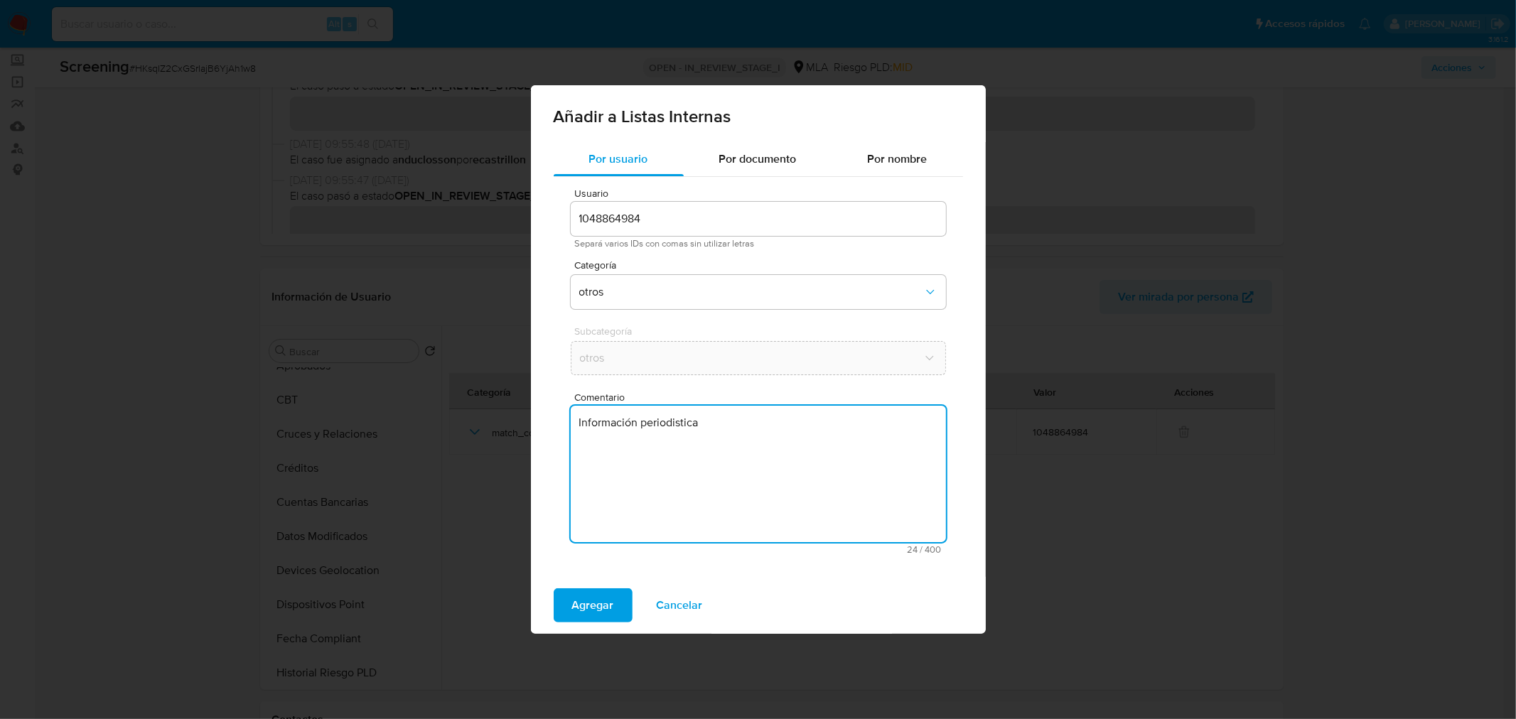
click at [665, 421] on textarea "Información periodistica" at bounding box center [758, 474] width 375 height 136
click at [636, 421] on textarea "Información periodistica" at bounding box center [758, 474] width 375 height 136
click at [779, 420] on textarea "Información negativa en noticia periodistica" at bounding box center [758, 474] width 375 height 136
click at [0, 0] on lt-span "period í stica" at bounding box center [0, 0] width 0 height 0
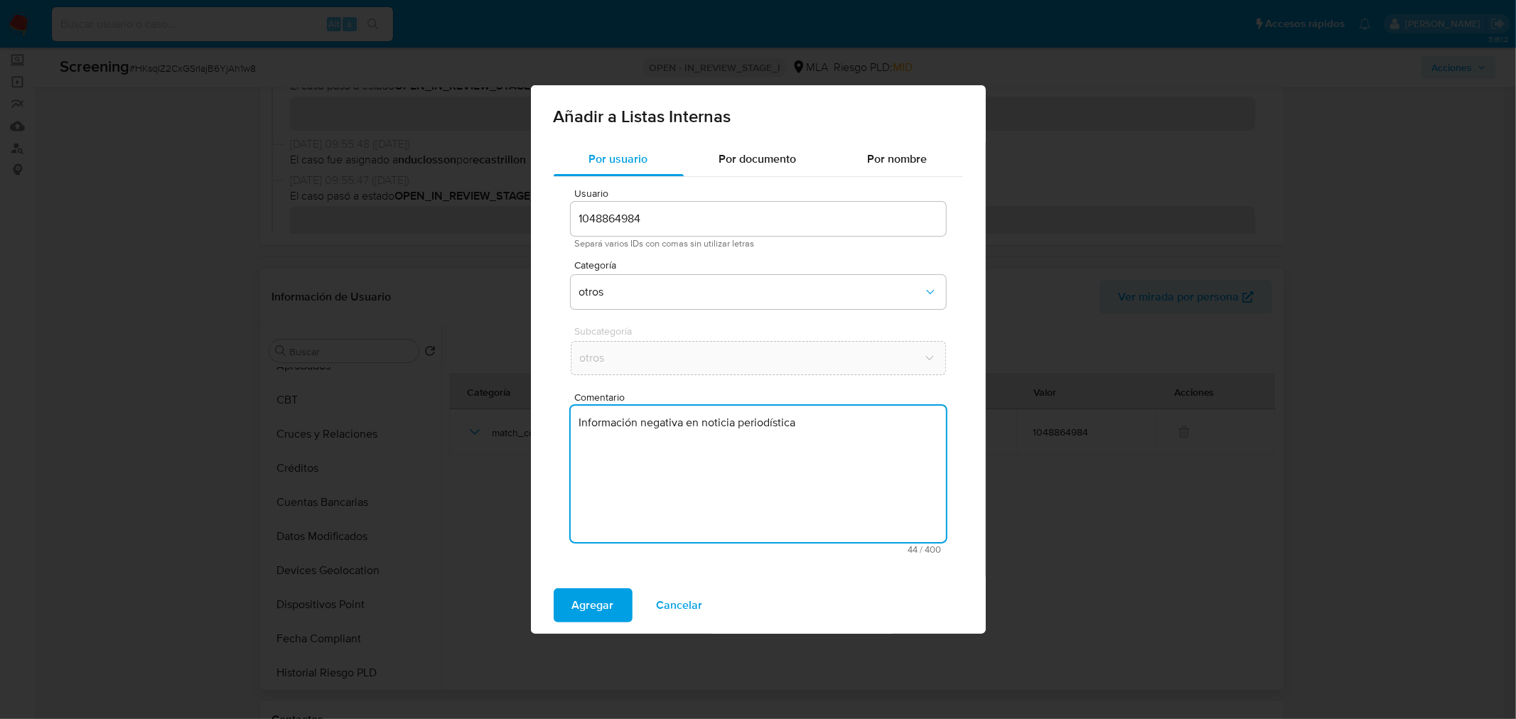
click at [818, 422] on textarea "Información negativa en noticia periodística" at bounding box center [758, 474] width 375 height 136
click at [735, 422] on textarea "Información negativa en noticia periodística" at bounding box center [758, 474] width 375 height 136
click at [800, 424] on textarea "Información negativa en noticias periodística" at bounding box center [758, 474] width 375 height 136
type textarea "Información negativa en noticias periodísticas"
click at [744, 441] on textarea "Información negativa en noticias periodísticas" at bounding box center [758, 474] width 375 height 136
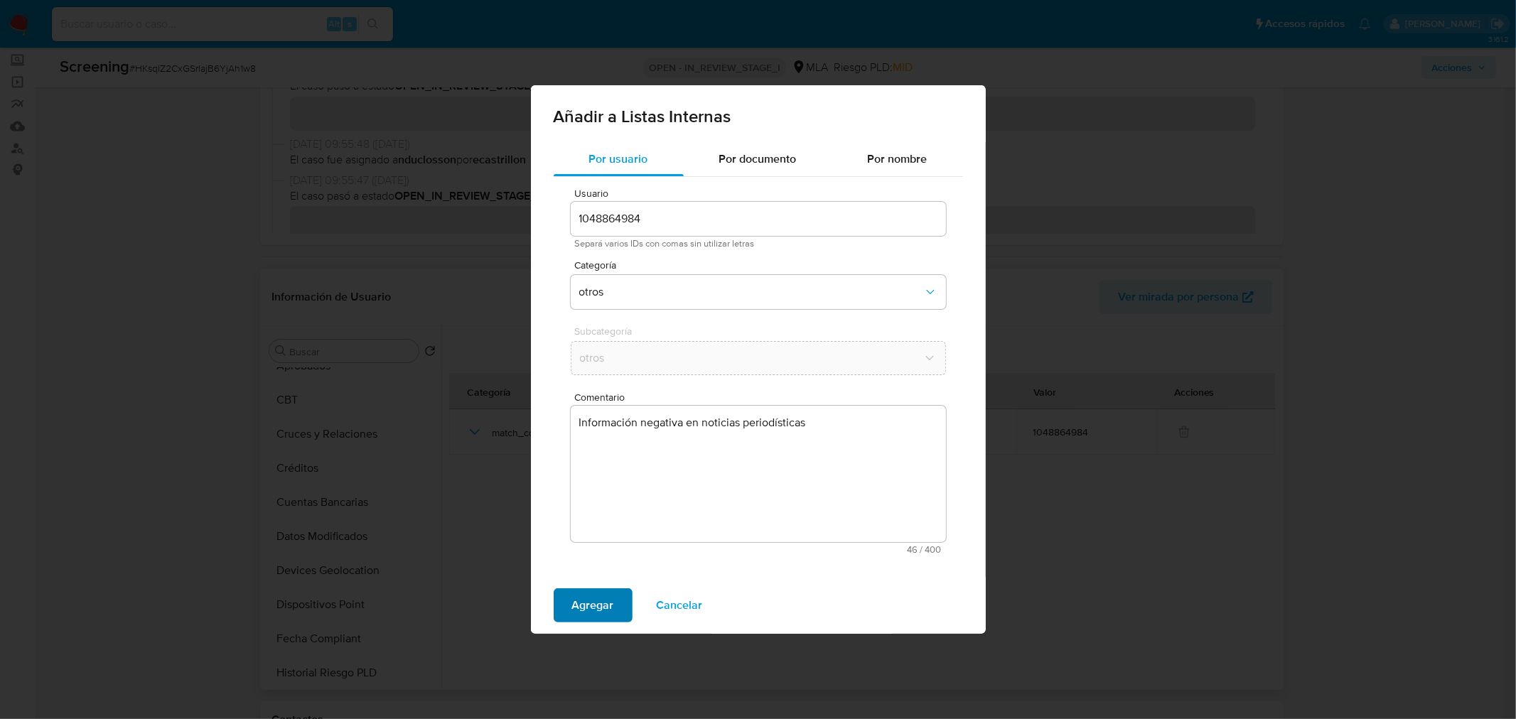
click at [578, 598] on span "Agregar" at bounding box center [593, 605] width 42 height 31
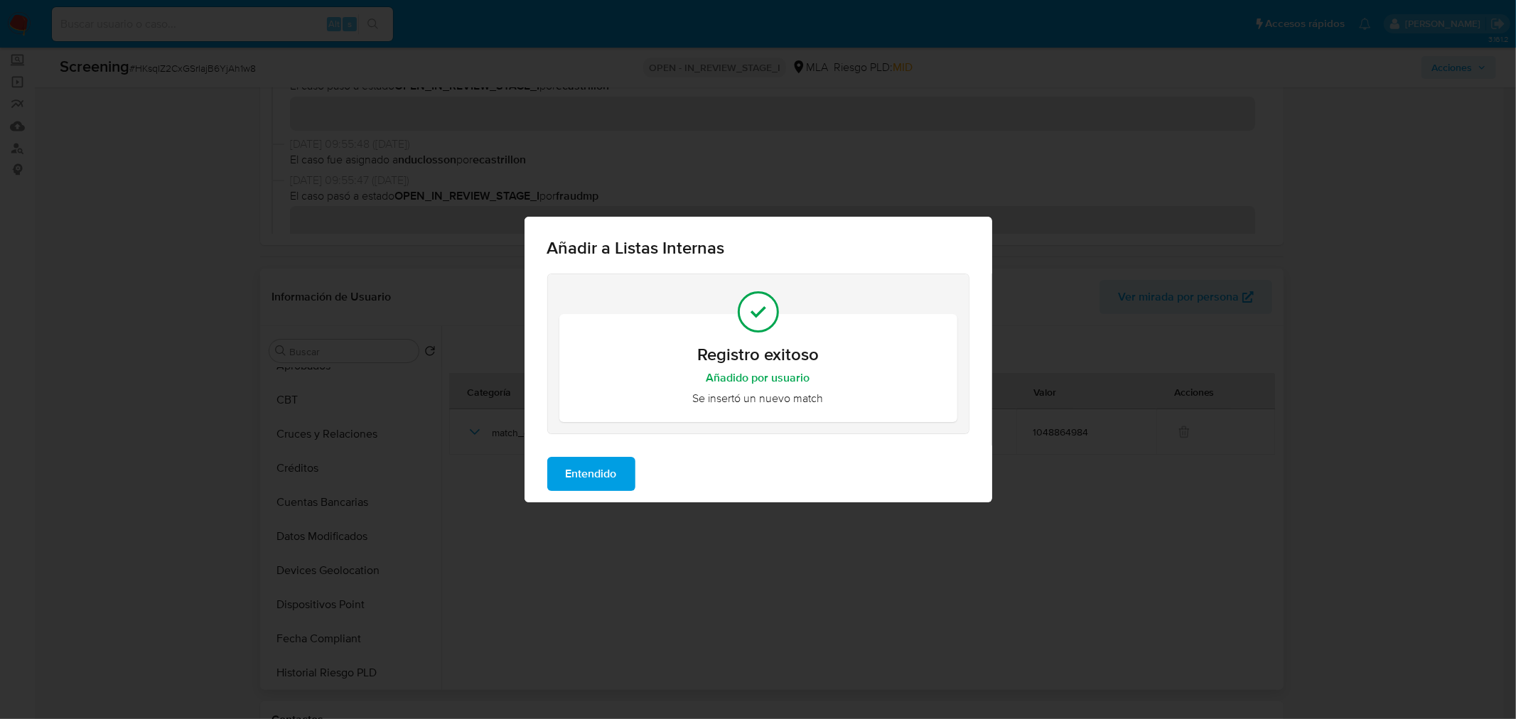
click at [613, 475] on span "Entendido" at bounding box center [591, 473] width 51 height 31
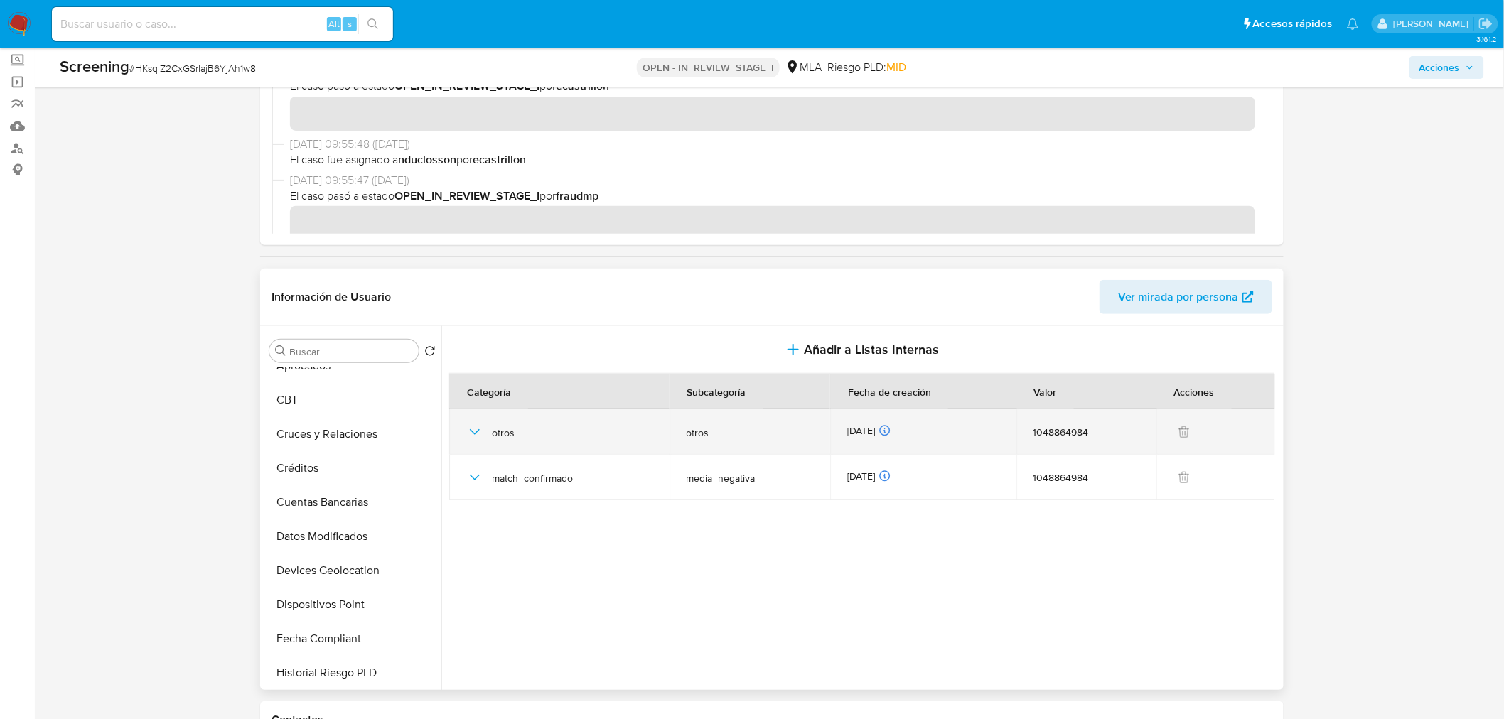
click at [475, 429] on icon "button" at bounding box center [474, 432] width 17 height 17
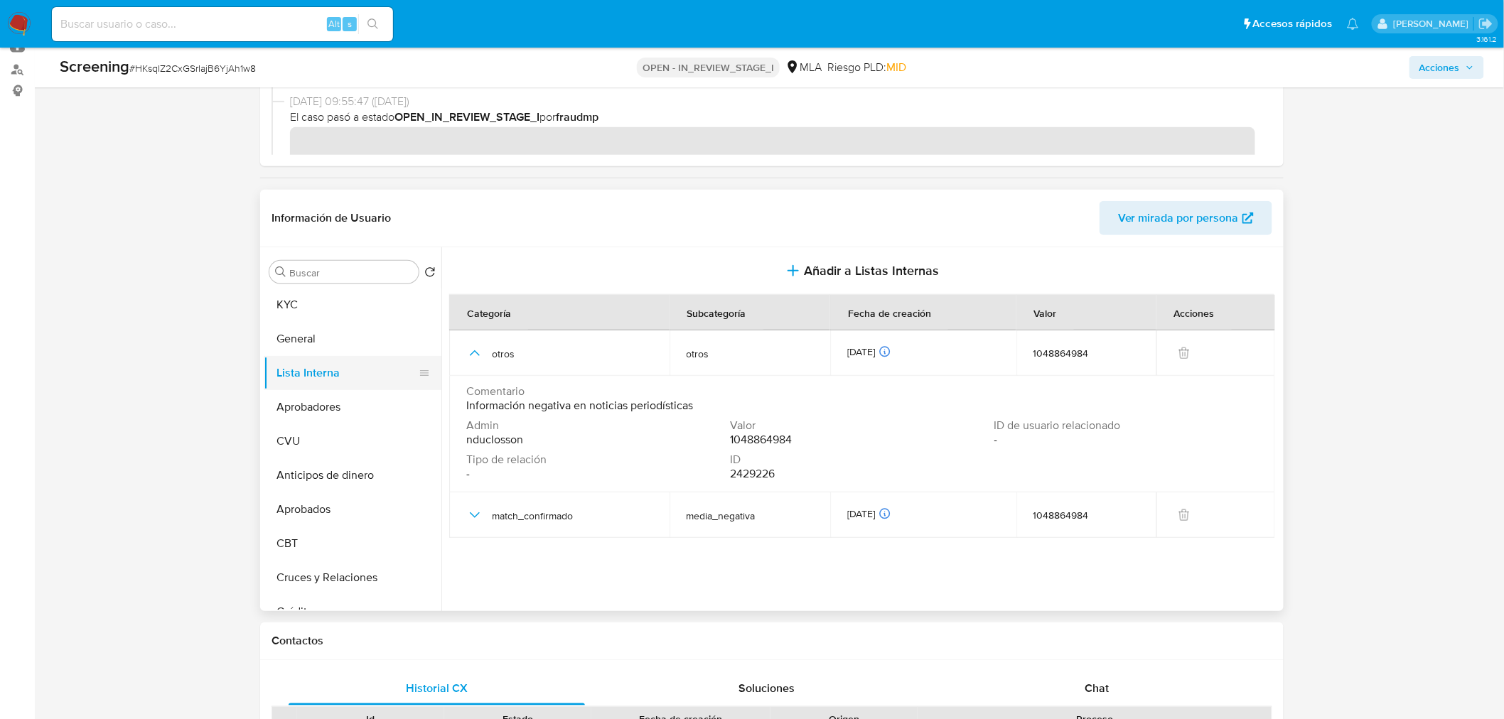
scroll to position [158, 0]
click at [306, 351] on button "General" at bounding box center [347, 353] width 166 height 34
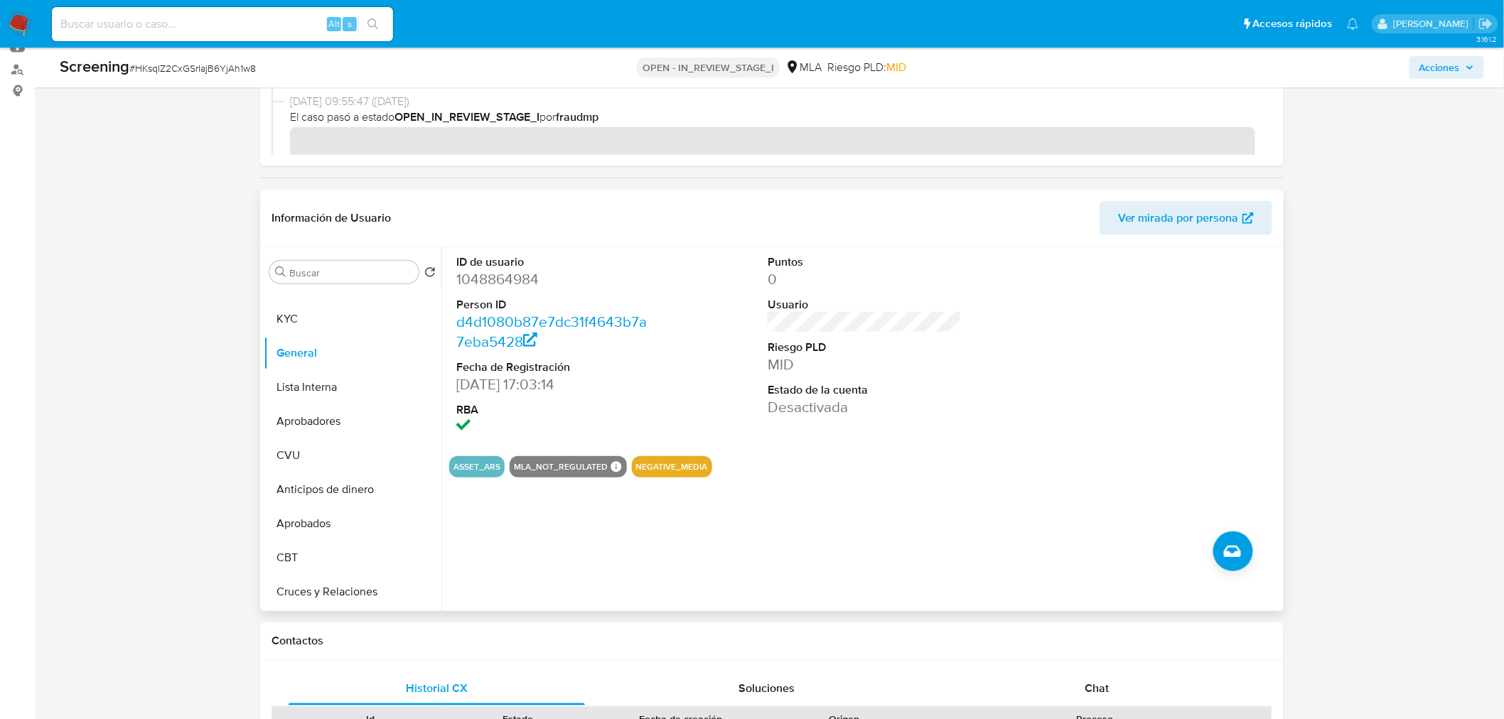
click at [655, 467] on button "NEGATIVE_MEDIA" at bounding box center [672, 467] width 72 height 6
click at [311, 385] on button "Lista Interna" at bounding box center [347, 387] width 166 height 34
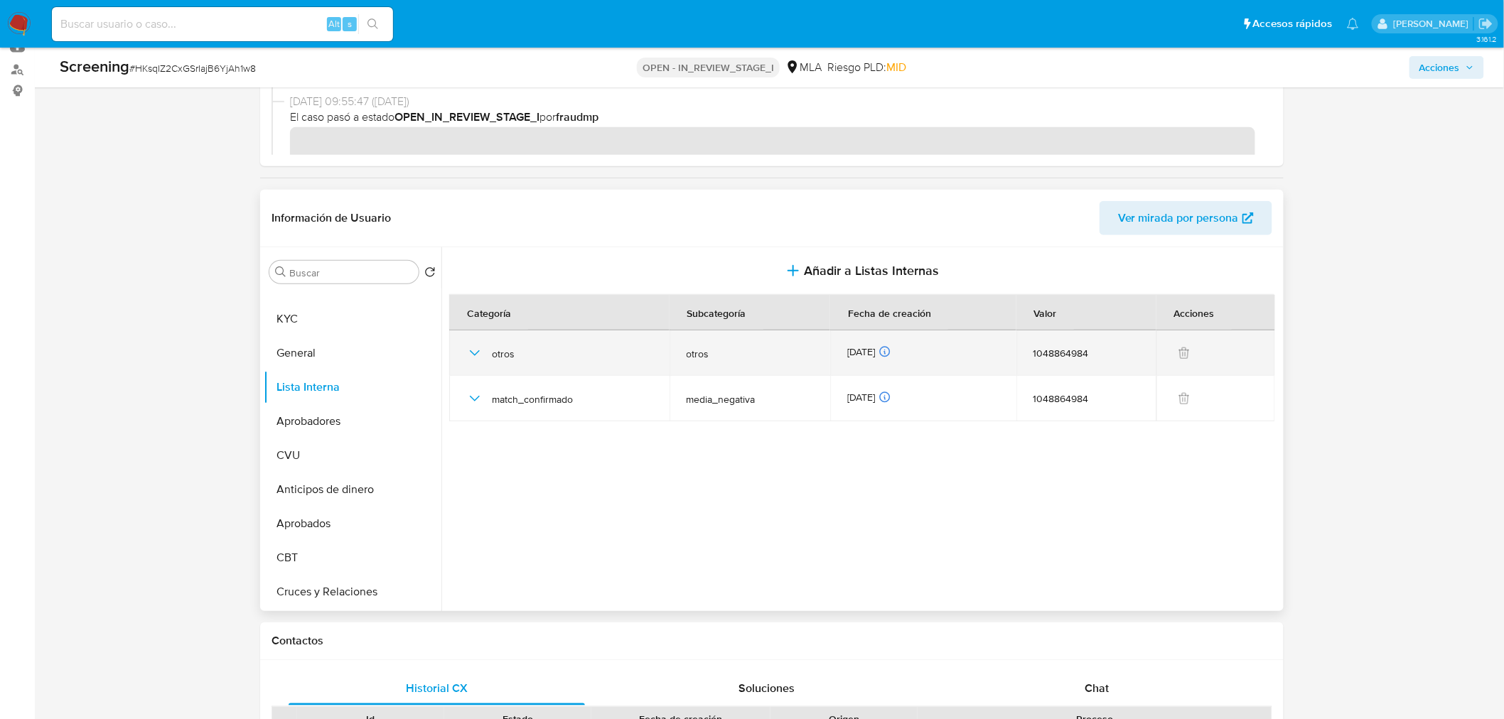
click at [470, 348] on icon "button" at bounding box center [474, 353] width 17 height 17
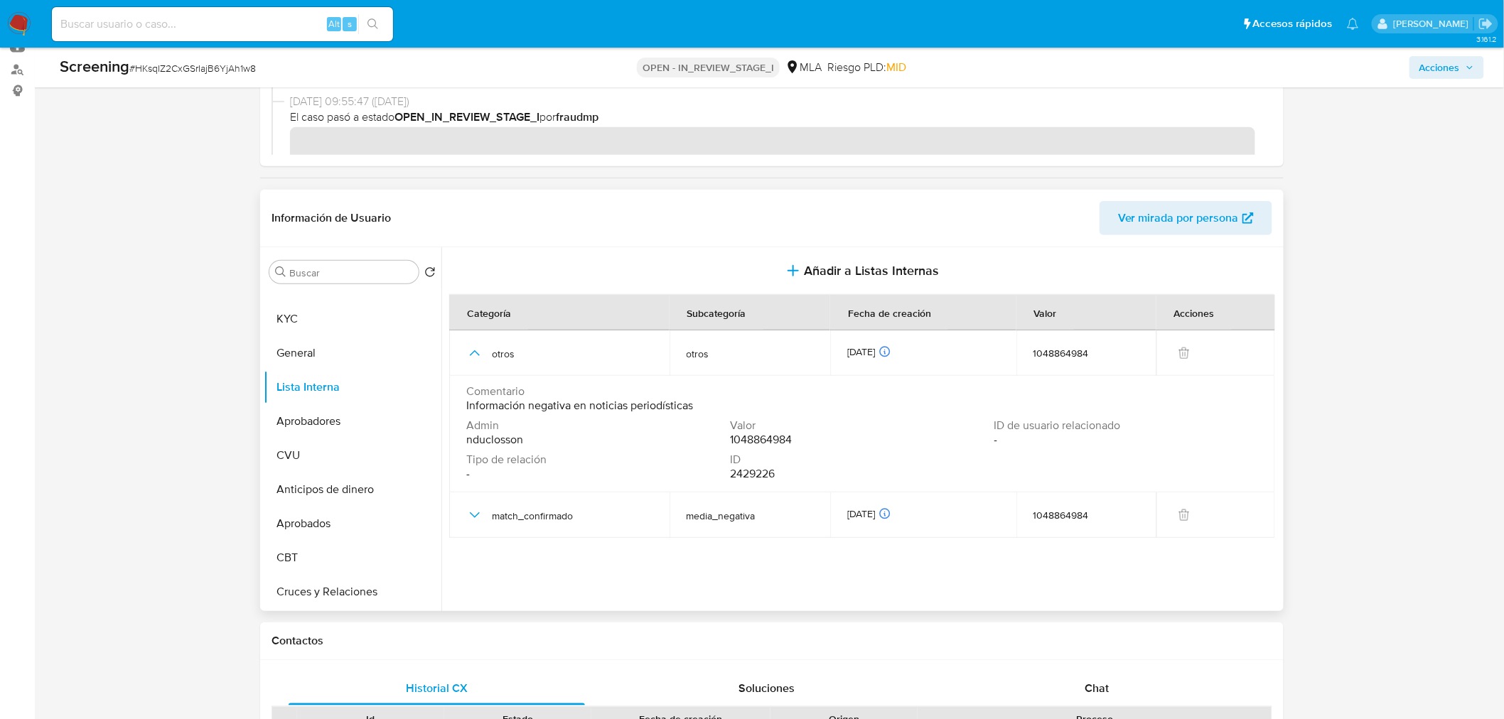
click at [465, 401] on td "Comentario Información negativa en noticias periodísticas Admin nduclosson Valo…" at bounding box center [862, 434] width 826 height 117
click at [495, 403] on span "Información negativa en noticias periodísticas" at bounding box center [579, 406] width 227 height 14
click at [479, 395] on span "Comentario" at bounding box center [860, 391] width 789 height 14
click at [467, 402] on span "Información negativa en noticias periodísticas" at bounding box center [579, 406] width 227 height 14
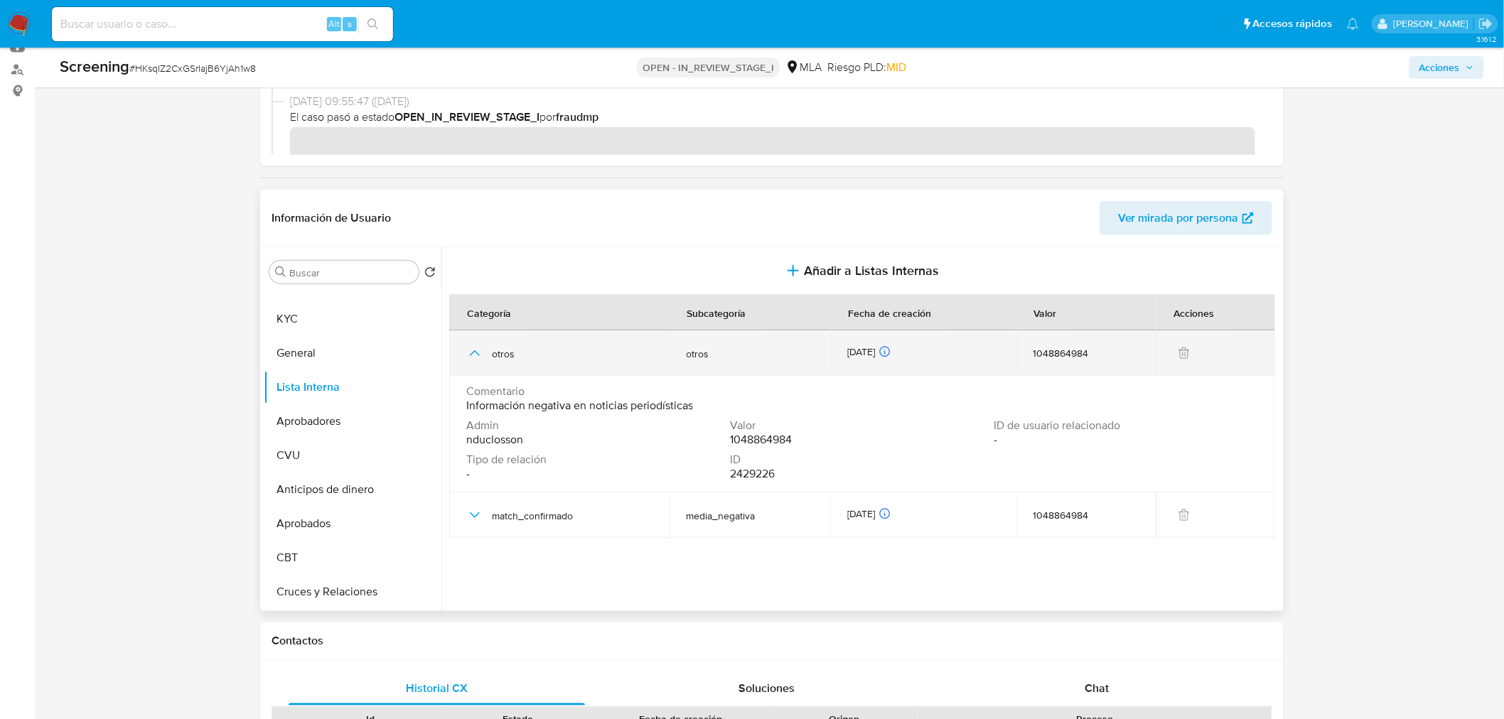
click at [999, 344] on td "[DATE] [DATE] 08:05:58" at bounding box center [922, 352] width 185 height 45
click at [474, 350] on icon "button" at bounding box center [474, 353] width 17 height 17
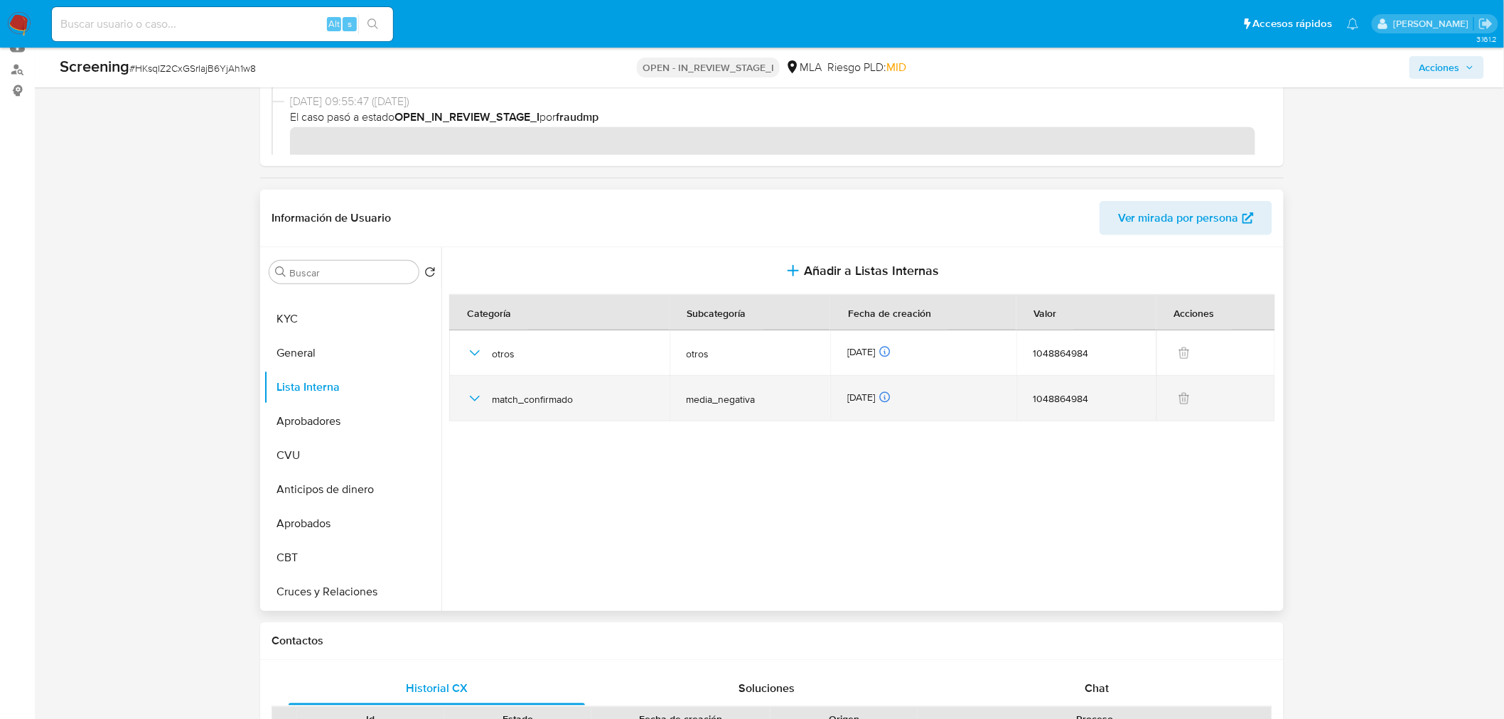
click at [473, 401] on icon "button" at bounding box center [474, 398] width 17 height 17
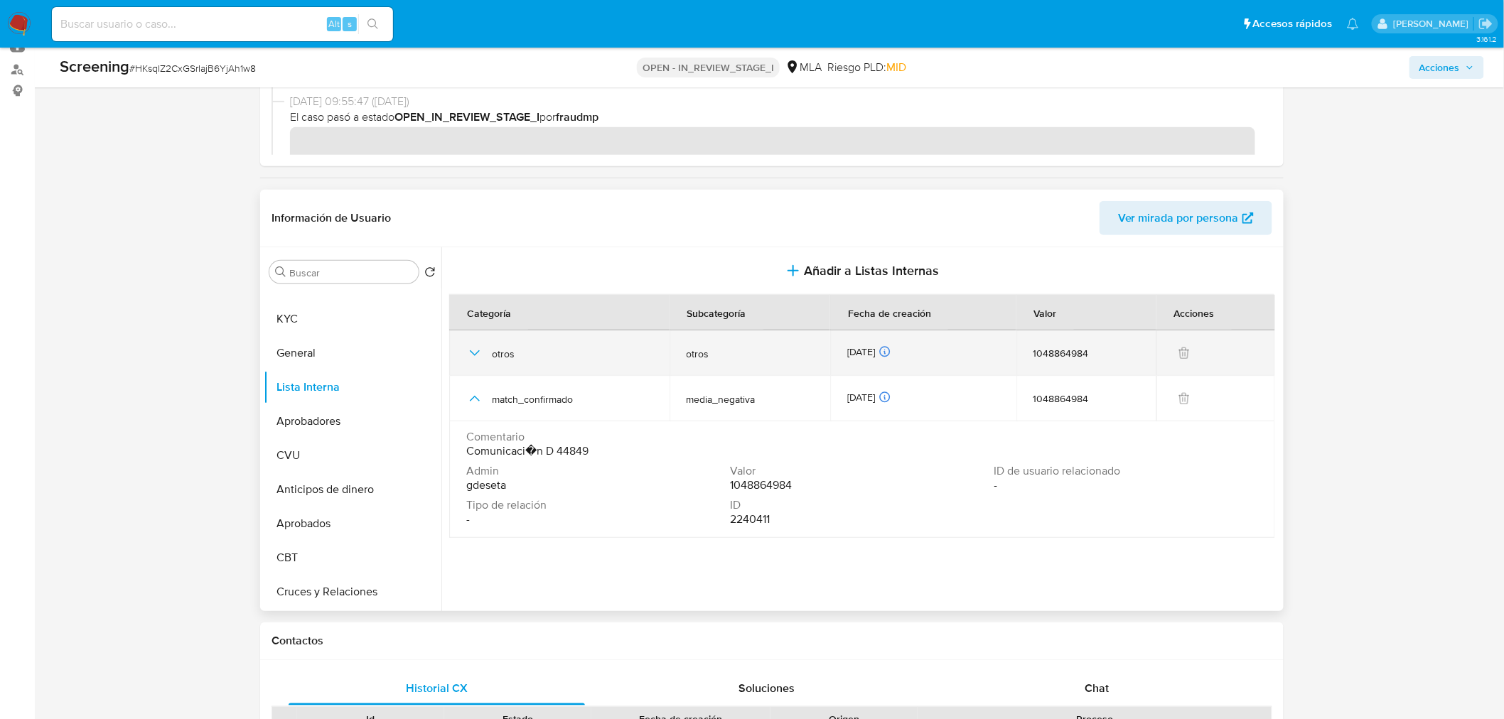
click at [473, 342] on div "otros" at bounding box center [559, 352] width 186 height 45
click at [473, 345] on icon "button" at bounding box center [474, 353] width 17 height 17
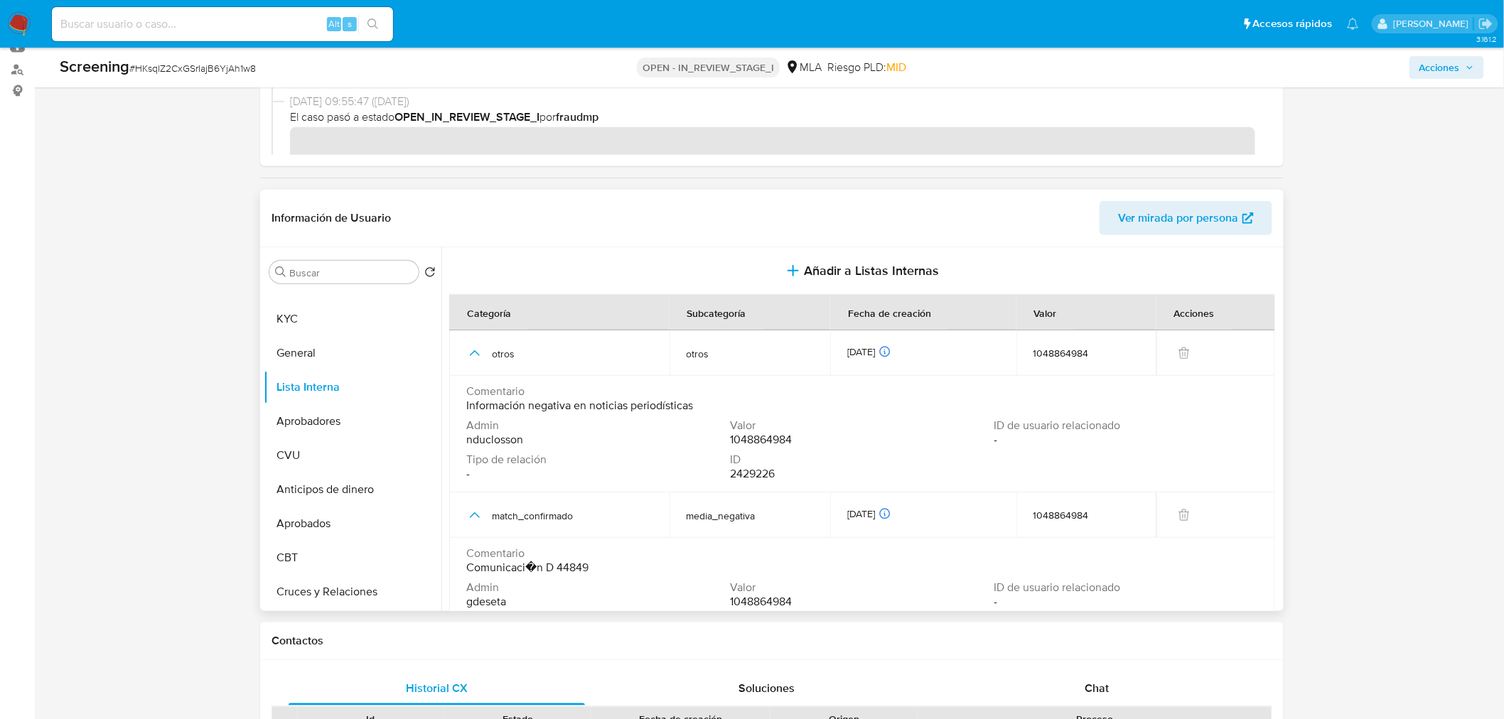
scroll to position [43, 0]
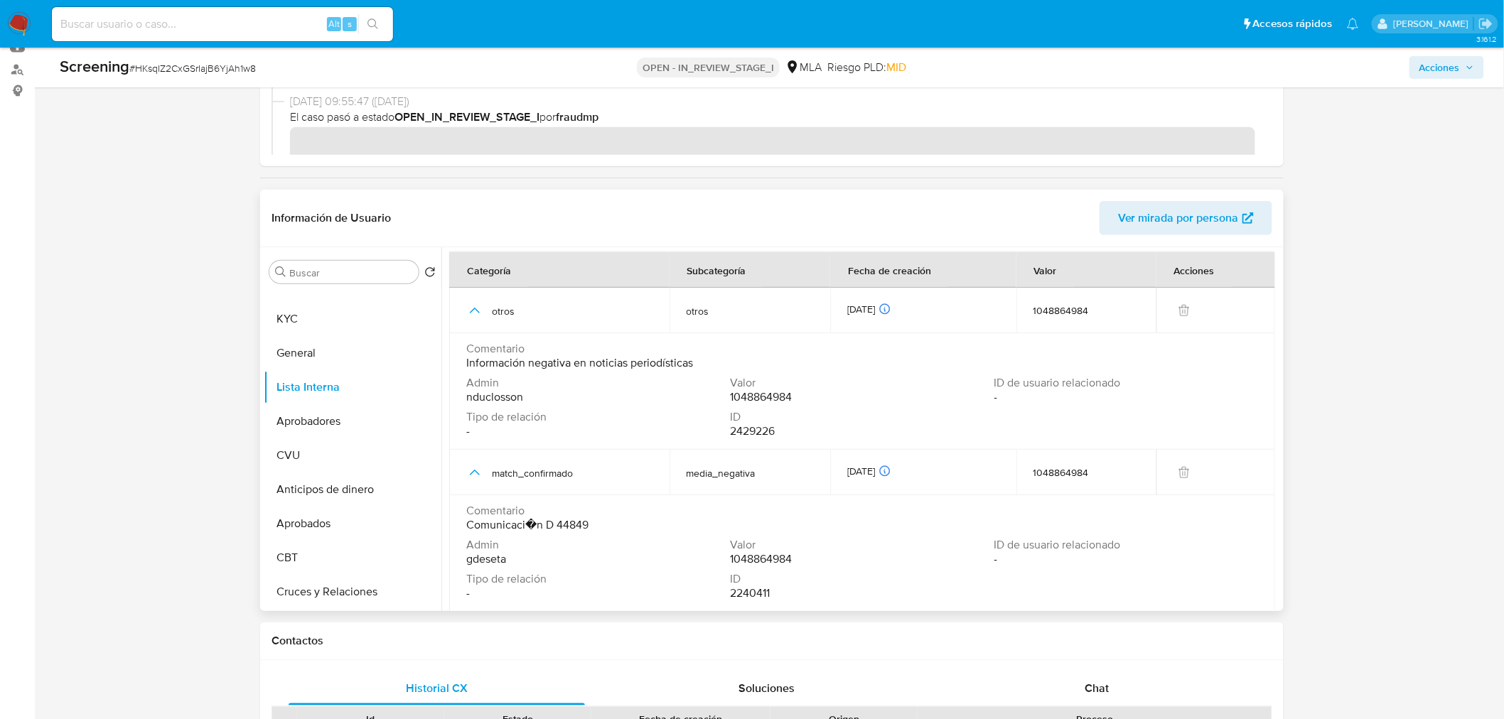
click at [527, 370] on span "Información negativa en noticias periodísticas" at bounding box center [579, 363] width 227 height 14
click at [524, 356] on span "Información negativa en noticias periodísticas" at bounding box center [579, 363] width 227 height 14
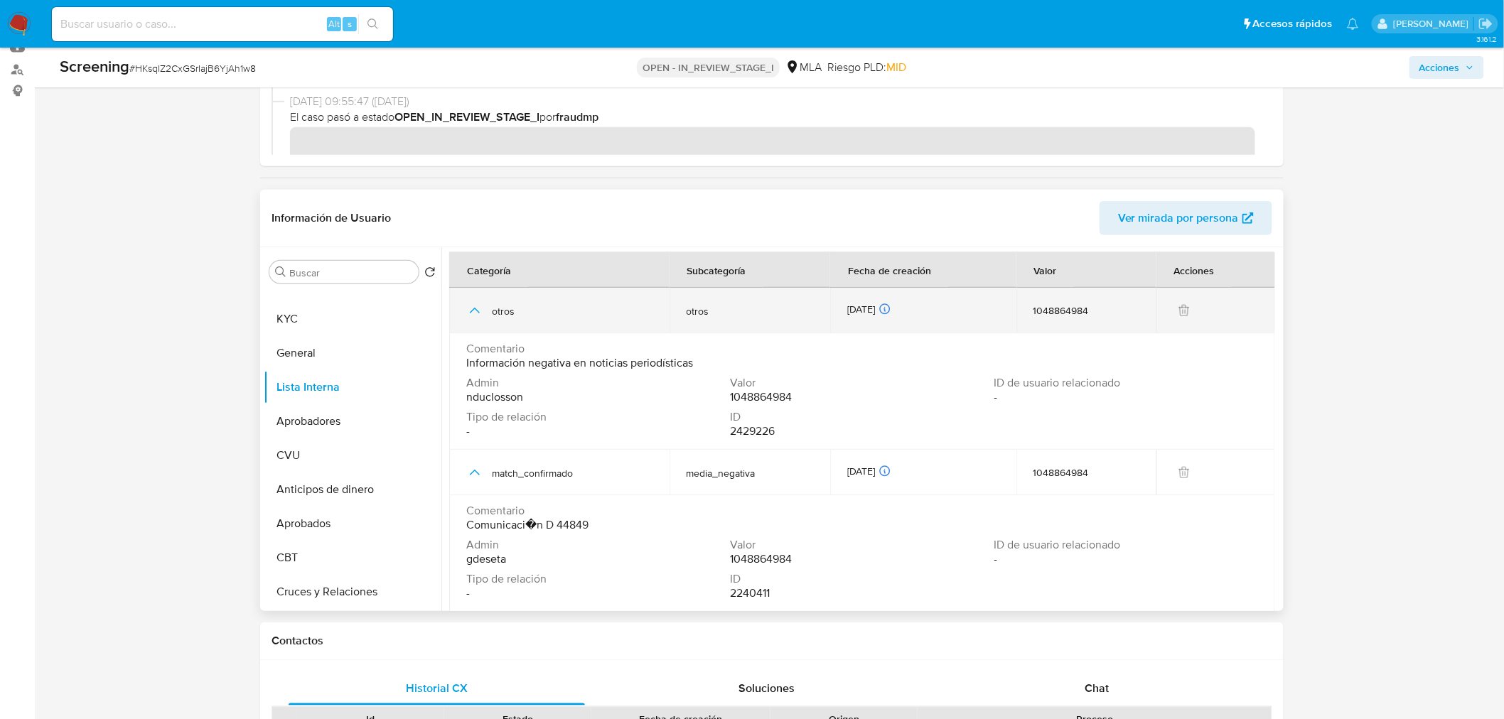
click at [500, 313] on span "otros" at bounding box center [572, 311] width 161 height 13
click at [696, 301] on td "otros" at bounding box center [749, 310] width 161 height 45
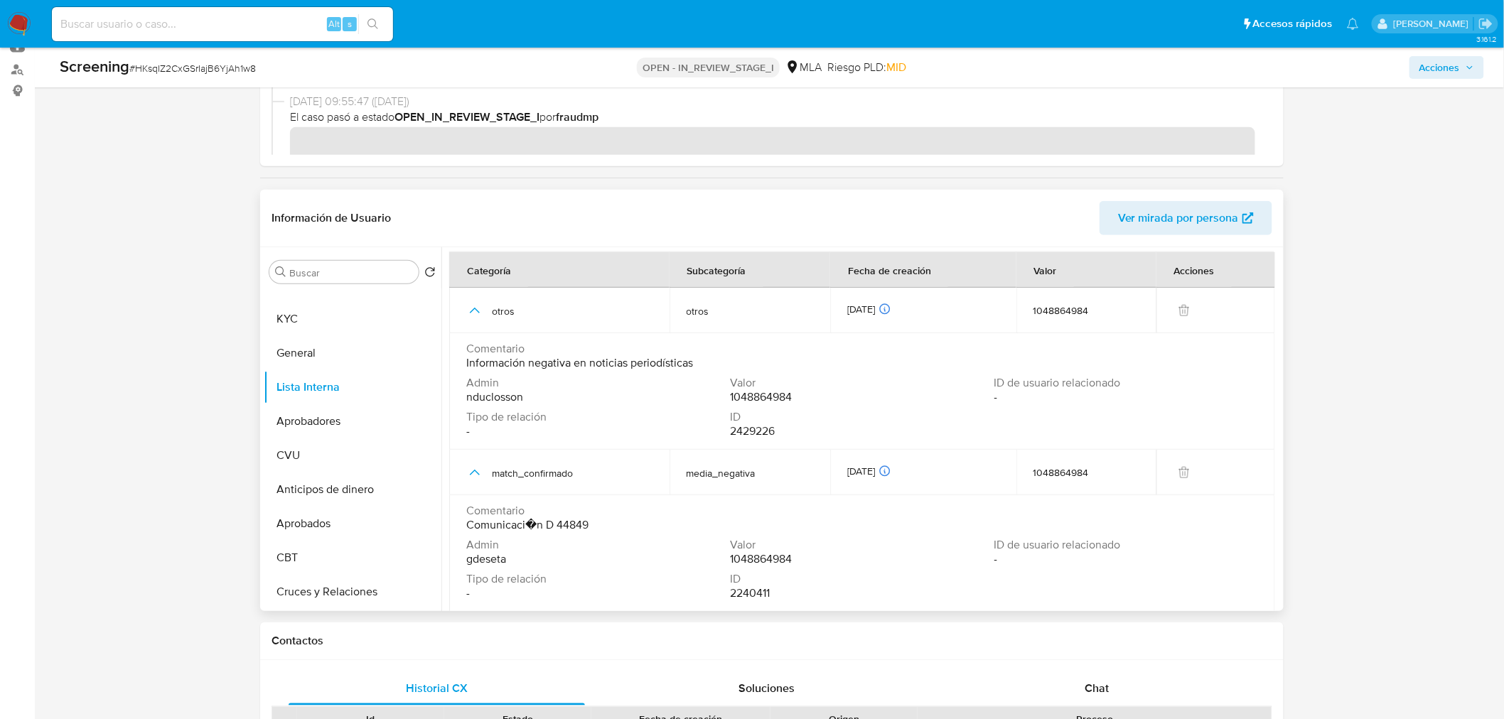
click at [478, 353] on span "Comentario" at bounding box center [860, 349] width 789 height 14
click at [466, 360] on span "Información negativa en noticias periodísticas" at bounding box center [579, 363] width 227 height 14
drag, startPoint x: 471, startPoint y: 366, endPoint x: 466, endPoint y: 351, distance: 16.0
click at [466, 365] on span "Información negativa en noticias periodísticas" at bounding box center [579, 363] width 227 height 14
click at [537, 353] on span "Comentario" at bounding box center [860, 349] width 789 height 14
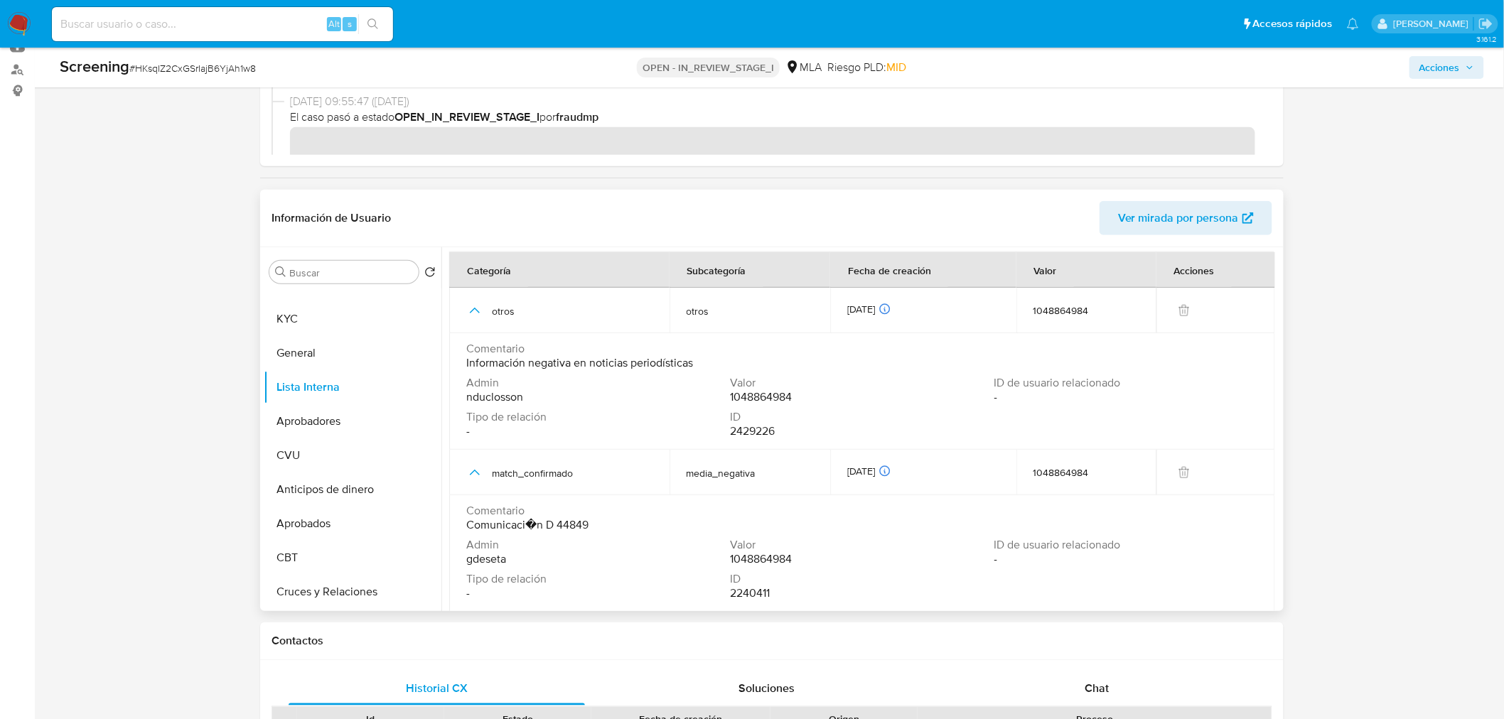
click at [534, 363] on span "Información negativa en noticias periodísticas" at bounding box center [579, 363] width 227 height 14
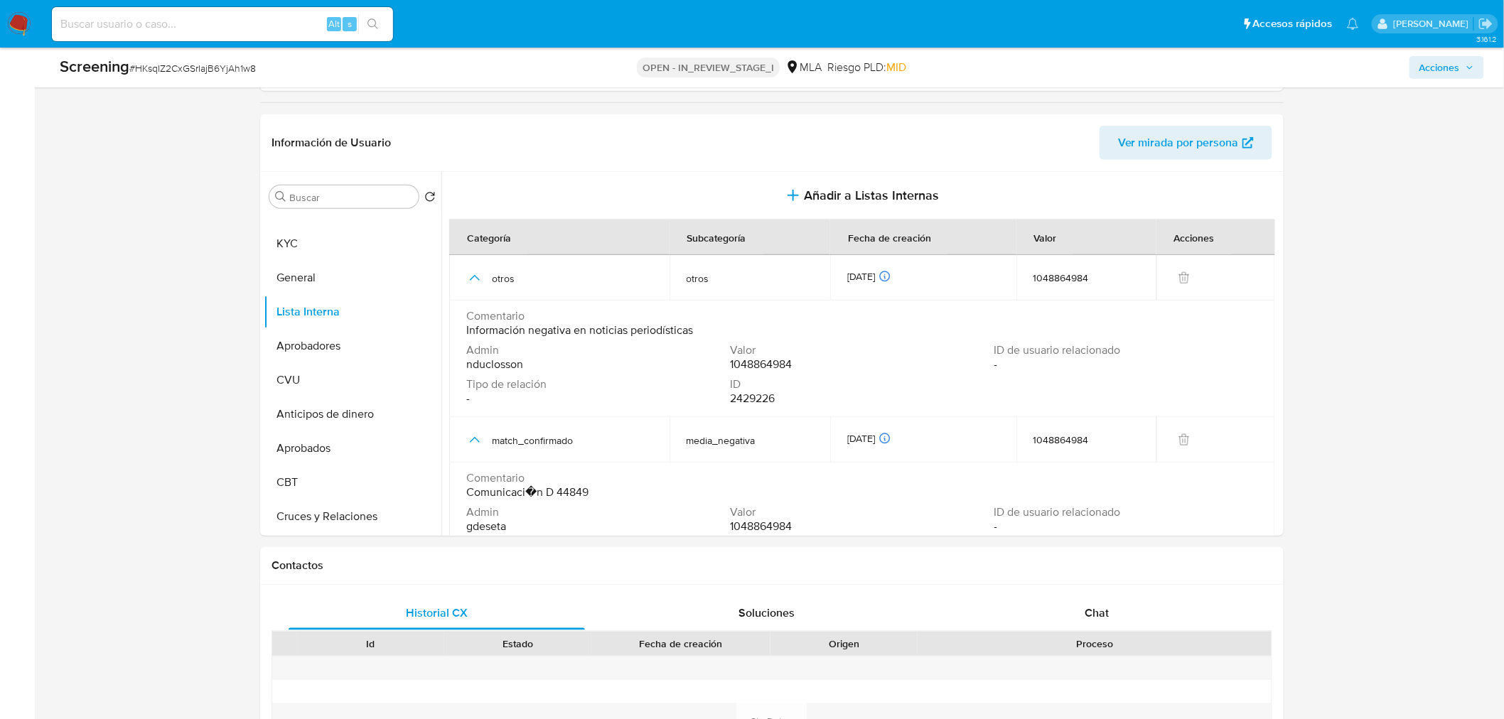
scroll to position [237, 0]
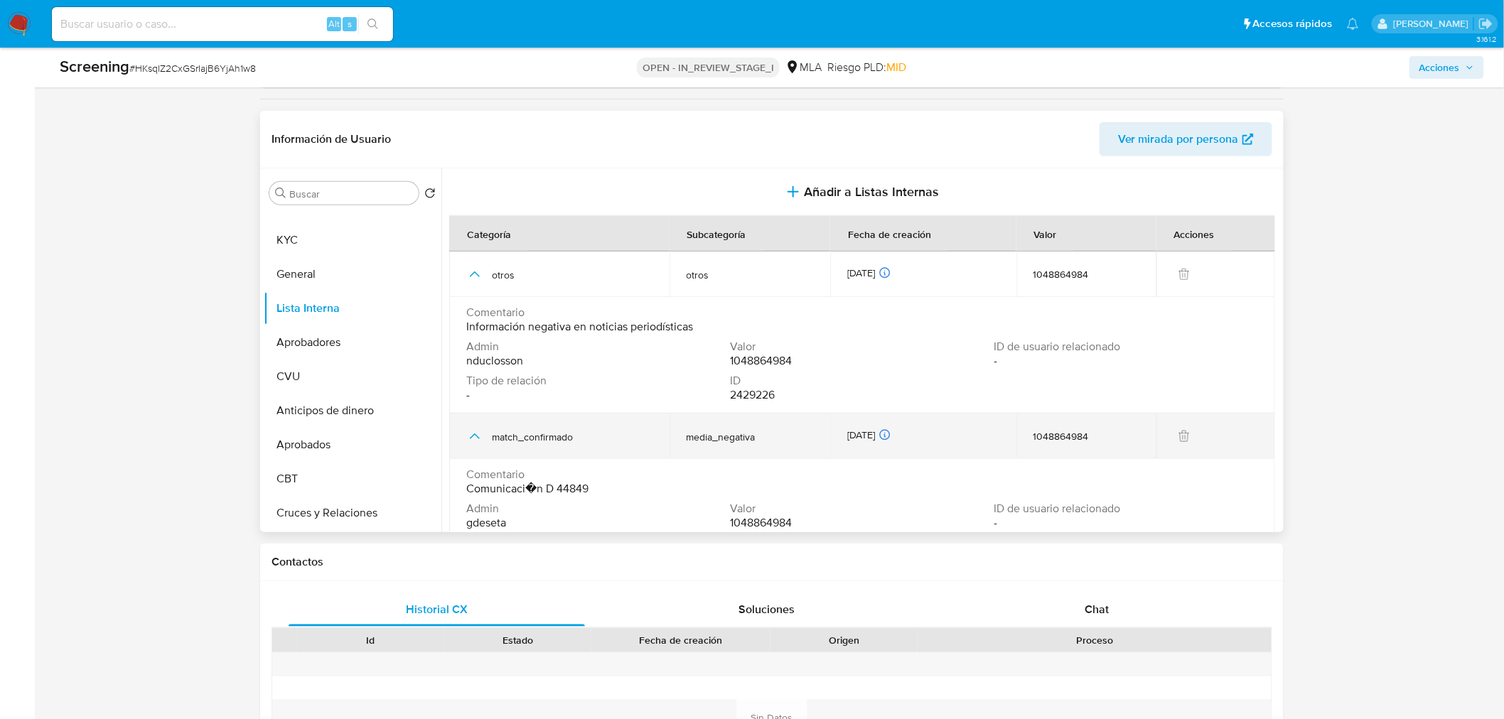
click at [471, 435] on icon "button" at bounding box center [474, 436] width 17 height 17
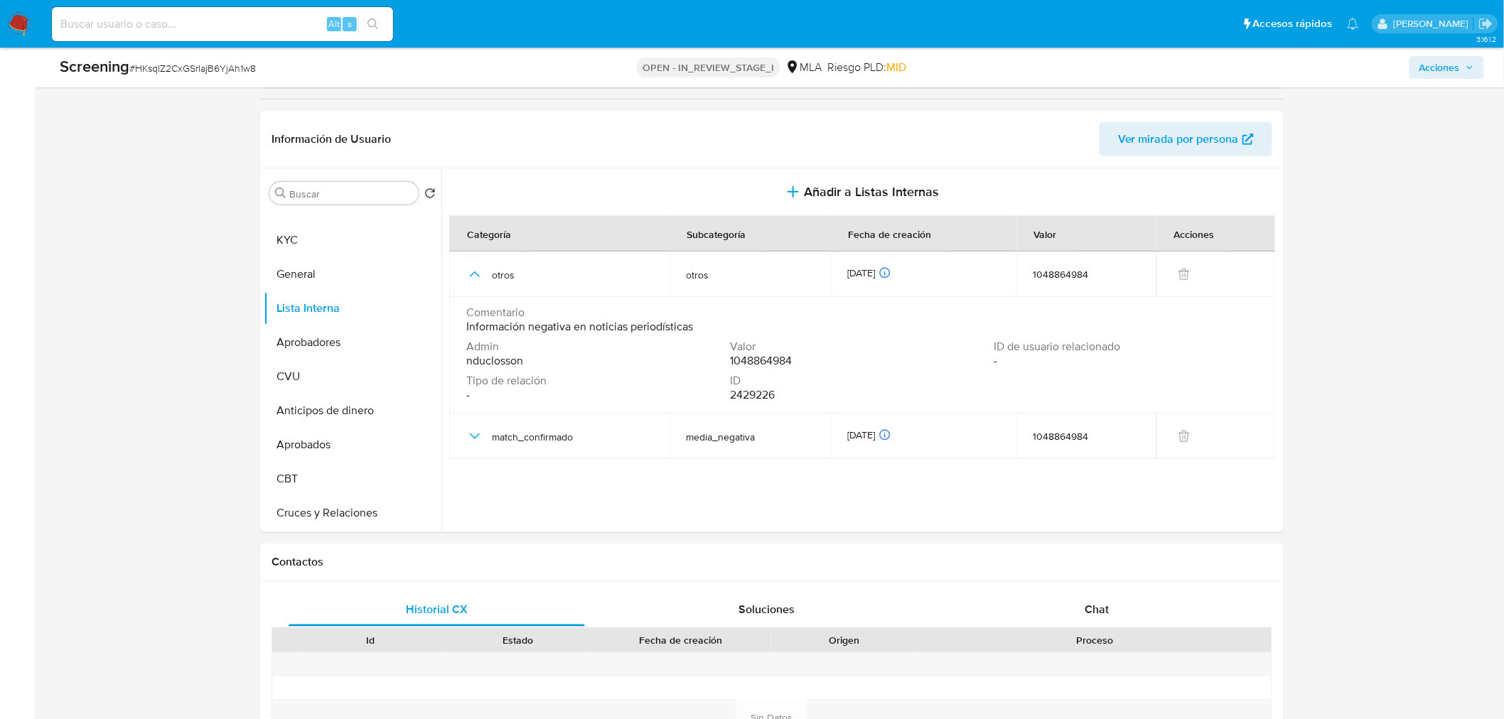
click at [187, 37] on div "Alt s" at bounding box center [222, 24] width 341 height 34
click at [174, 31] on input at bounding box center [222, 24] width 341 height 18
paste input "bbVAlw74363tkLi7u3Q3PtwT"
type input "bbVAlw74363tkLi7u3Q3PtwT"
click at [377, 24] on icon "search-icon" at bounding box center [372, 23] width 11 height 11
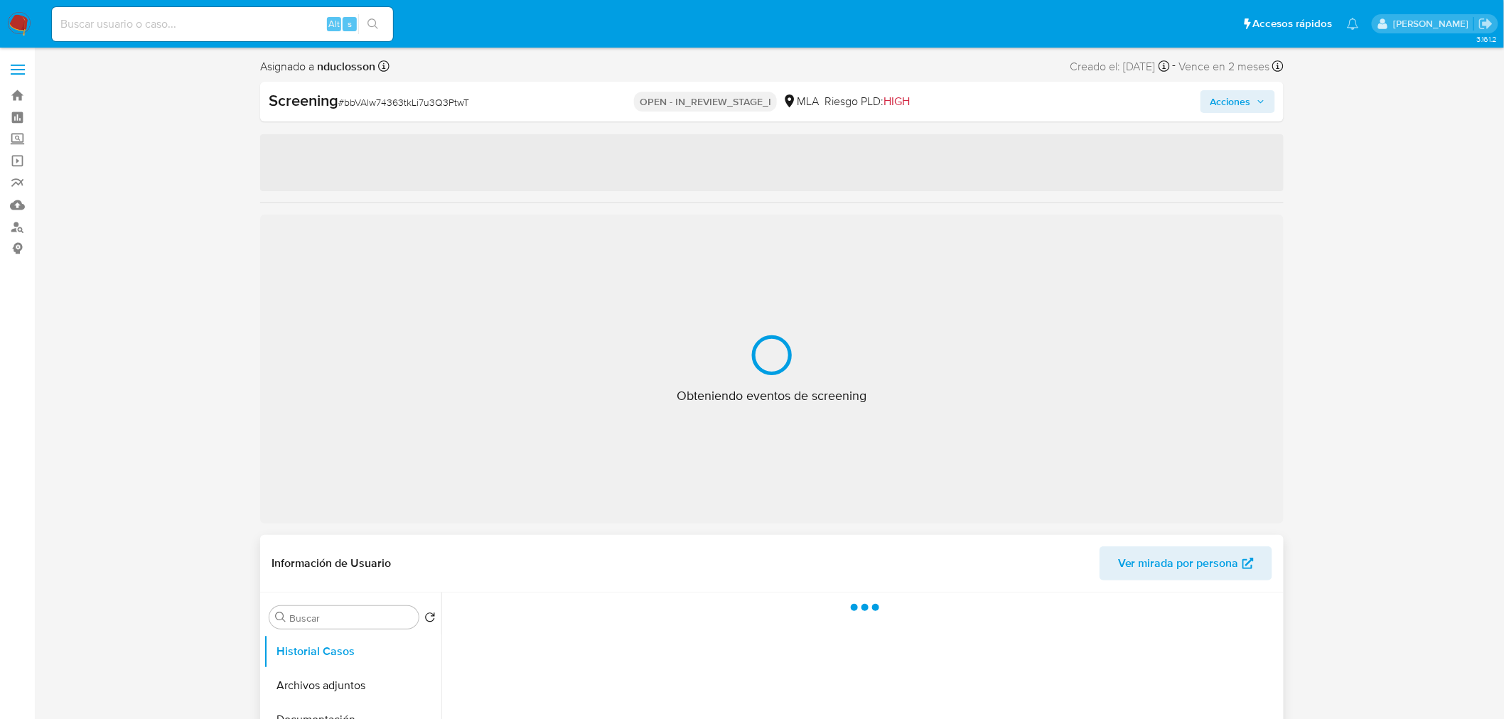
select select "10"
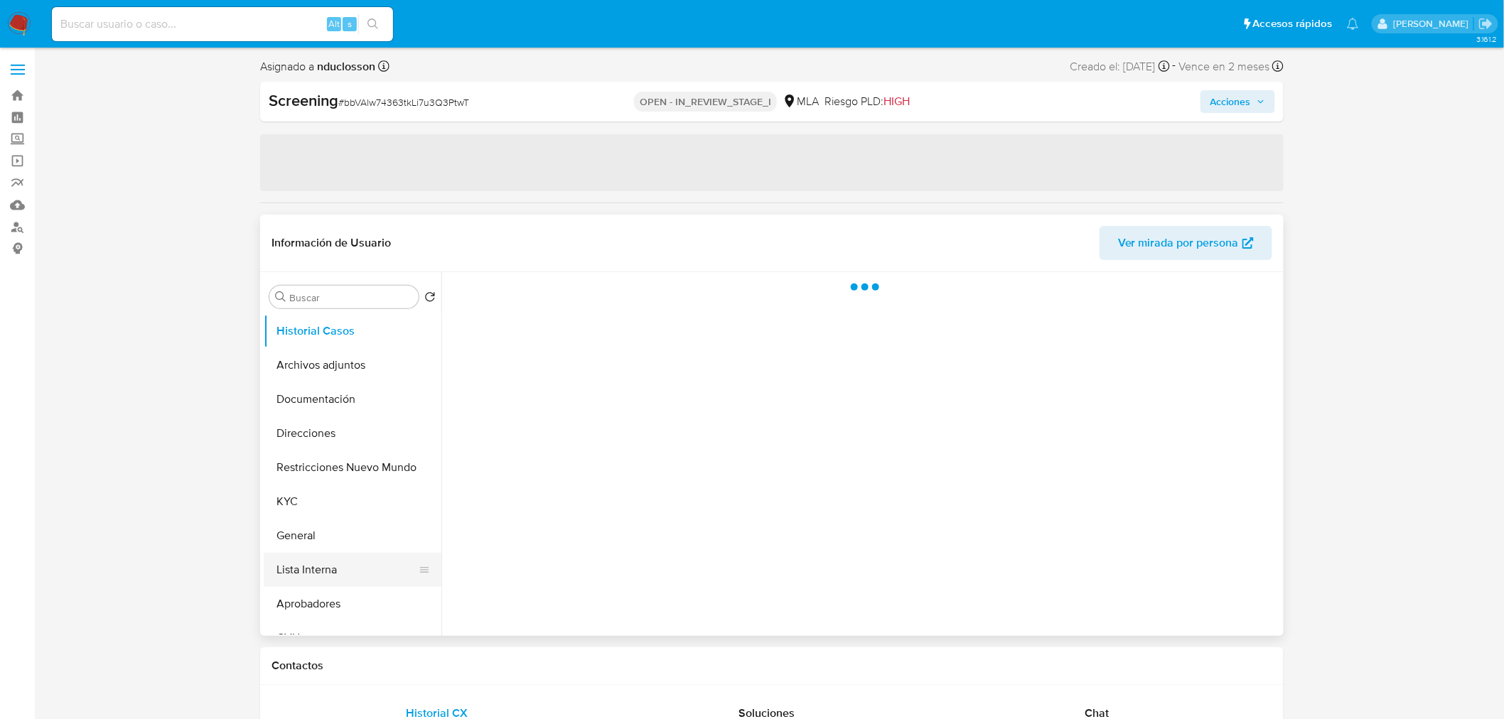
click at [306, 553] on button "Lista Interna" at bounding box center [347, 570] width 166 height 34
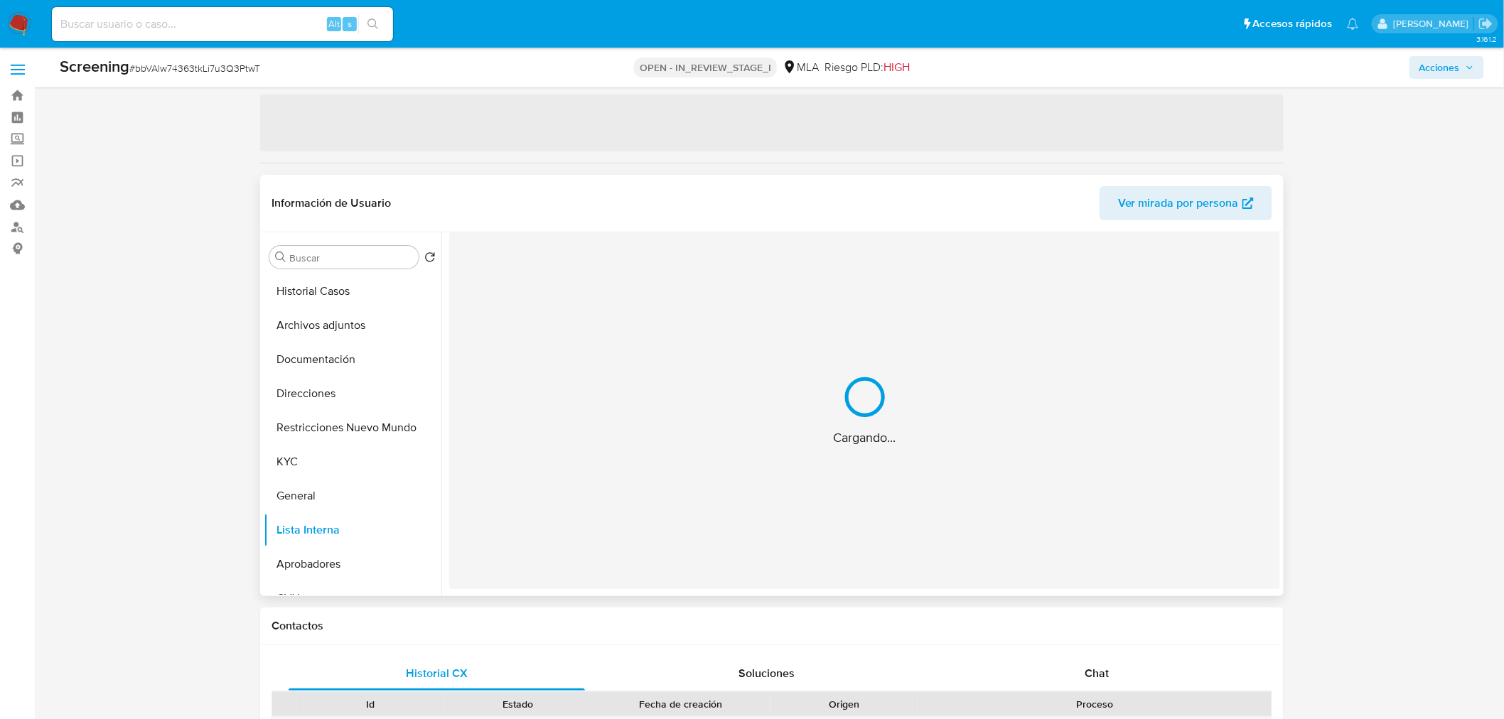
scroll to position [79, 0]
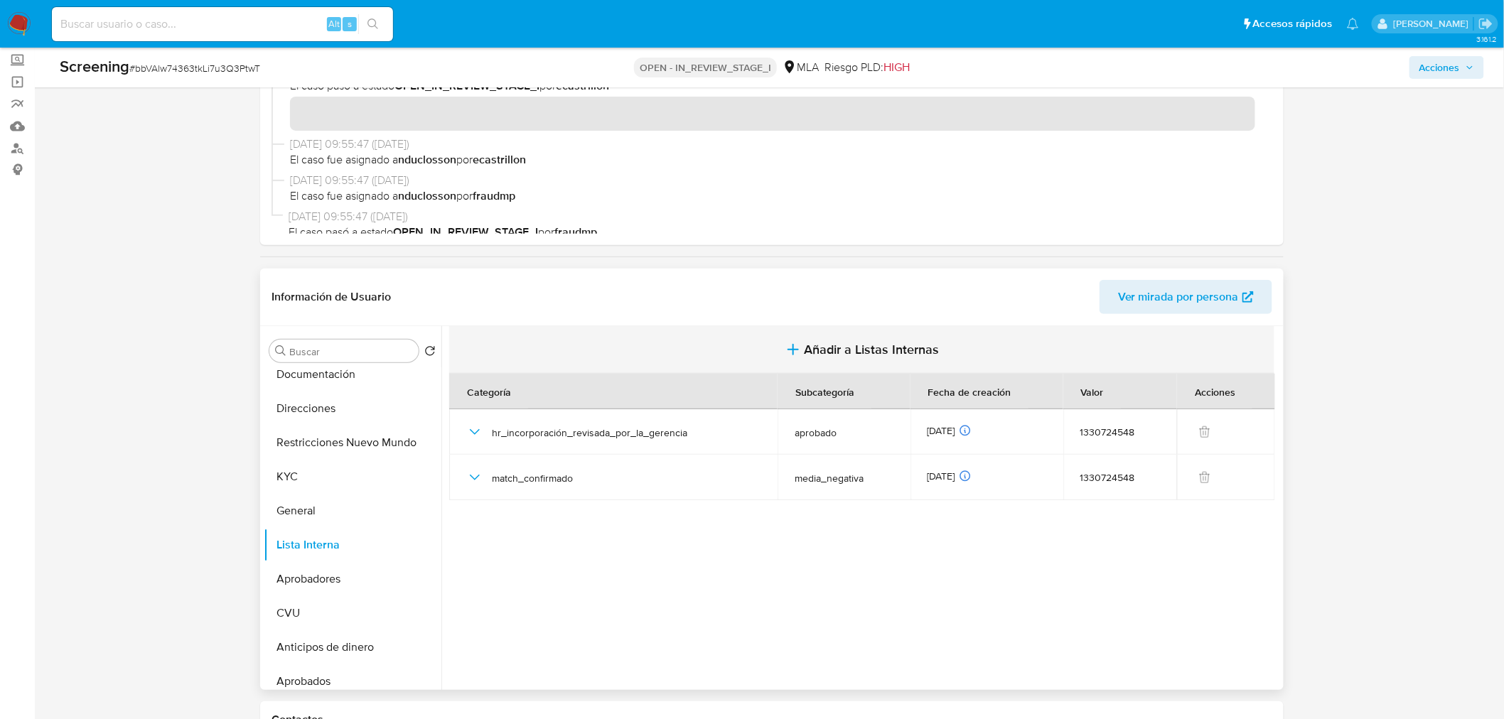
click at [789, 341] on icon "button" at bounding box center [793, 349] width 17 height 17
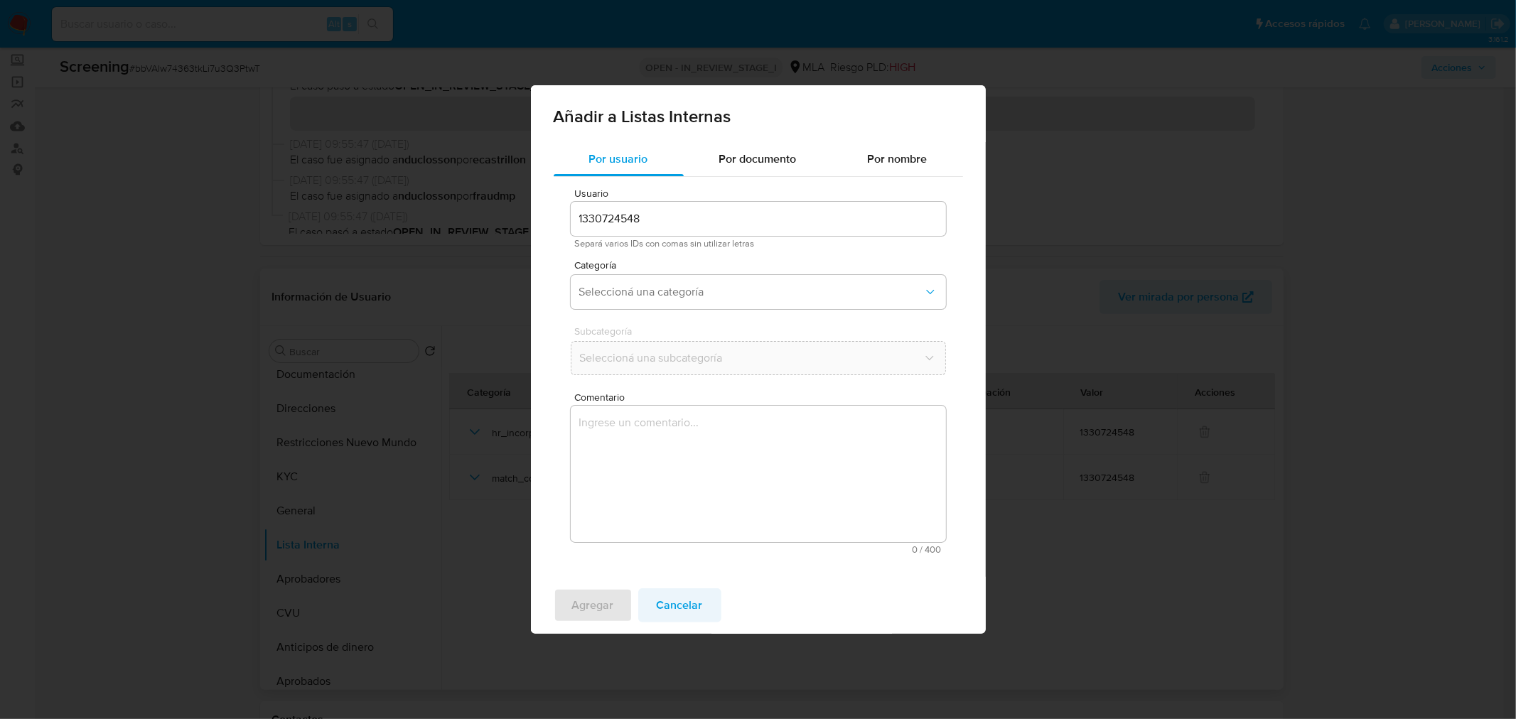
click at [684, 593] on span "Cancelar" at bounding box center [680, 605] width 46 height 31
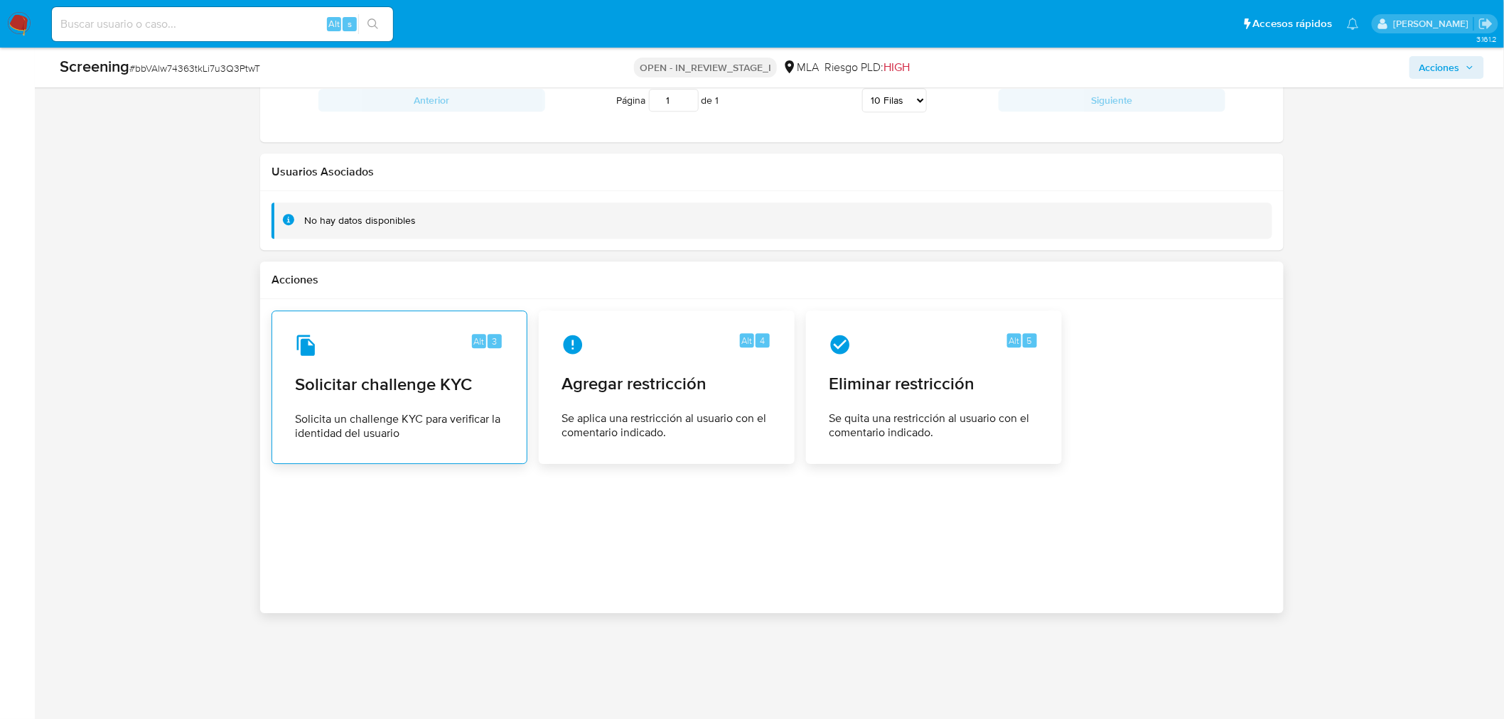
scroll to position [1421, 0]
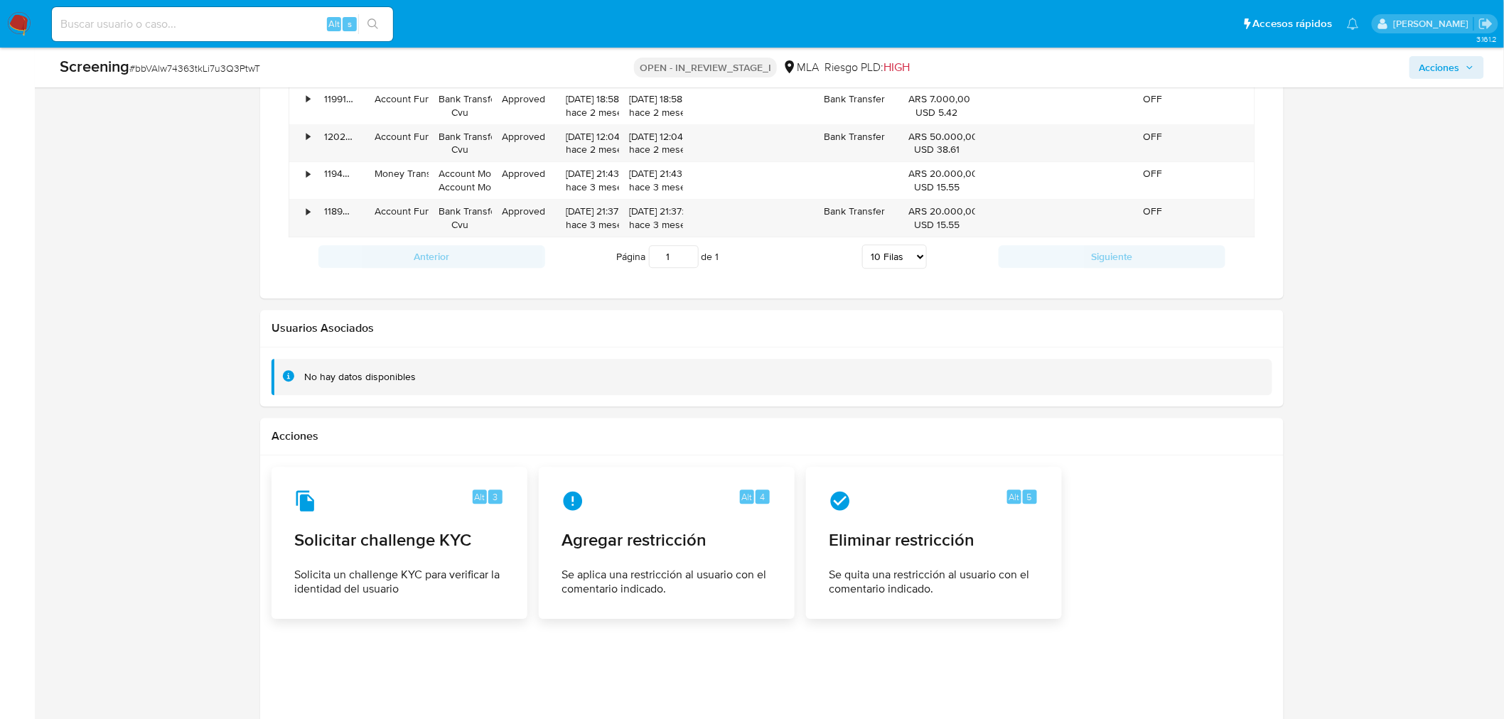
click at [306, 377] on div "No hay datos disponibles" at bounding box center [360, 377] width 112 height 14
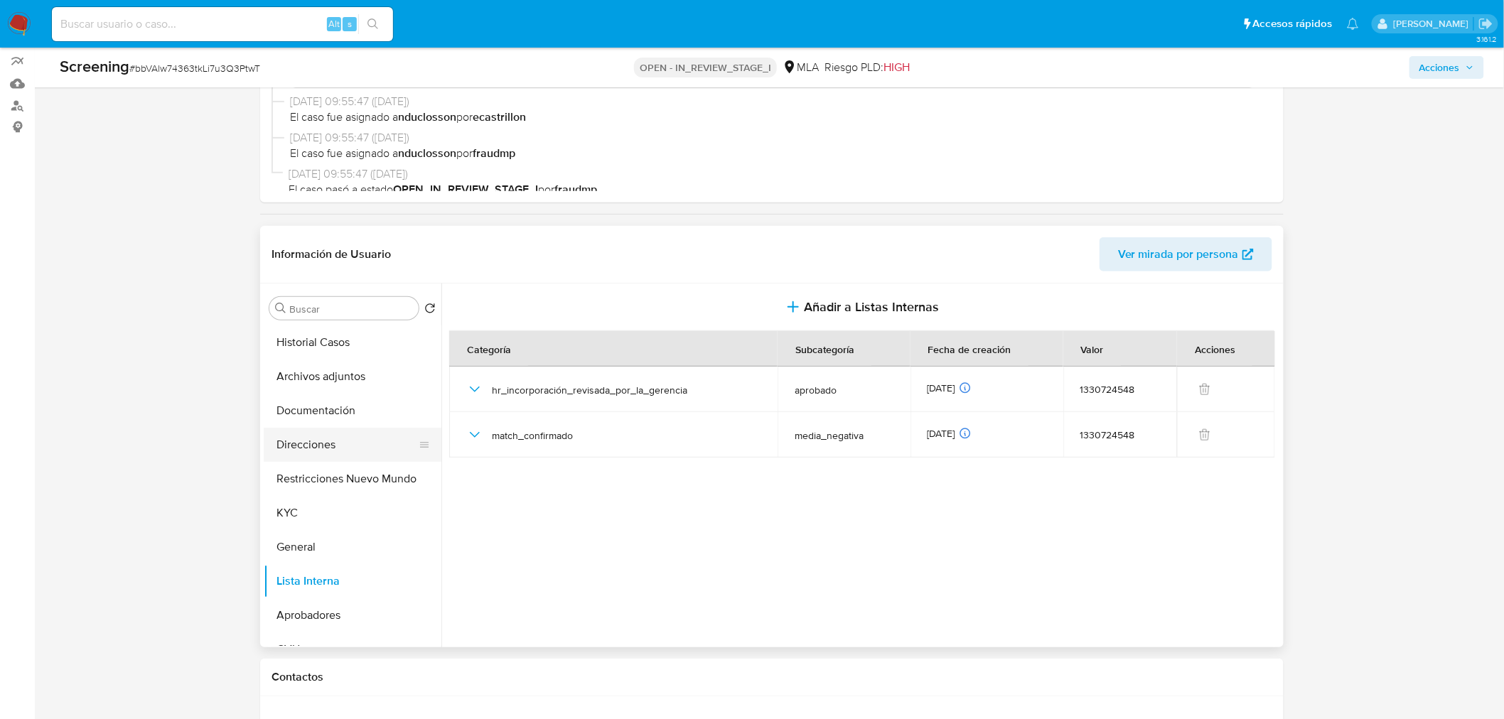
scroll to position [0, 0]
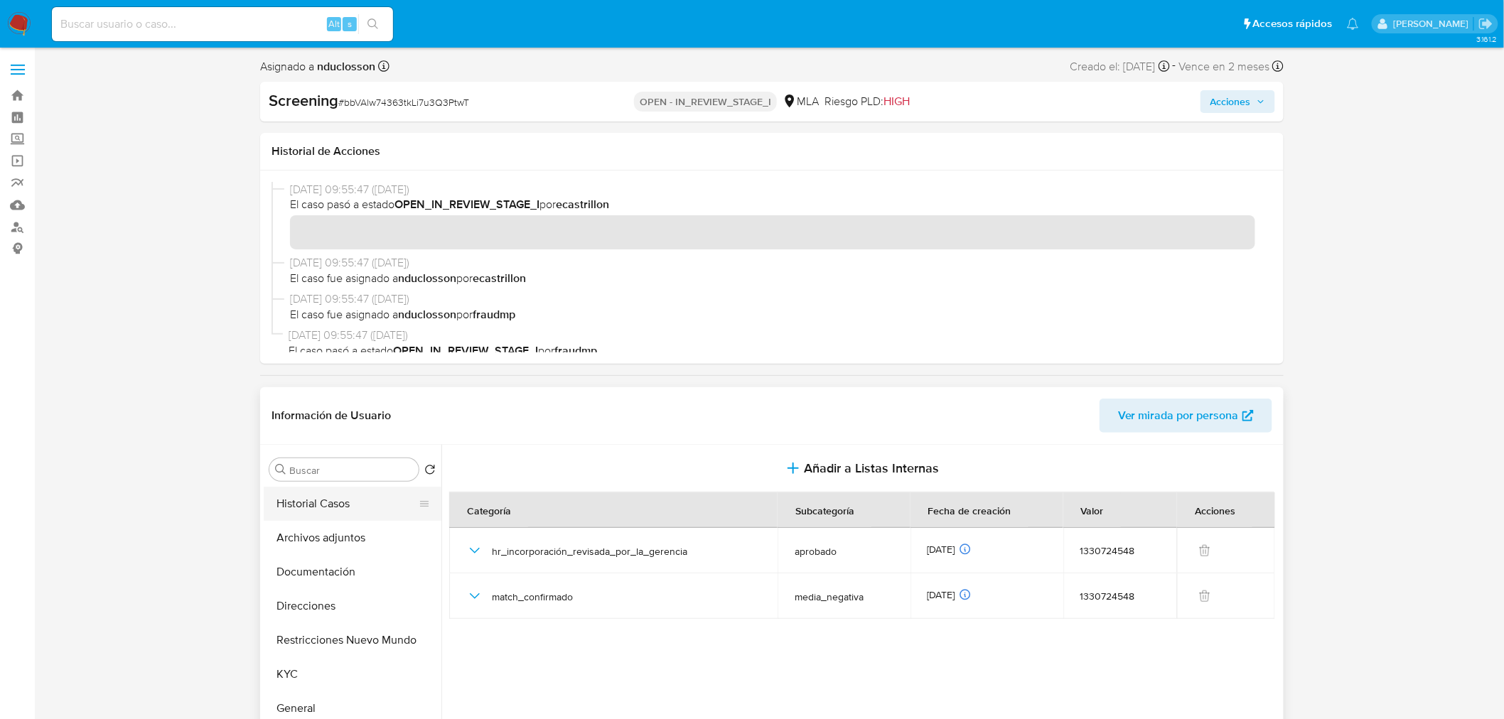
click at [331, 509] on button "Historial Casos" at bounding box center [347, 504] width 166 height 34
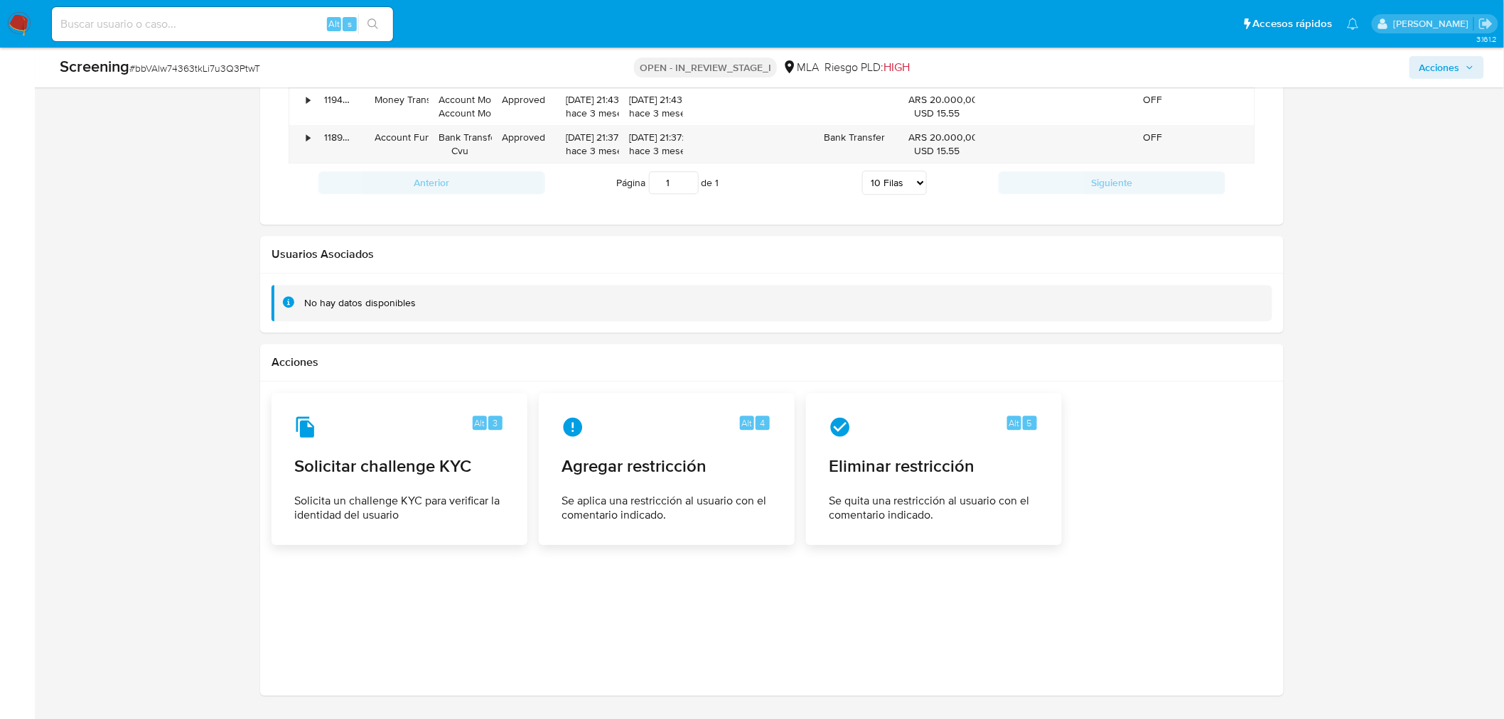
scroll to position [1579, 0]
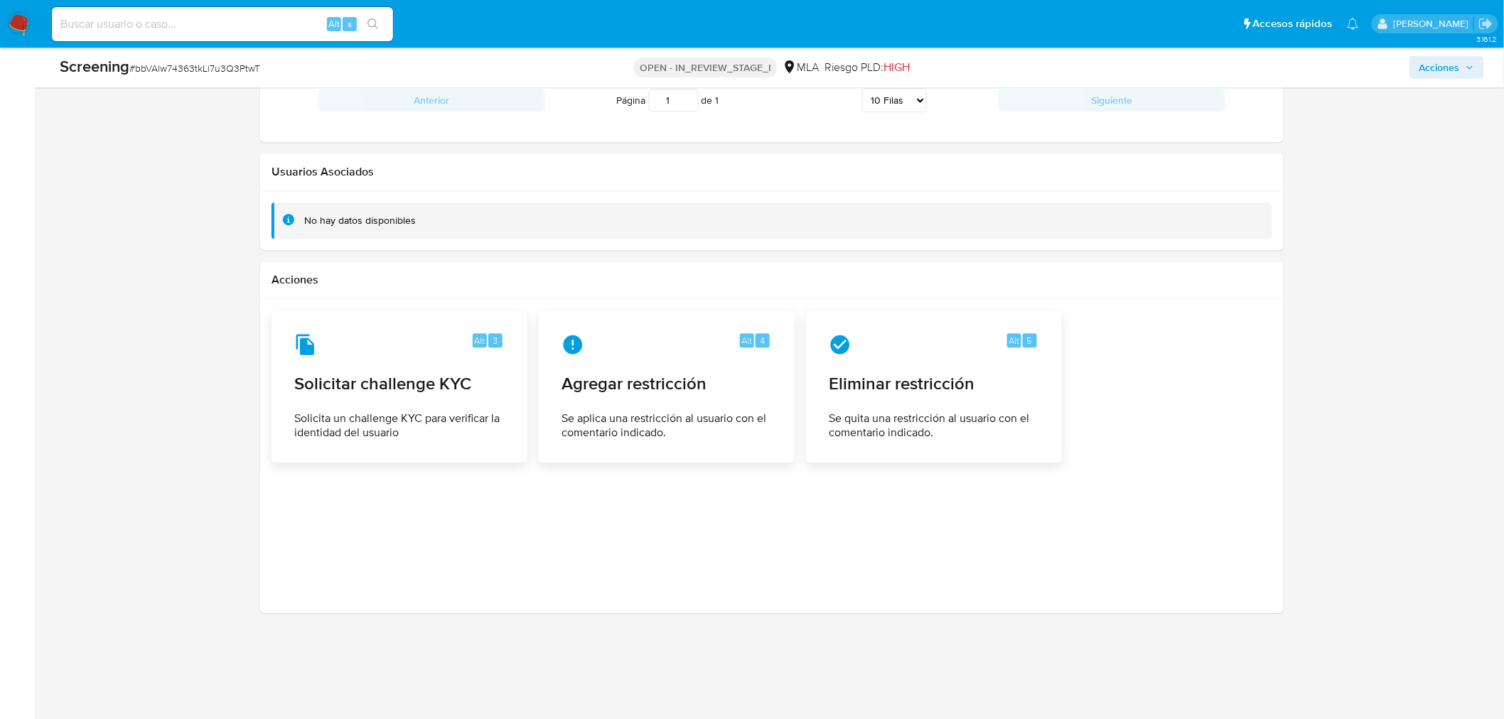
click at [385, 217] on div "No hay datos disponibles" at bounding box center [360, 221] width 112 height 14
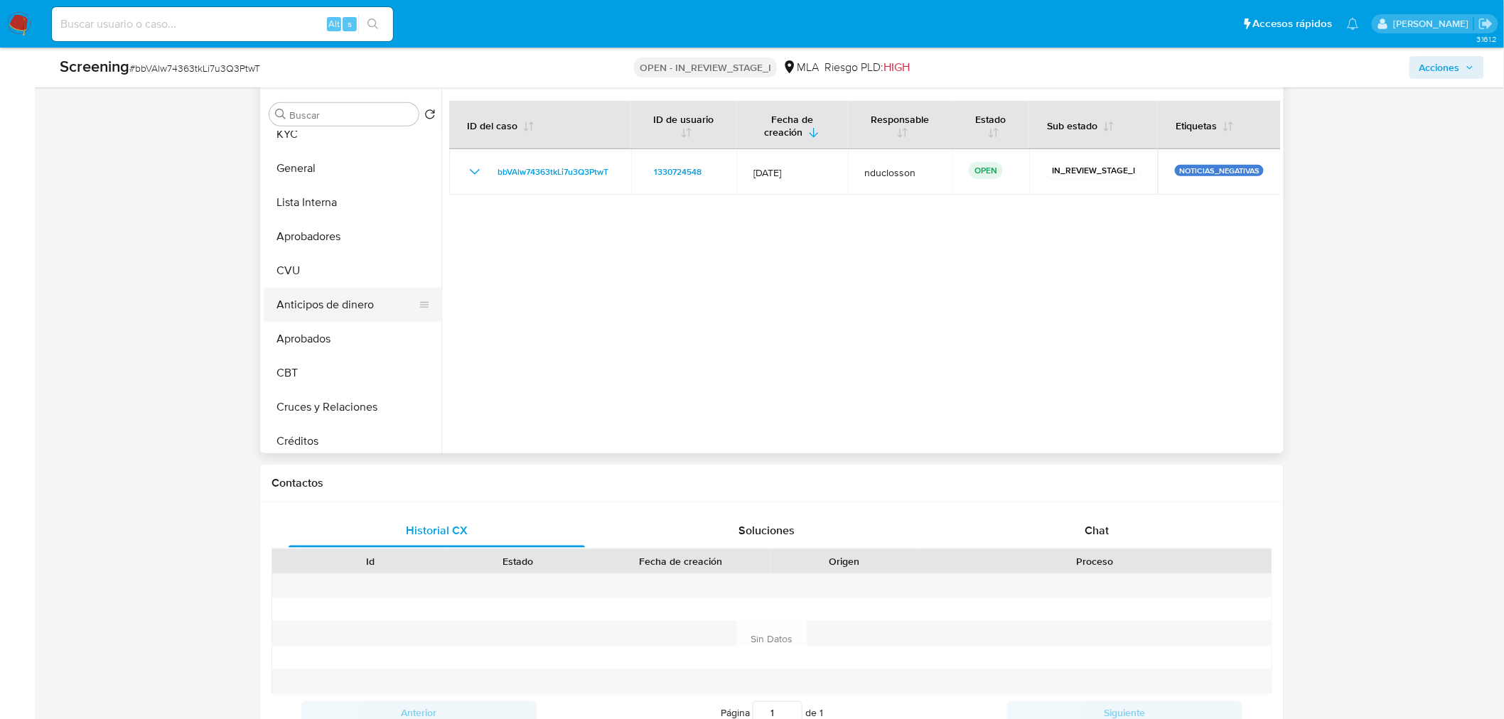
scroll to position [105, 0]
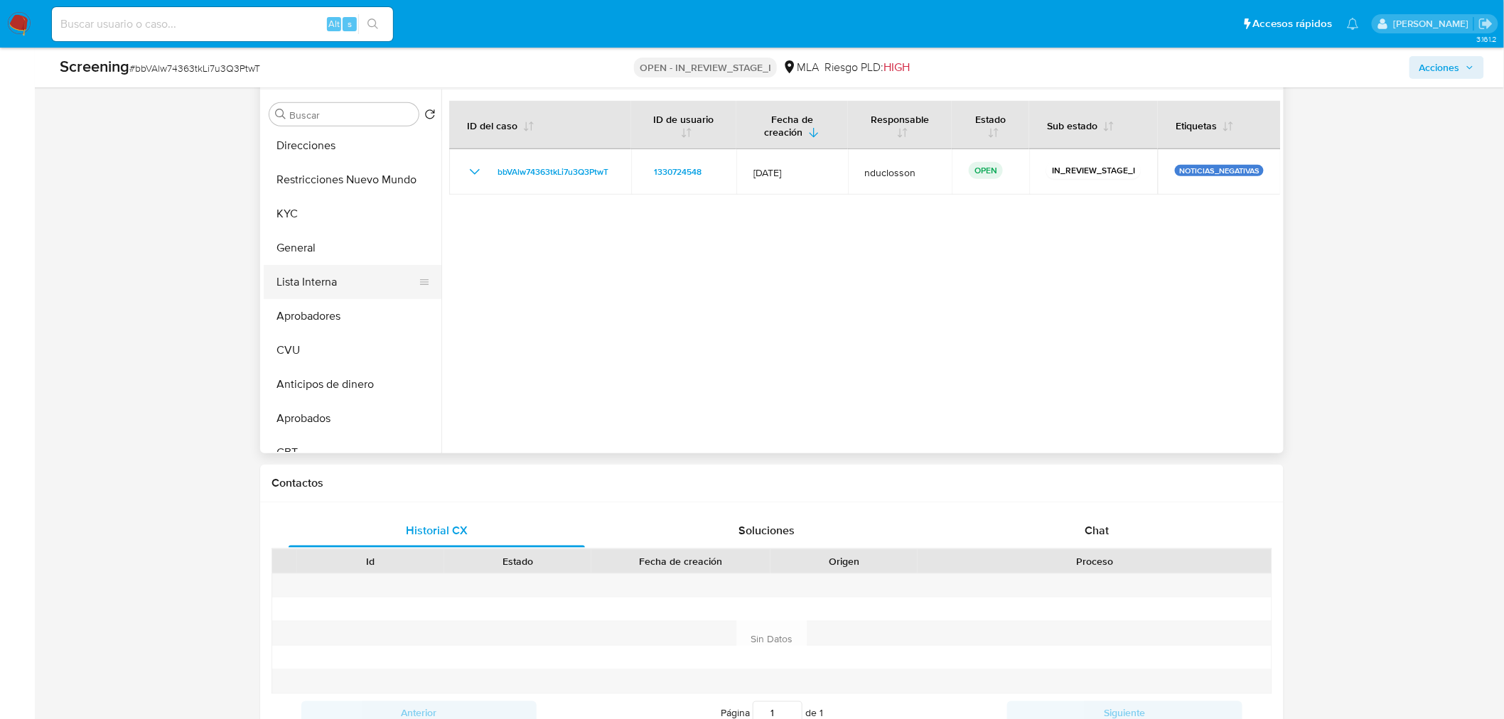
click at [318, 285] on button "Lista Interna" at bounding box center [347, 282] width 166 height 34
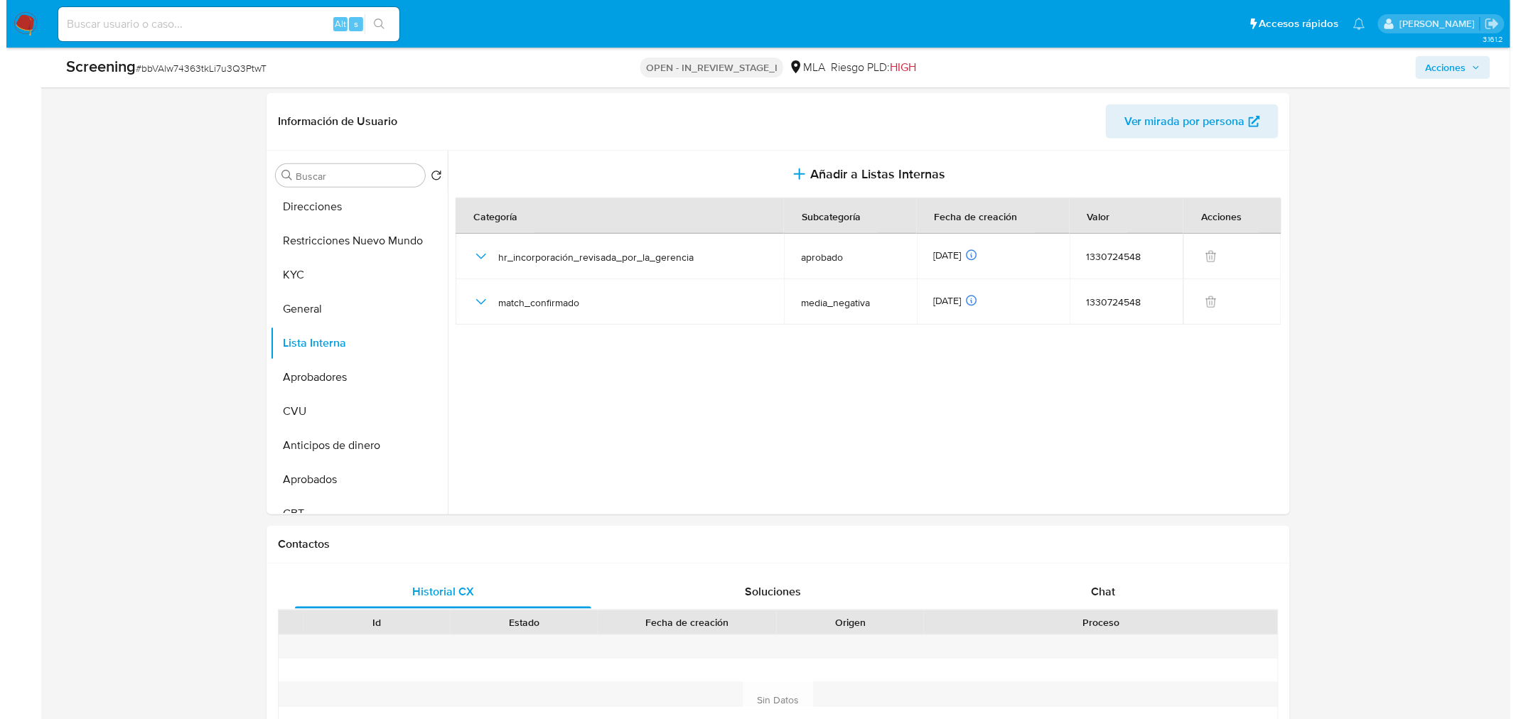
scroll to position [158, 0]
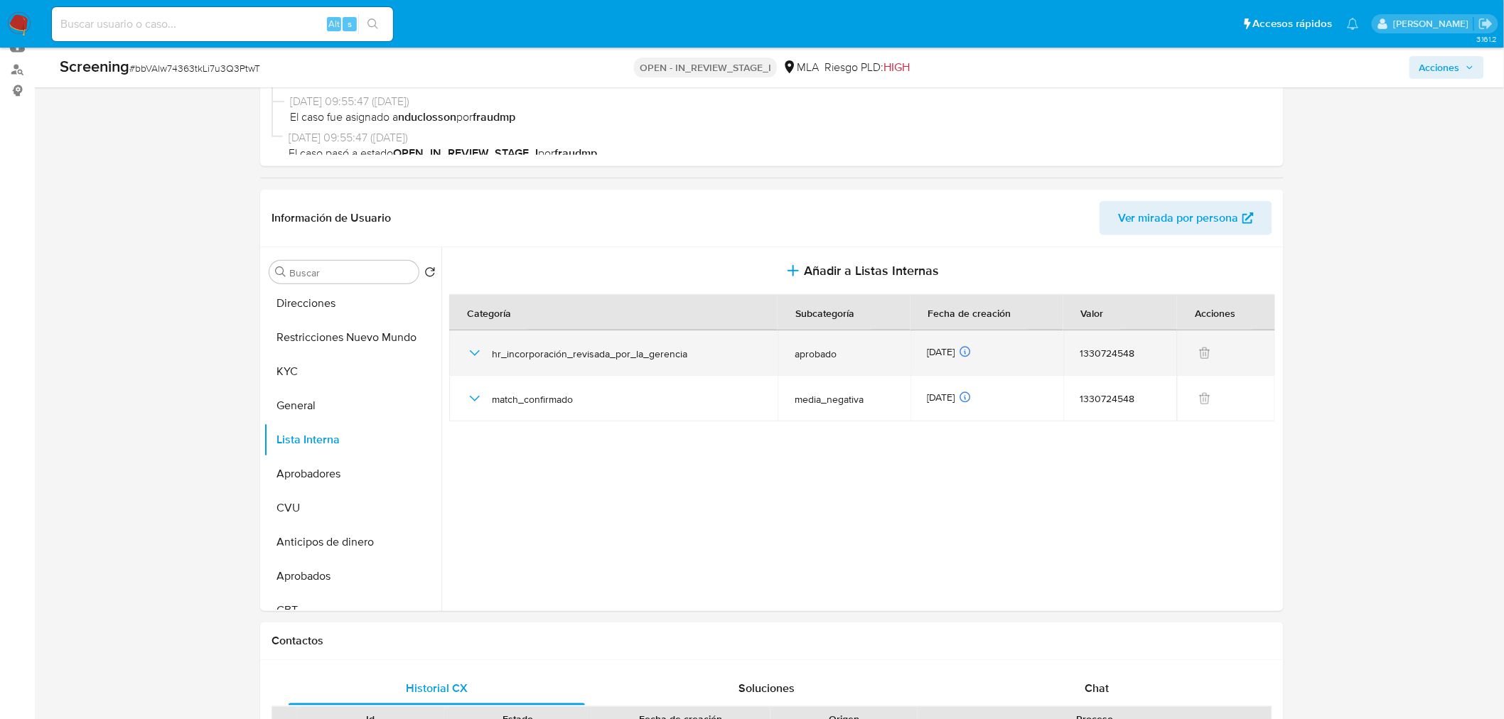
click at [470, 352] on icon "button" at bounding box center [474, 353] width 17 height 17
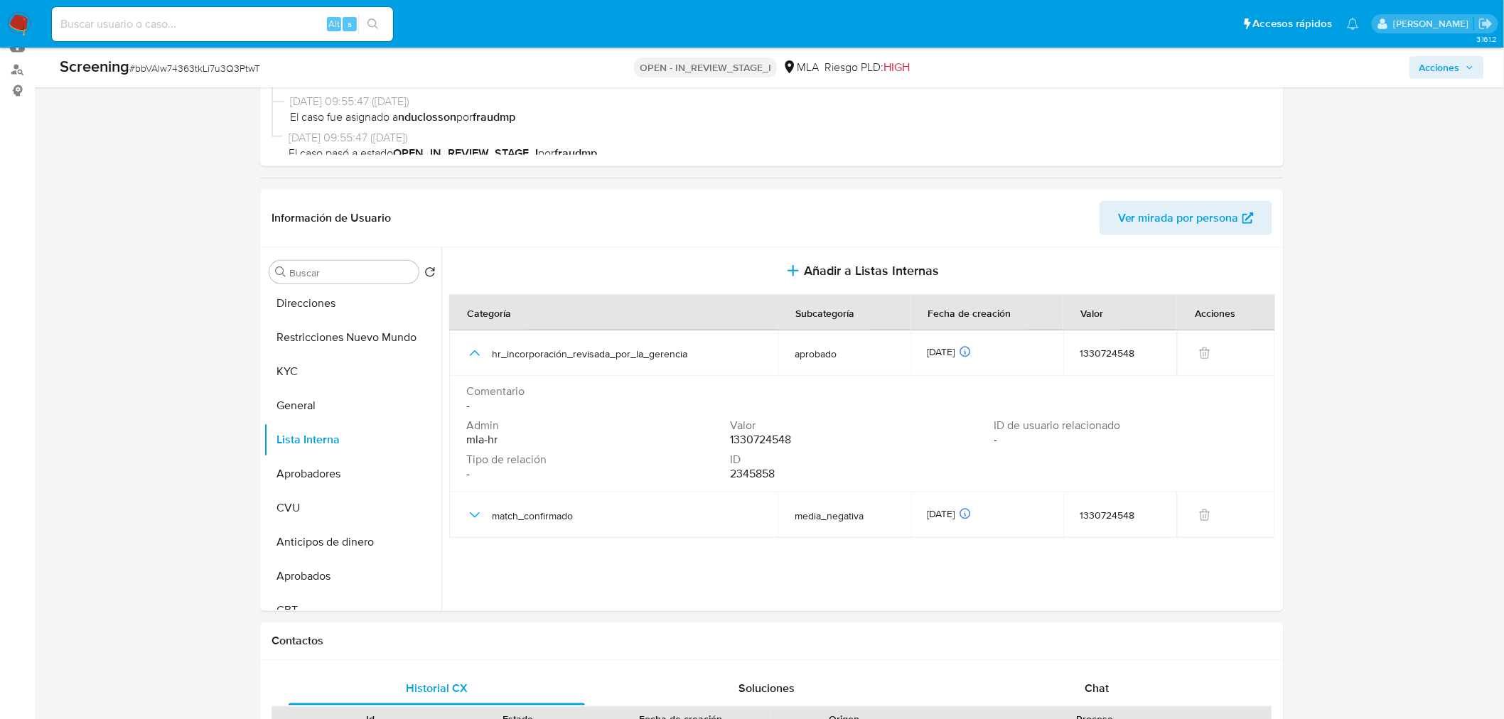
click at [485, 434] on span "mla-hr" at bounding box center [481, 440] width 31 height 14
click at [508, 436] on div "Admin mla-hr" at bounding box center [598, 433] width 264 height 28
click at [487, 436] on span "mla-hr" at bounding box center [481, 440] width 31 height 14
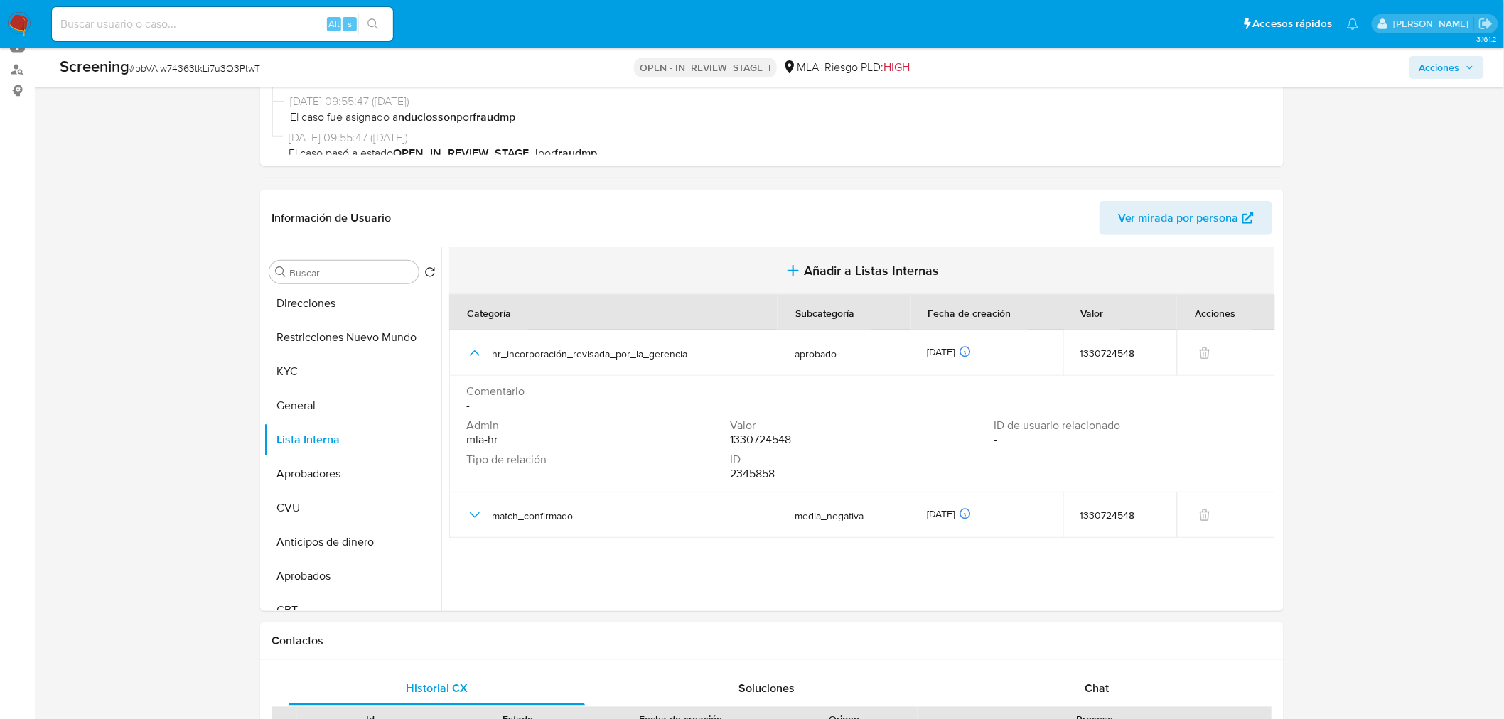
click at [833, 271] on span "Añadir a Listas Internas" at bounding box center [872, 271] width 135 height 16
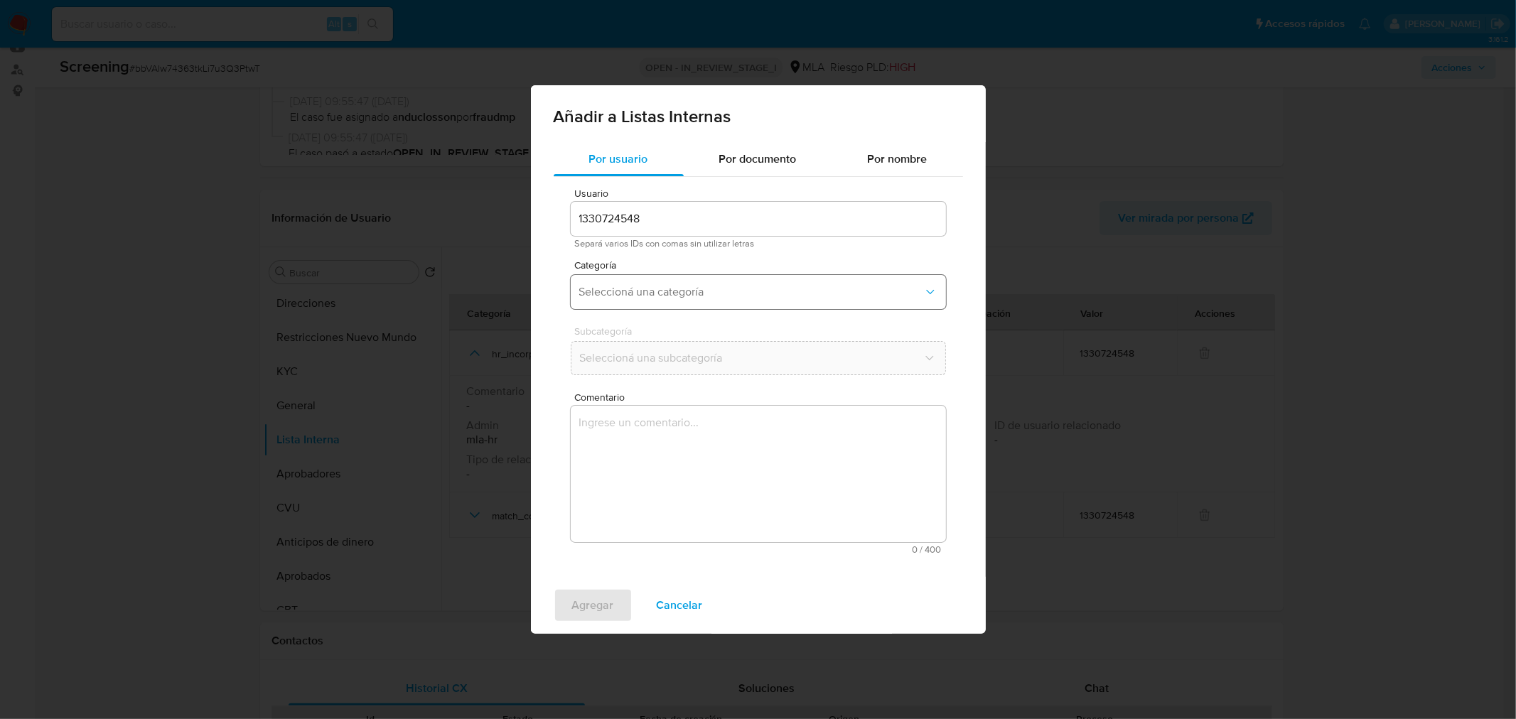
click at [637, 296] on span "Seleccioná una categoría" at bounding box center [751, 292] width 344 height 14
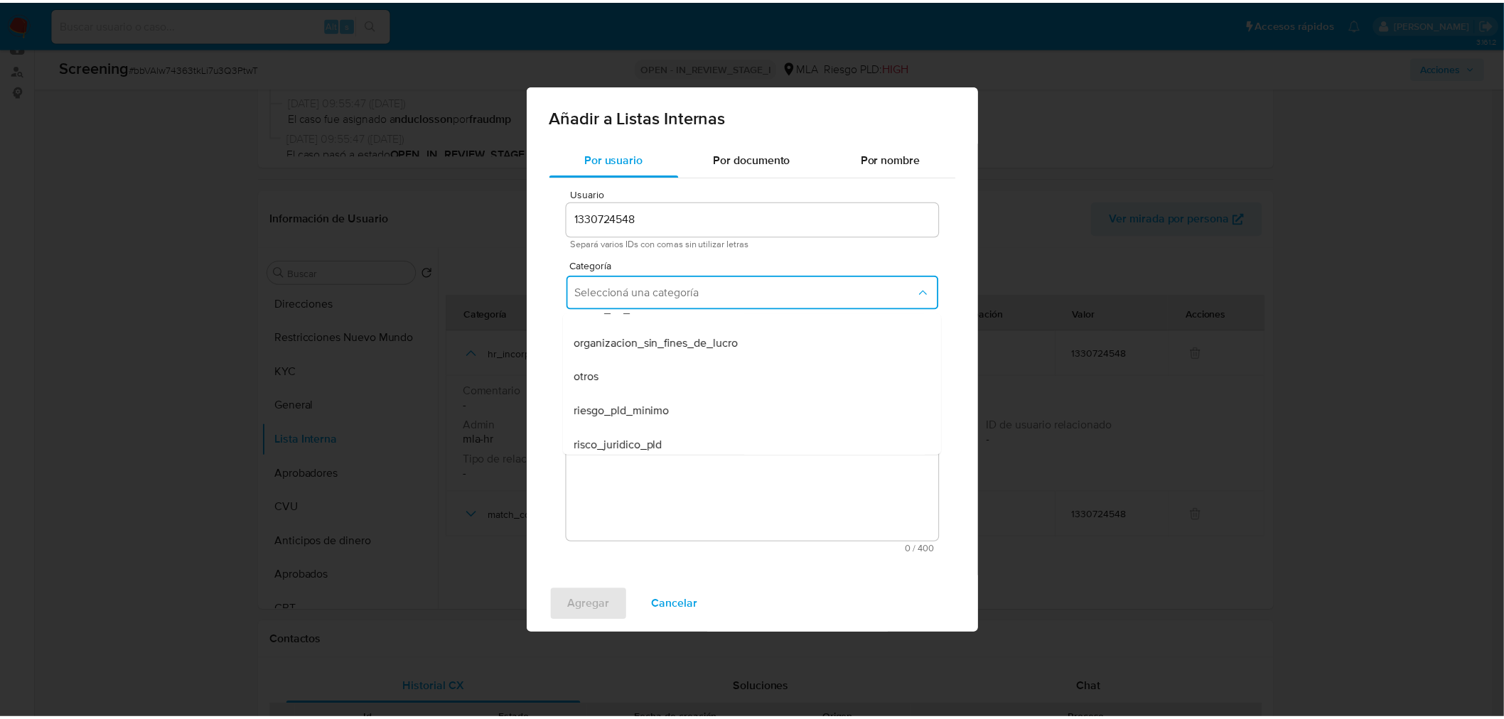
scroll to position [335, 0]
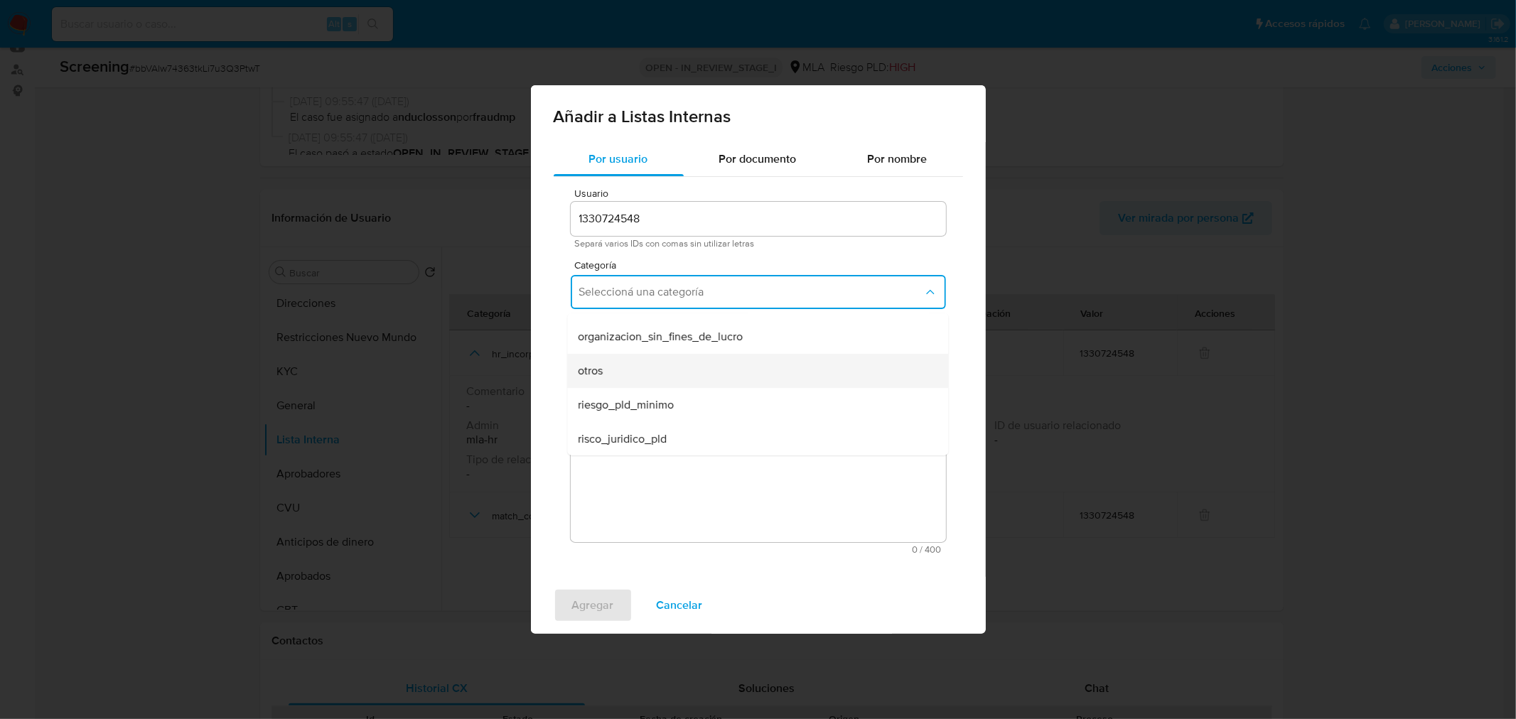
click at [593, 372] on span "otros" at bounding box center [591, 371] width 25 height 14
click at [623, 380] on div "Subcategoría otros" at bounding box center [758, 353] width 375 height 55
click at [623, 415] on textarea "Comentario" at bounding box center [758, 474] width 375 height 136
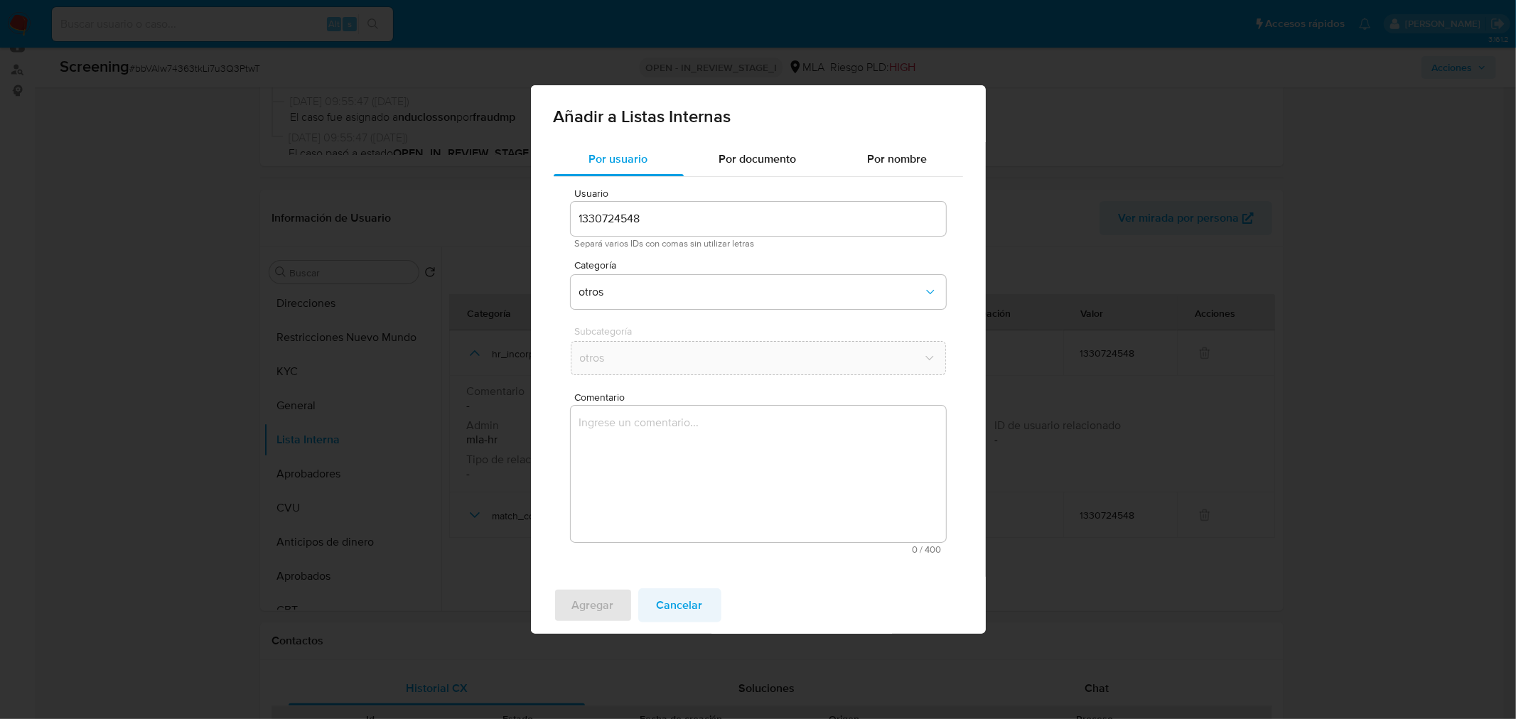
click at [688, 611] on span "Cancelar" at bounding box center [680, 605] width 46 height 31
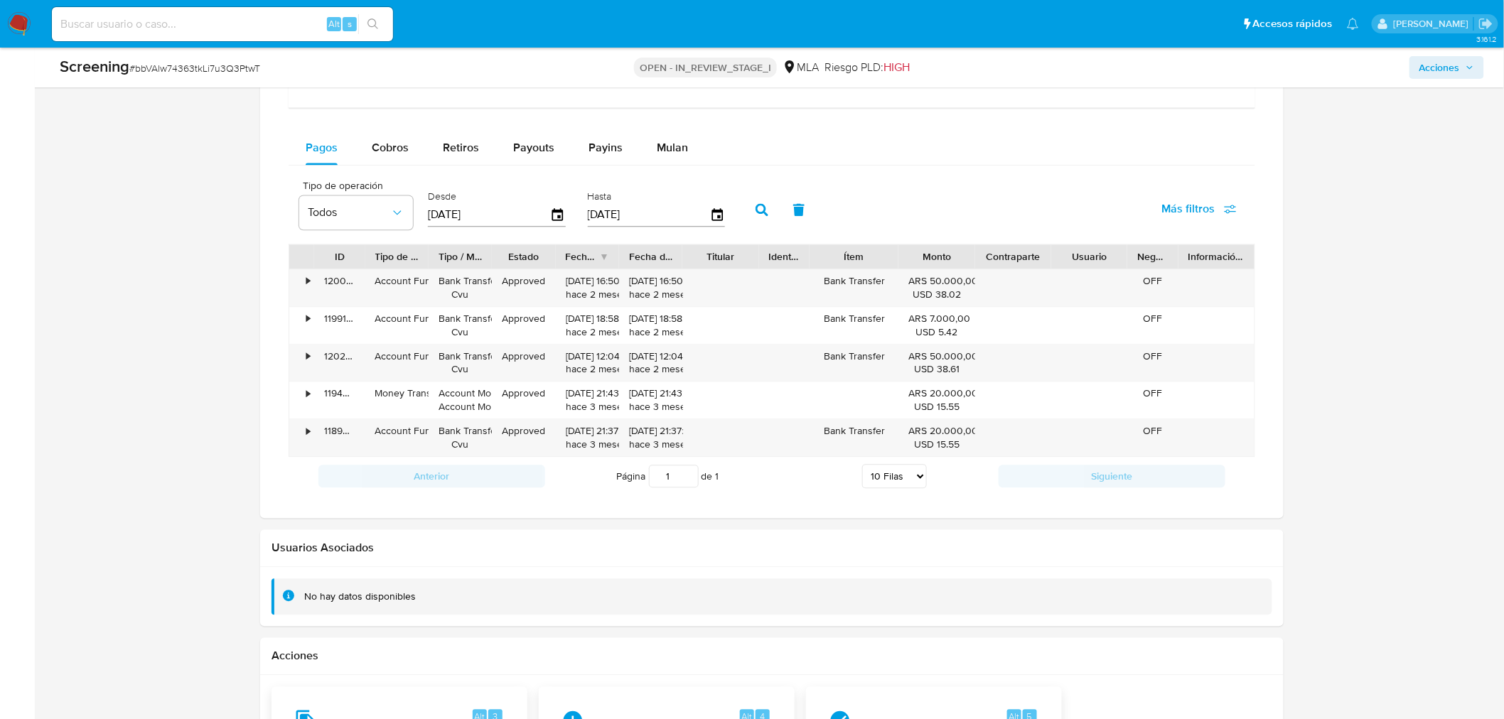
scroll to position [1500, 0]
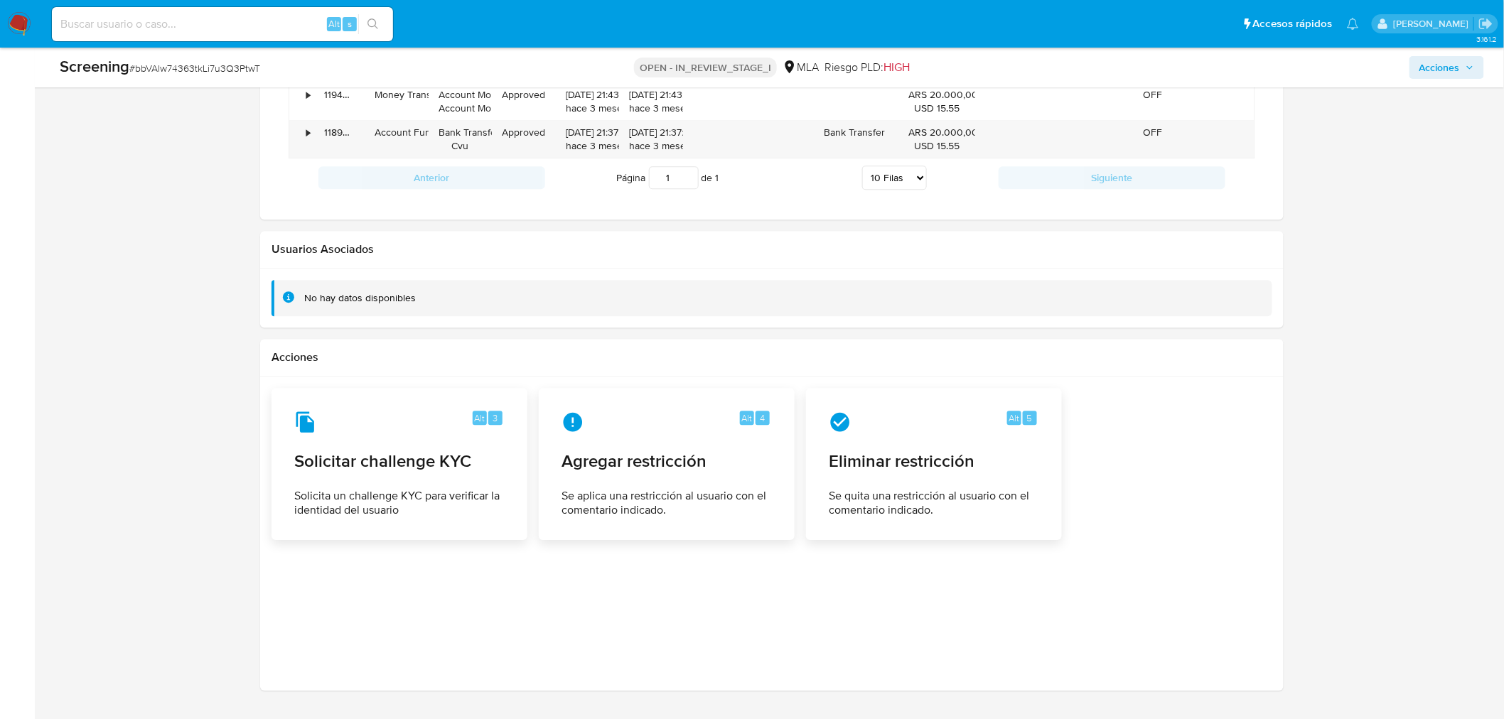
click at [337, 300] on div "No hay datos disponibles" at bounding box center [360, 298] width 112 height 14
click at [342, 301] on div "No hay datos disponibles" at bounding box center [360, 298] width 112 height 14
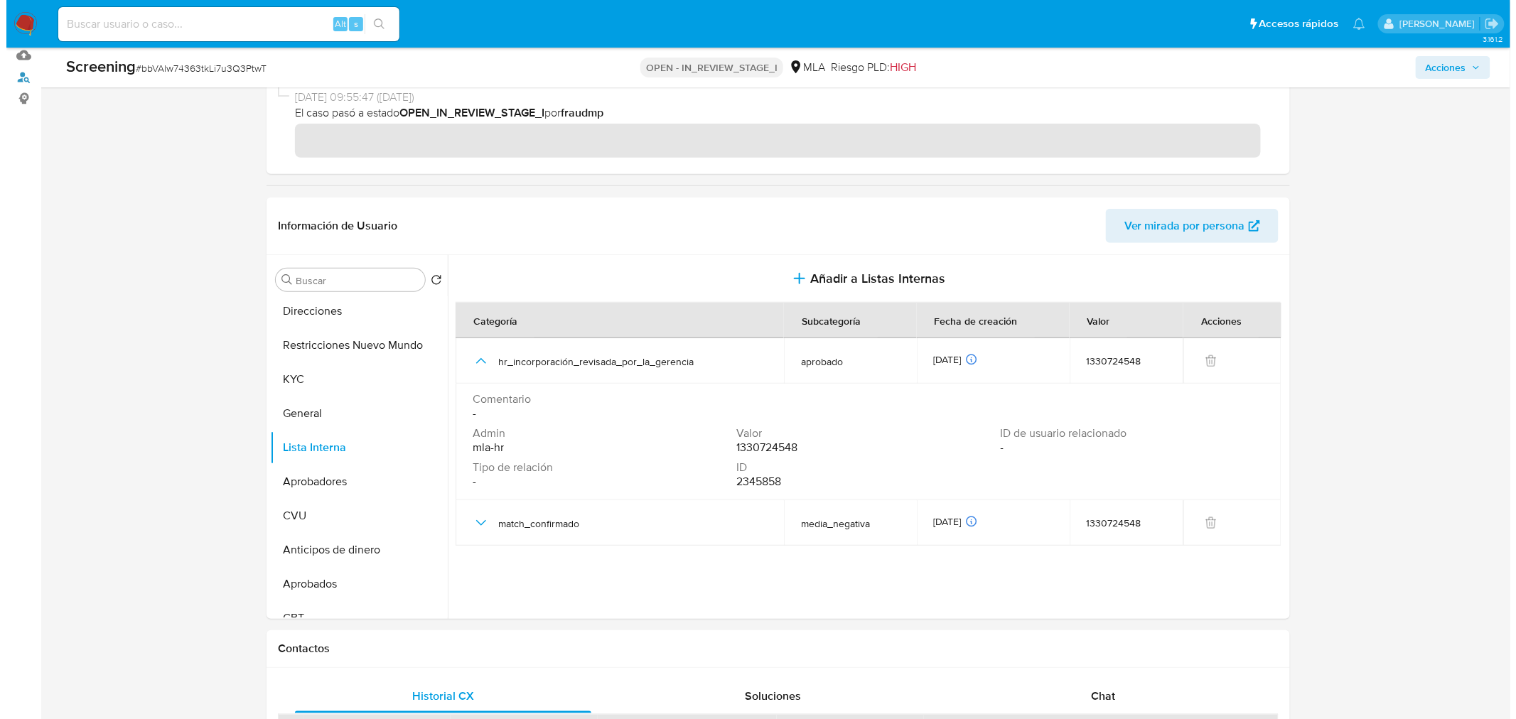
scroll to position [158, 0]
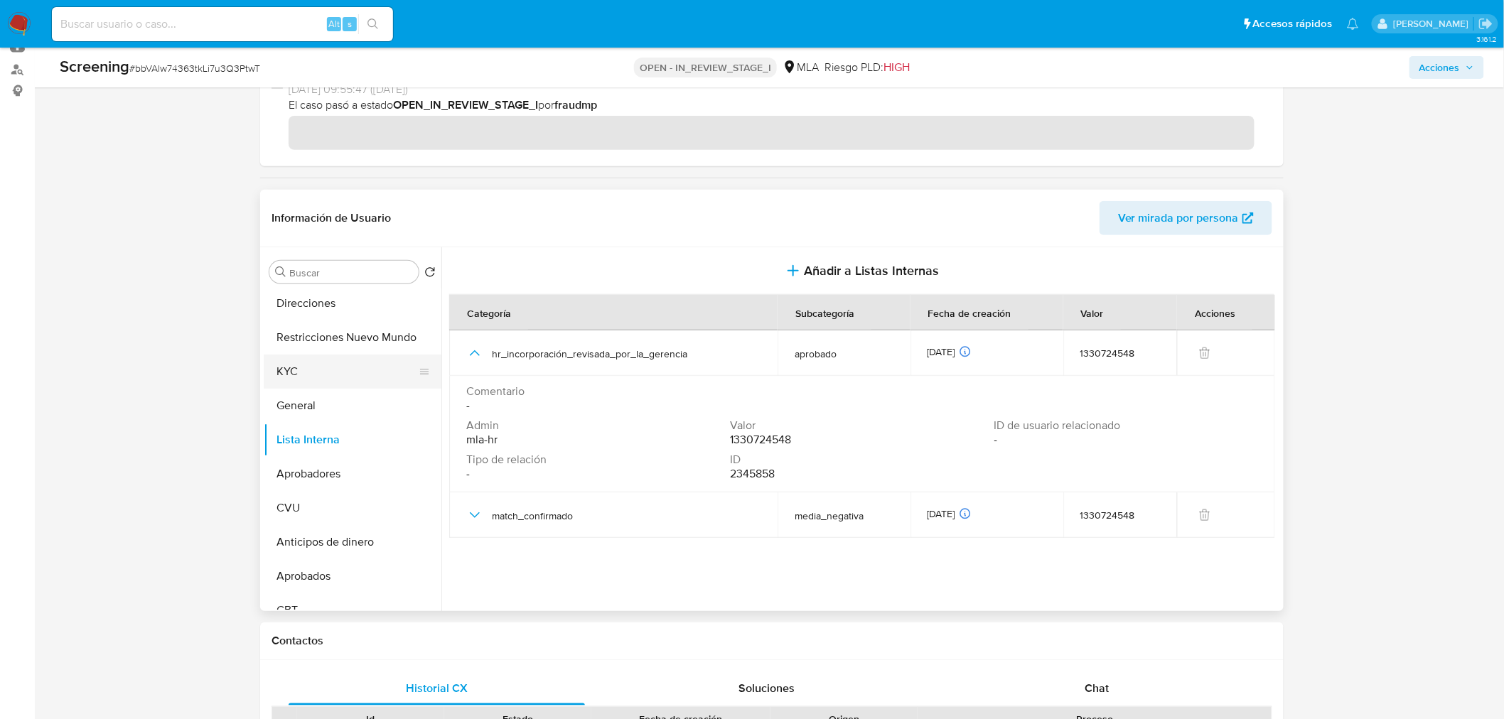
click at [313, 381] on button "KYC" at bounding box center [347, 372] width 166 height 34
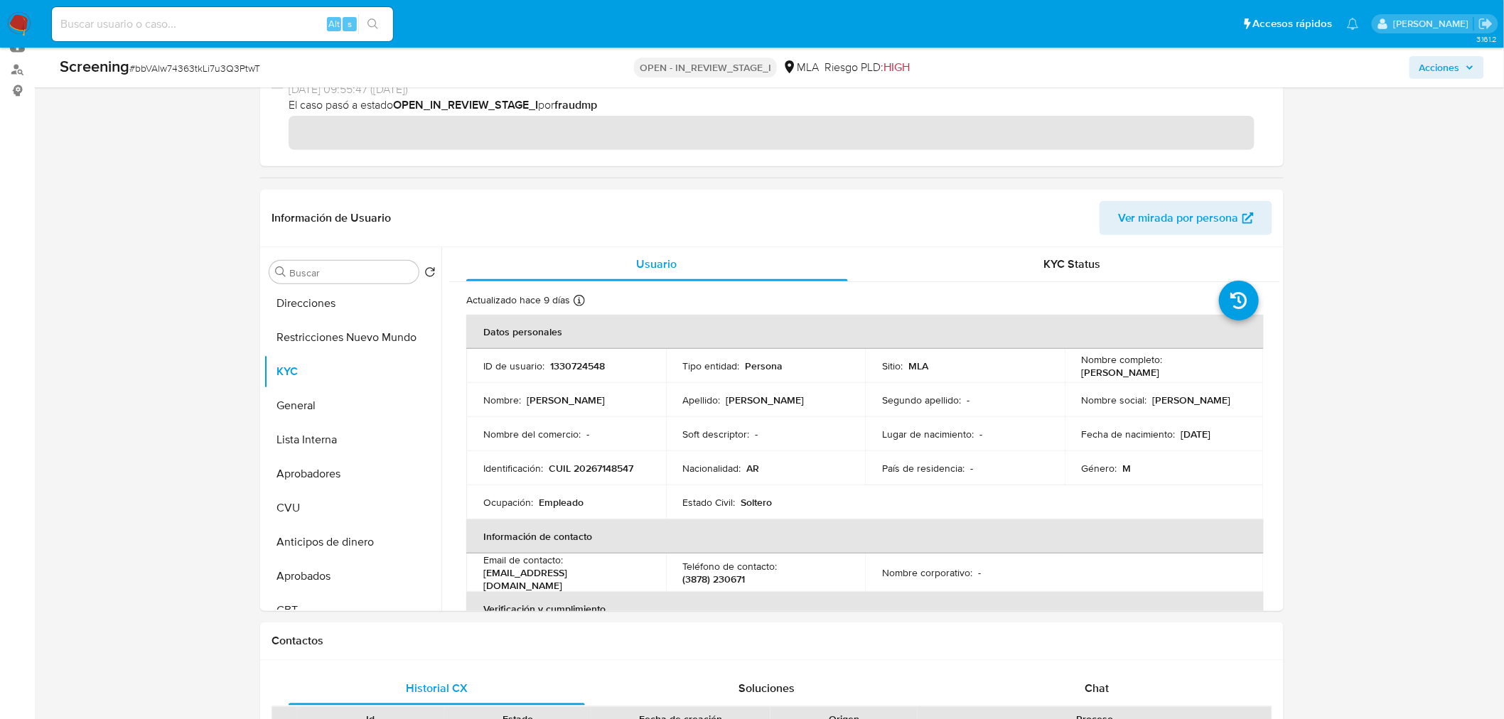
click at [601, 473] on p "CUIL 20267148547" at bounding box center [591, 468] width 85 height 13
copy p "20267148547"
click at [303, 438] on button "Lista Interna" at bounding box center [347, 440] width 166 height 34
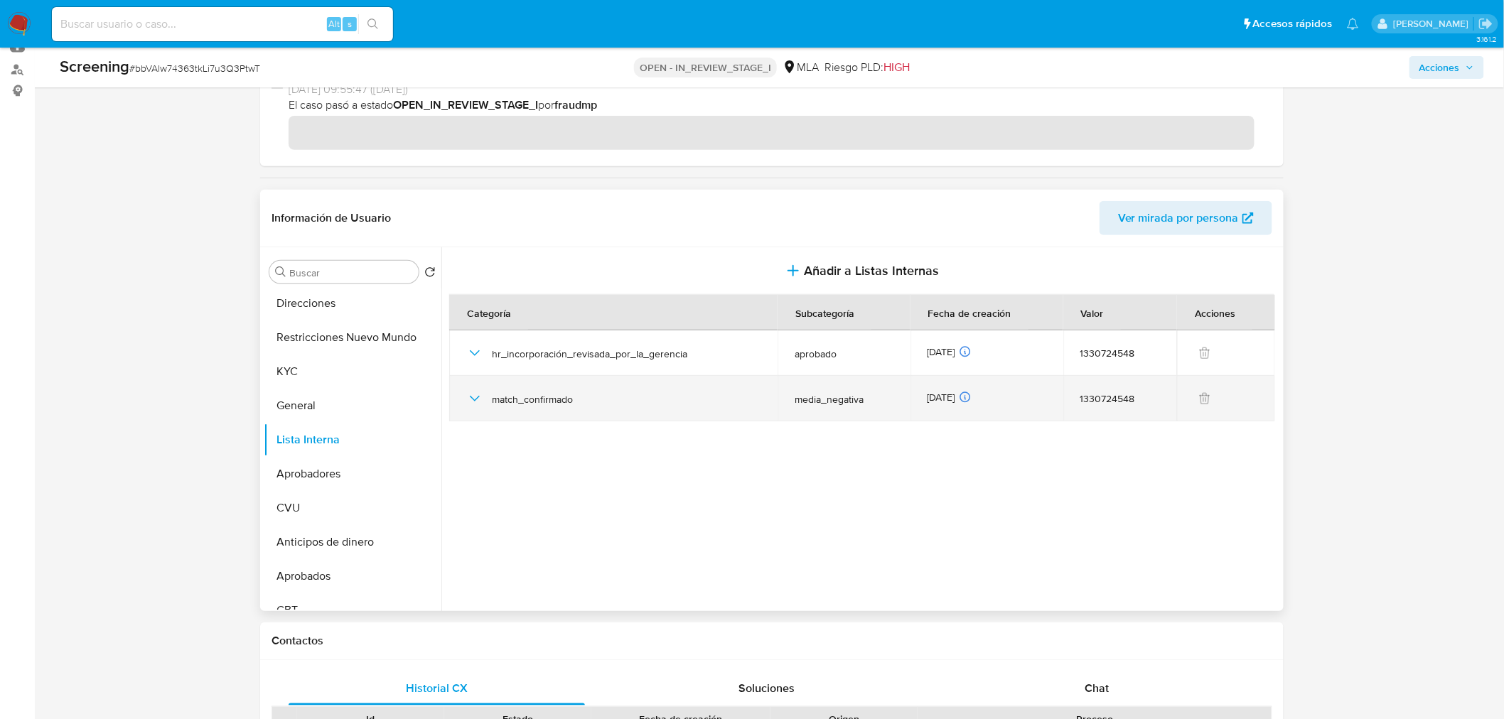
click at [480, 399] on icon "button" at bounding box center [474, 398] width 17 height 17
click at [479, 403] on icon "button" at bounding box center [474, 398] width 17 height 17
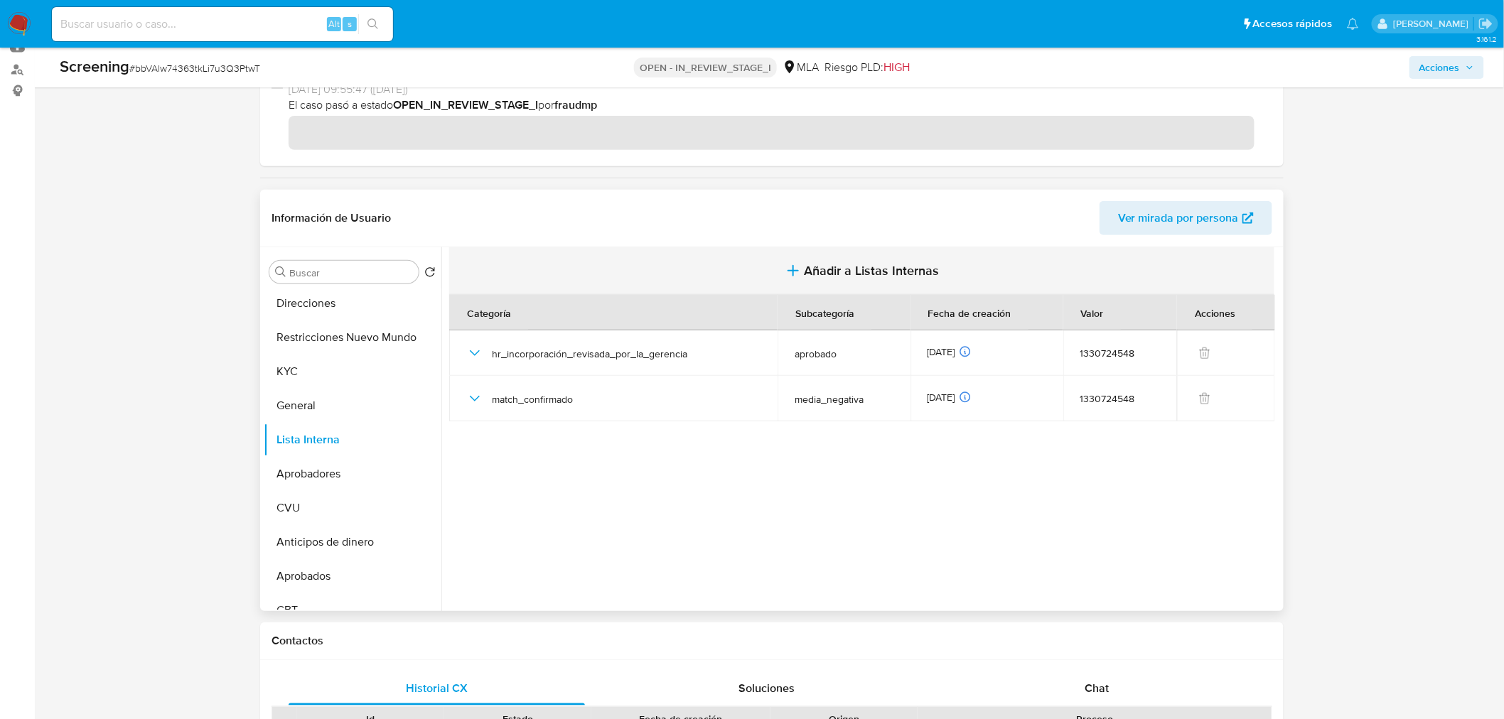
click at [854, 267] on span "Añadir a Listas Internas" at bounding box center [872, 271] width 135 height 16
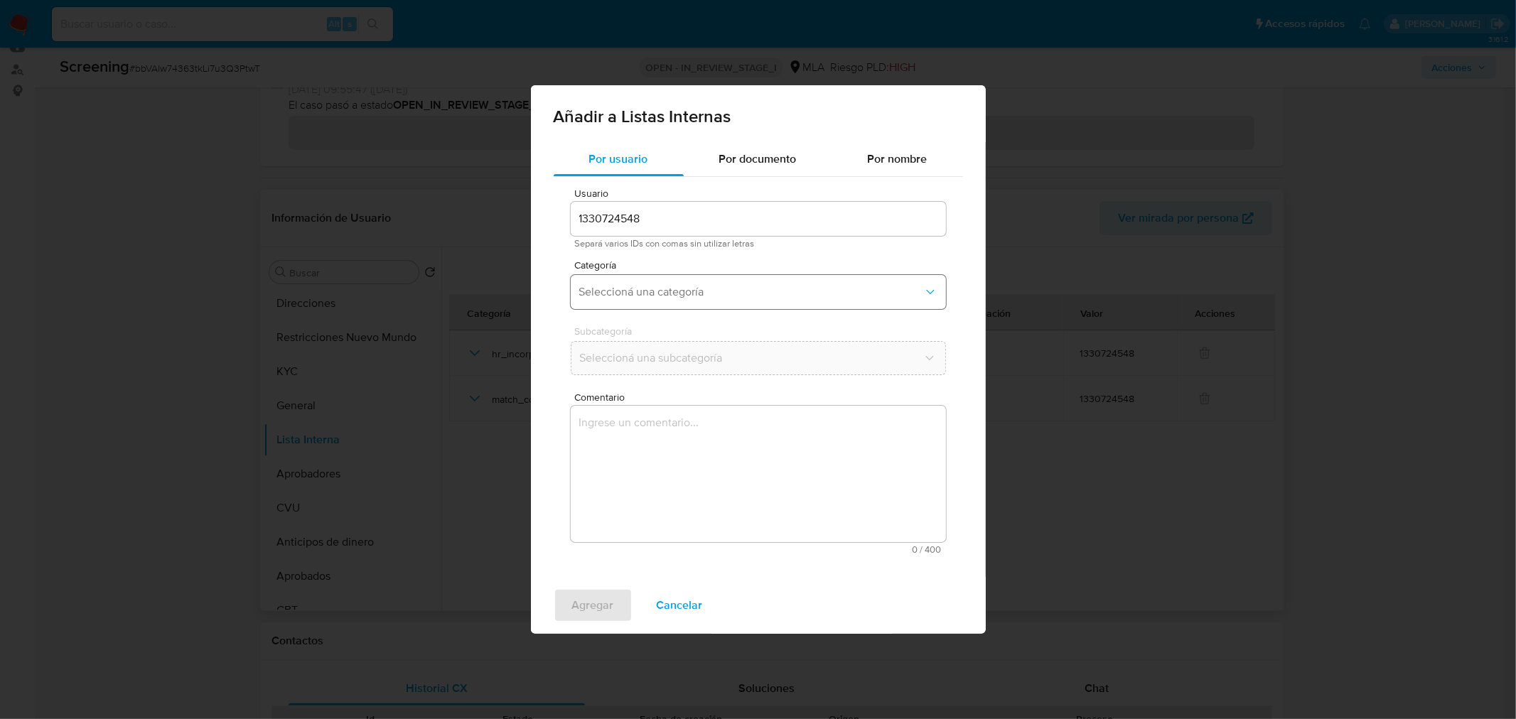
click at [608, 288] on span "Seleccioná una categoría" at bounding box center [751, 292] width 344 height 14
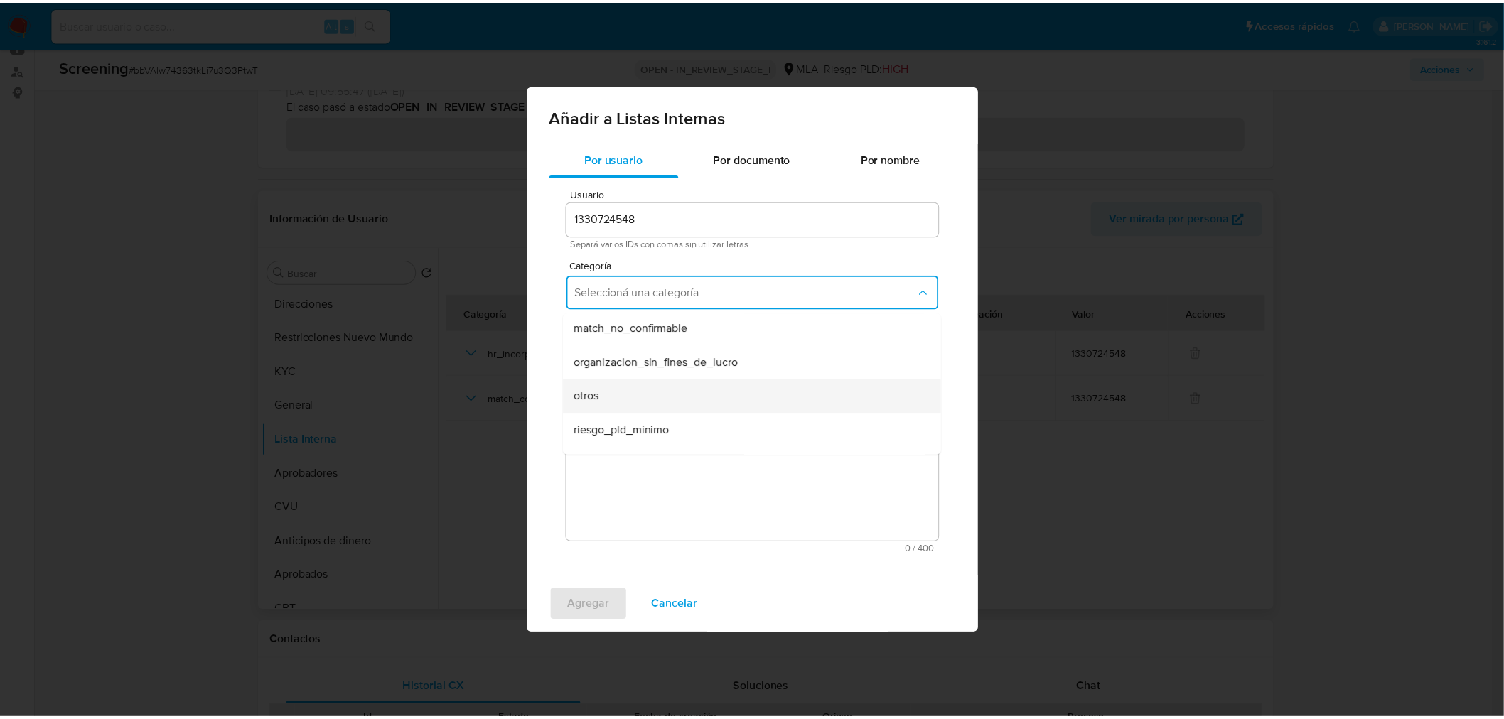
scroll to position [335, 0]
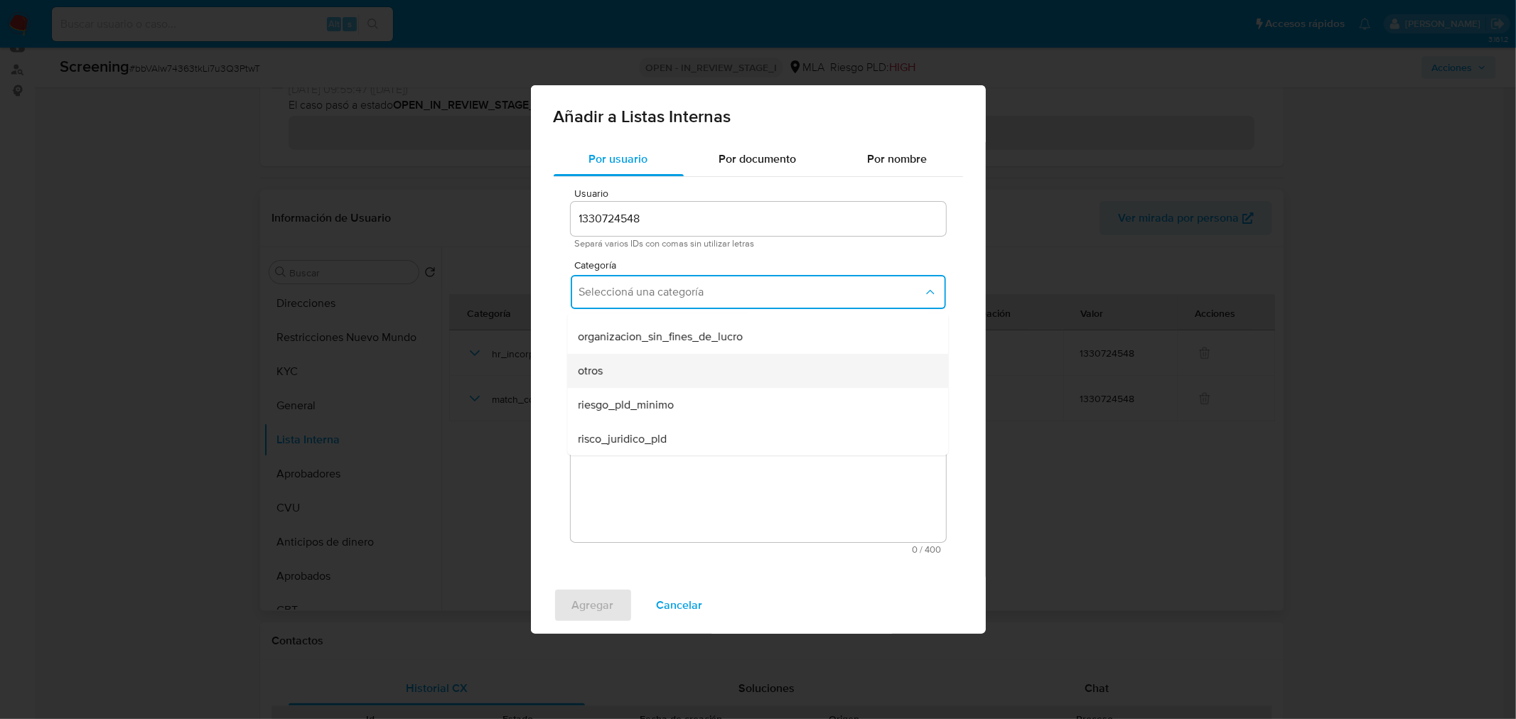
click at [622, 372] on div "otros" at bounding box center [754, 371] width 350 height 34
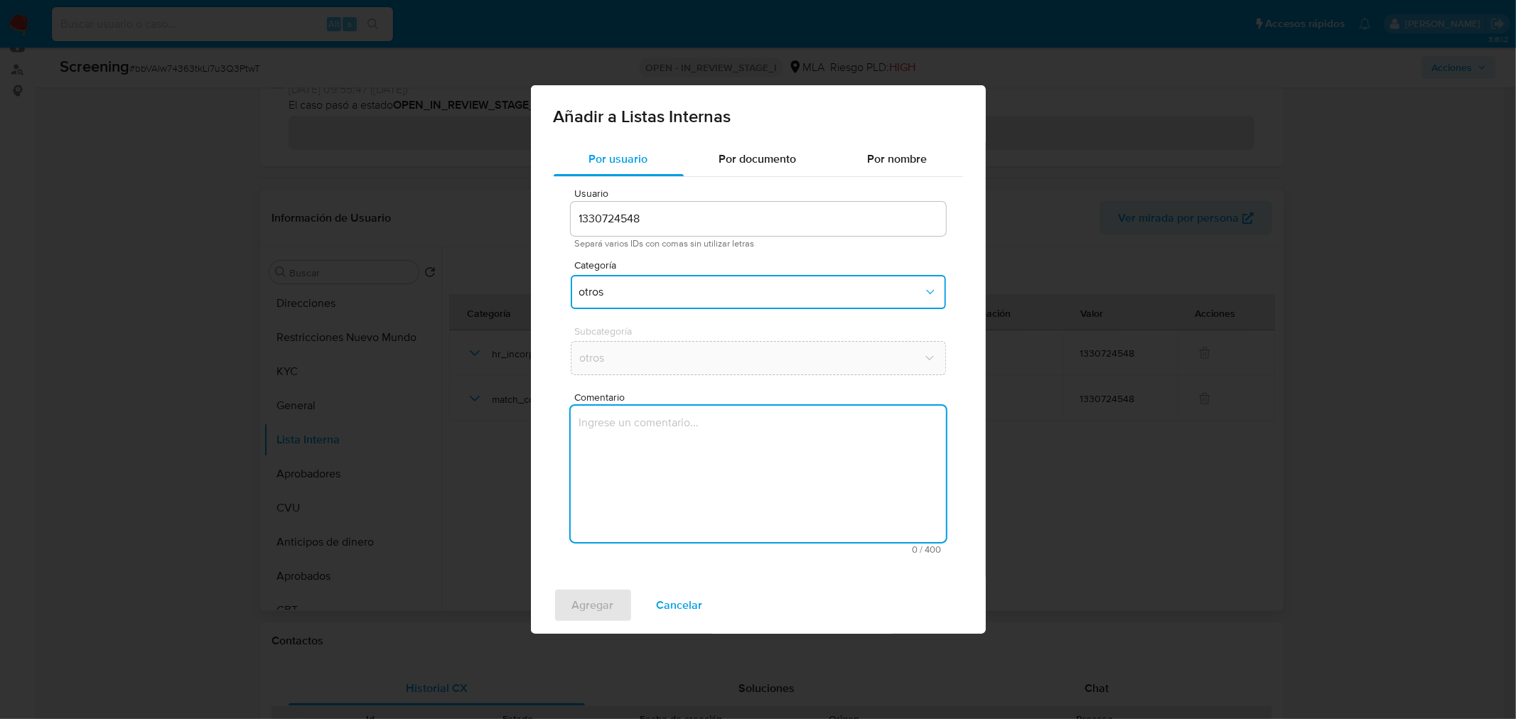
click at [608, 413] on textarea "Comentario" at bounding box center [758, 474] width 375 height 136
click at [849, 434] on textarea "Informacion negativa en noticias periodisticas" at bounding box center [758, 474] width 375 height 136
type textarea "Informacion negativa en noticias periodisticas"
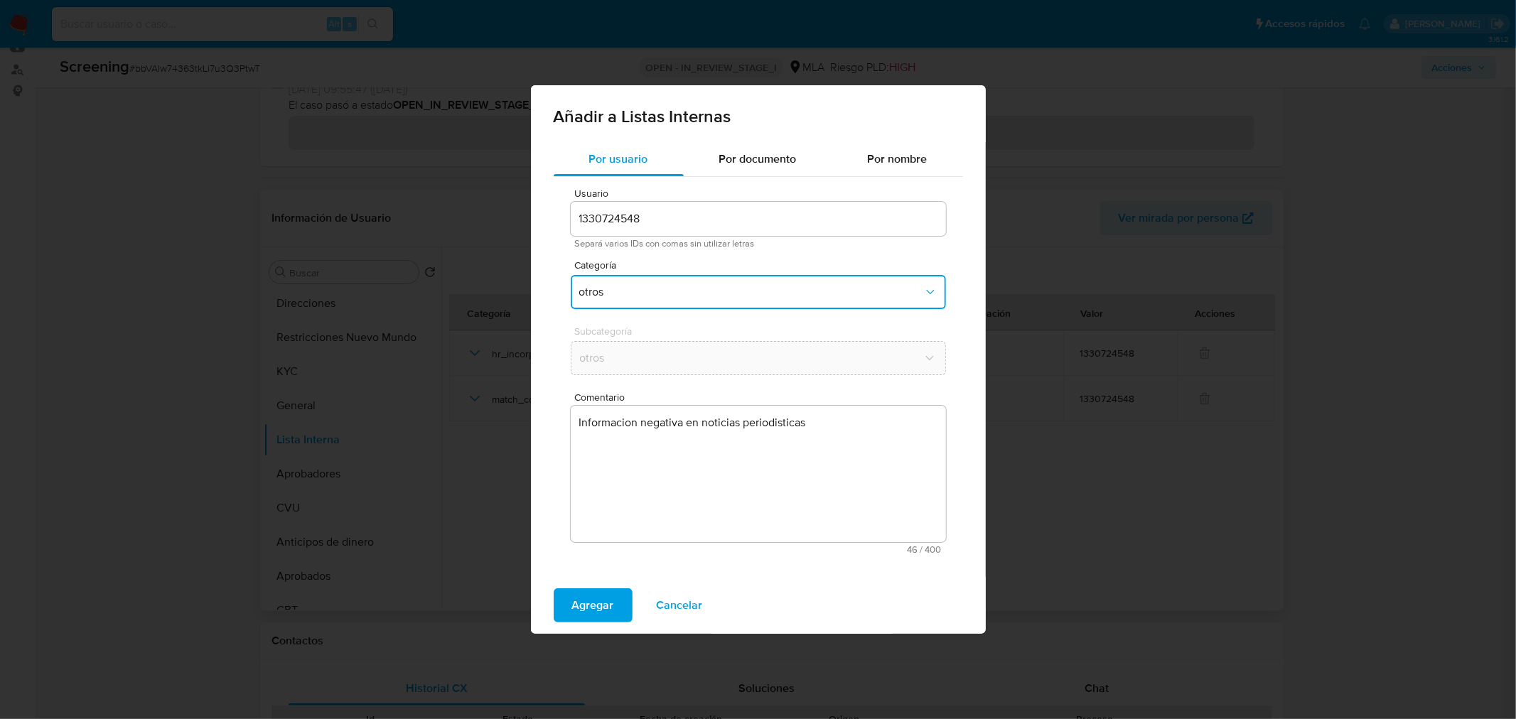
click at [764, 441] on textarea "Informacion negativa en noticias periodisticas" at bounding box center [758, 474] width 375 height 136
click at [588, 604] on span "Agregar" at bounding box center [593, 605] width 42 height 31
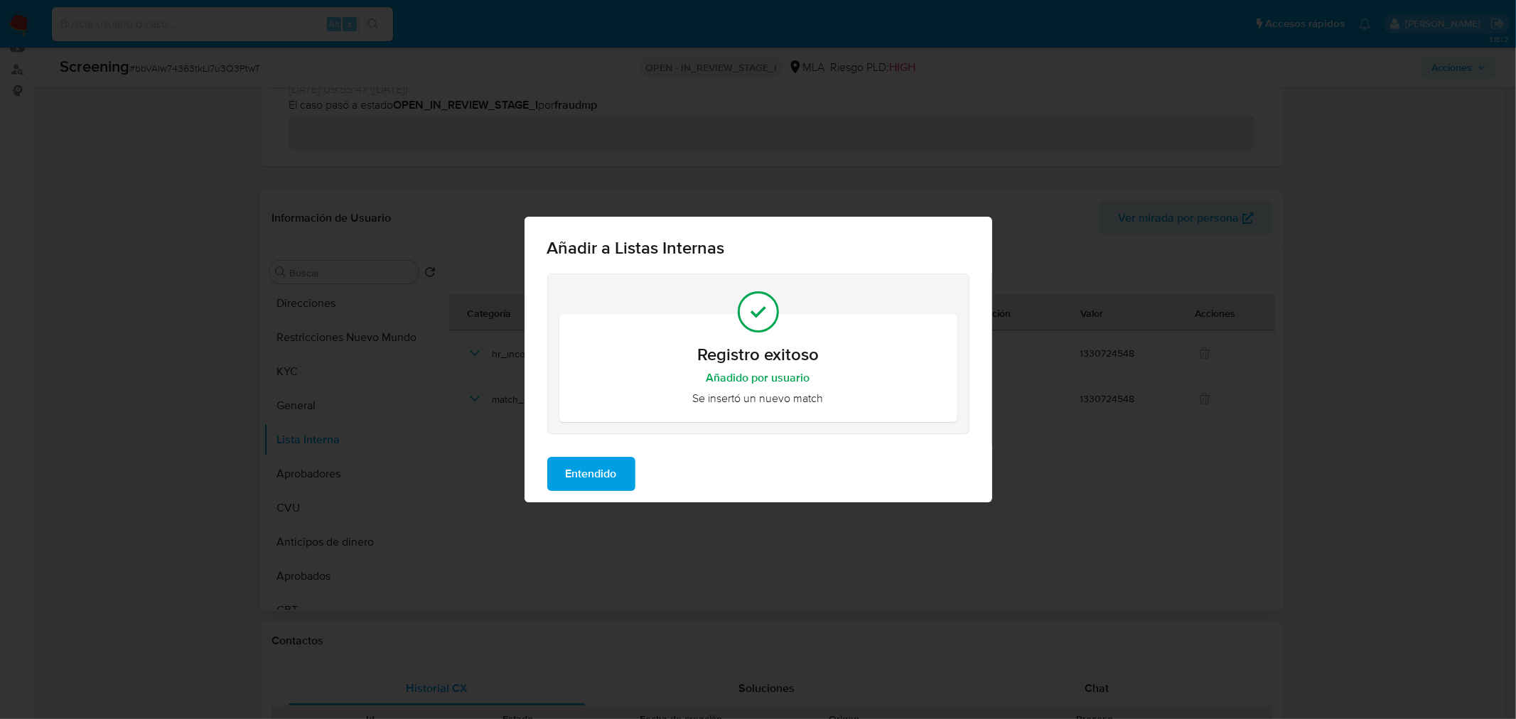
click at [581, 476] on span "Entendido" at bounding box center [591, 473] width 51 height 31
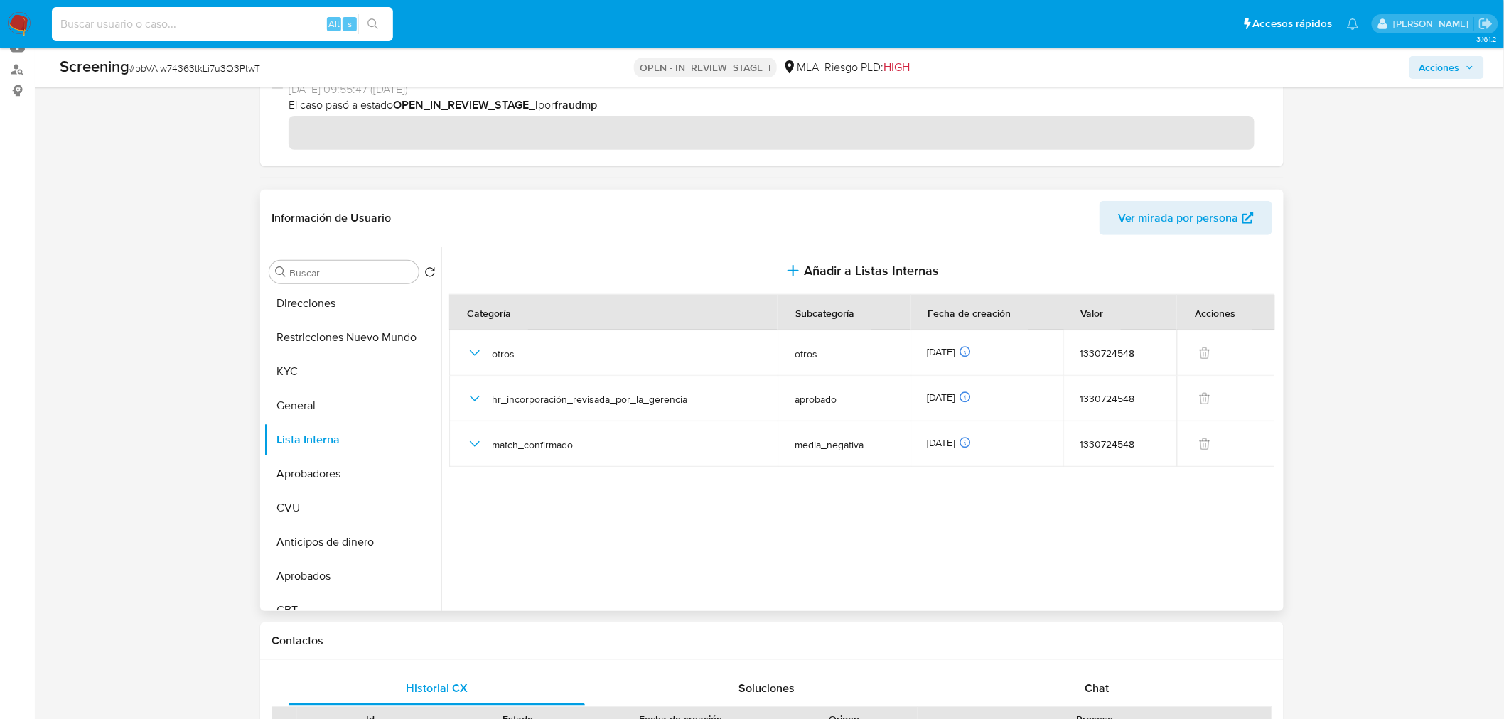
click at [235, 26] on input at bounding box center [222, 24] width 341 height 18
paste input "dCKAQ7V3sO3WNzb2uqMJSH53"
type input "dCKAQ7V3sO3WNzb2uqMJSH53"
drag, startPoint x: 379, startPoint y: 22, endPoint x: 379, endPoint y: 4, distance: 18.5
click at [380, 22] on button "search-icon" at bounding box center [372, 24] width 29 height 20
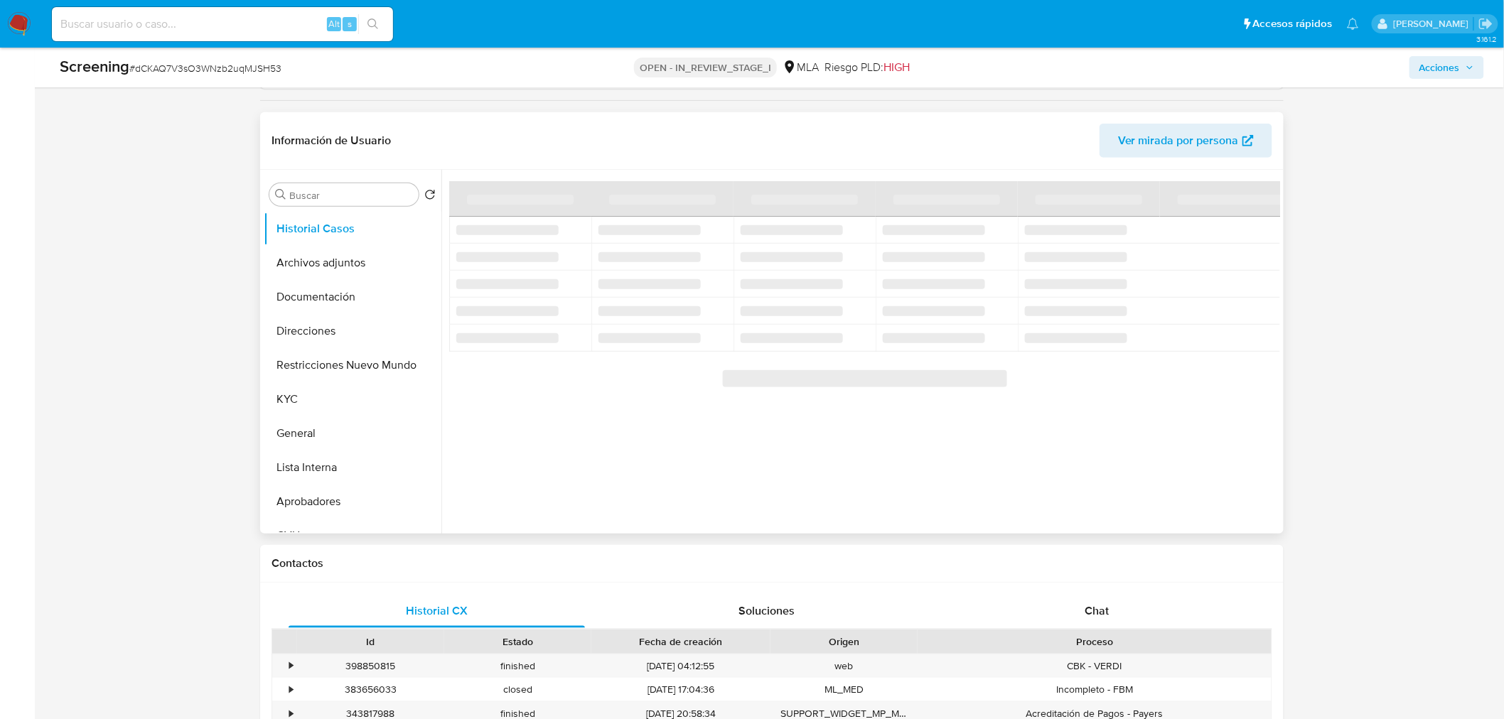
scroll to position [79, 0]
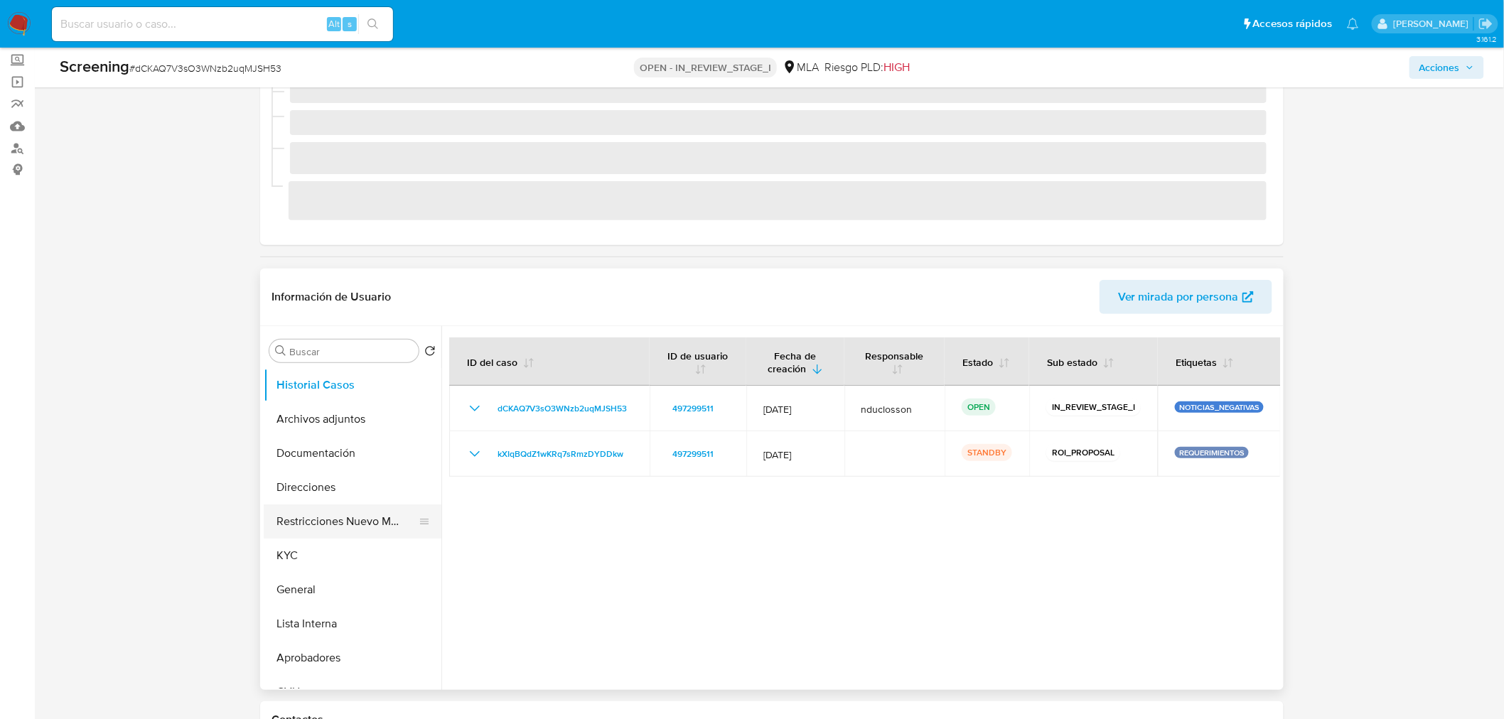
select select "10"
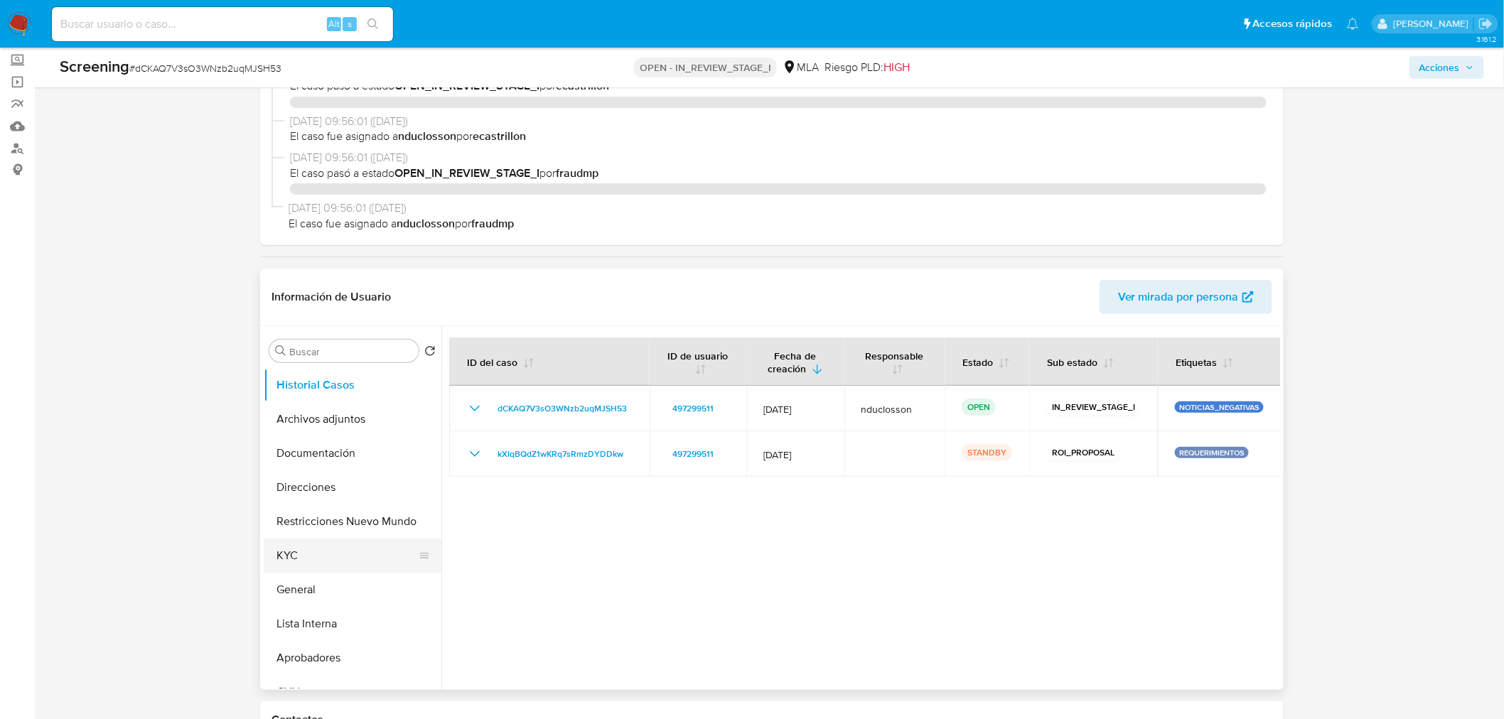
click at [306, 556] on button "KYC" at bounding box center [347, 556] width 166 height 34
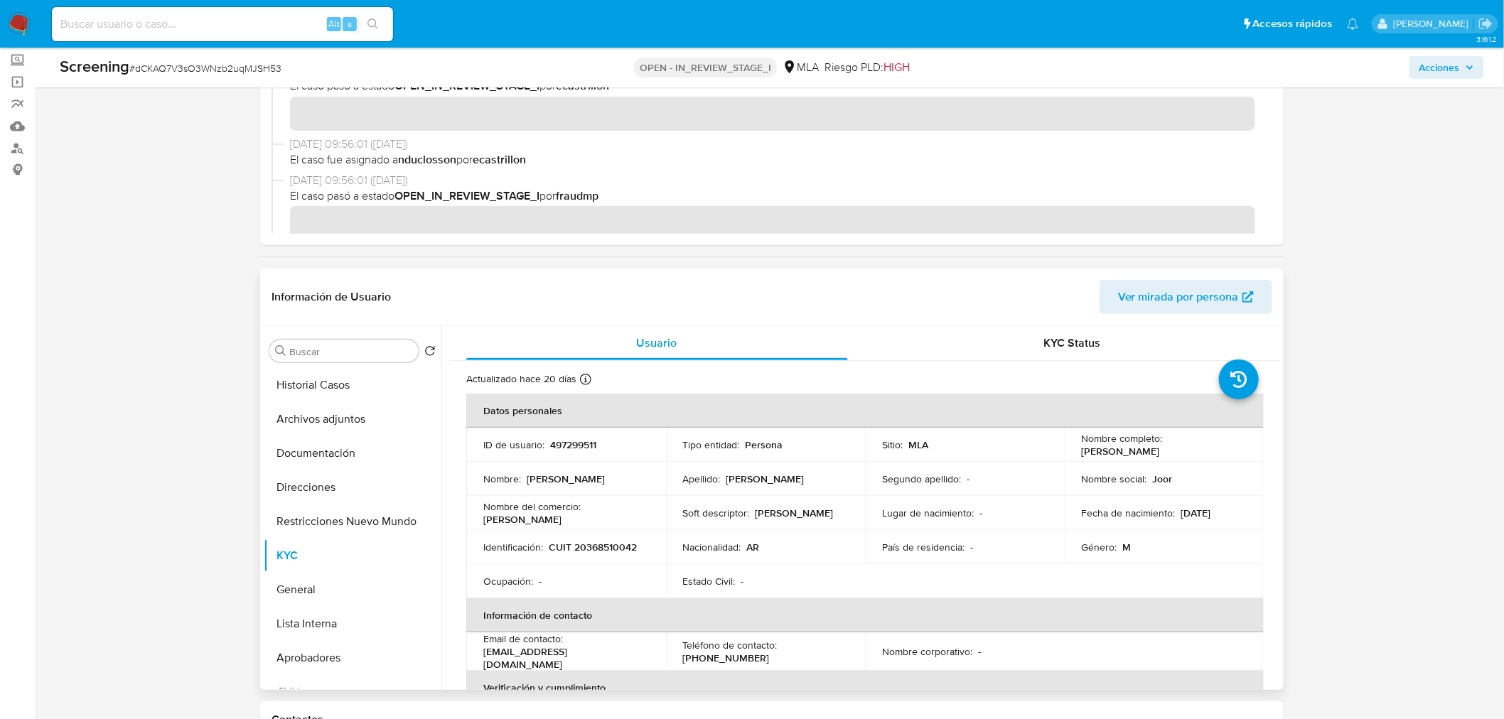
click at [615, 544] on p "CUIT 20368510042" at bounding box center [593, 547] width 88 height 13
copy p "20368510042"
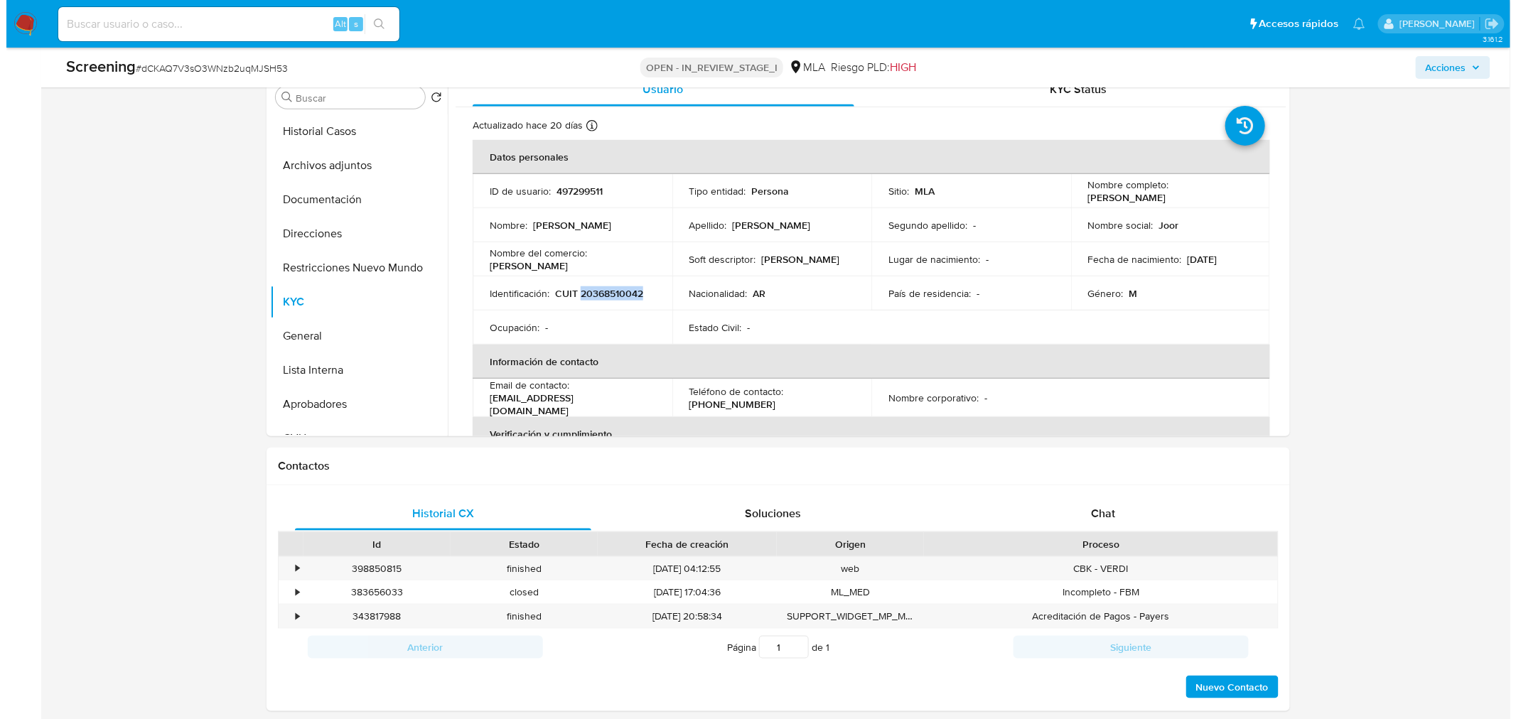
scroll to position [139, 0]
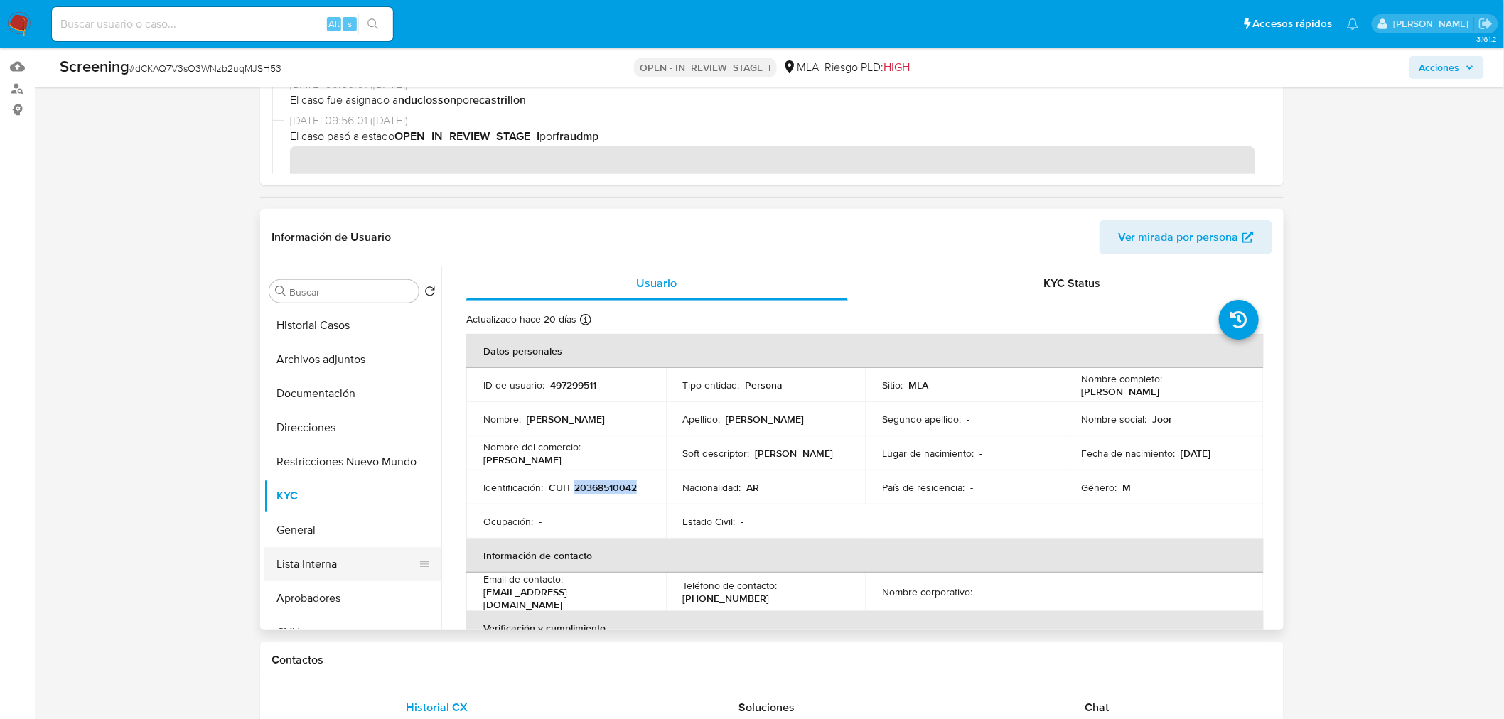
click at [315, 562] on button "Lista Interna" at bounding box center [347, 564] width 166 height 34
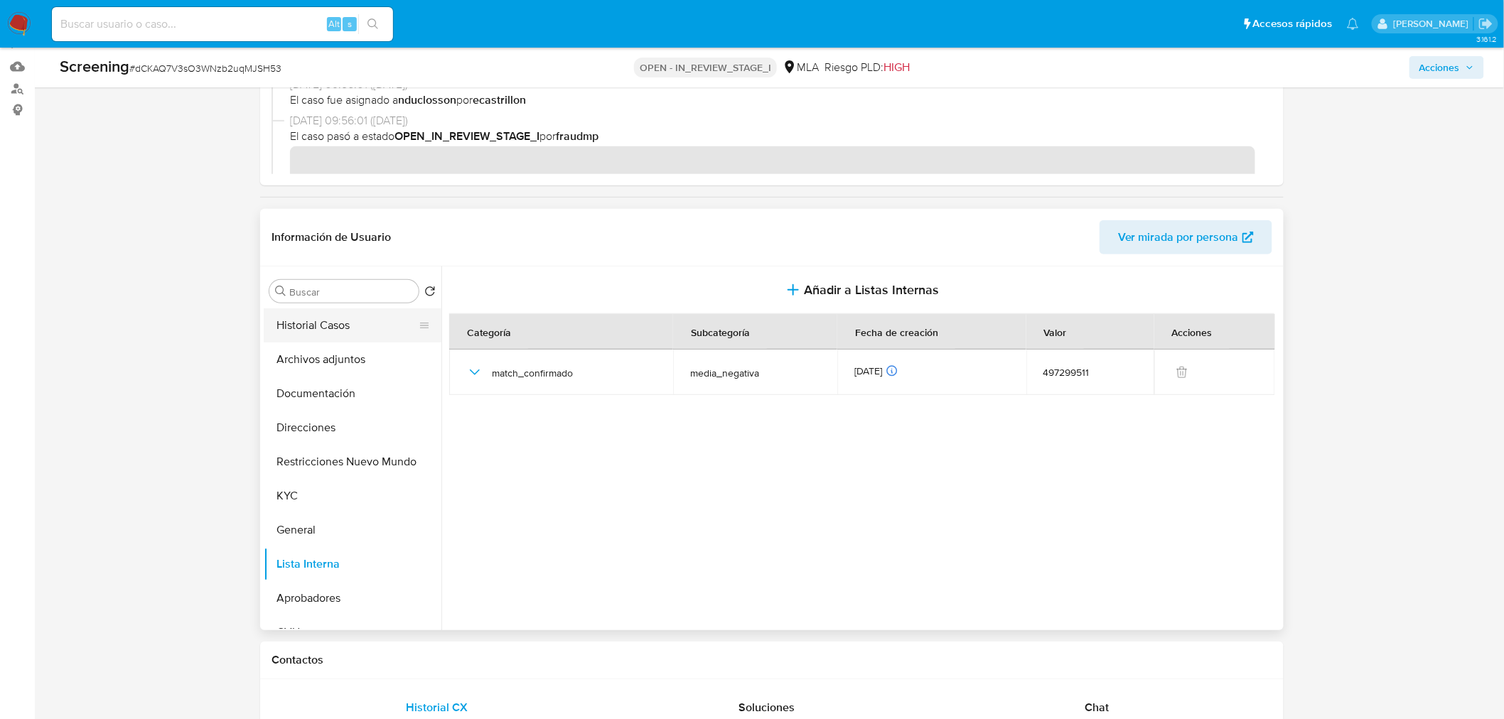
click at [320, 338] on button "Historial Casos" at bounding box center [347, 325] width 166 height 34
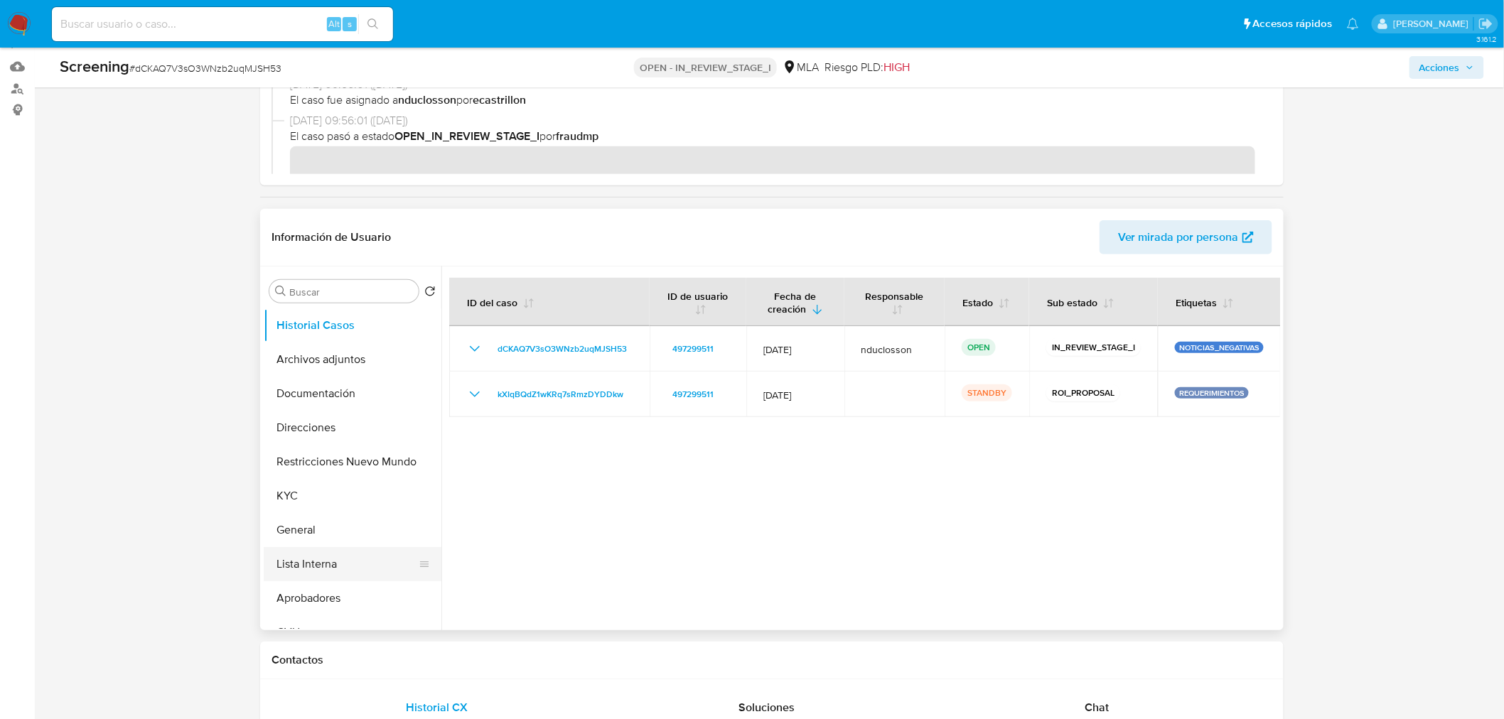
click at [327, 564] on button "Lista Interna" at bounding box center [347, 564] width 166 height 34
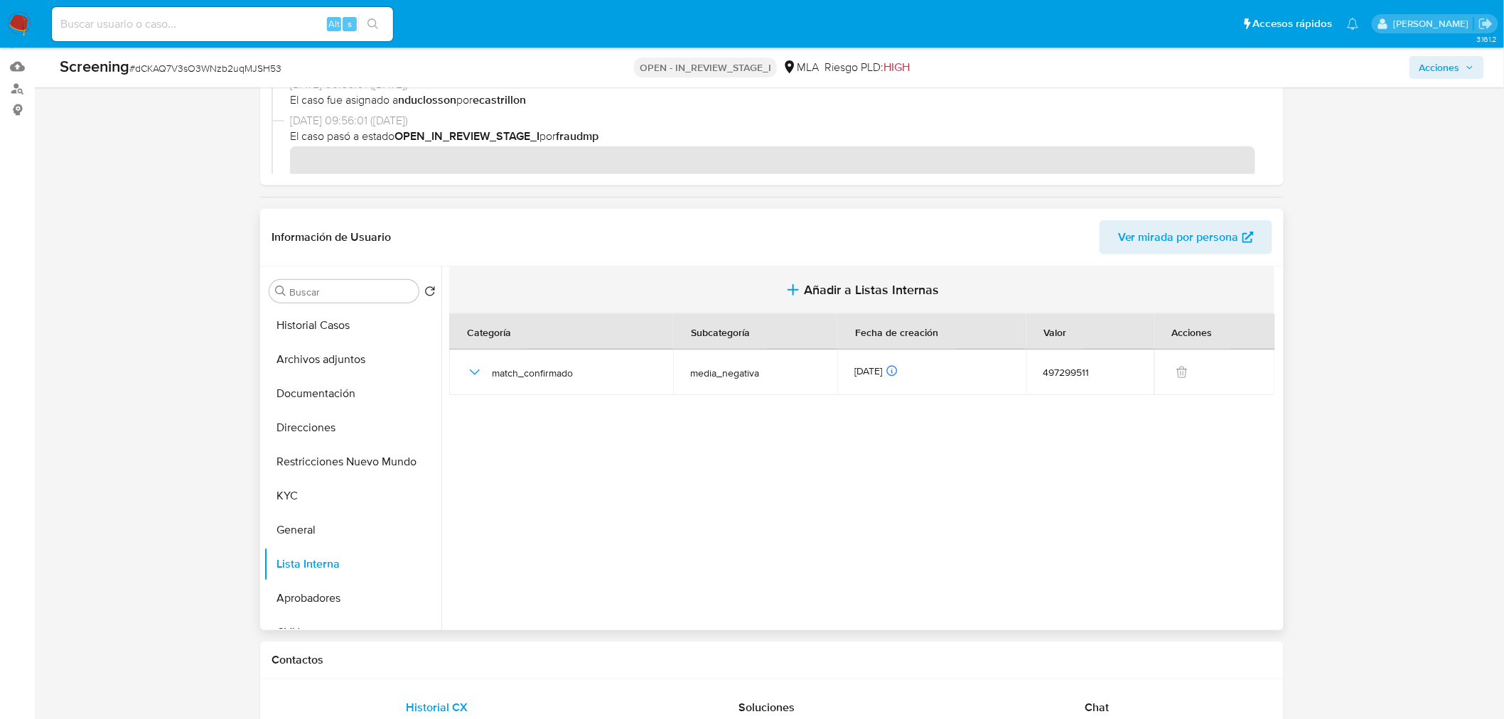
click at [813, 289] on span "Añadir a Listas Internas" at bounding box center [872, 290] width 135 height 16
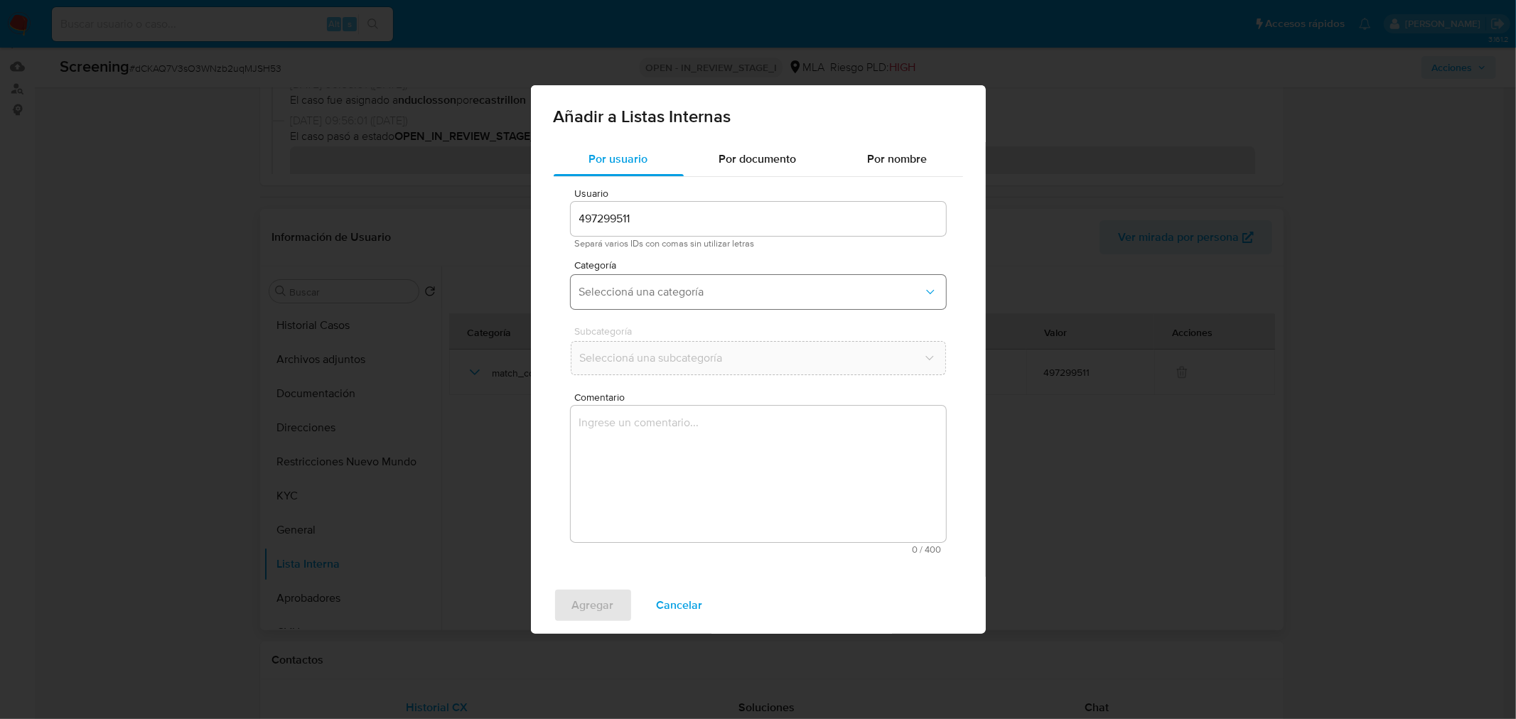
click at [651, 282] on button "Seleccioná una categoría" at bounding box center [758, 292] width 375 height 34
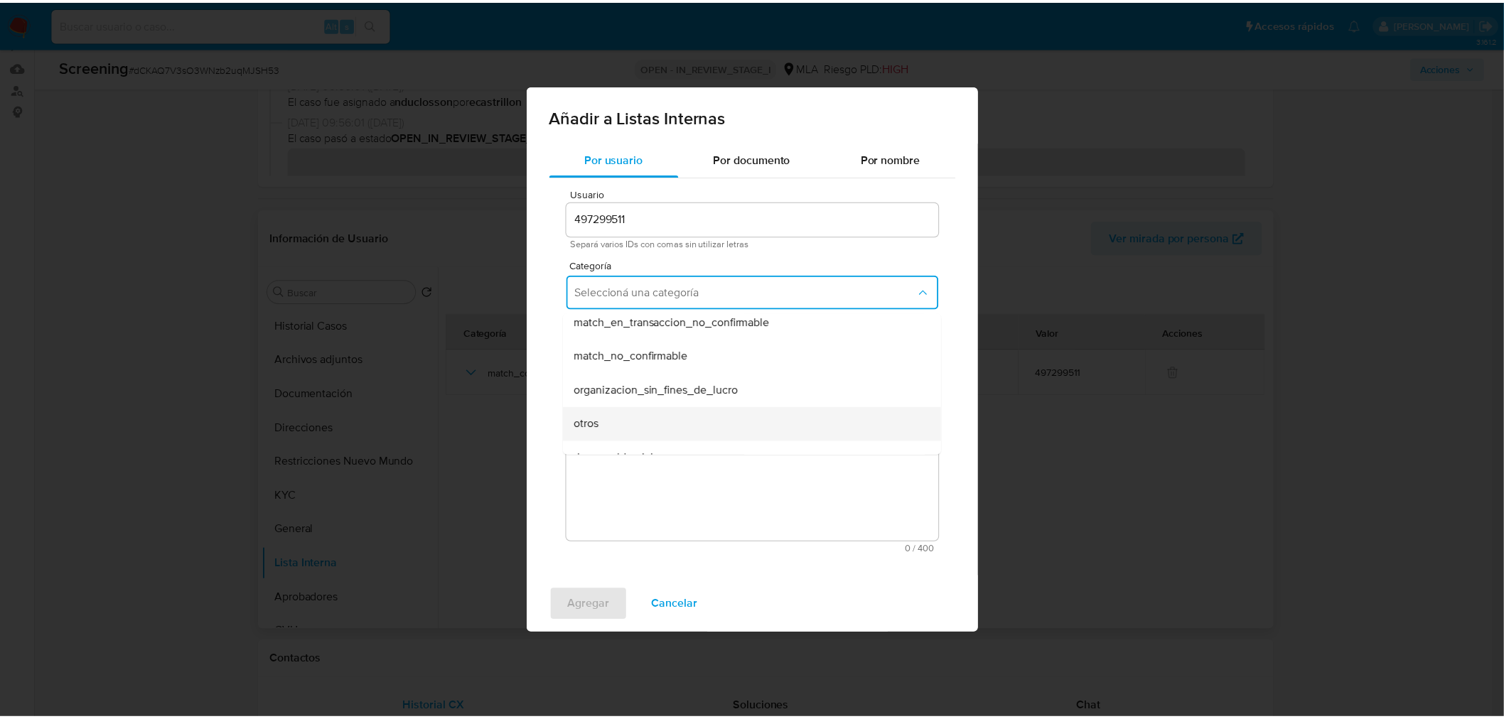
scroll to position [316, 0]
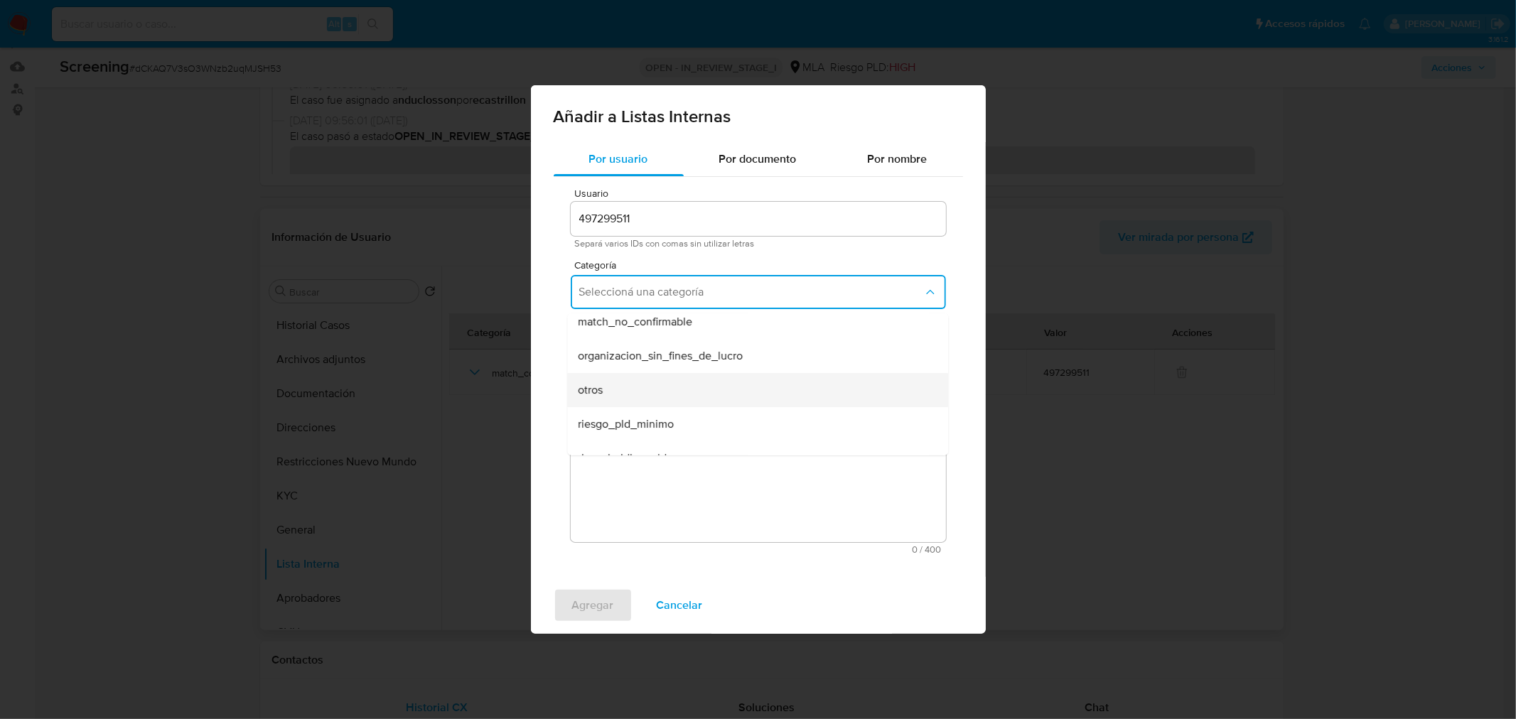
click at [612, 380] on div "otros" at bounding box center [754, 390] width 350 height 34
click at [629, 427] on textarea "Comentario" at bounding box center [758, 474] width 375 height 136
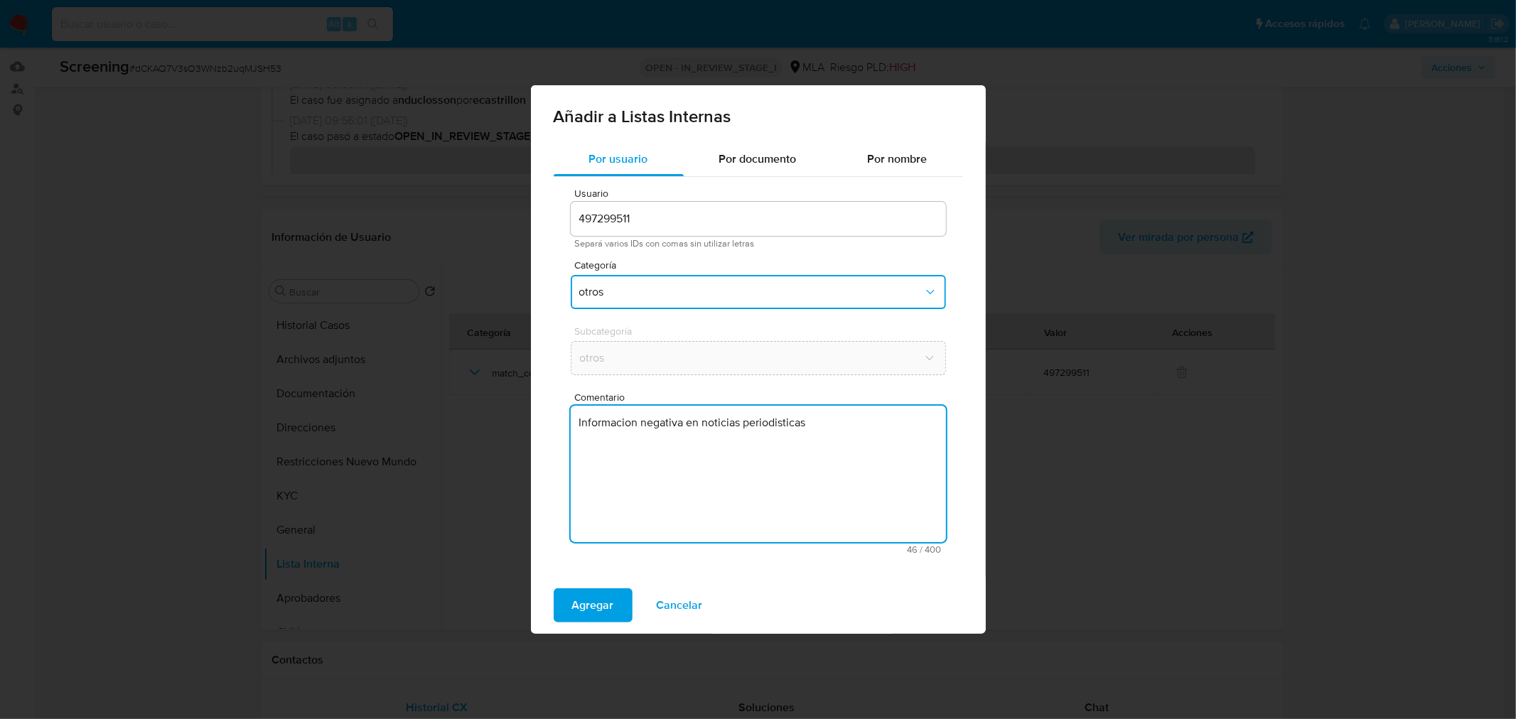
click at [839, 410] on textarea "Informacion negativa en noticias periodisticas" at bounding box center [758, 474] width 375 height 136
type textarea "Informacion negativa en noticias periodisticas"
click at [805, 416] on textarea "Informacion negativa en noticias periodisticas" at bounding box center [758, 474] width 375 height 136
click at [716, 416] on textarea "Informacion negativa en noticias periodisticas" at bounding box center [758, 474] width 375 height 136
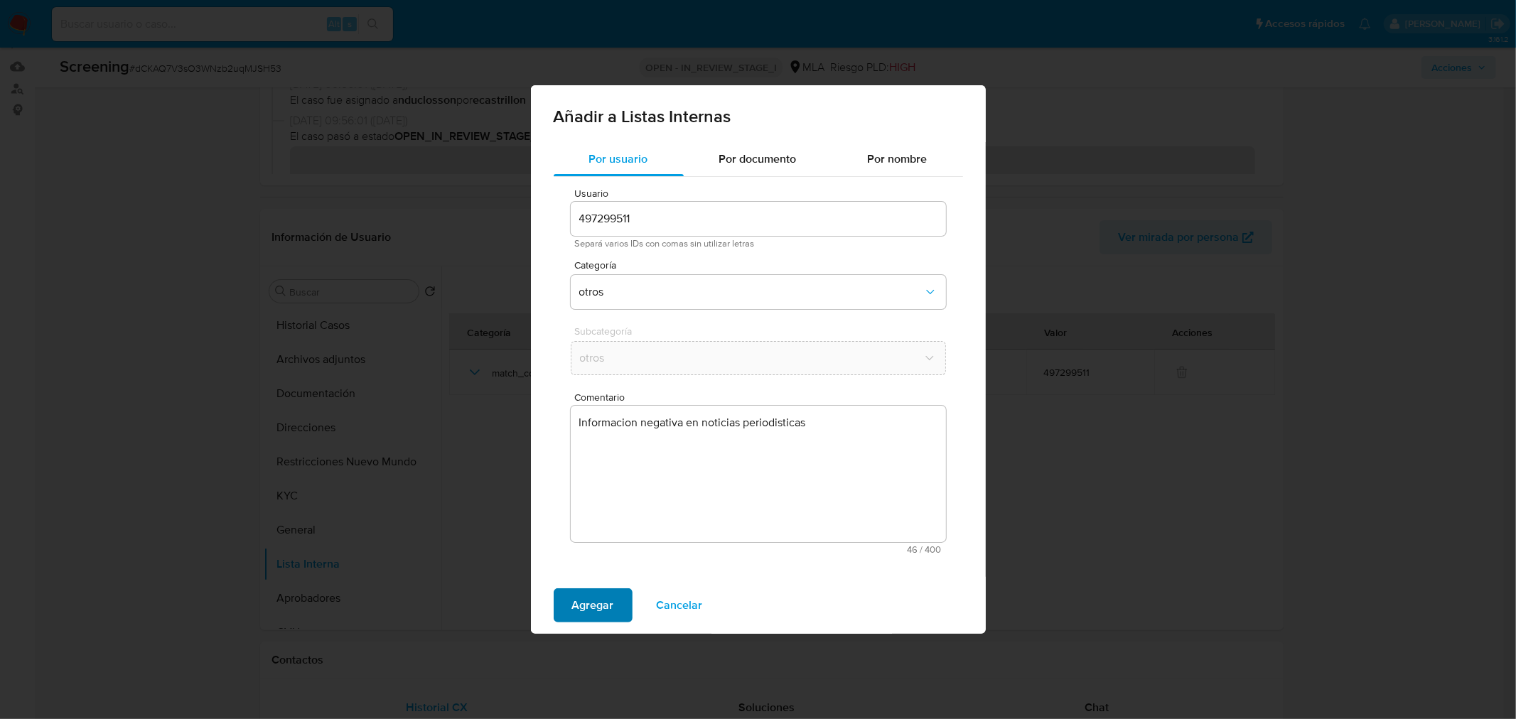
click at [586, 604] on span "Agregar" at bounding box center [593, 605] width 42 height 31
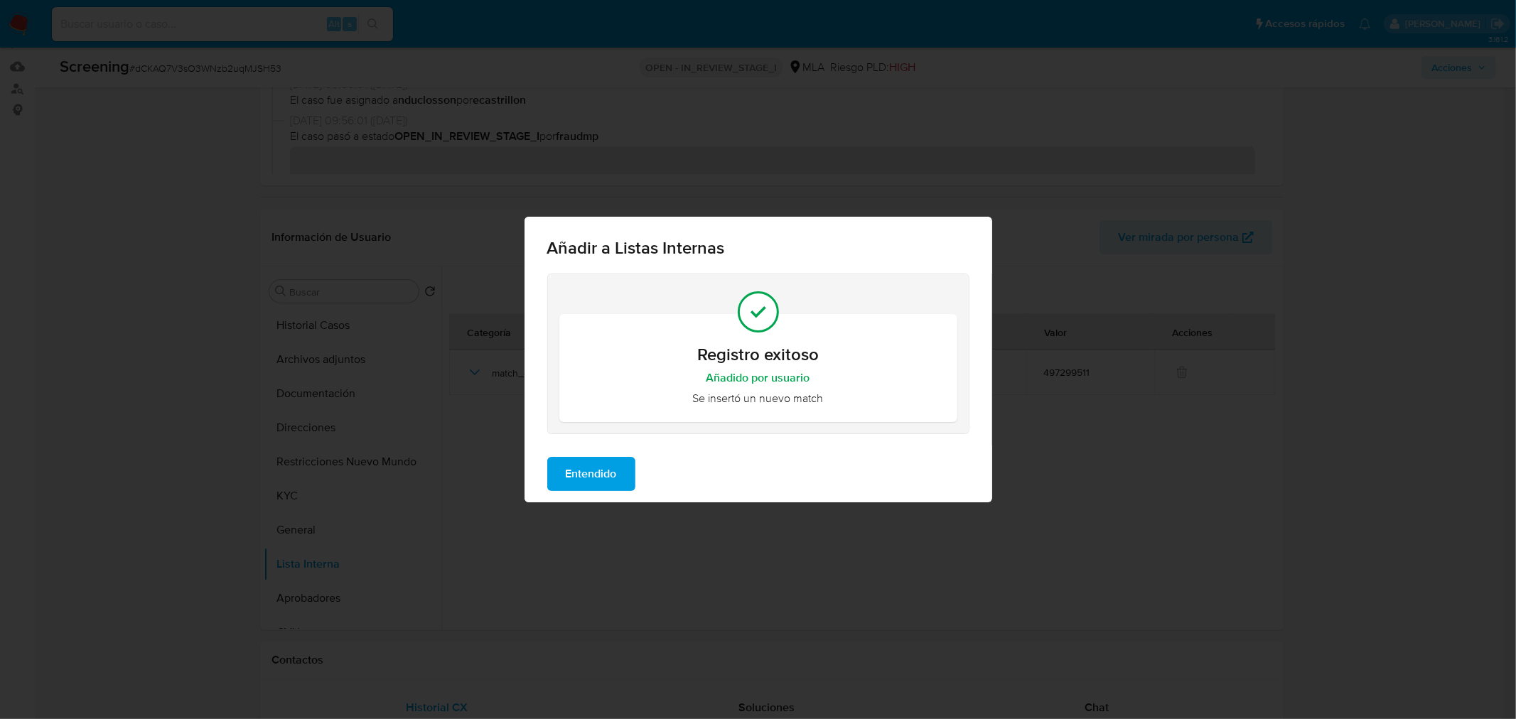
click at [588, 478] on span "Entendido" at bounding box center [591, 473] width 51 height 31
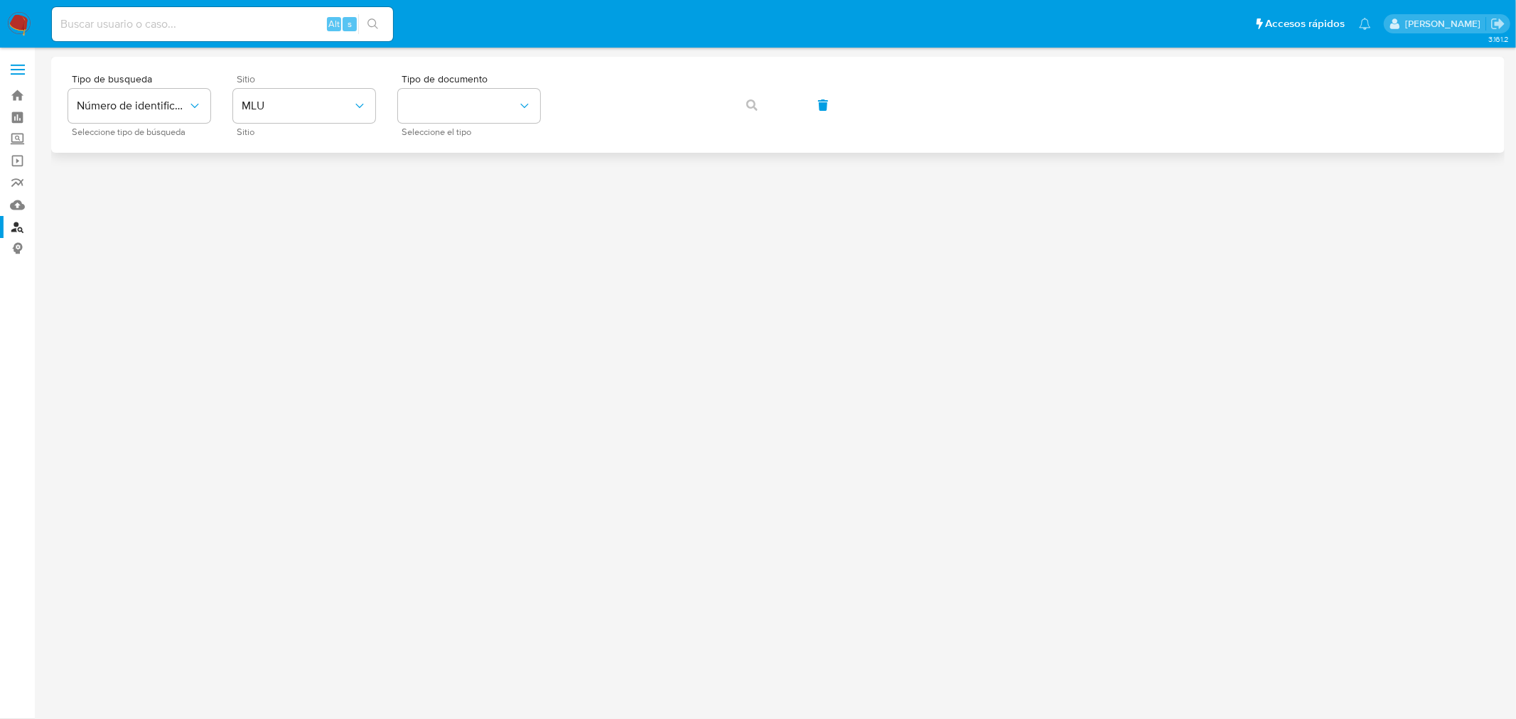
click at [279, 85] on div "Sitio MLU Sitio" at bounding box center [304, 105] width 142 height 62
click at [277, 101] on span "MLU" at bounding box center [297, 106] width 111 height 14
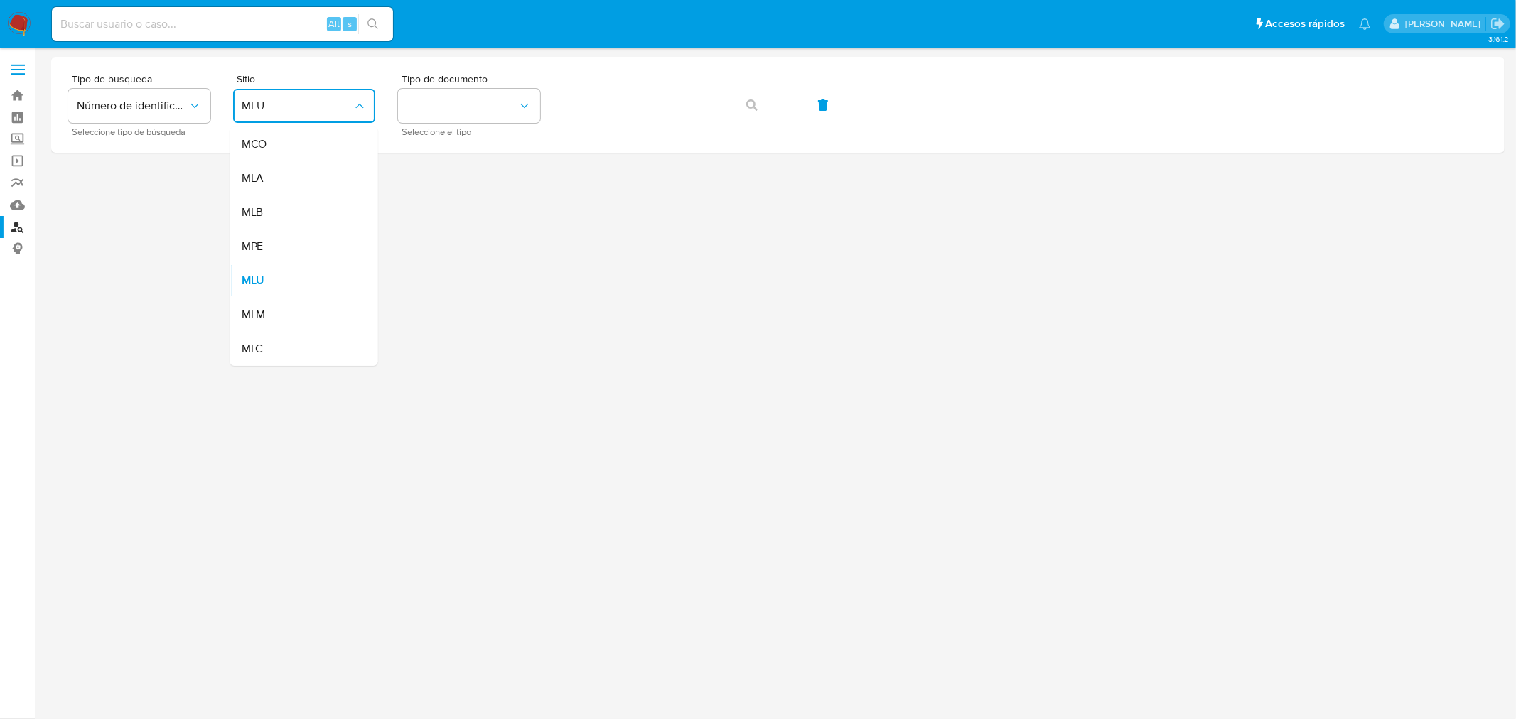
click at [278, 181] on div "MLA" at bounding box center [300, 178] width 117 height 34
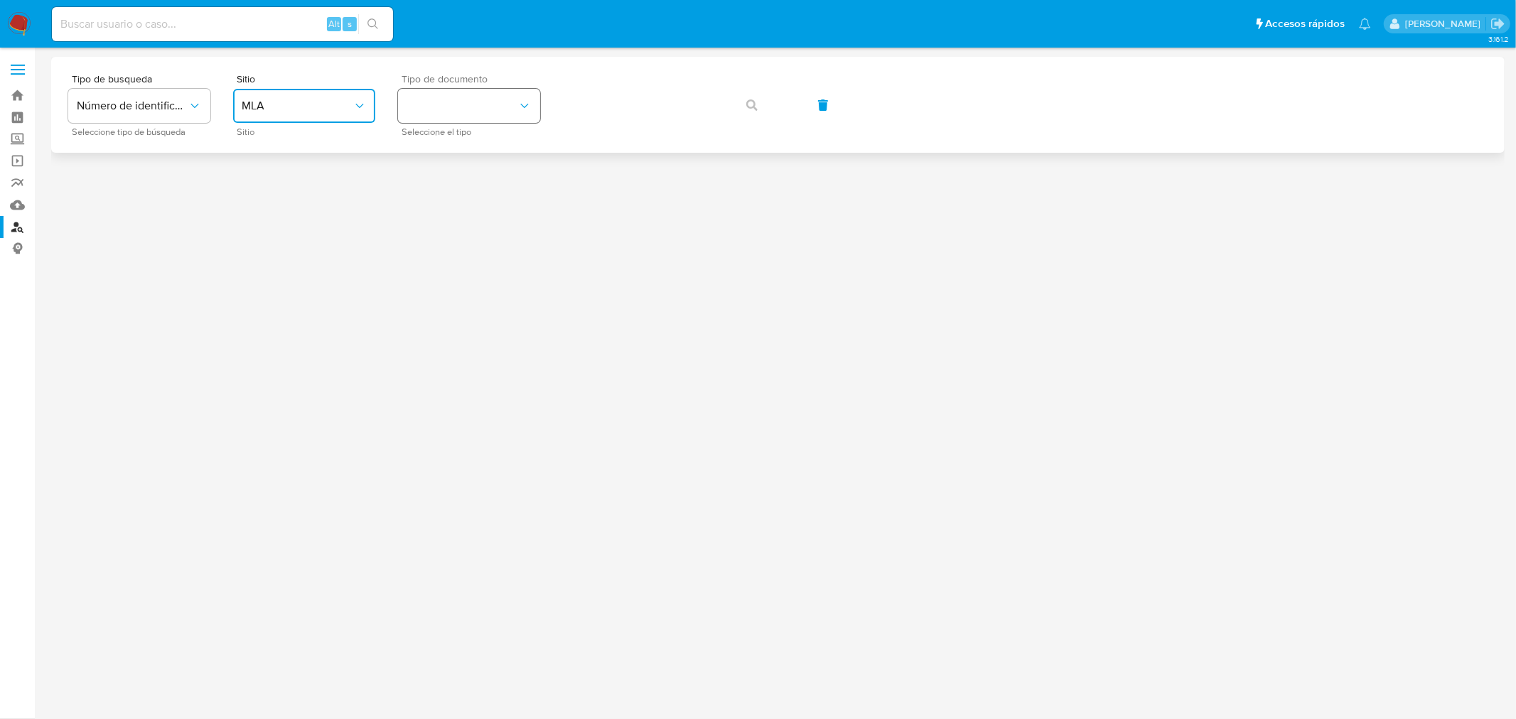
click at [429, 98] on button "identificationType" at bounding box center [469, 106] width 142 height 34
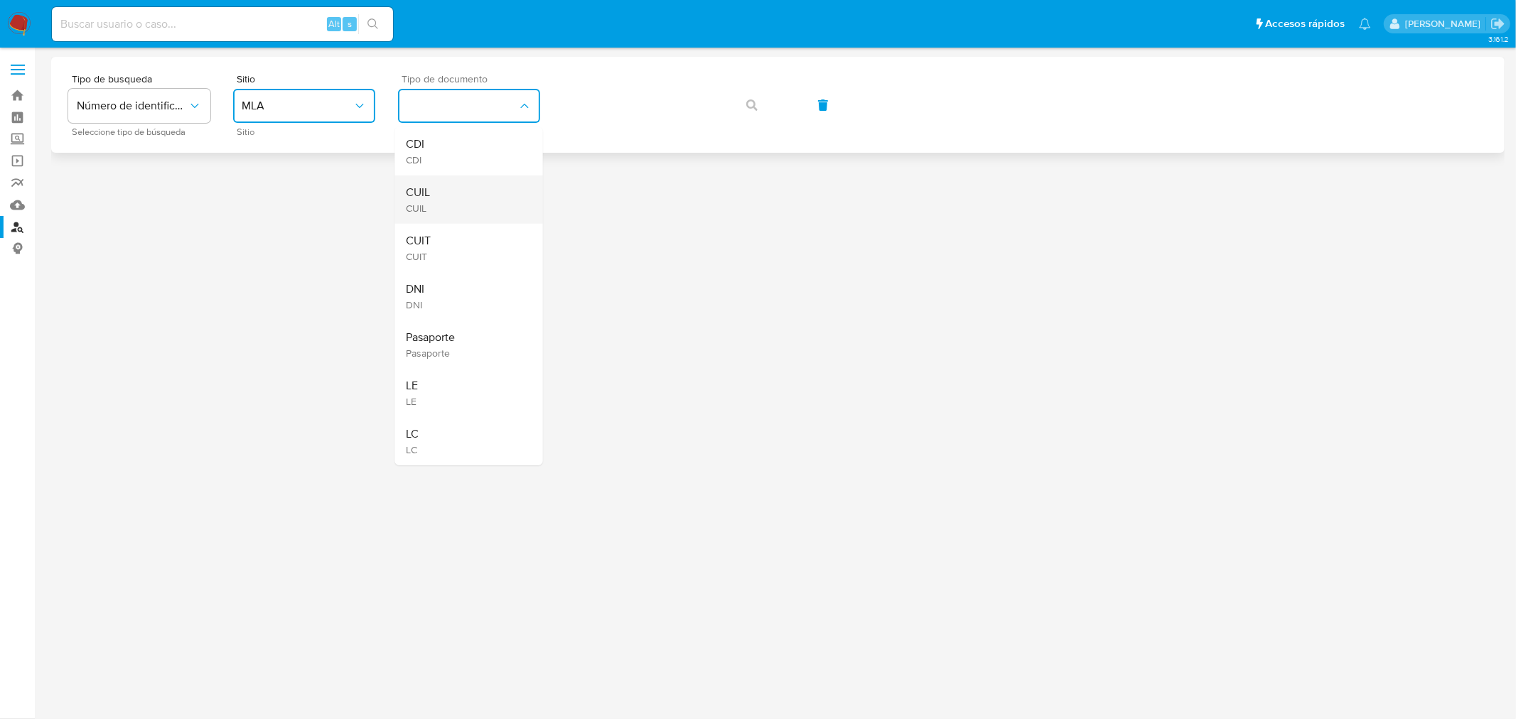
click at [431, 195] on div "CUIL CUIL" at bounding box center [465, 200] width 117 height 48
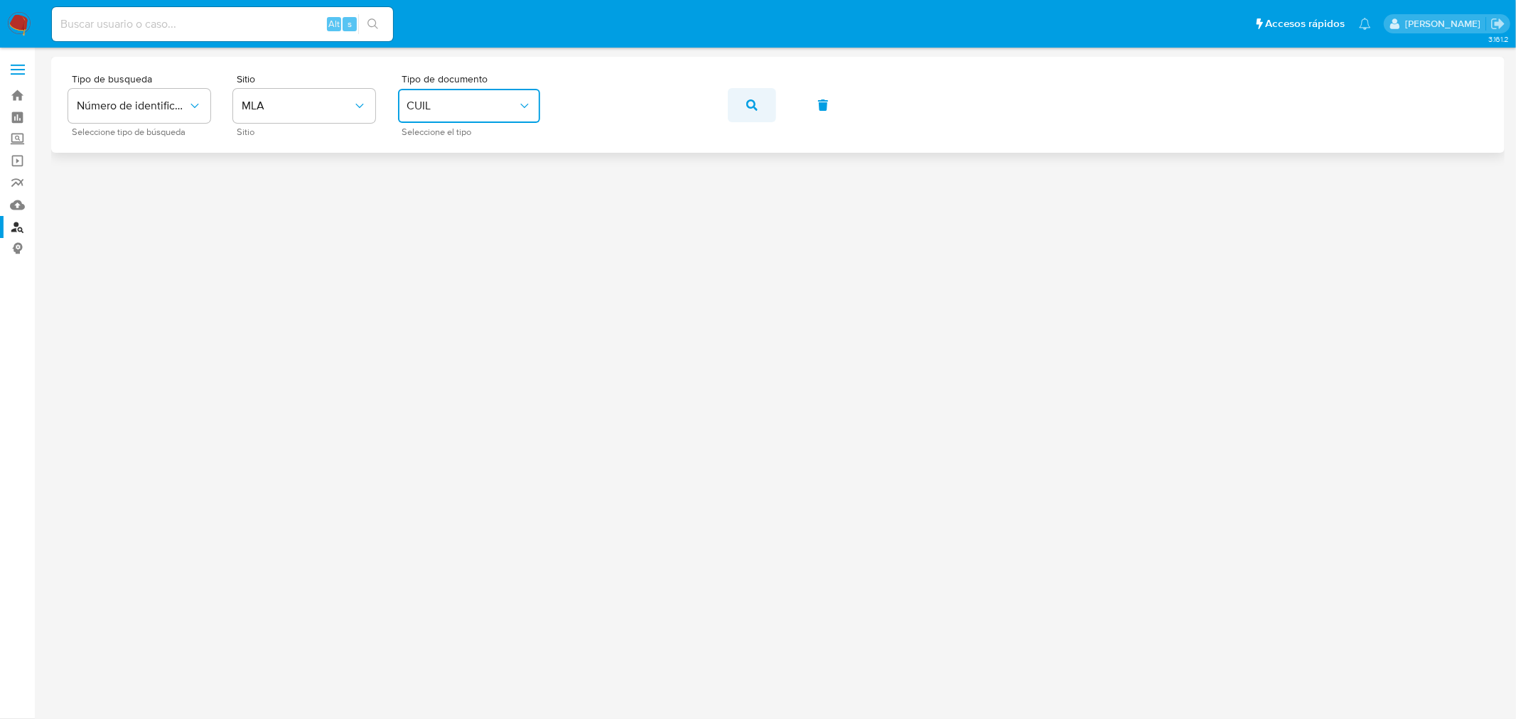
click at [758, 102] on button "button" at bounding box center [752, 105] width 48 height 34
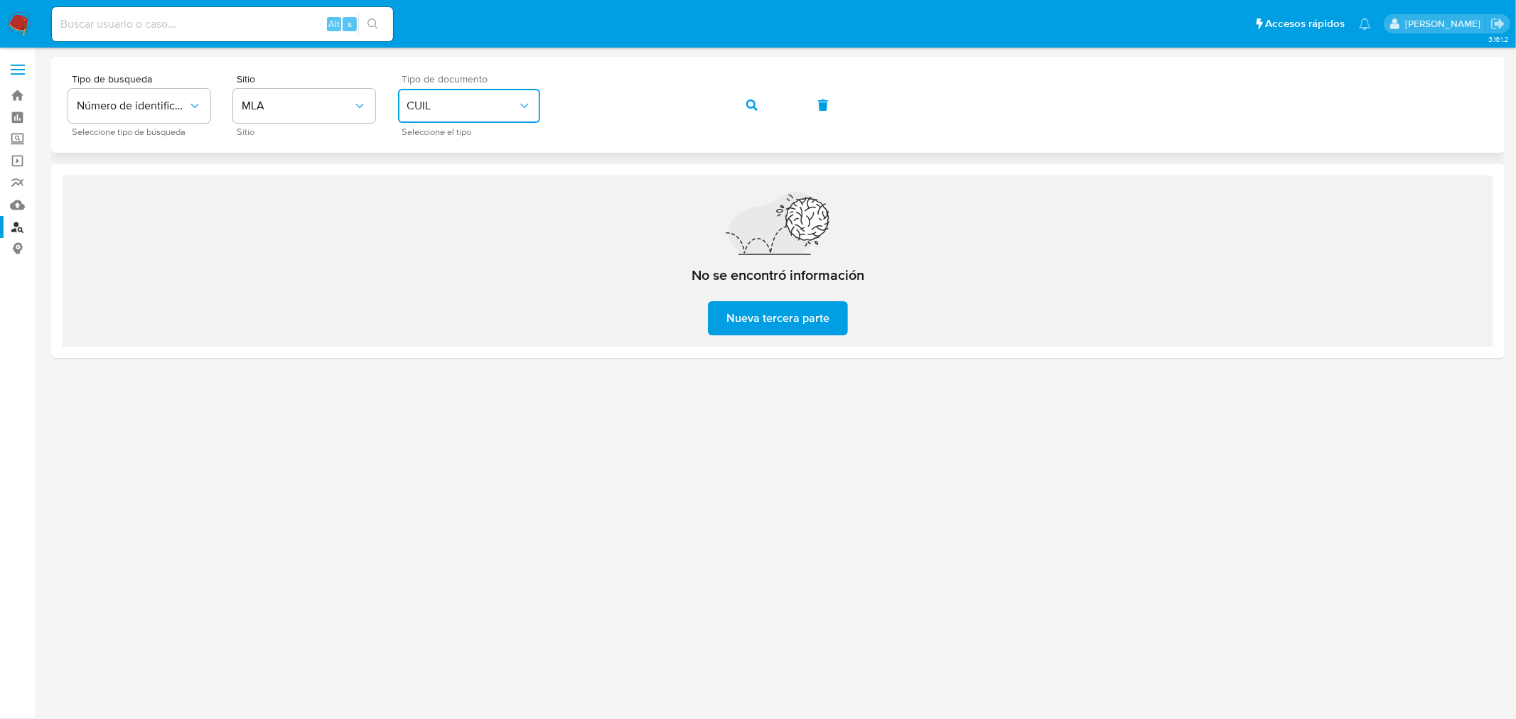
click at [491, 110] on span "CUIL" at bounding box center [462, 106] width 111 height 14
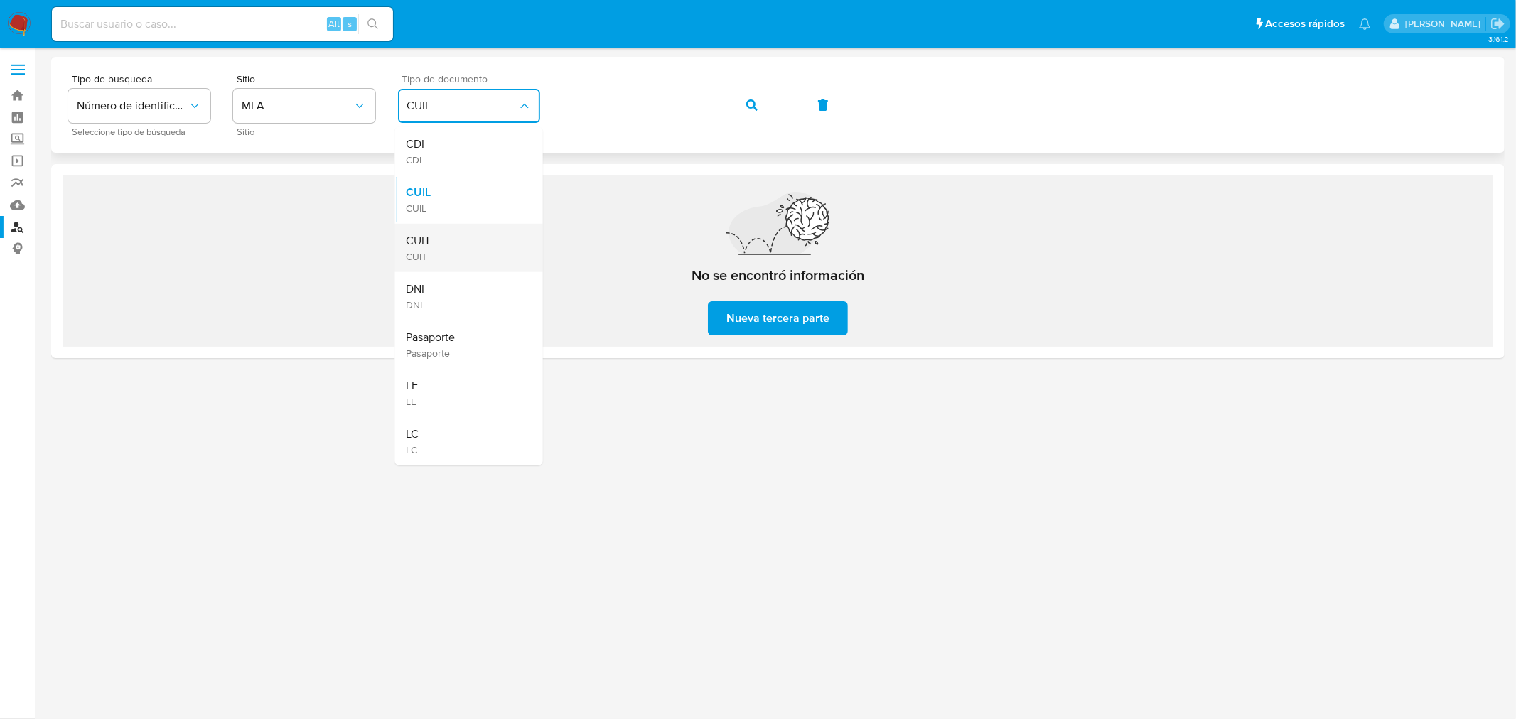
click at [416, 242] on span "CUIT" at bounding box center [419, 241] width 25 height 14
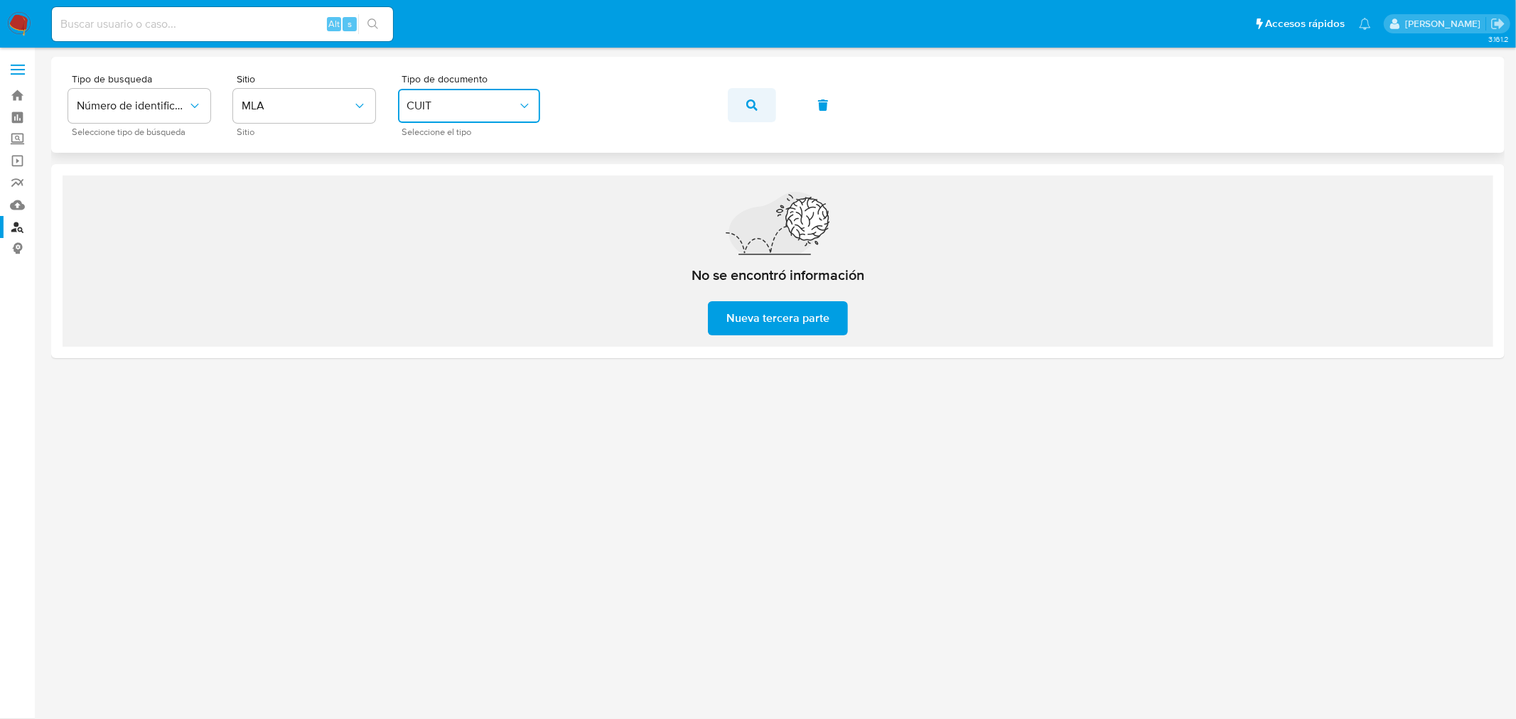
click at [753, 121] on span "button" at bounding box center [751, 105] width 11 height 31
click at [744, 100] on button "button" at bounding box center [752, 105] width 48 height 34
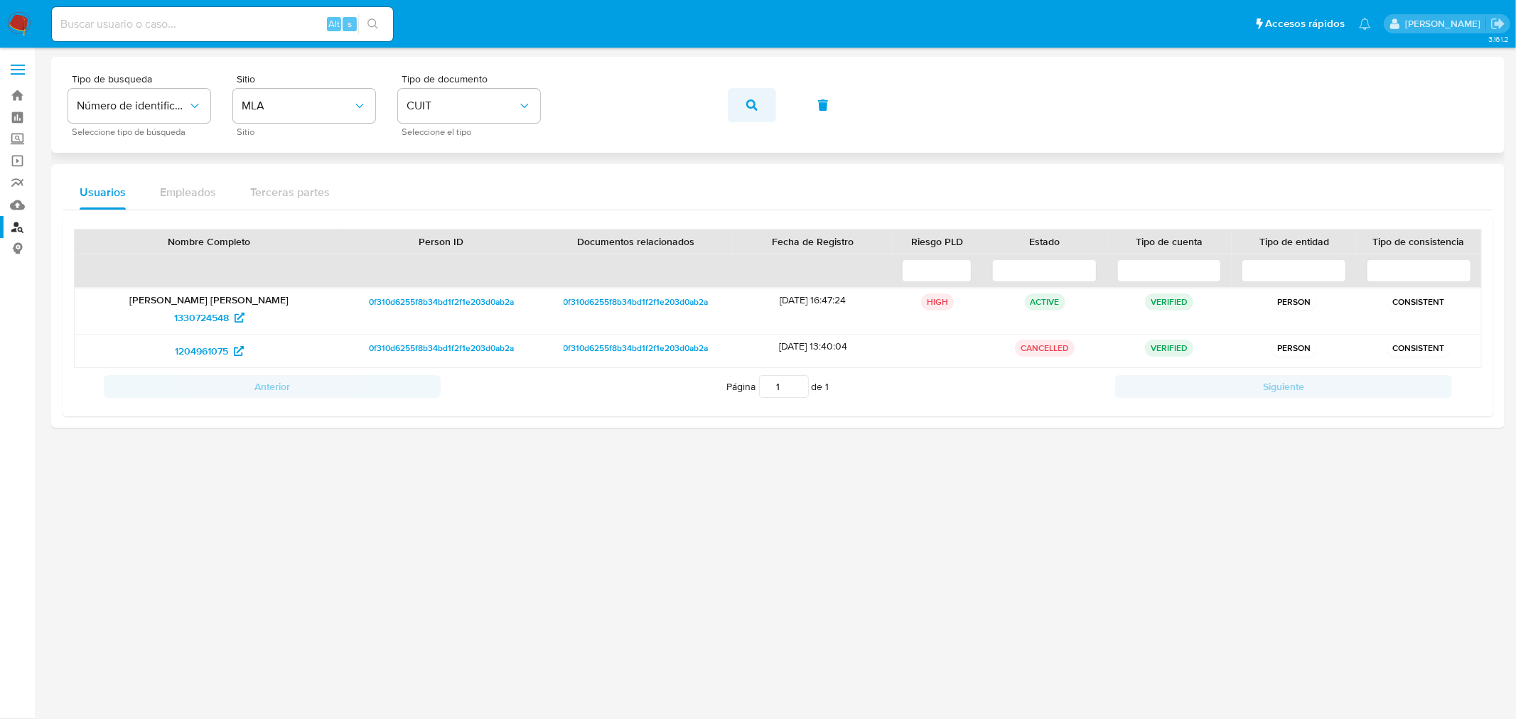
click at [738, 104] on button "button" at bounding box center [752, 105] width 48 height 34
